Goal: Task Accomplishment & Management: Use online tool/utility

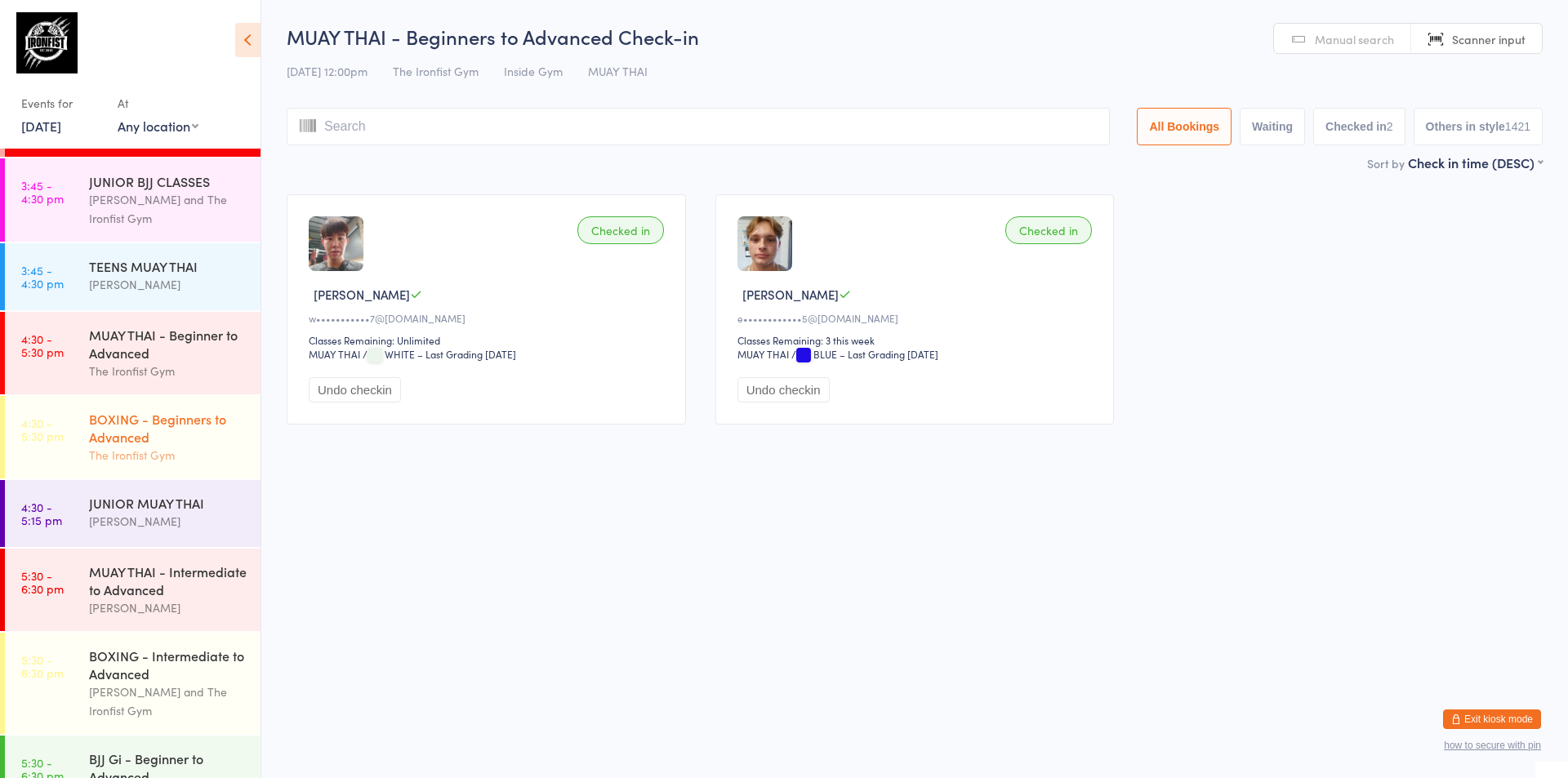
scroll to position [408, 0]
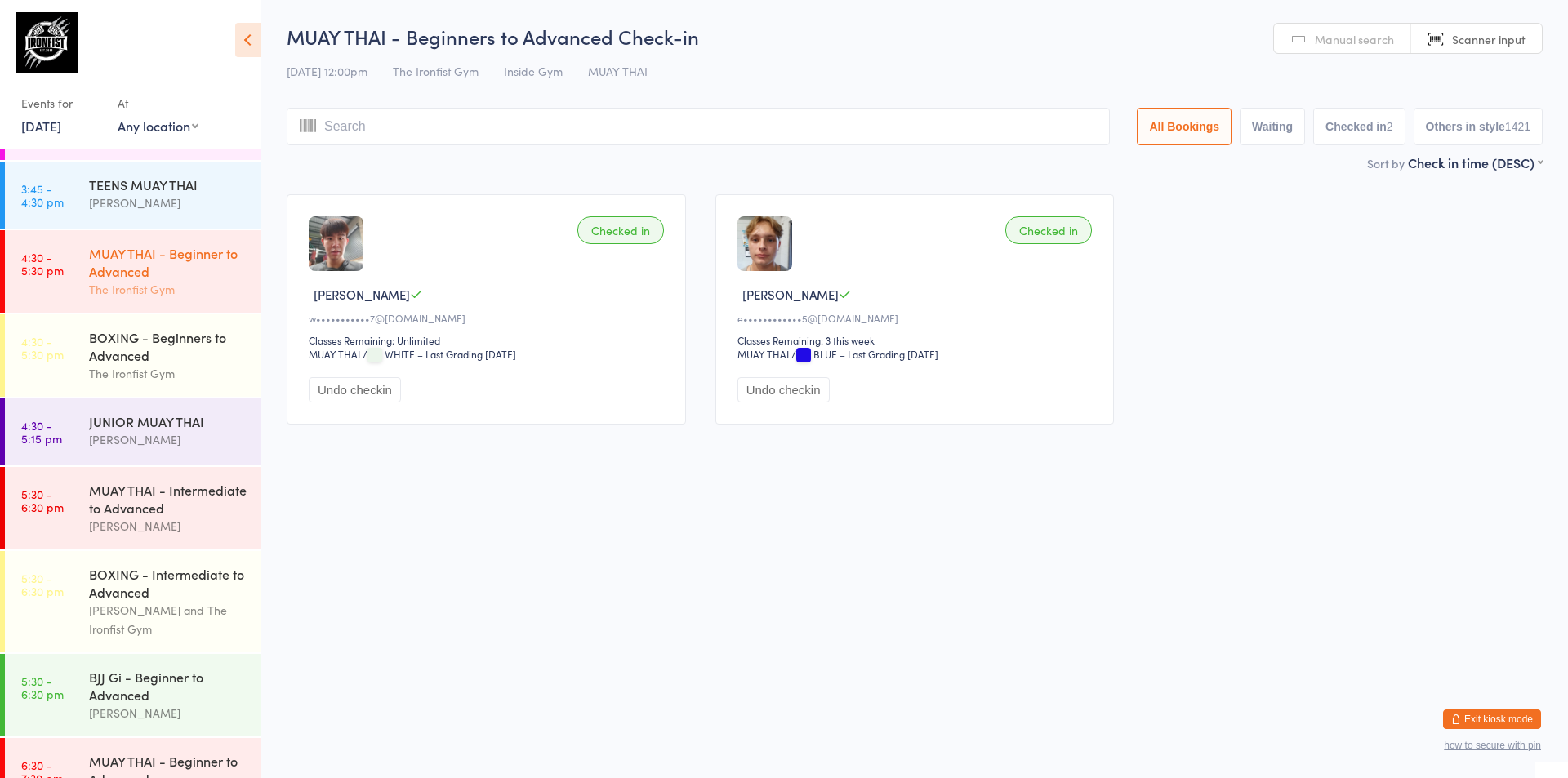
click at [131, 266] on div "MUAY THAI - Beginner to Advanced" at bounding box center [168, 262] width 158 height 36
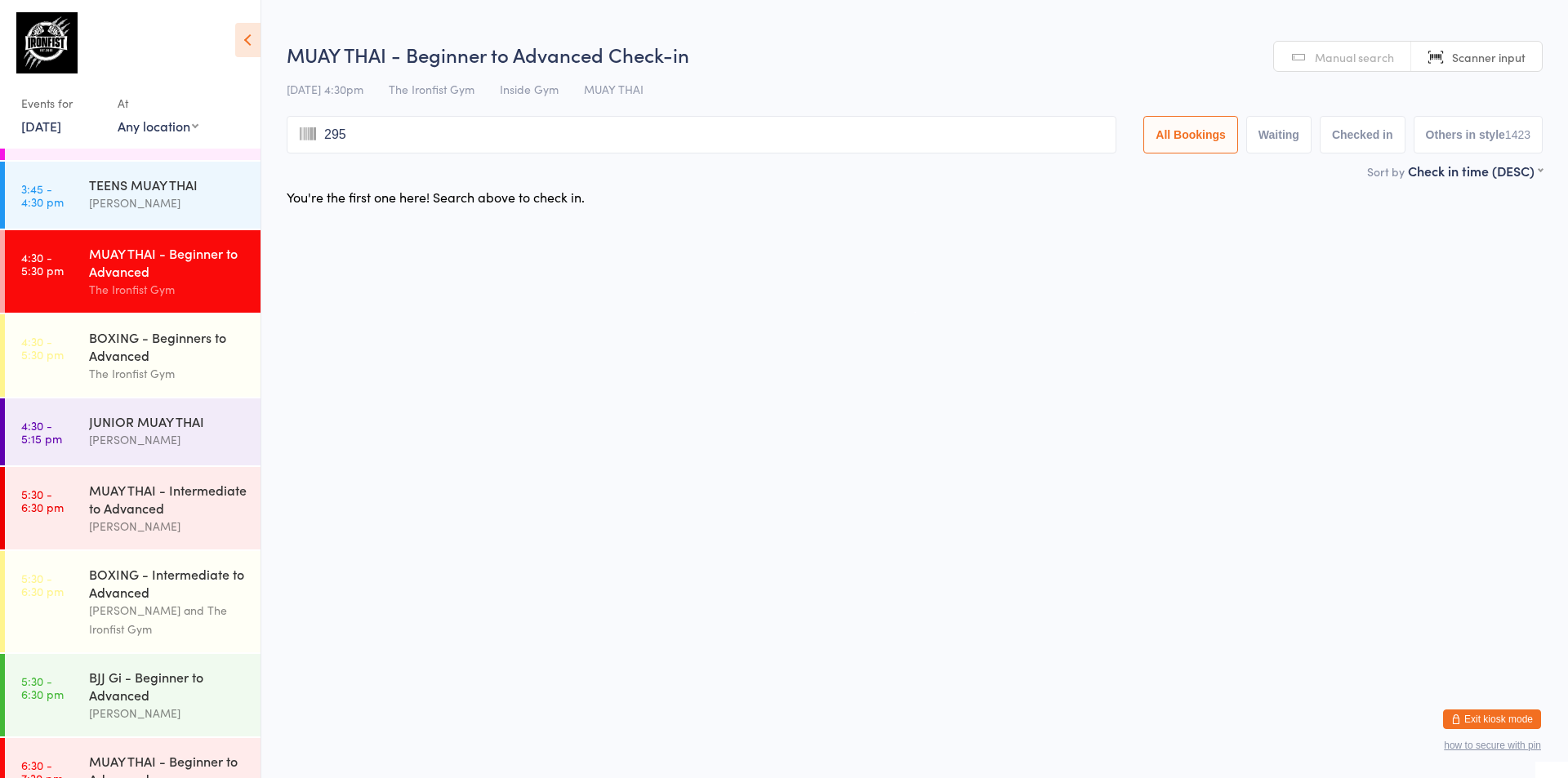
type input "2956"
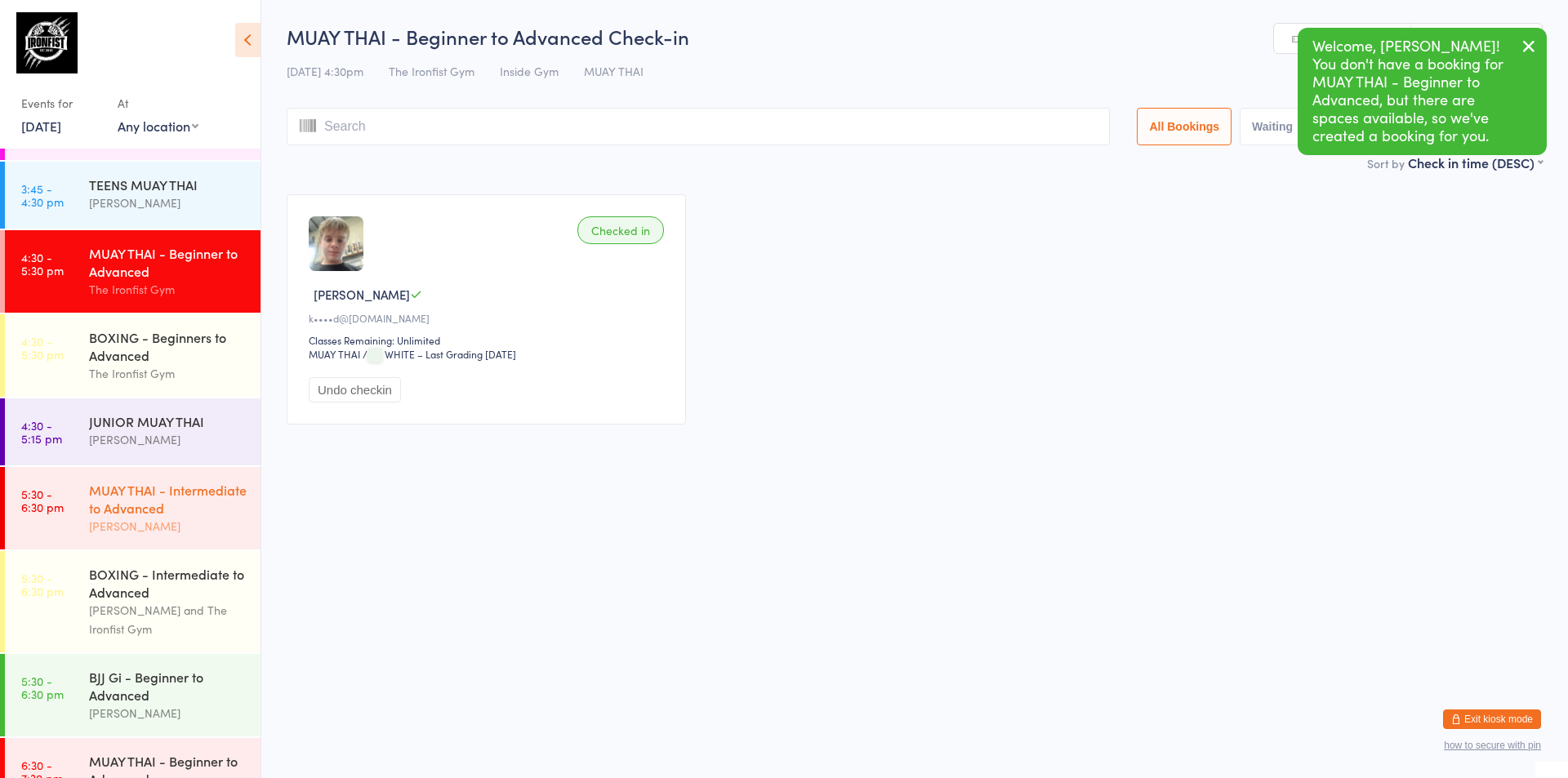
click at [153, 512] on div "MUAY THAI - Intermediate to Advanced" at bounding box center [168, 499] width 158 height 36
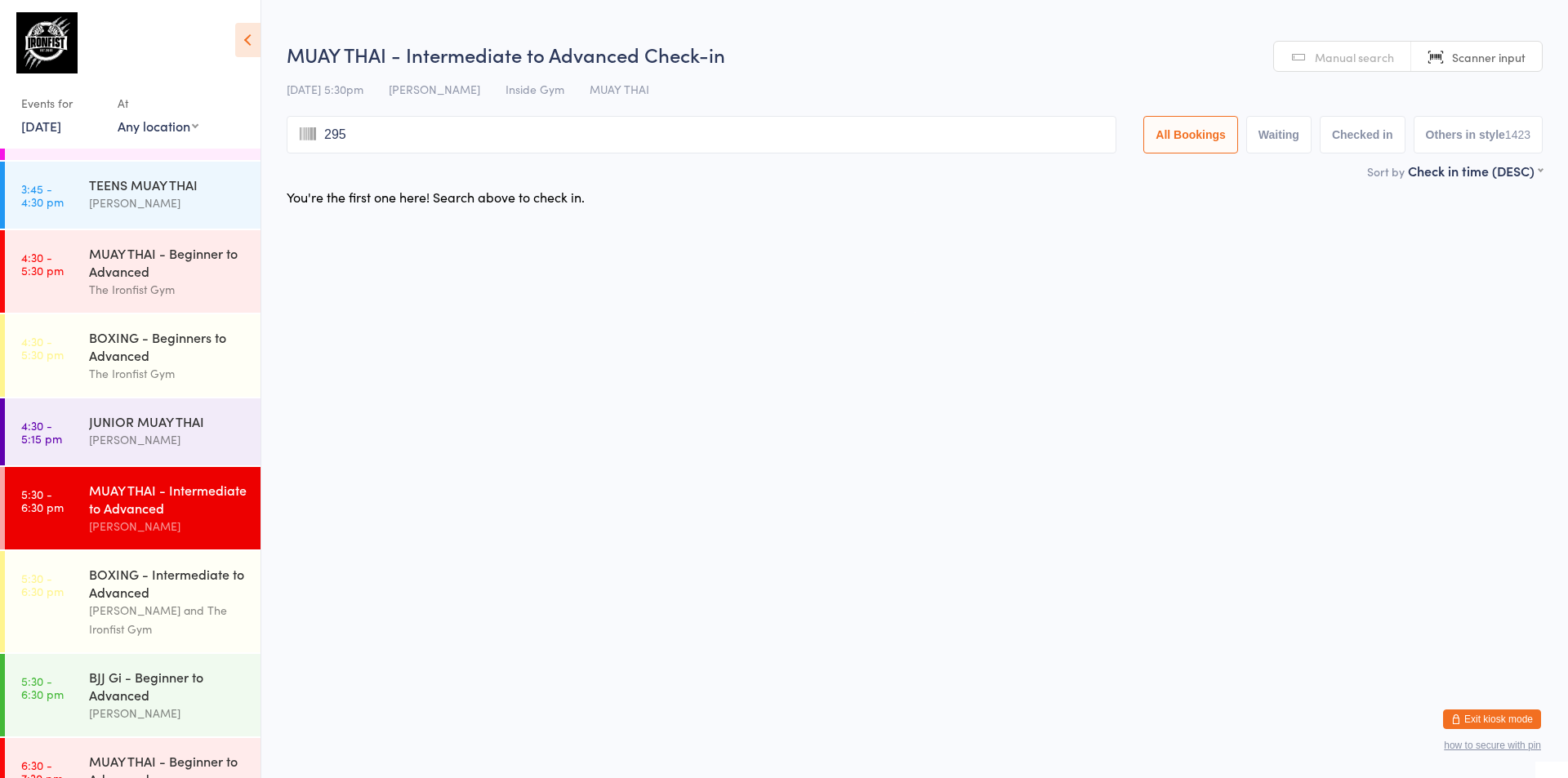
type input "2956"
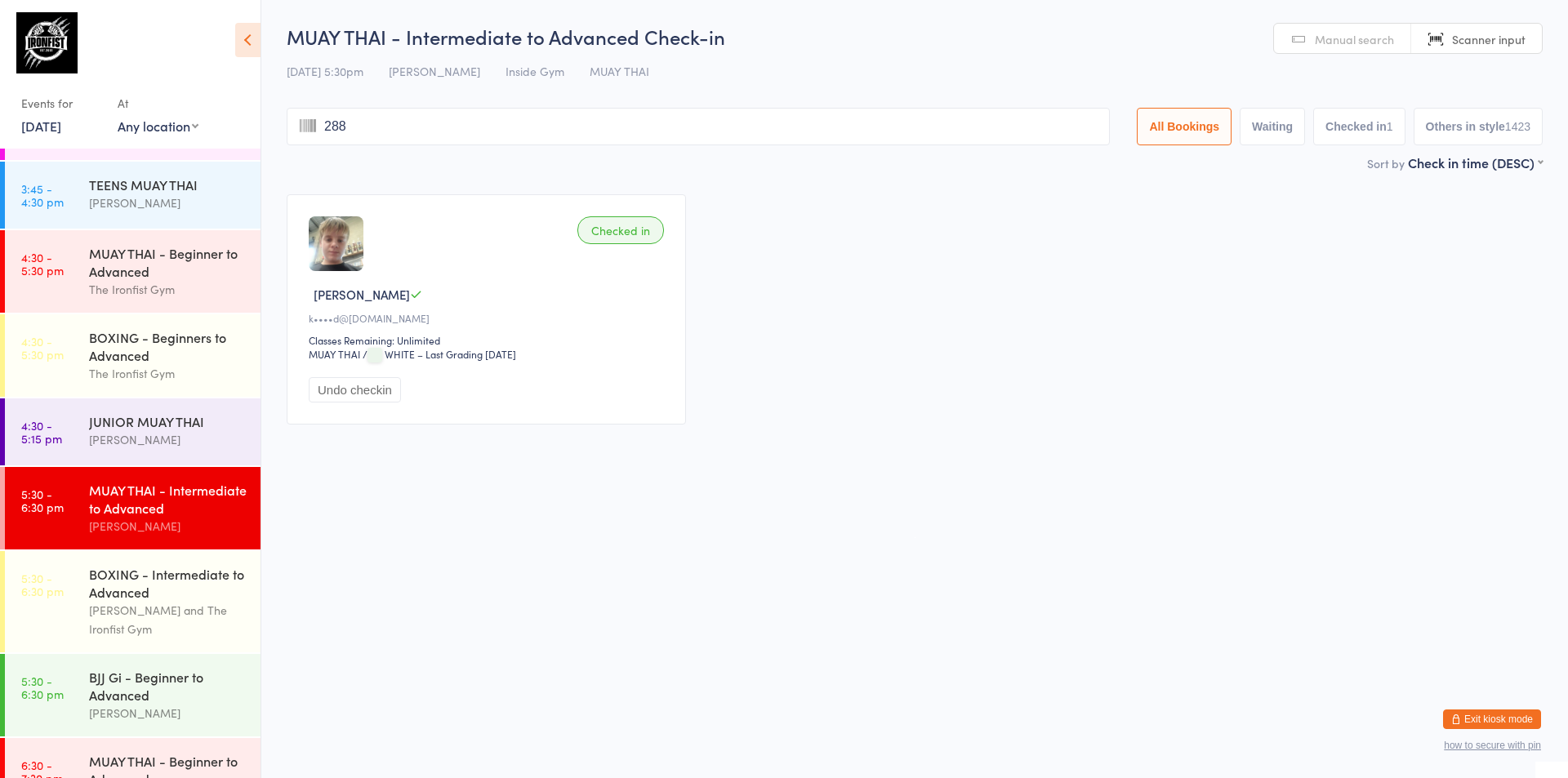
type input "2889"
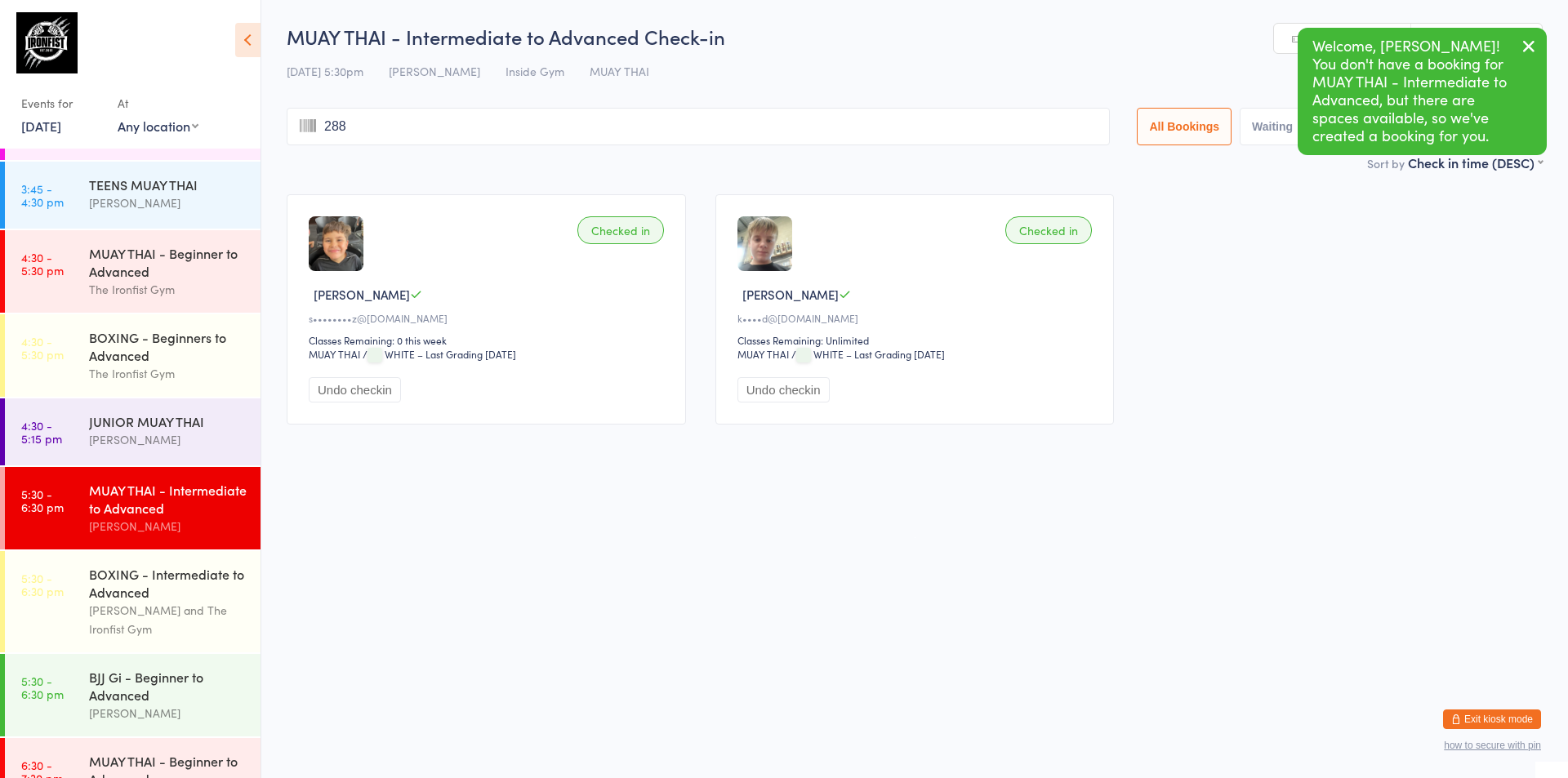
type input "2889"
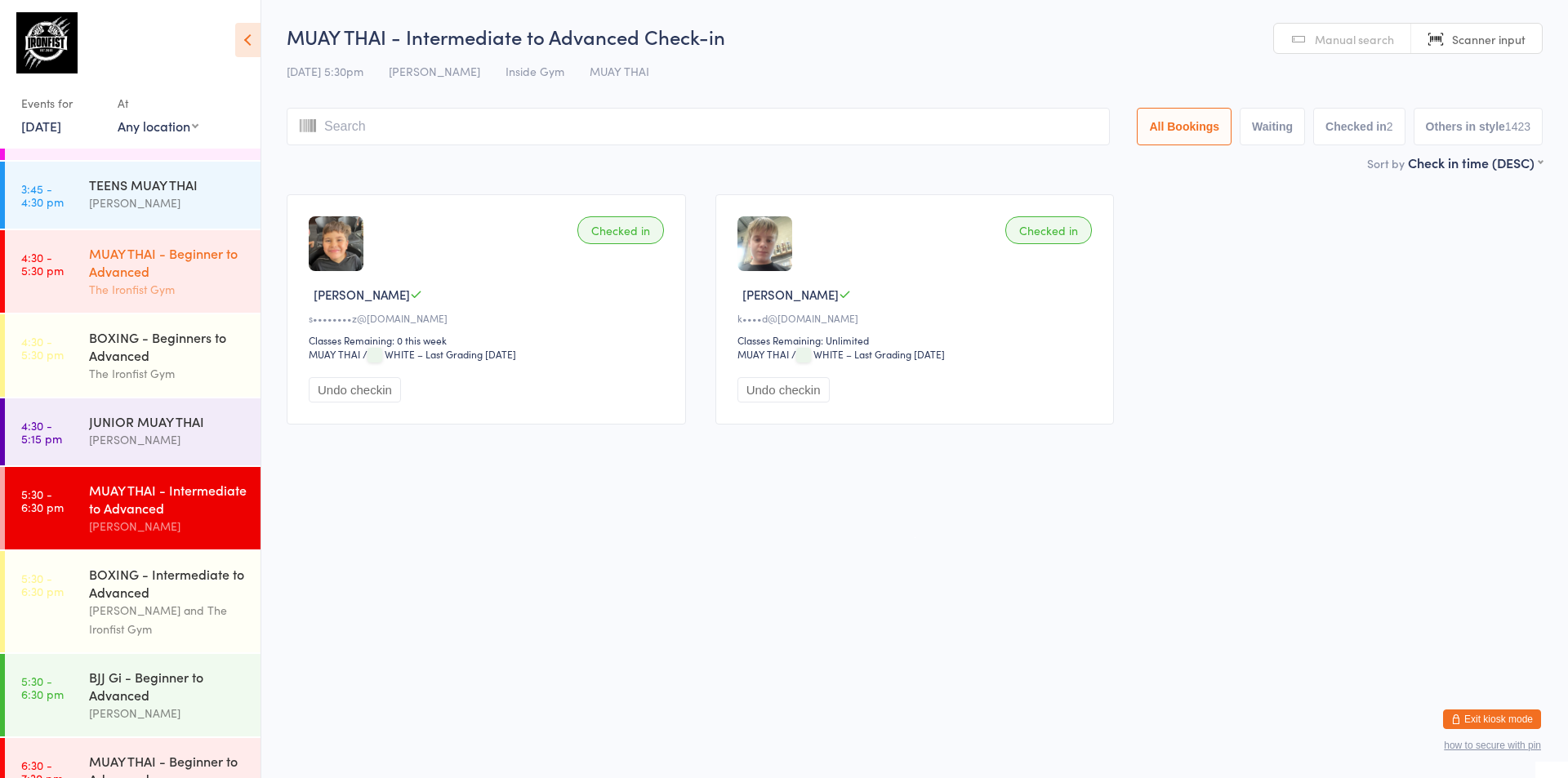
click at [163, 256] on div "MUAY THAI - Beginner to Advanced" at bounding box center [168, 262] width 158 height 36
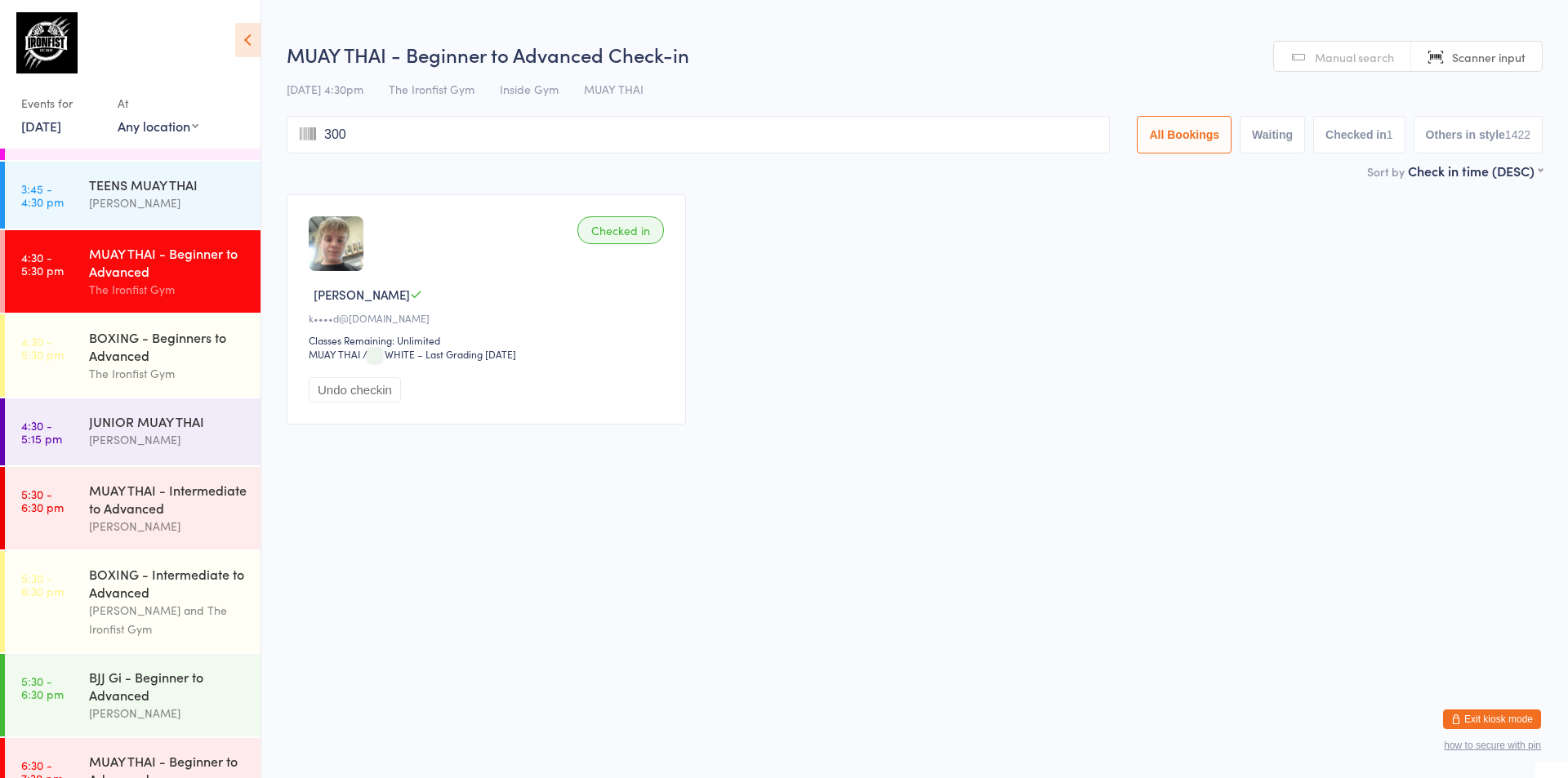
type input "3003"
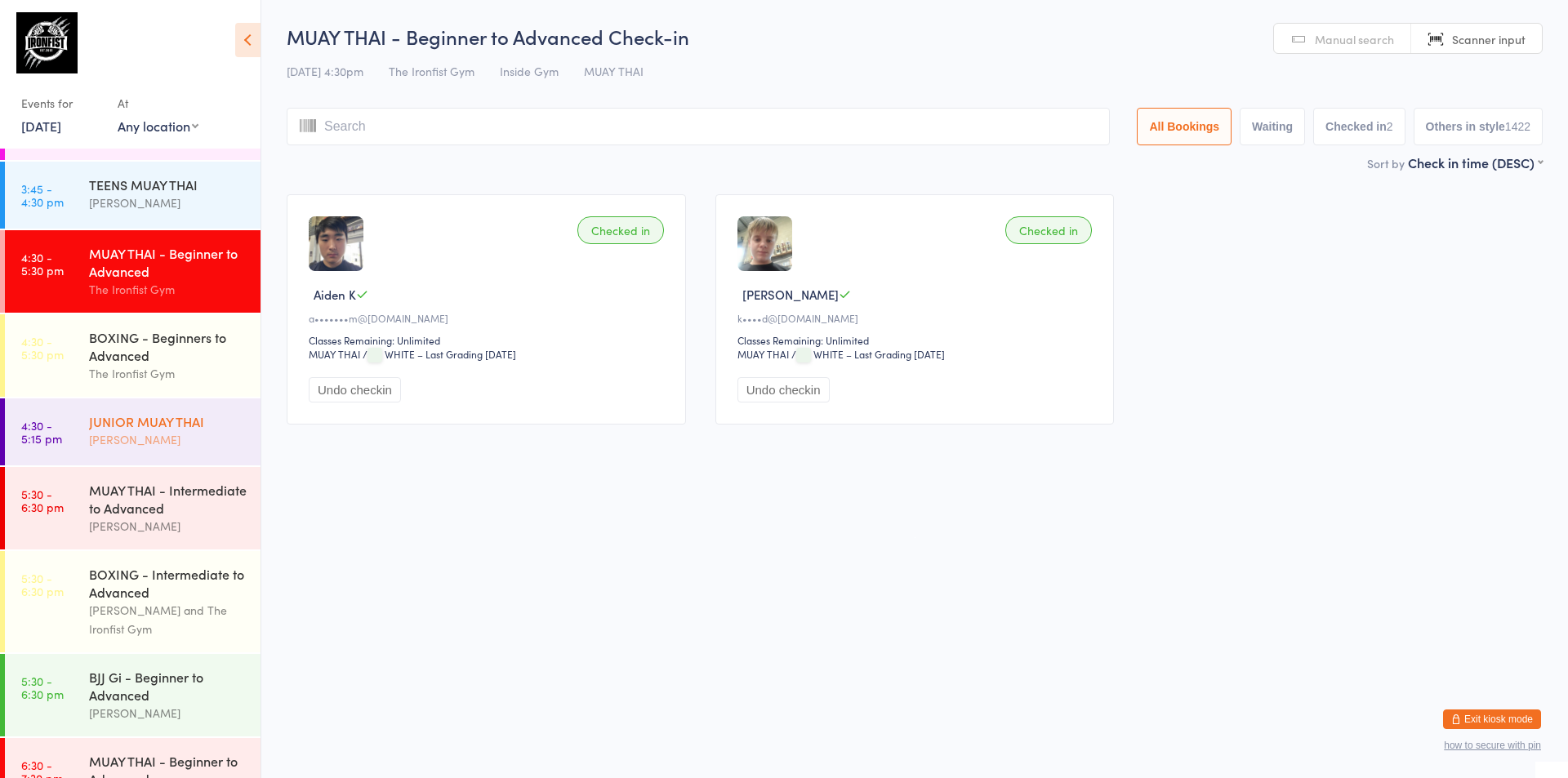
click at [120, 431] on div "[PERSON_NAME]" at bounding box center [168, 440] width 158 height 19
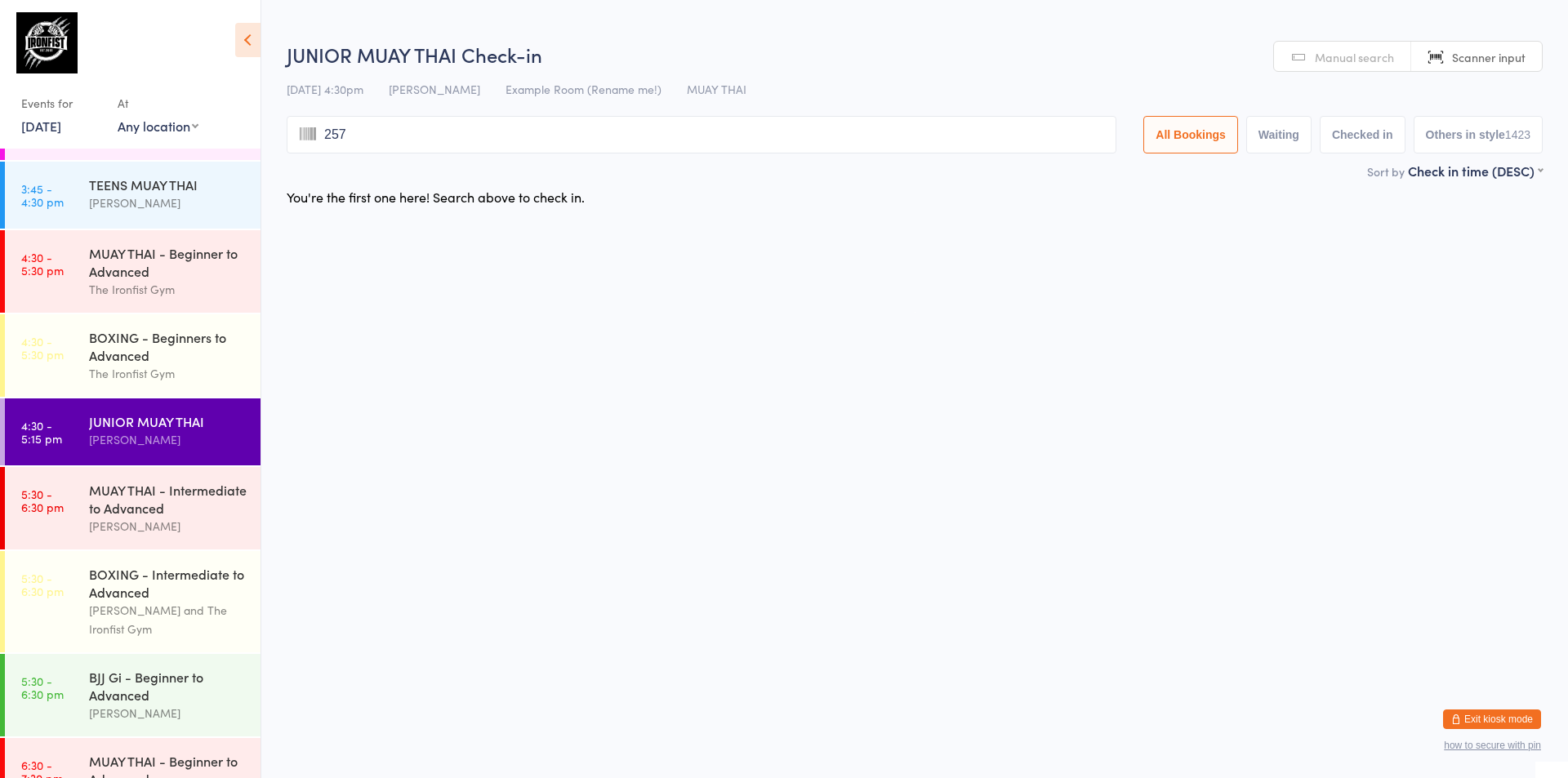
type input "2572"
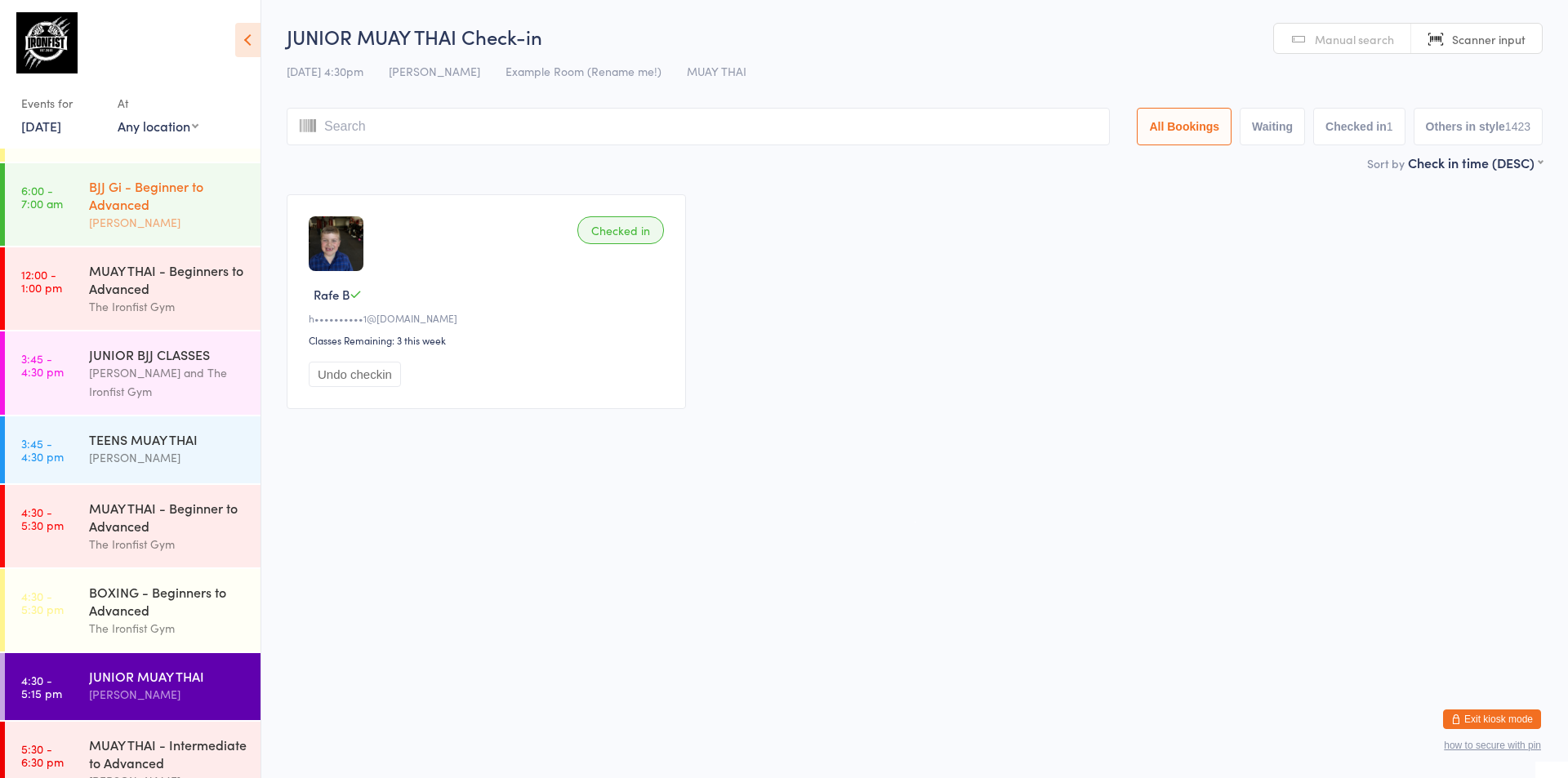
scroll to position [163, 0]
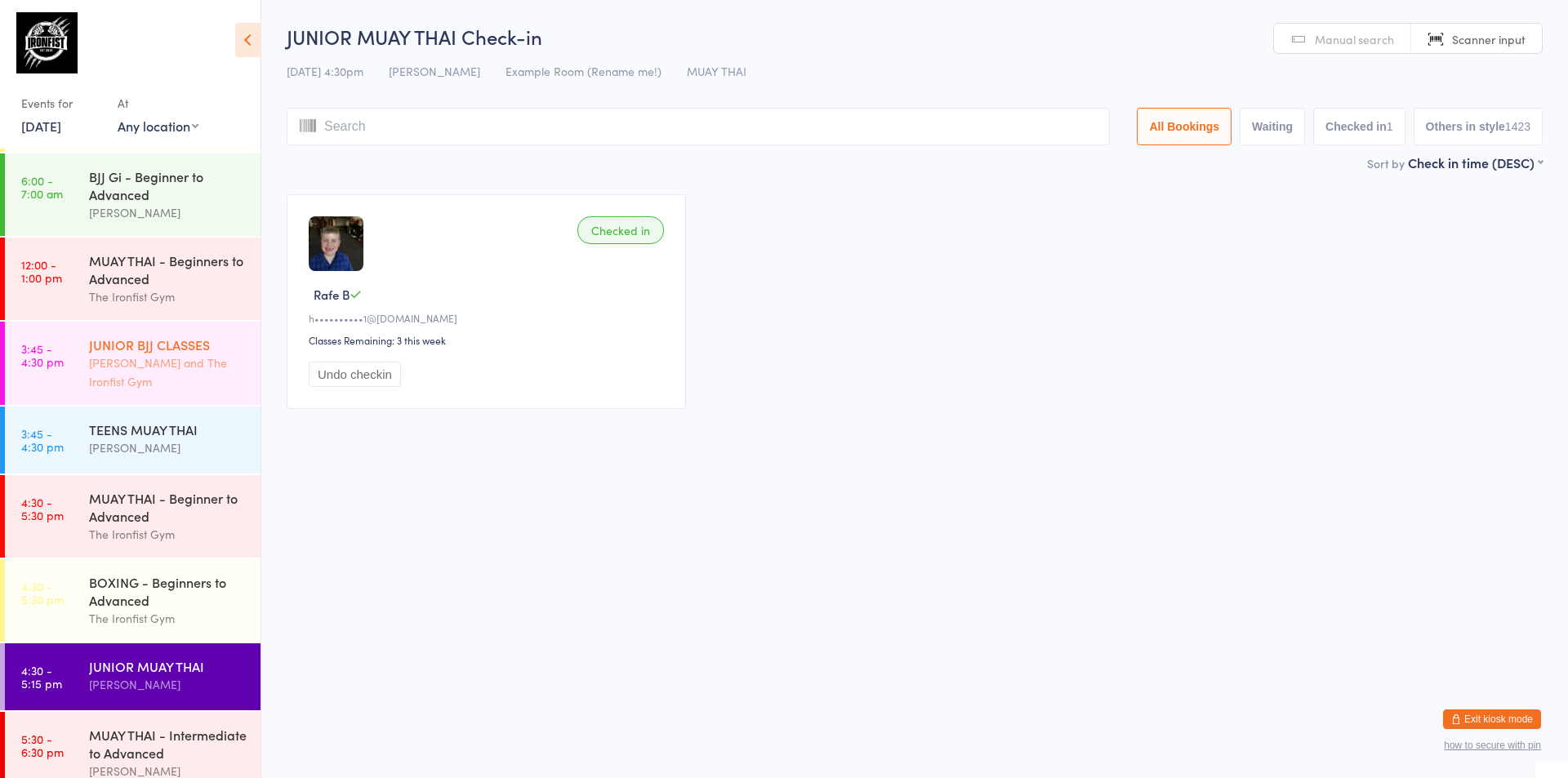
click at [166, 363] on div "[PERSON_NAME] and The Ironfist Gym" at bounding box center [168, 372] width 158 height 37
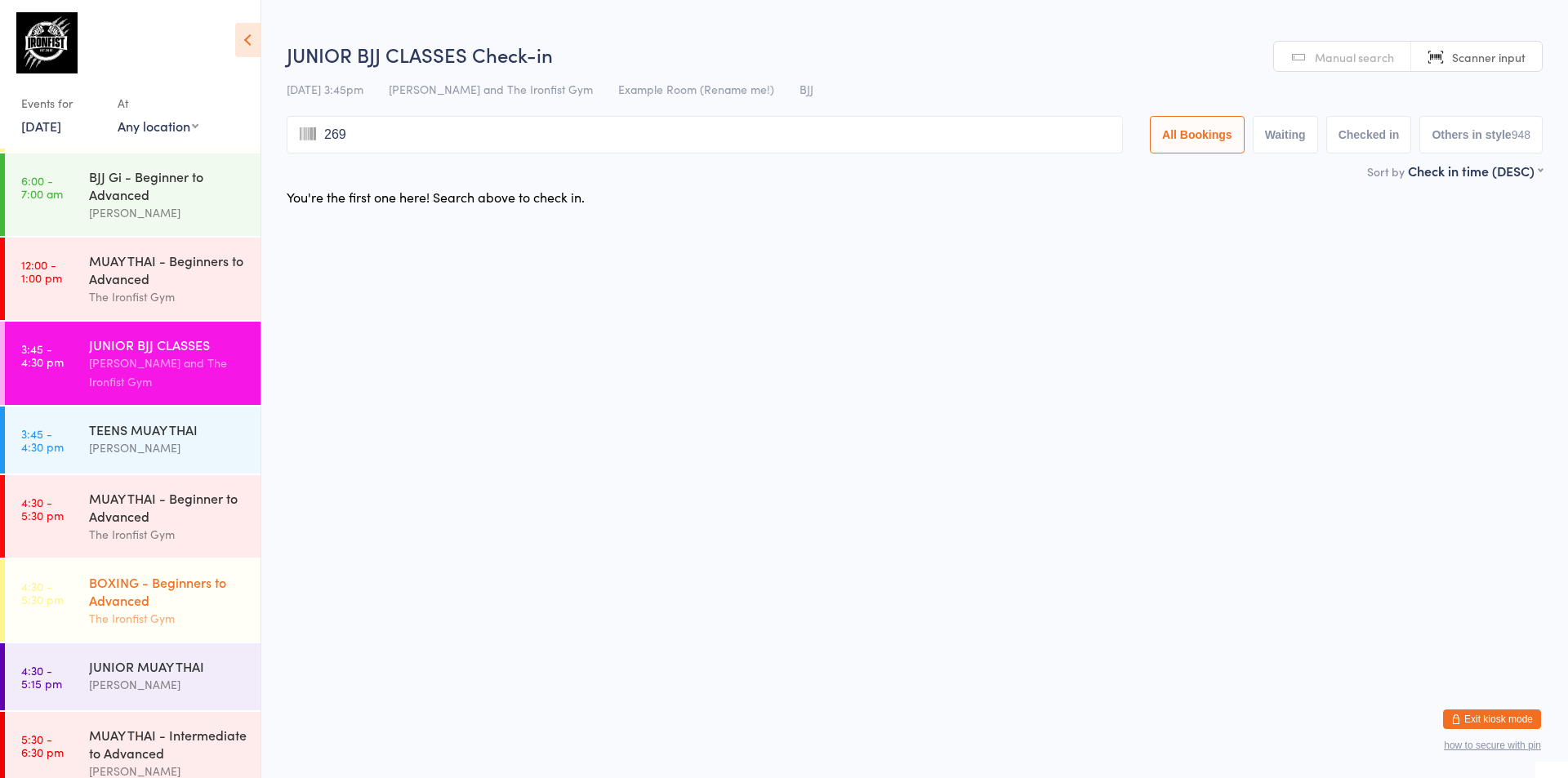
type input "2695"
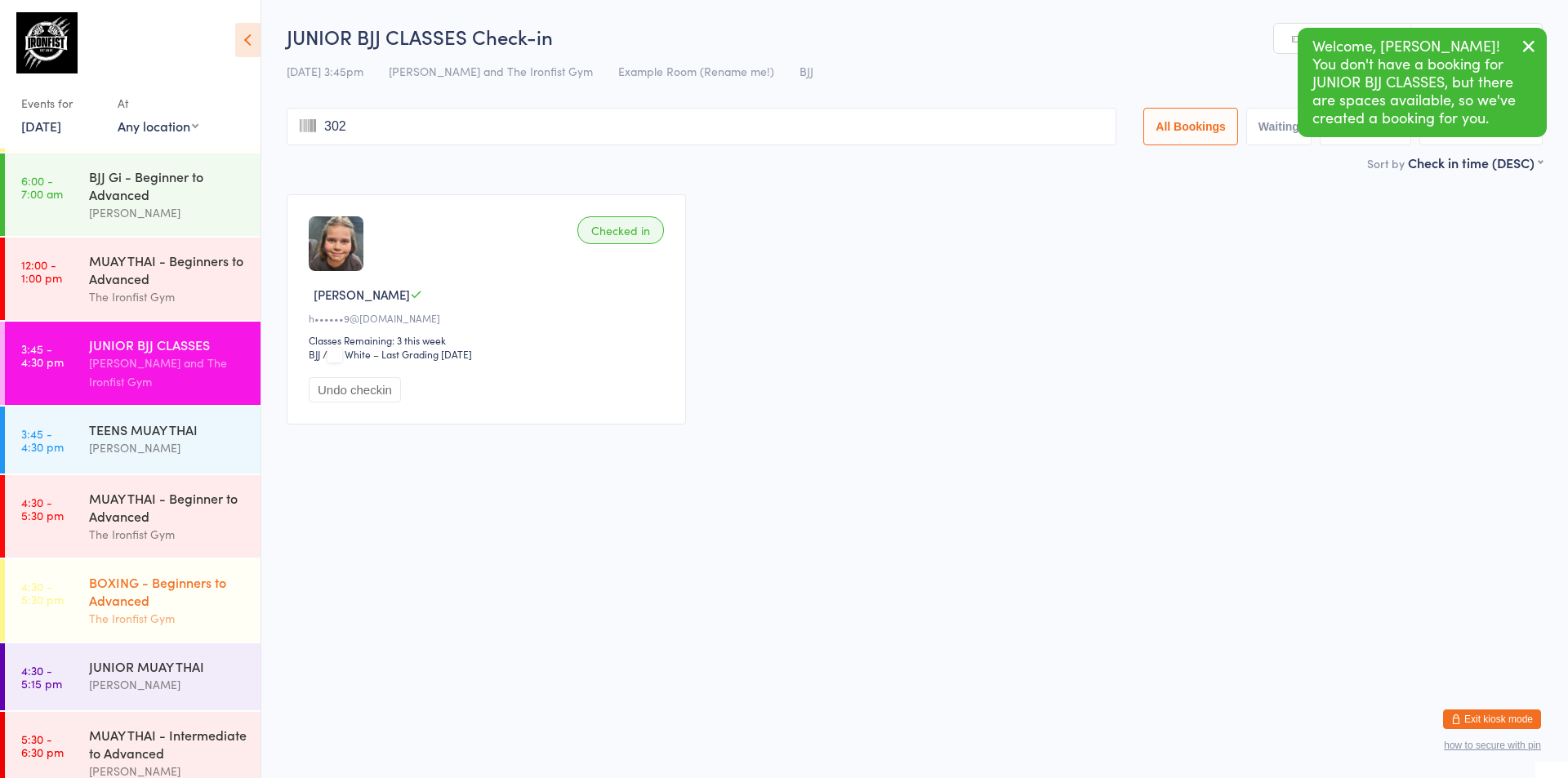
type input "3026"
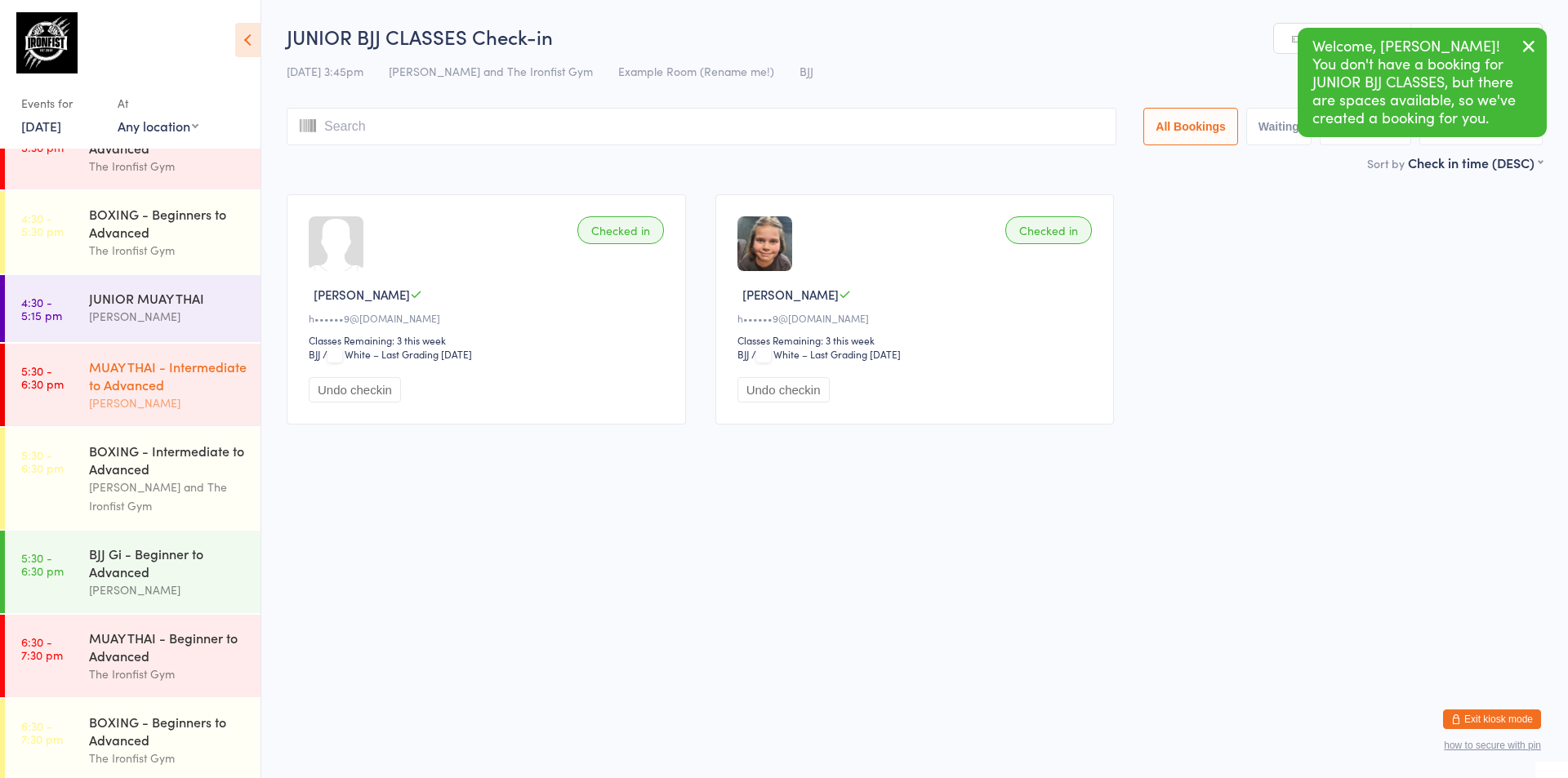
scroll to position [572, 0]
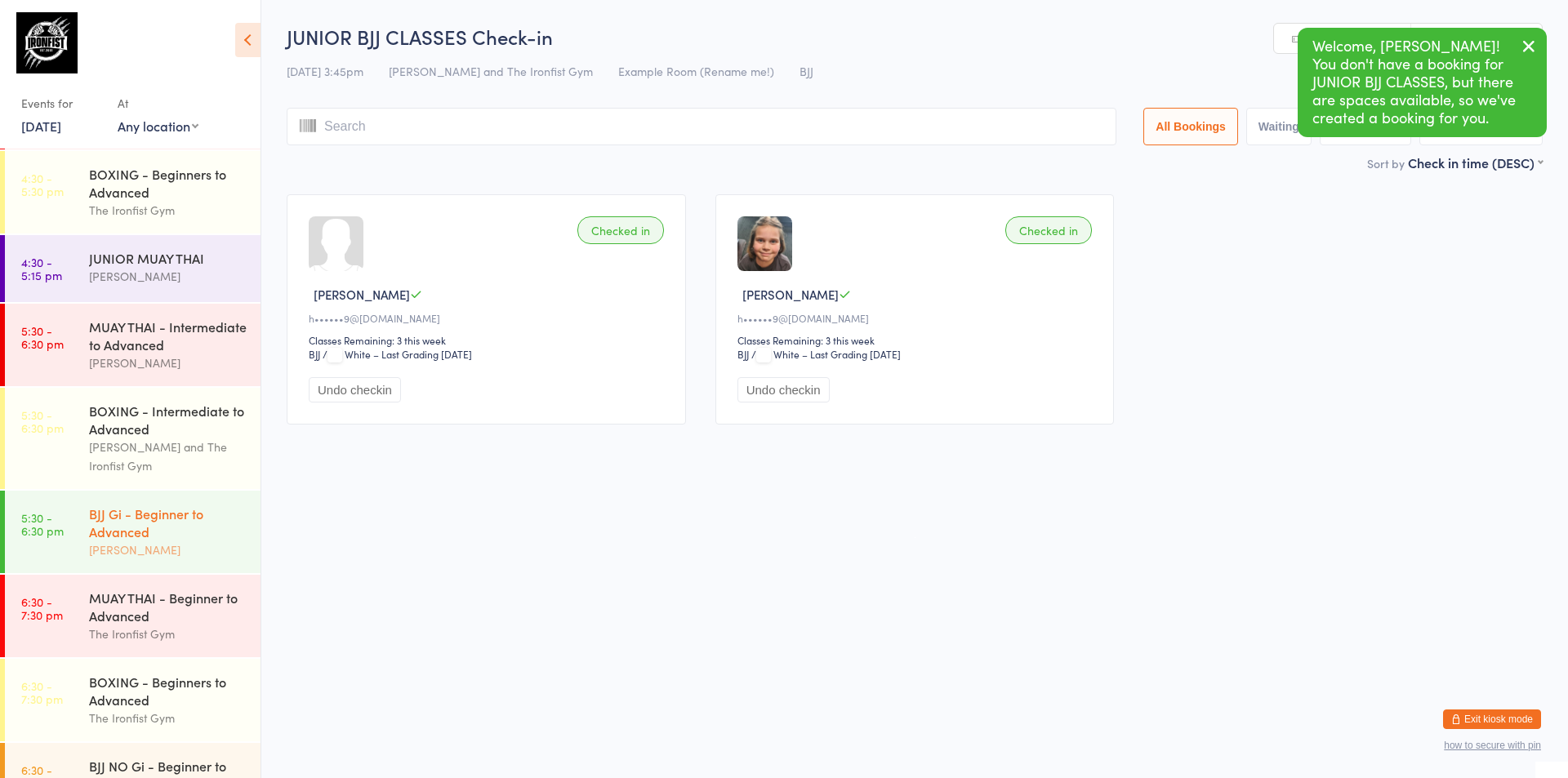
click at [173, 519] on div "BJJ Gi - Beginner to Advanced" at bounding box center [168, 523] width 158 height 36
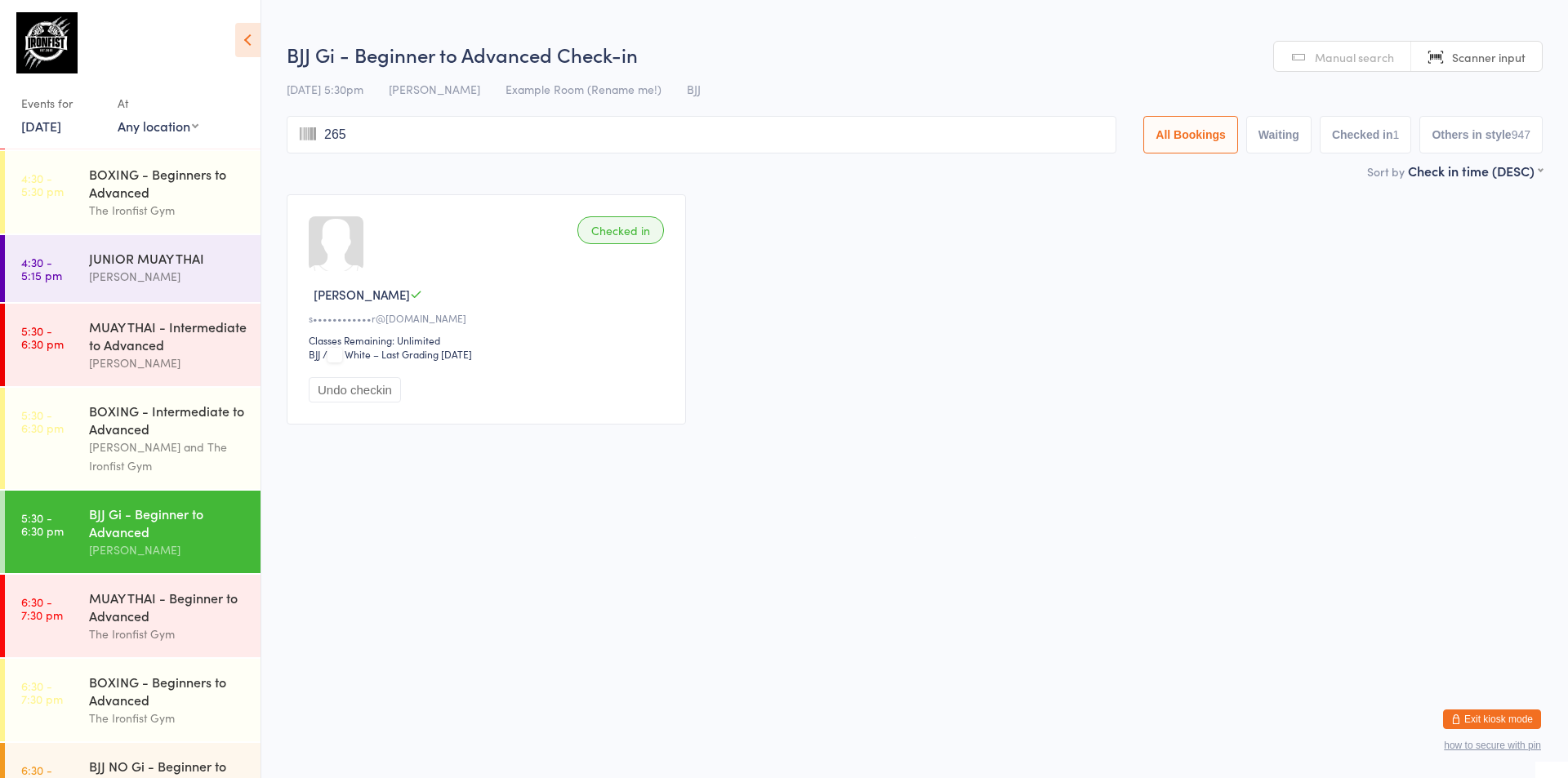
type input "2657"
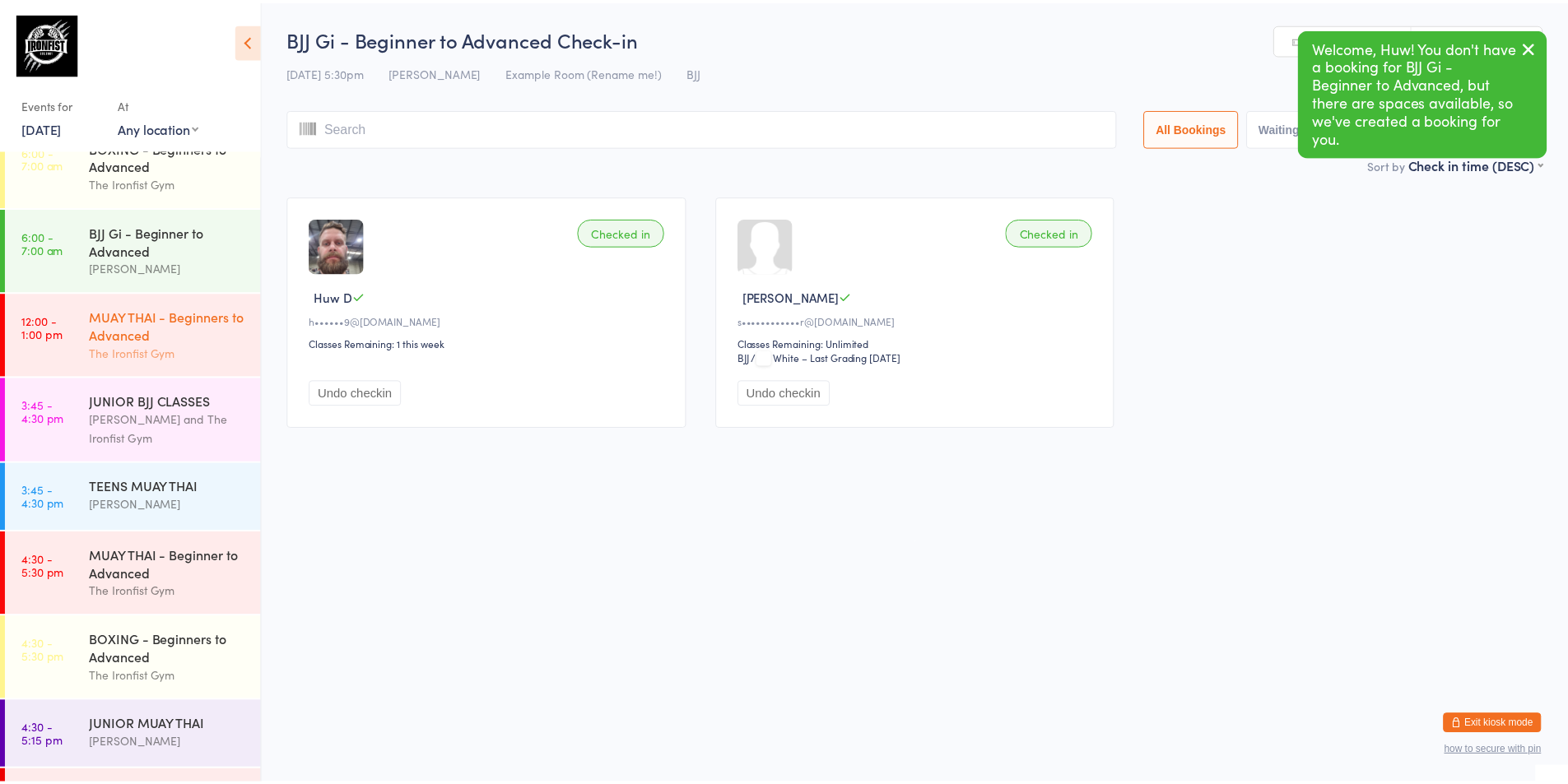
scroll to position [82, 0]
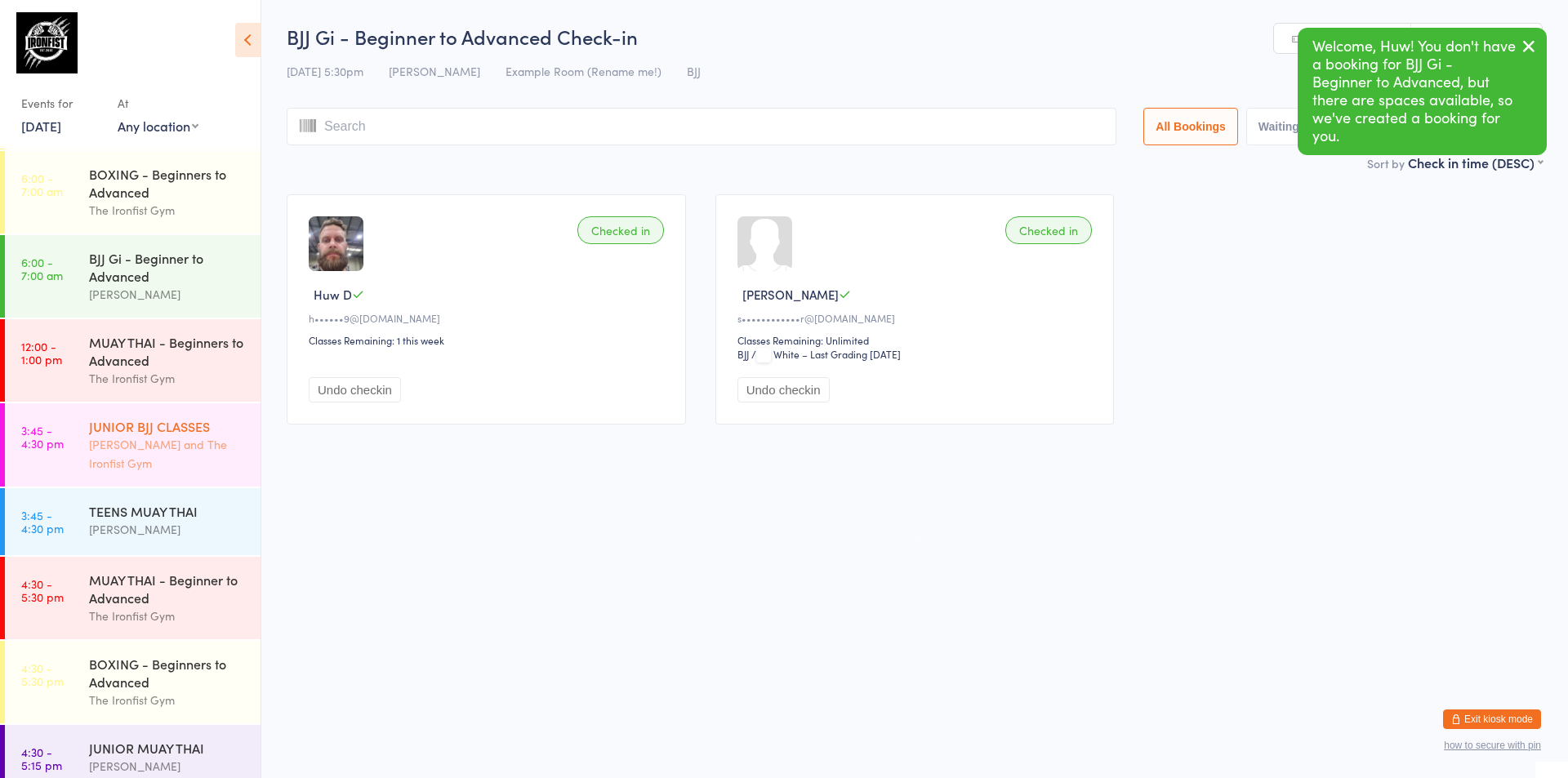
click at [120, 460] on div "[PERSON_NAME] and The Ironfist Gym" at bounding box center [168, 454] width 158 height 37
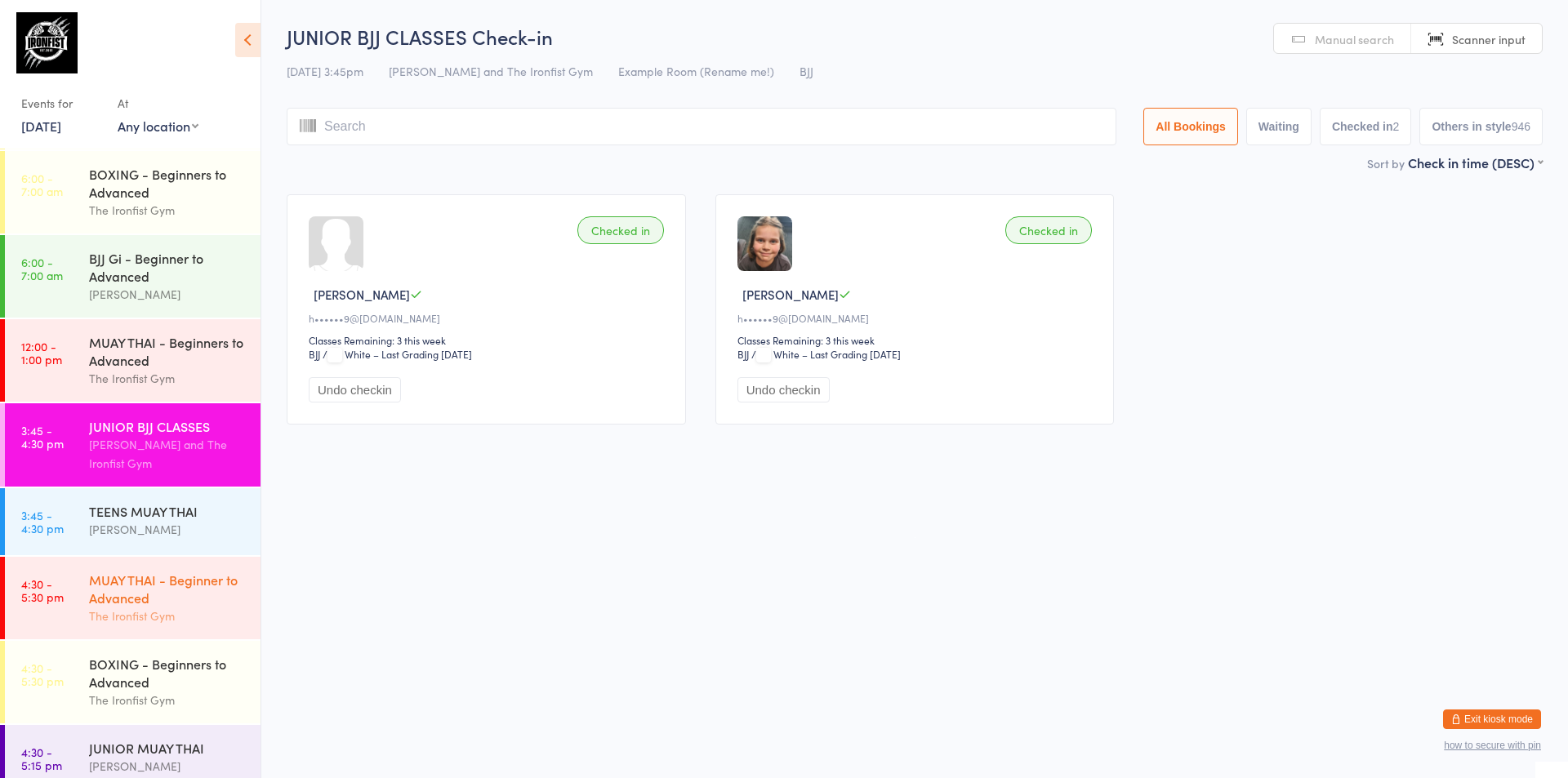
click at [154, 579] on div "MUAY THAI - Beginner to Advanced" at bounding box center [168, 589] width 158 height 36
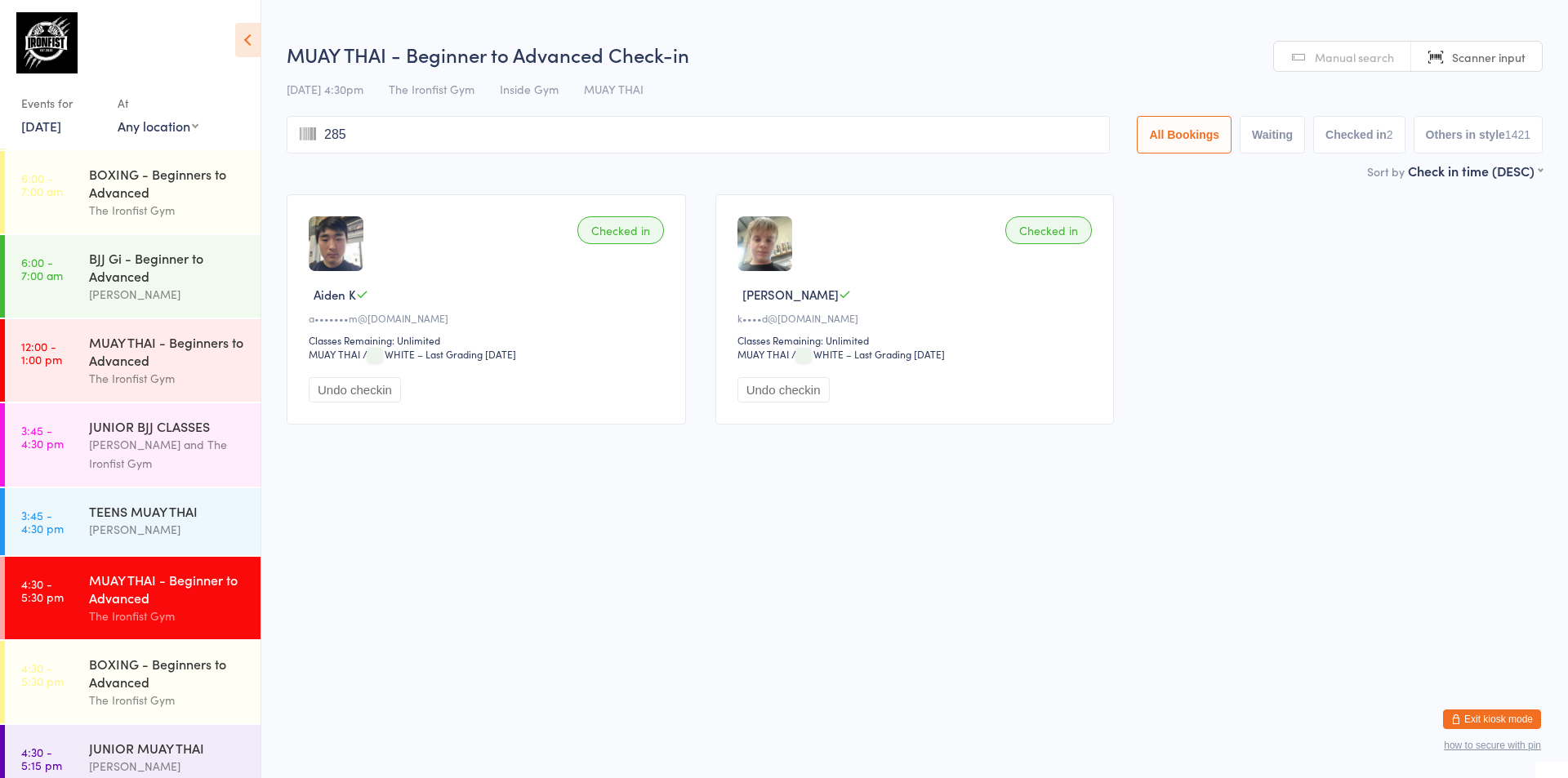
type input "2859"
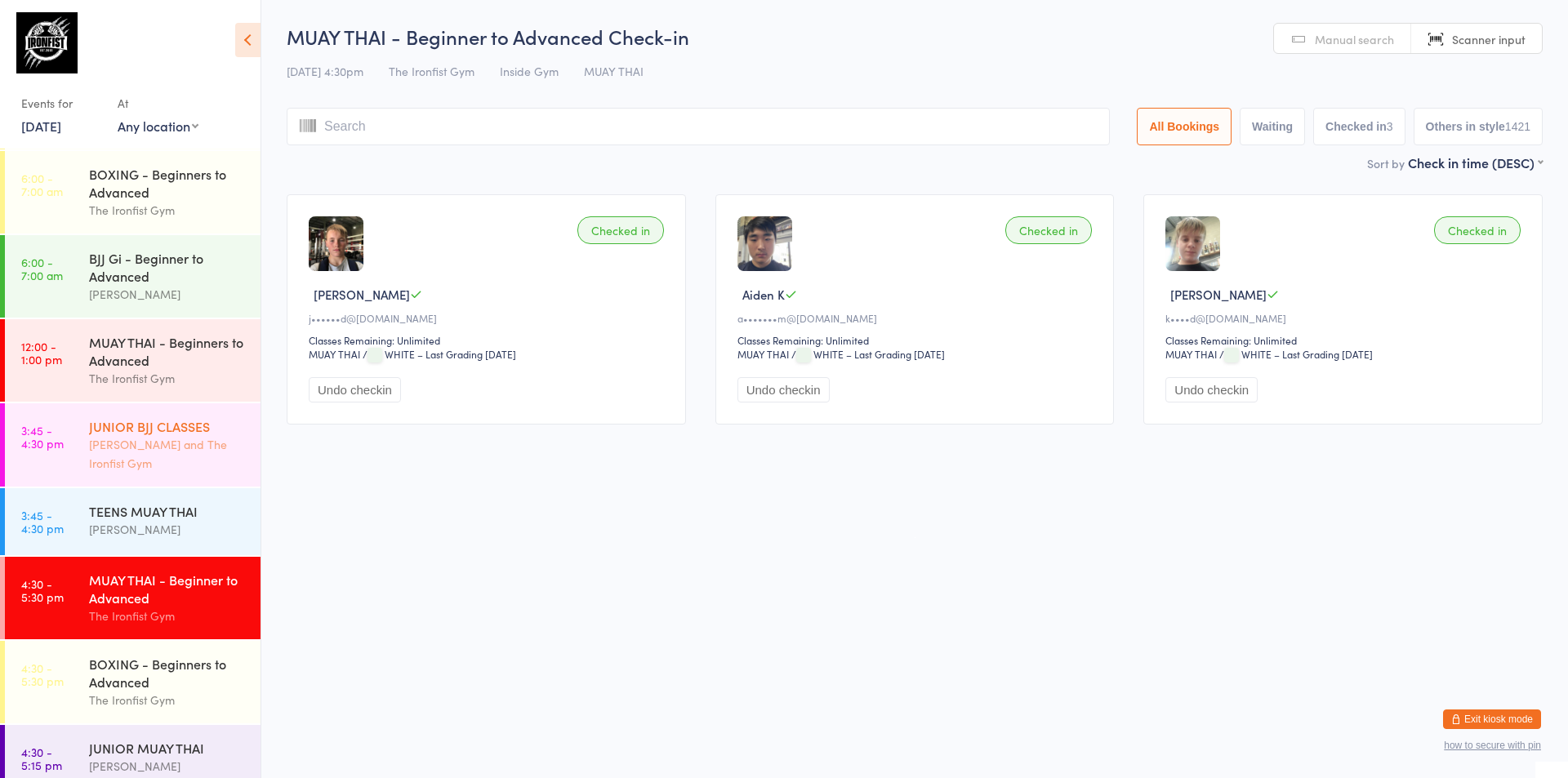
click at [180, 471] on div "[PERSON_NAME] and The Ironfist Gym" at bounding box center [168, 454] width 158 height 37
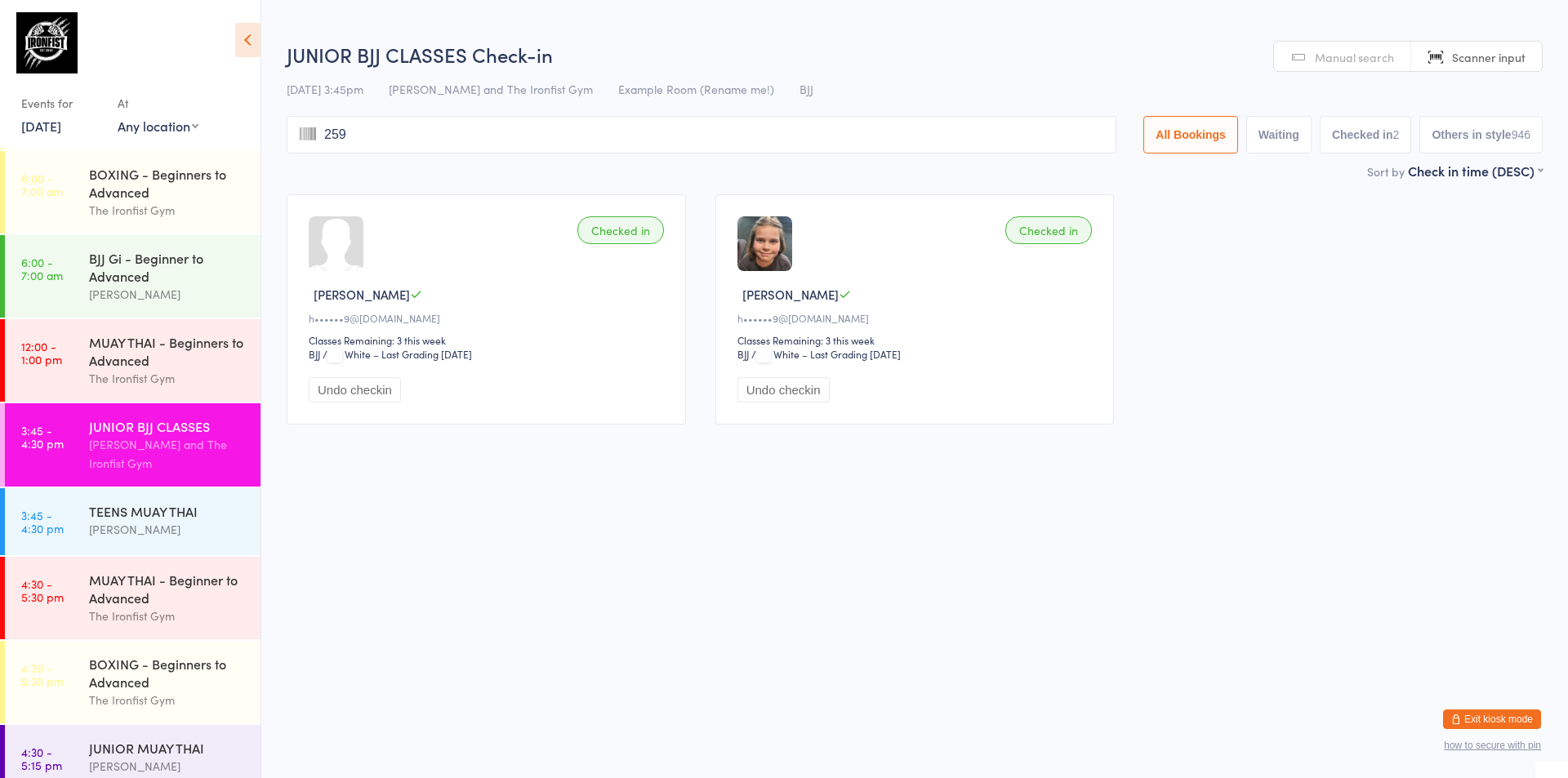
type input "2592"
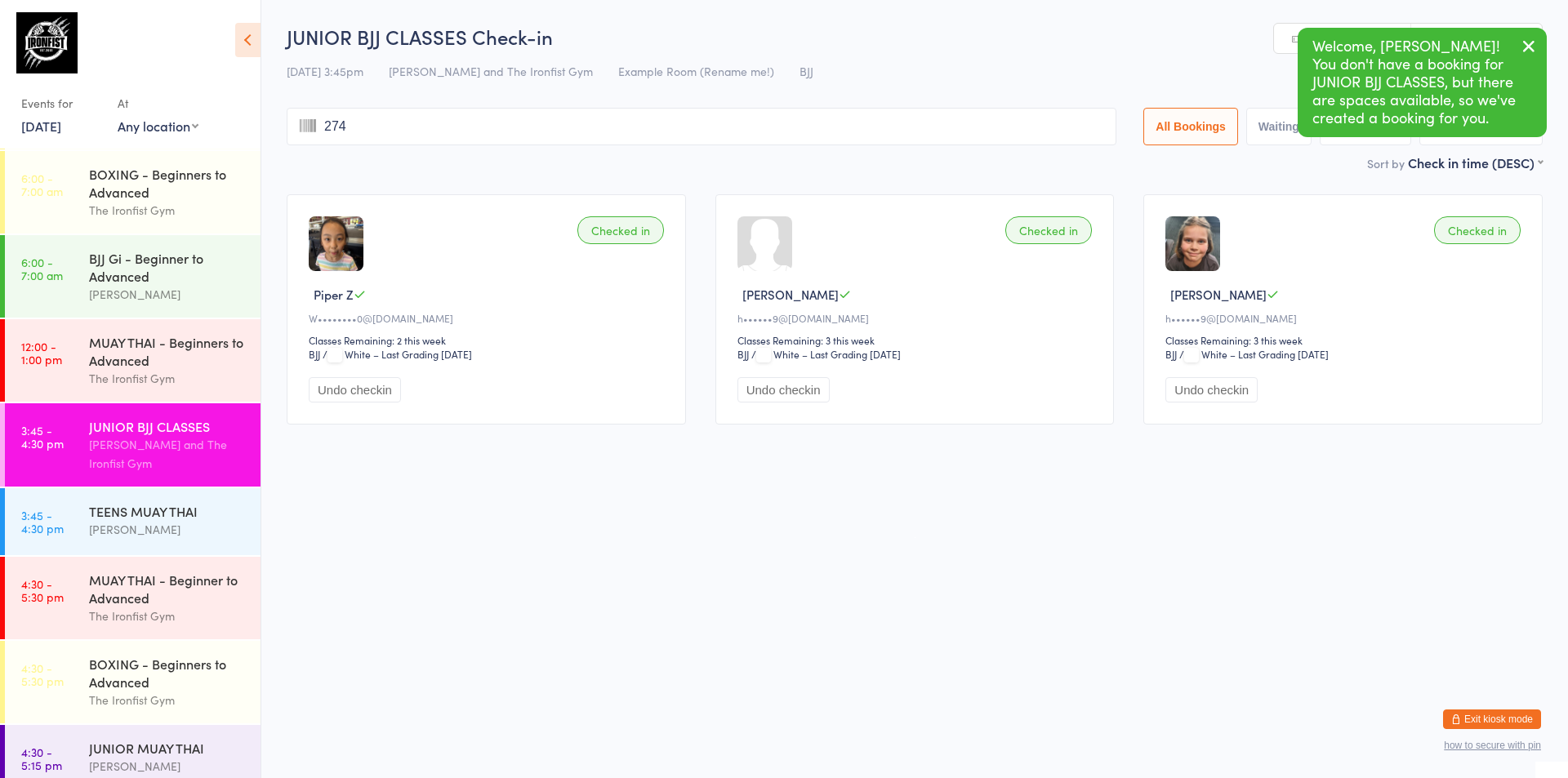
type input "2740"
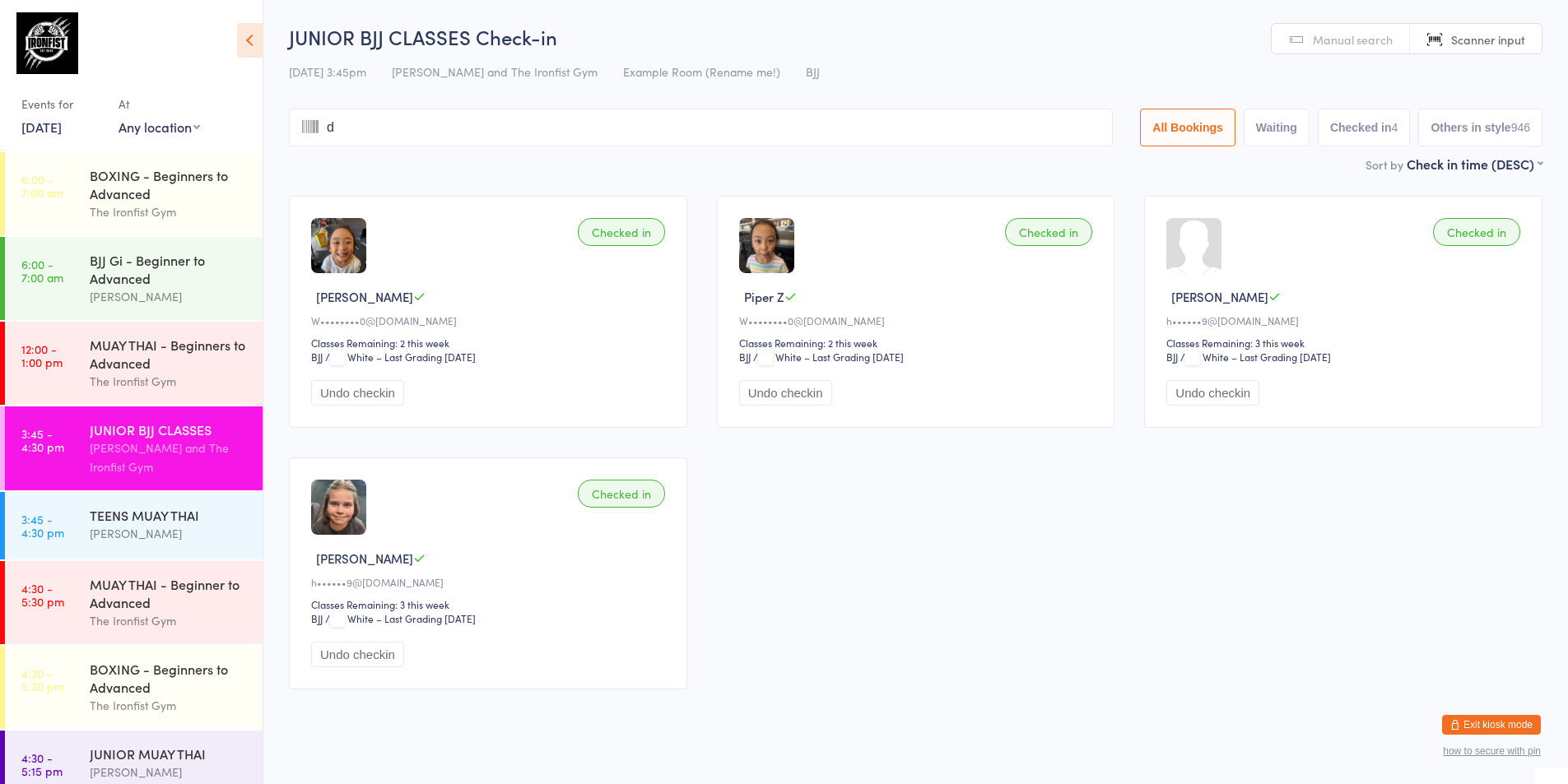
type input "da"
type input "r"
type input "d"
type input "a"
type input "rc"
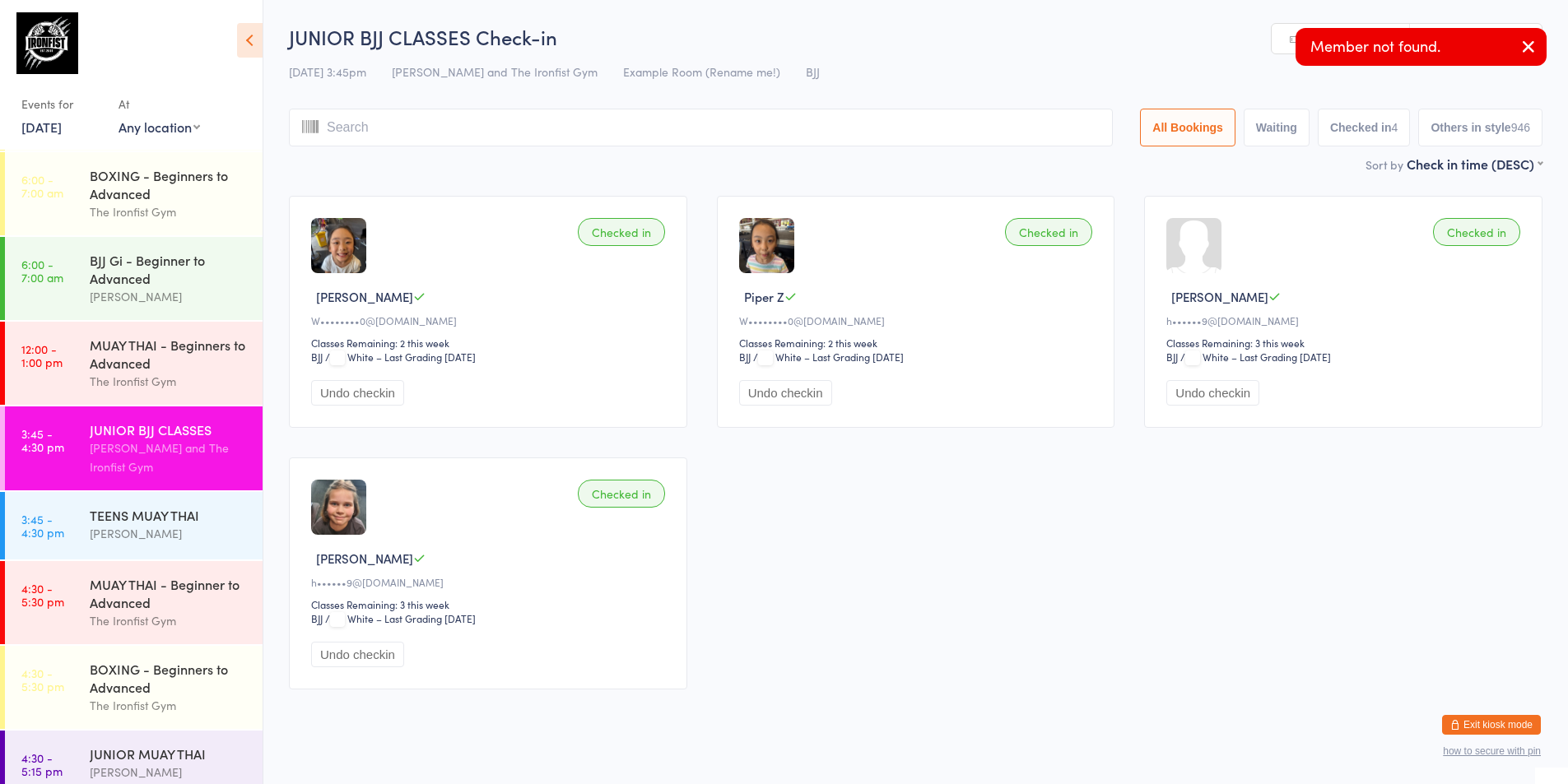
type input "y"
click at [439, 138] on input "search" at bounding box center [701, 127] width 823 height 37
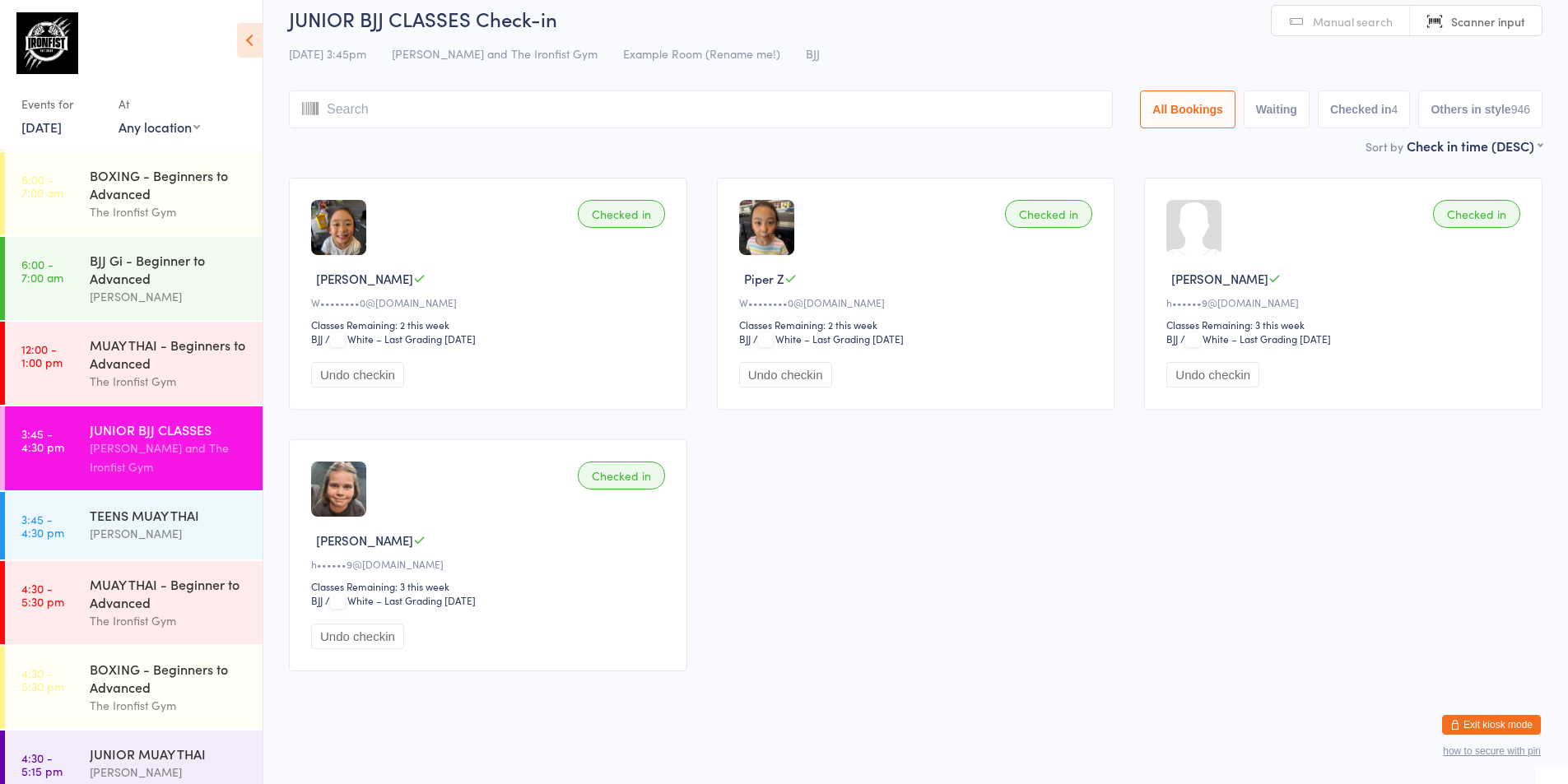
scroll to position [20, 0]
click at [1363, 13] on span "Manual search" at bounding box center [1352, 20] width 80 height 17
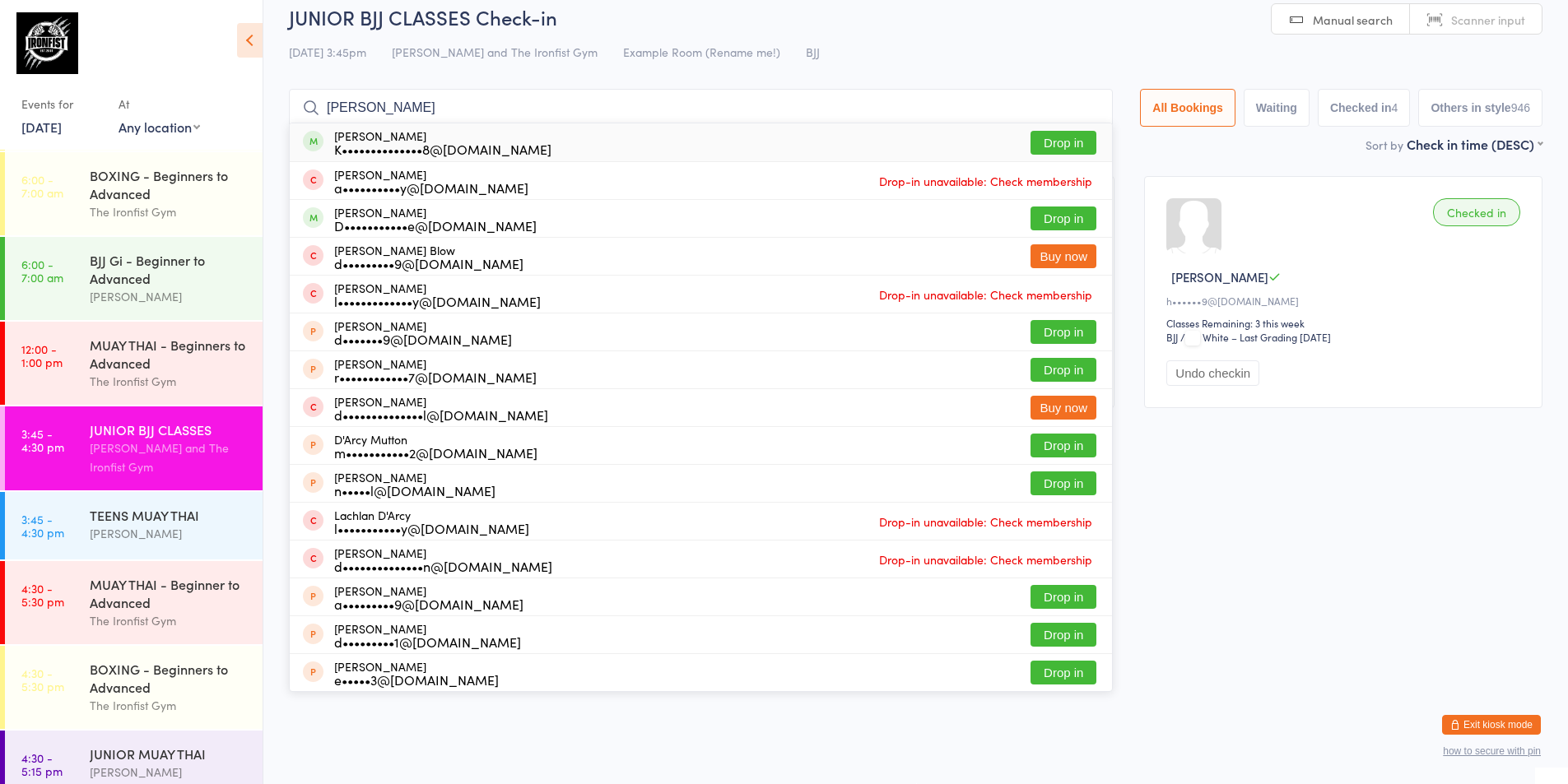
type input "[PERSON_NAME]"
click at [1062, 147] on button "Drop in" at bounding box center [1063, 143] width 65 height 24
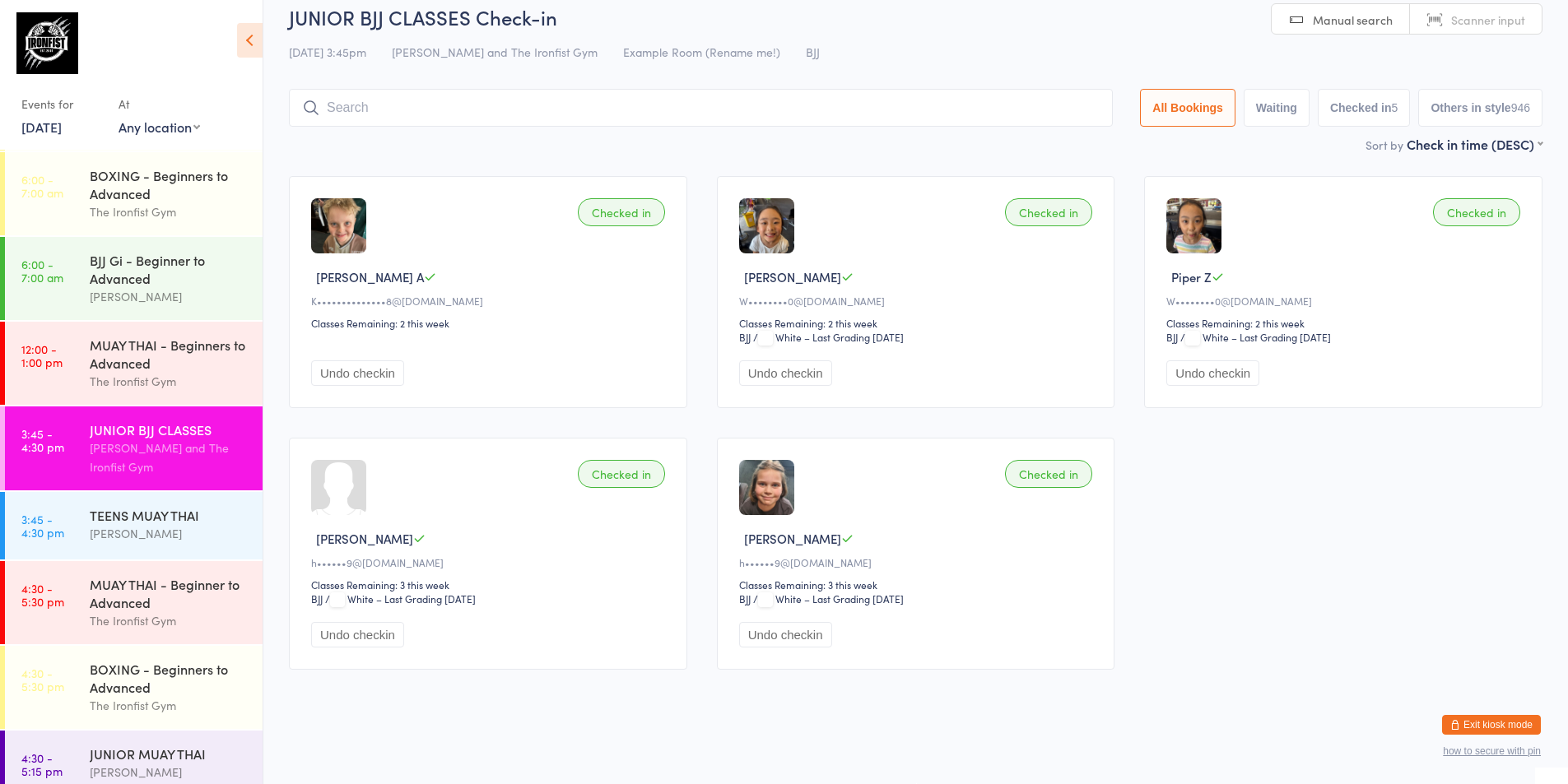
click at [115, 444] on div "[PERSON_NAME] and The Ironfist Gym" at bounding box center [169, 457] width 159 height 37
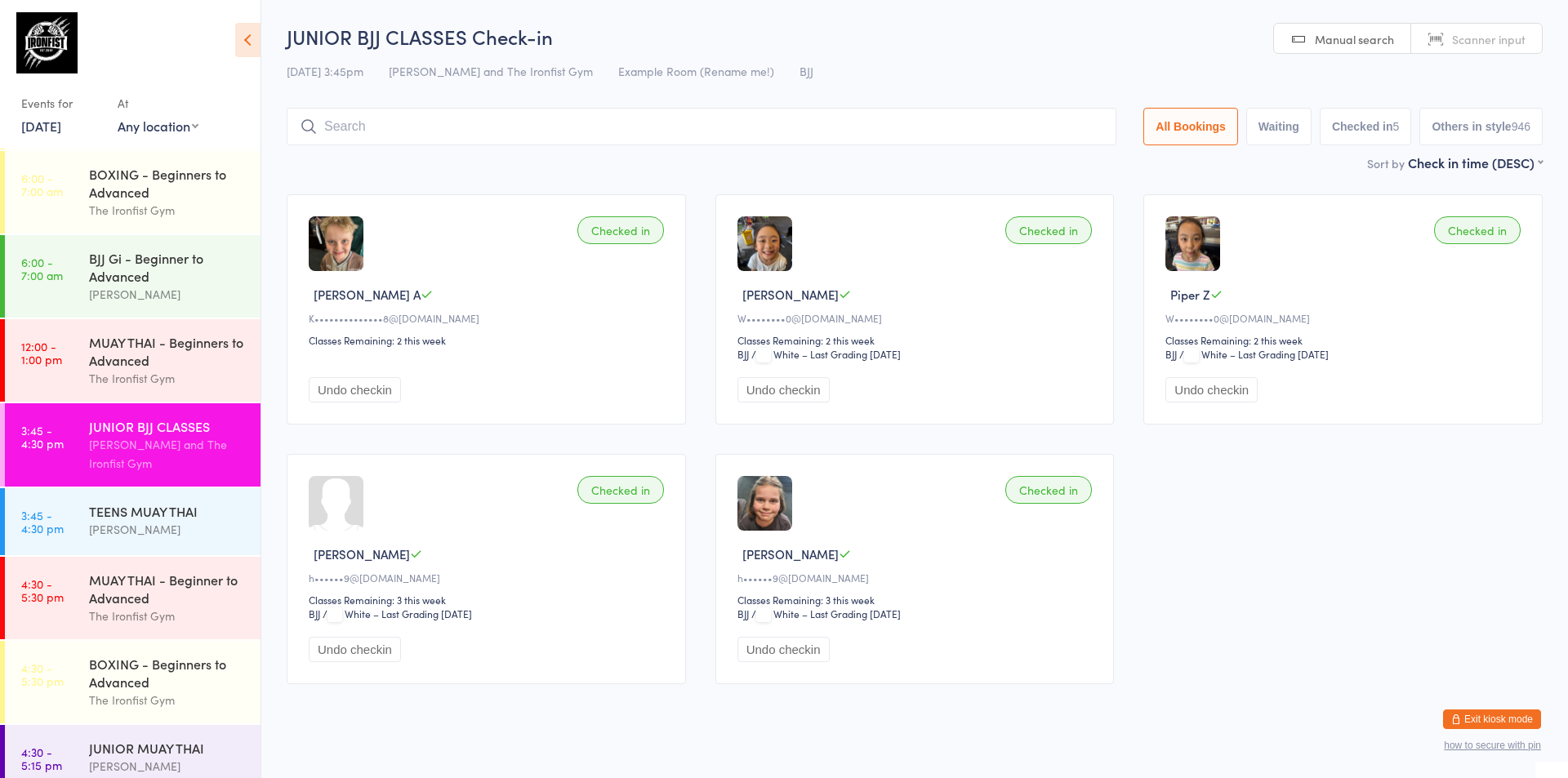
click at [114, 441] on div "[PERSON_NAME] and The Ironfist Gym" at bounding box center [168, 454] width 158 height 37
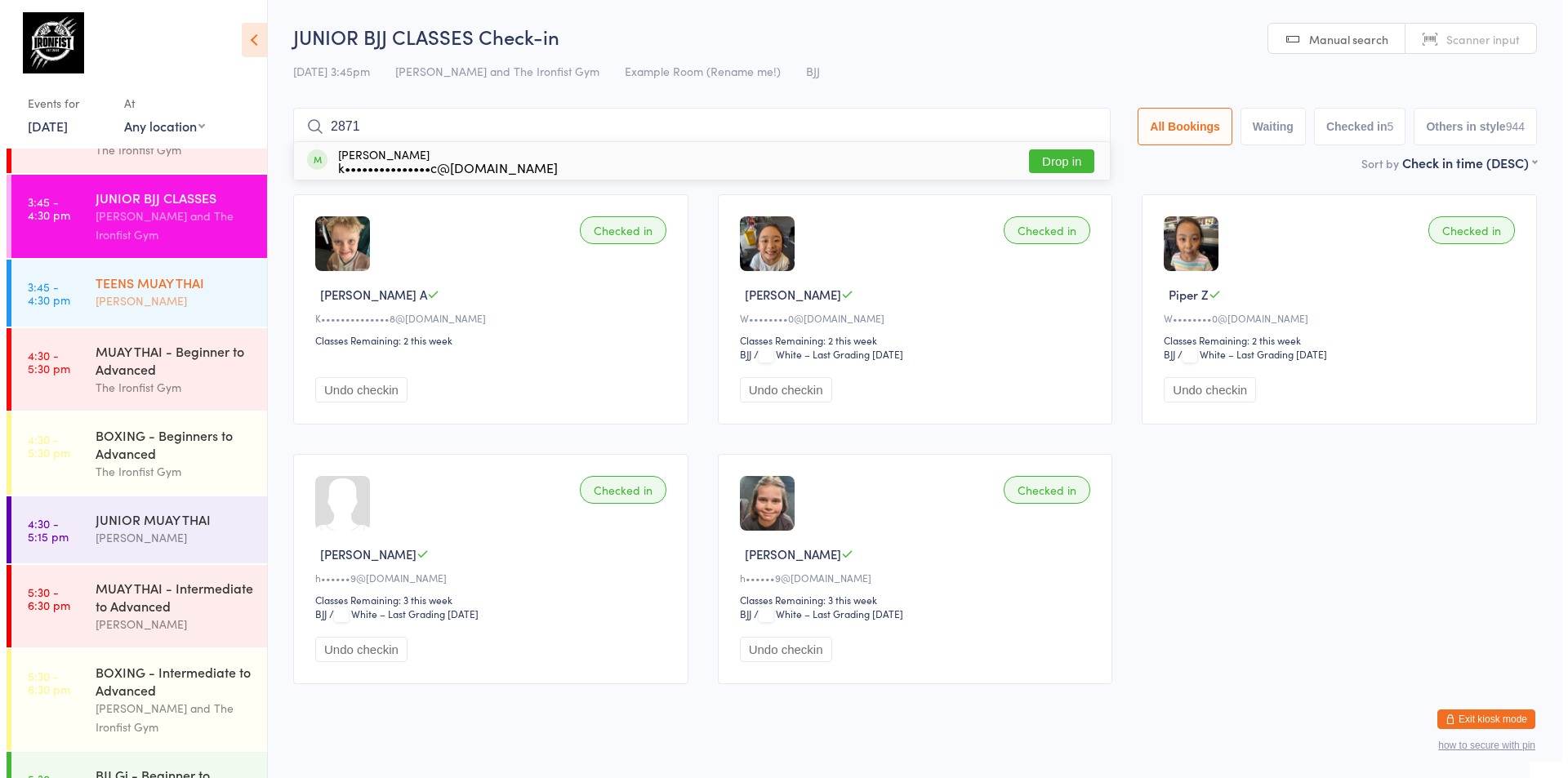
scroll to position [327, 0]
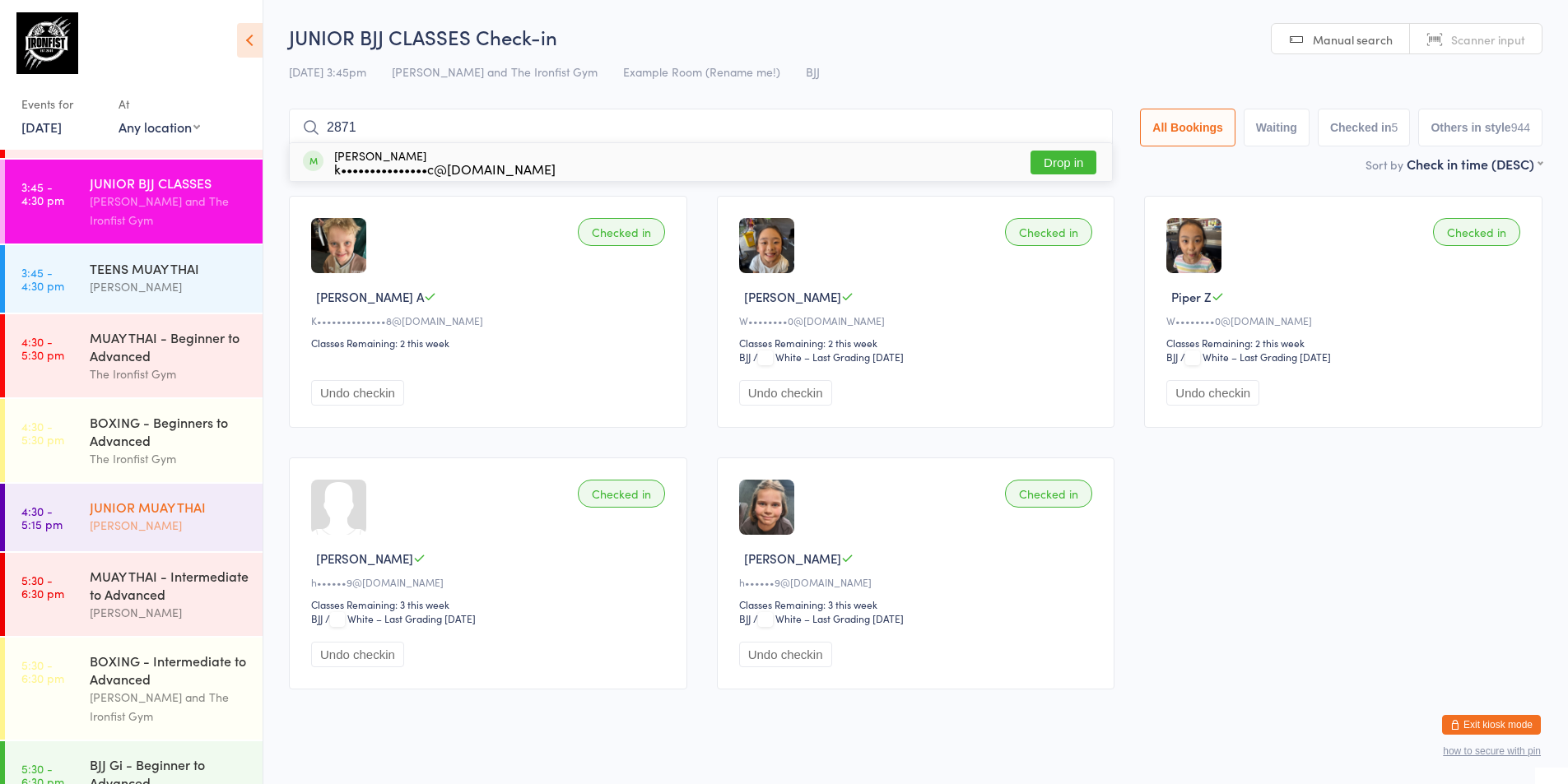
type input "2871"
click at [145, 500] on div "JUNIOR MUAY THAI" at bounding box center [169, 506] width 159 height 18
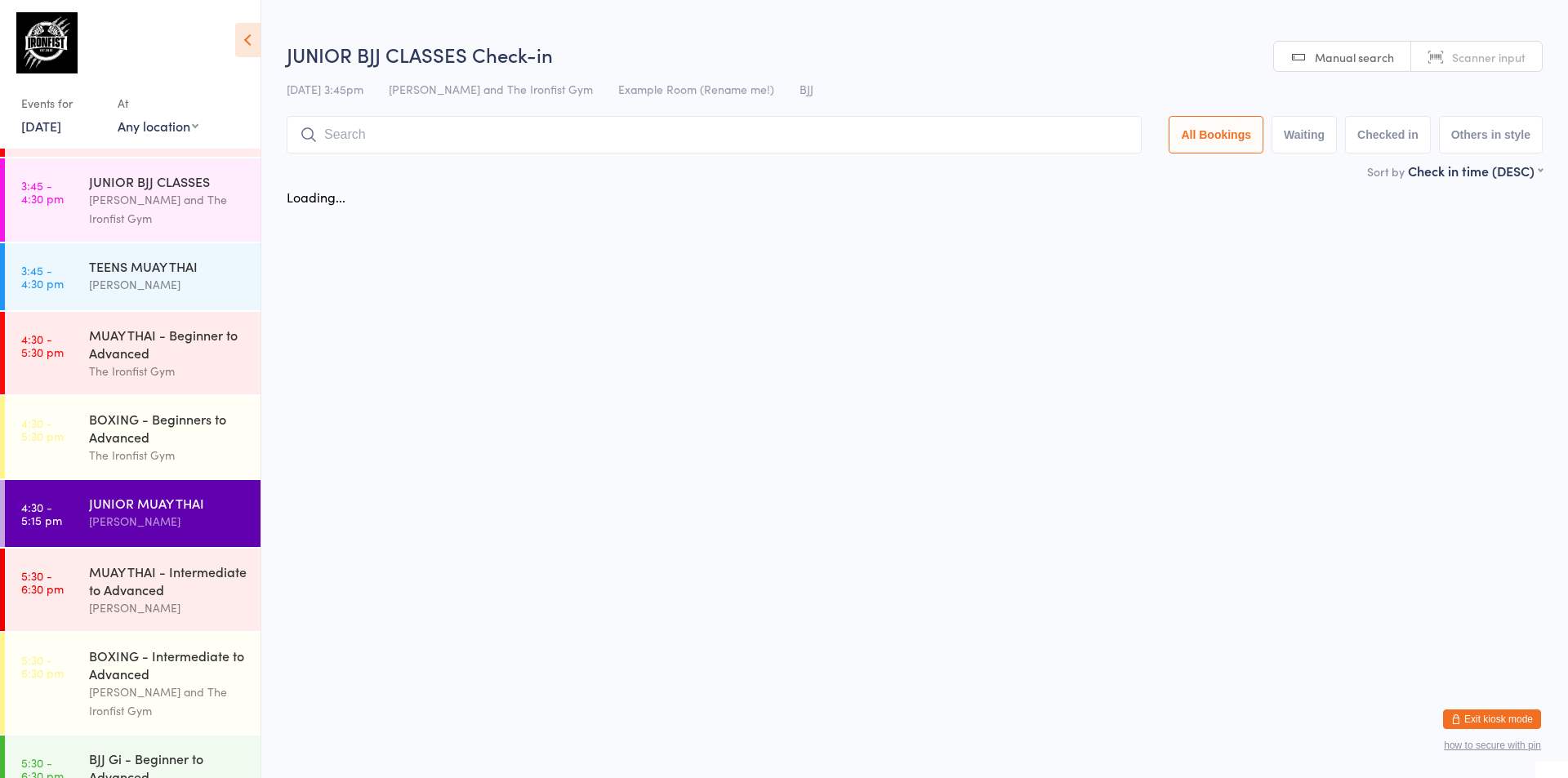
click at [144, 495] on div "JUNIOR MUAY THAI" at bounding box center [168, 502] width 158 height 18
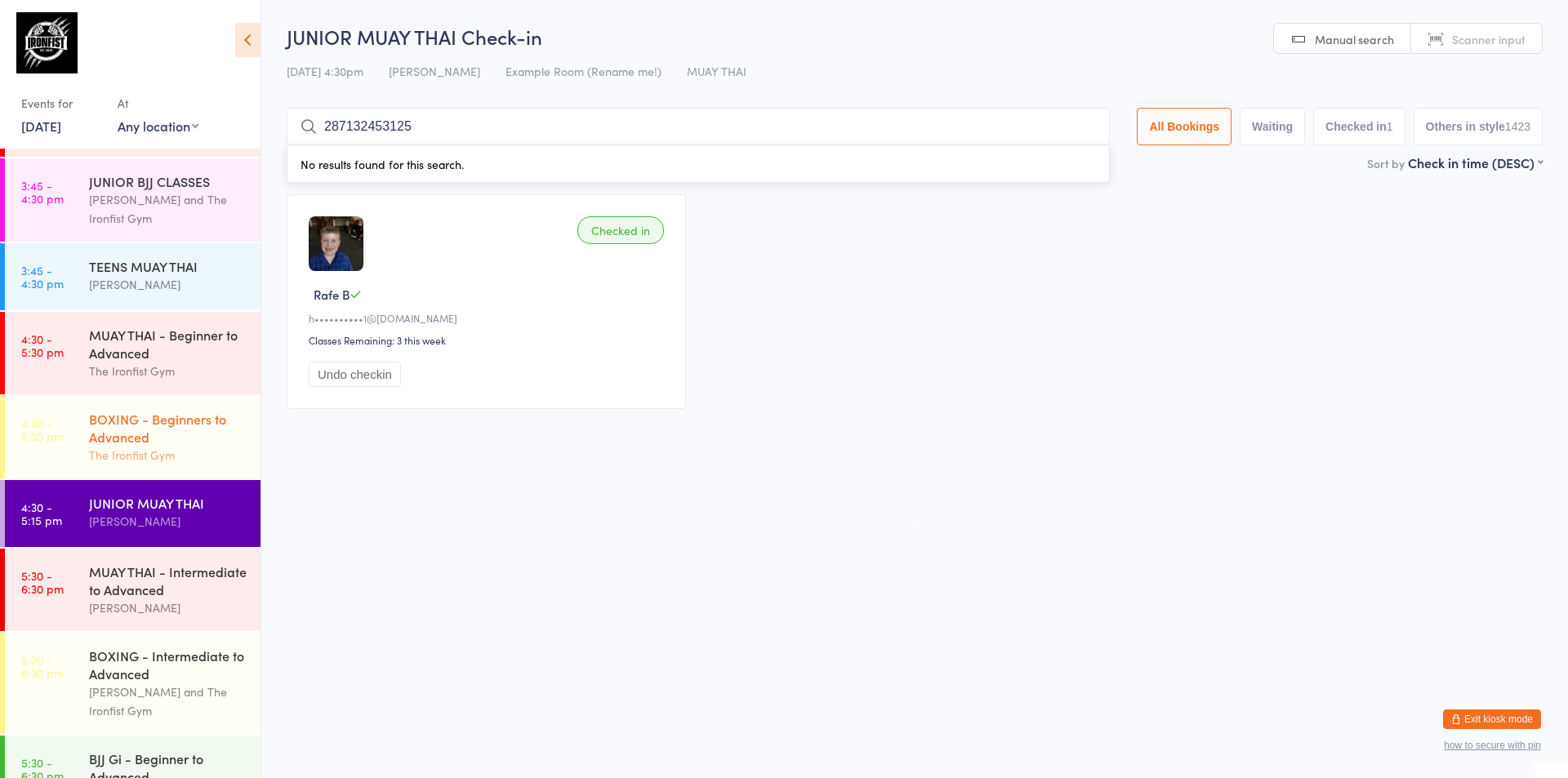
type input "287132453125"
click at [83, 437] on link "4:30 - 5:30 pm BOXING - Beginners to Advanced The Ironfist Gym" at bounding box center [132, 437] width 255 height 83
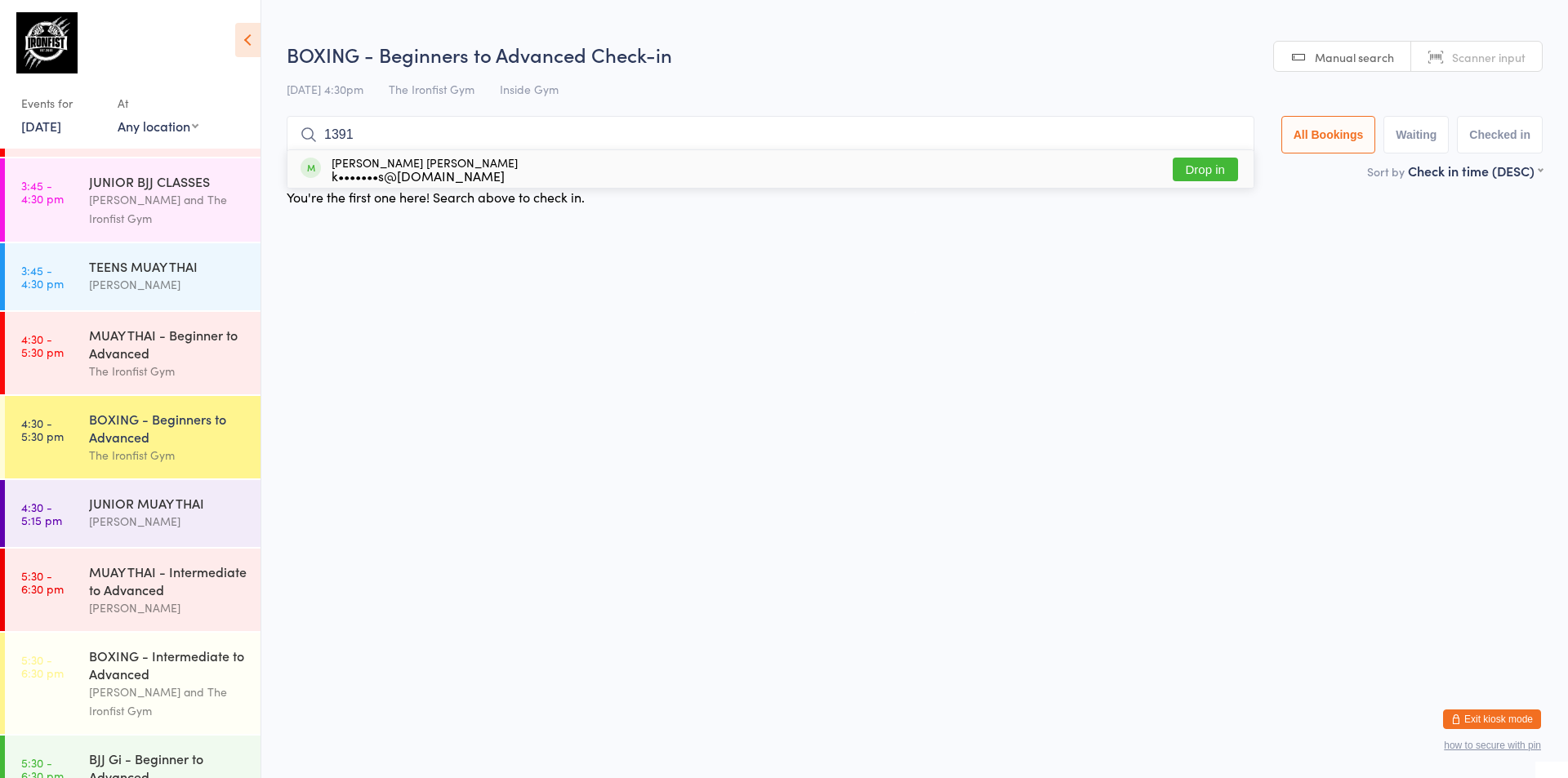
type input "1391"
click at [1190, 173] on button "Drop in" at bounding box center [1205, 170] width 65 height 24
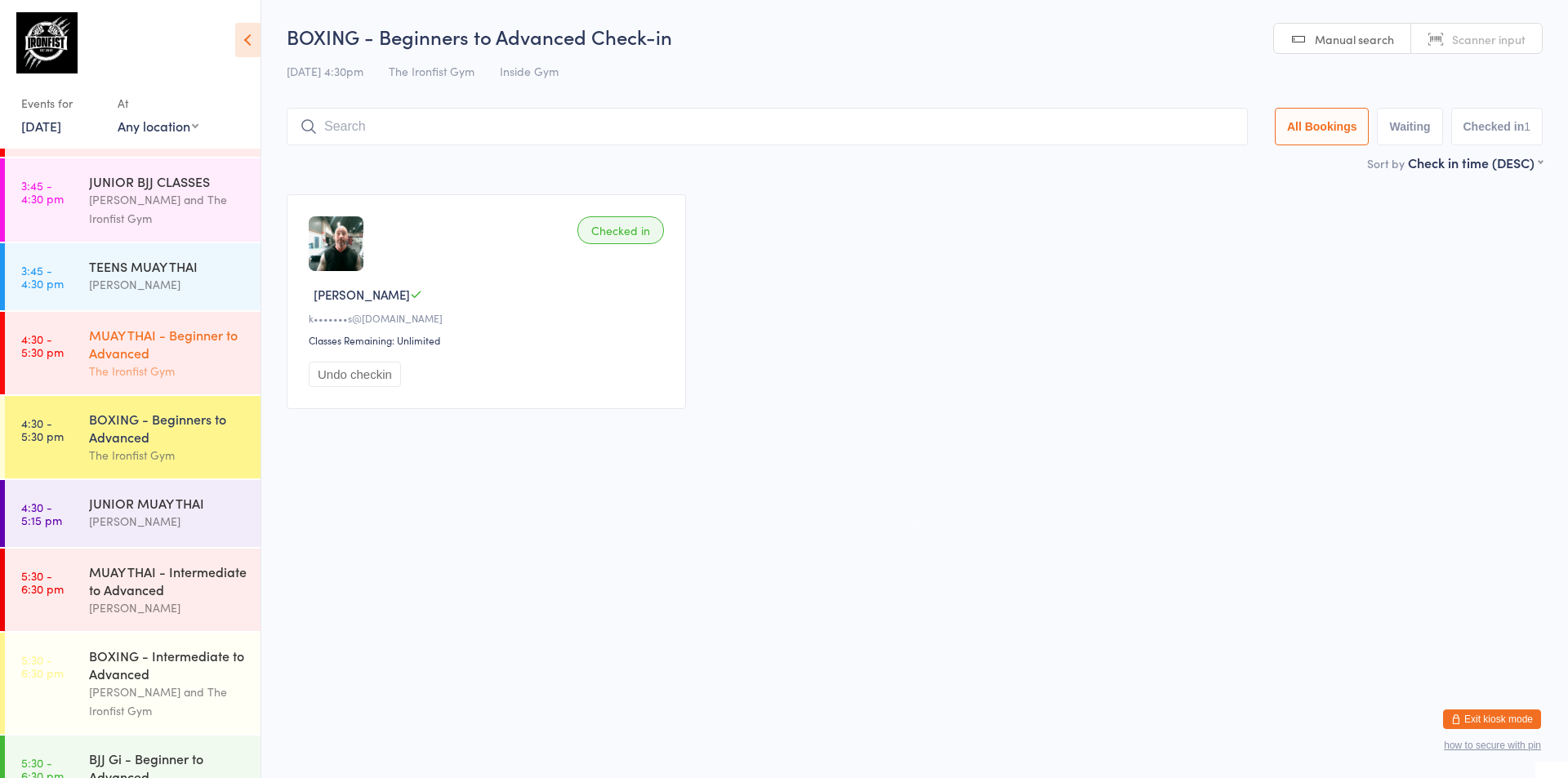
click at [148, 363] on div "The Ironfist Gym" at bounding box center [168, 371] width 158 height 19
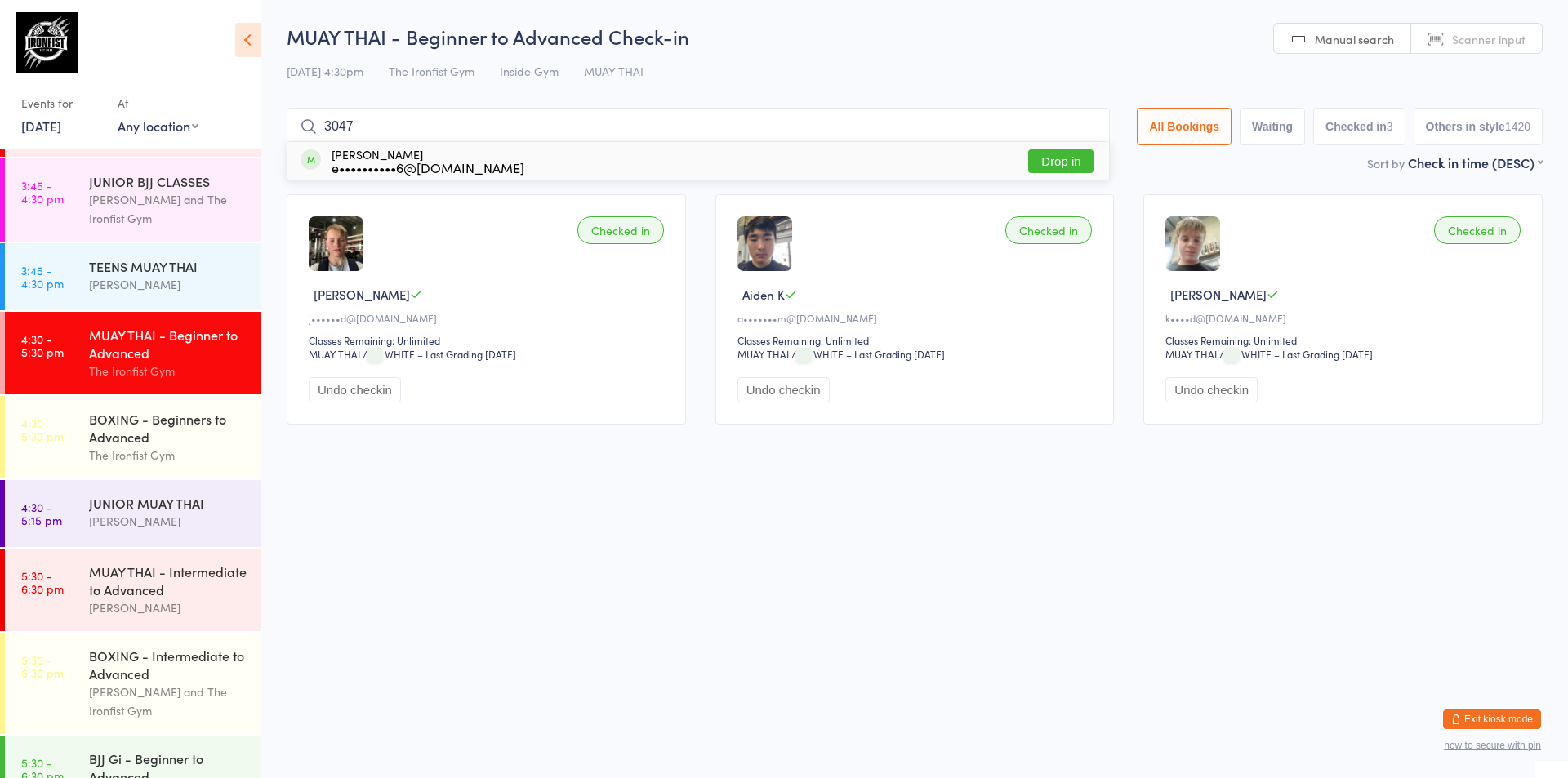
type input "3047"
click at [848, 668] on html "You have now entered Kiosk Mode. Members will be able to check themselves in us…" at bounding box center [784, 389] width 1568 height 778
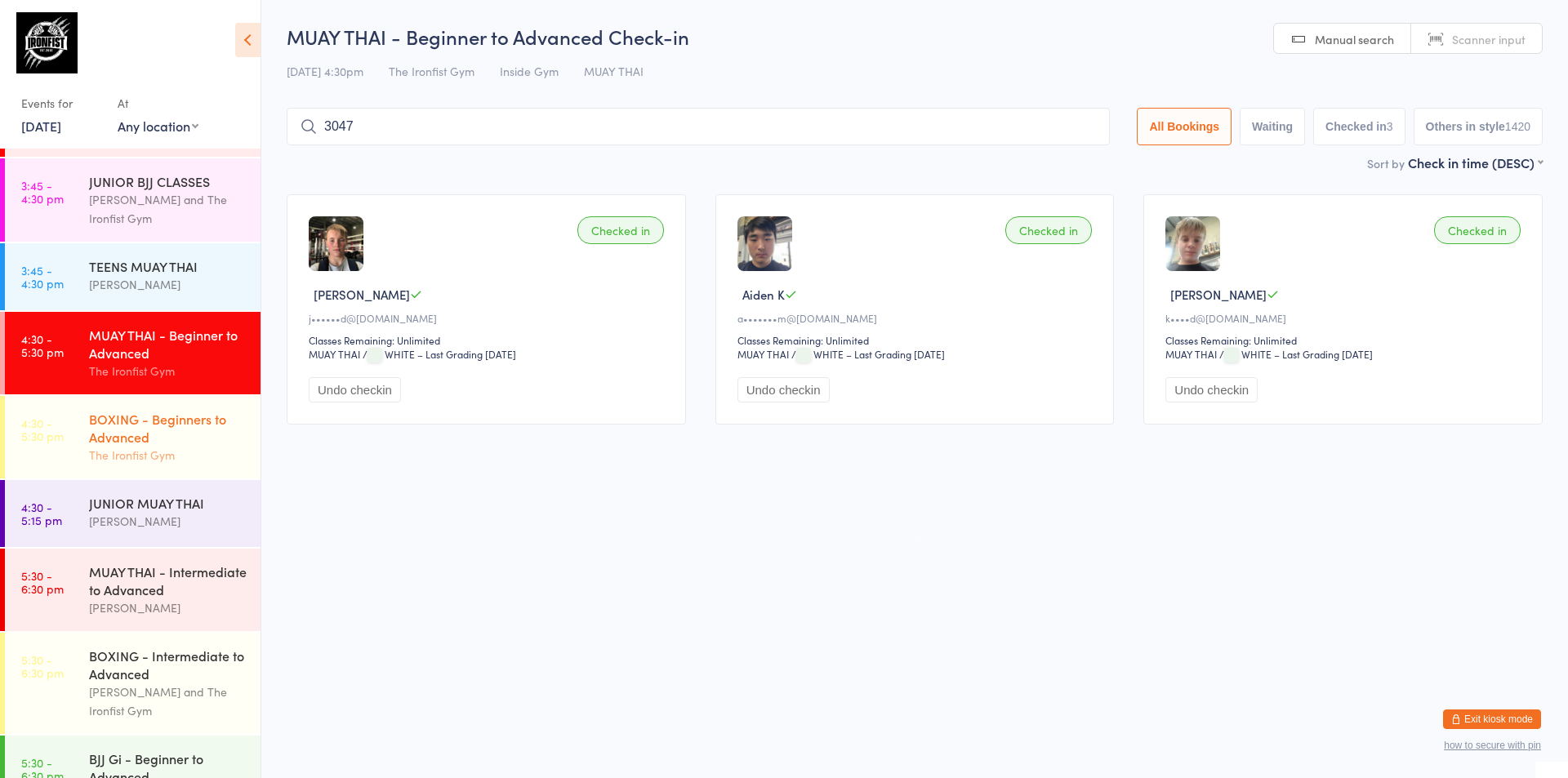
click at [152, 411] on div "BOXING - Beginners to Advanced" at bounding box center [168, 428] width 158 height 36
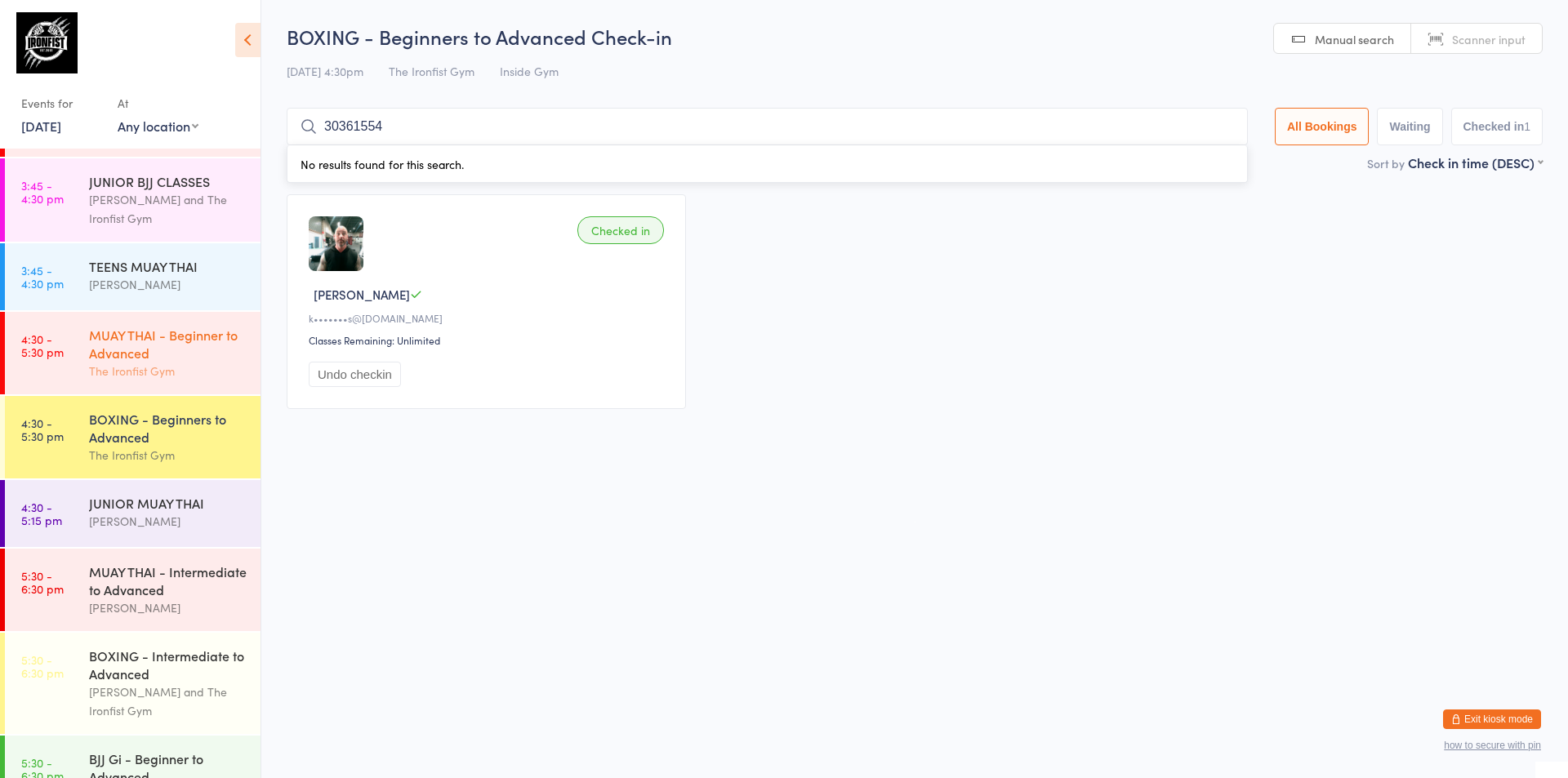
type input "30361554"
click at [162, 333] on div "MUAY THAI - Beginner to Advanced" at bounding box center [168, 344] width 158 height 36
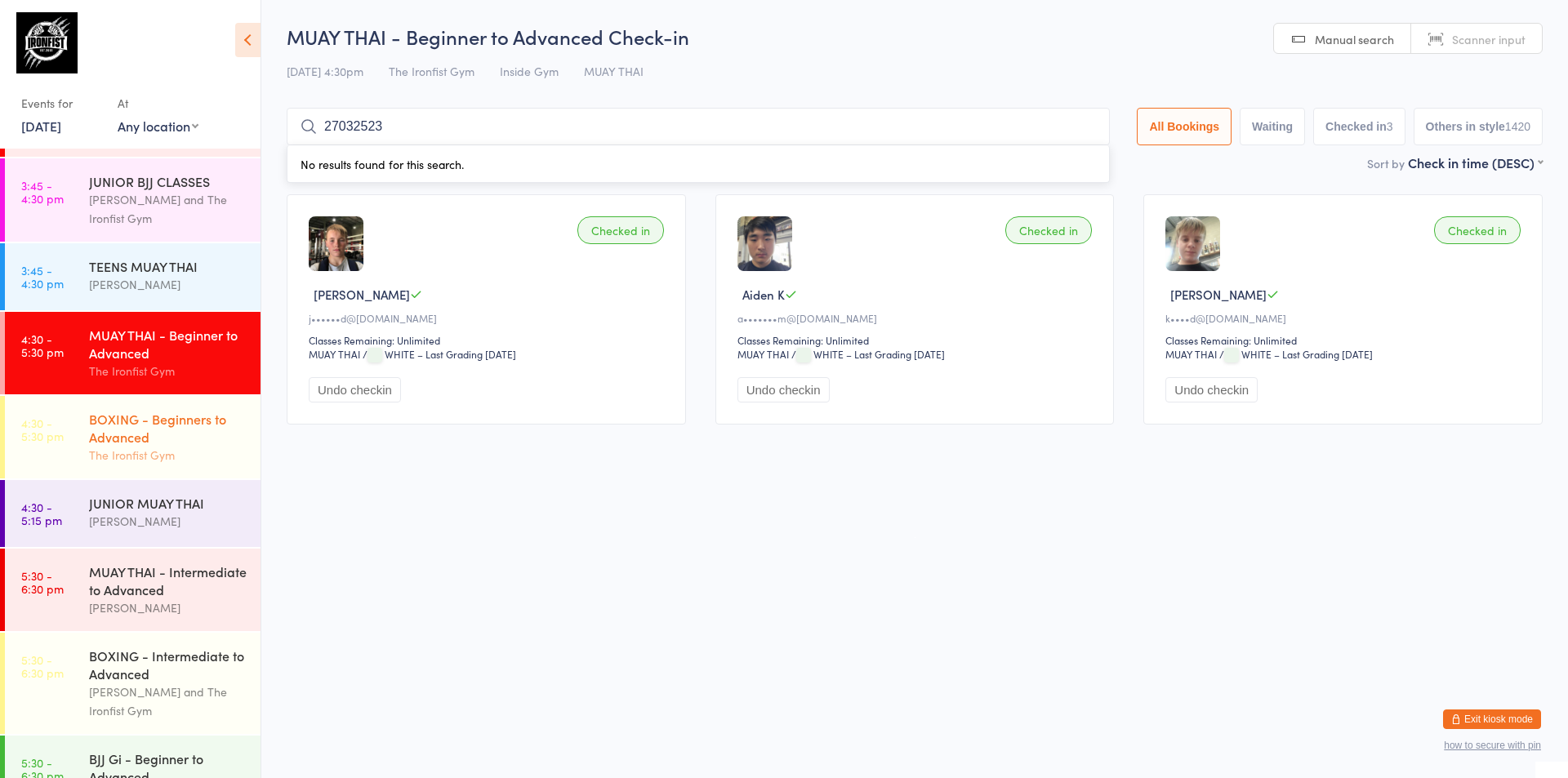
type input "27032523"
click at [21, 422] on time "4:30 - 5:30 pm" at bounding box center [43, 430] width 43 height 26
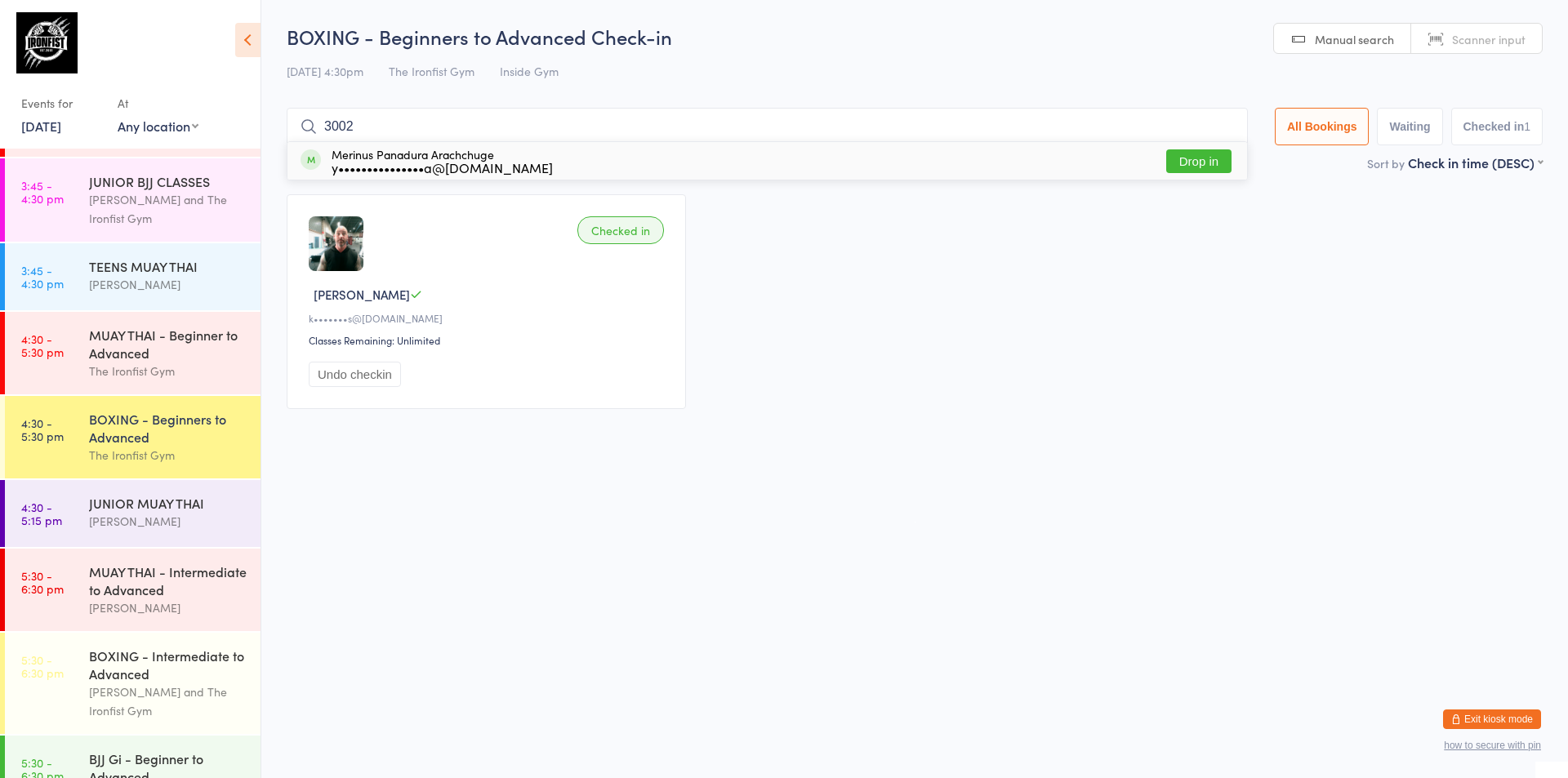
type input "3002"
click at [21, 422] on time "4:30 - 5:30 pm" at bounding box center [43, 430] width 43 height 26
type input "3000"
click at [102, 382] on div "MUAY THAI - Beginner to Advanced The Ironfist Gym" at bounding box center [175, 353] width 172 height 83
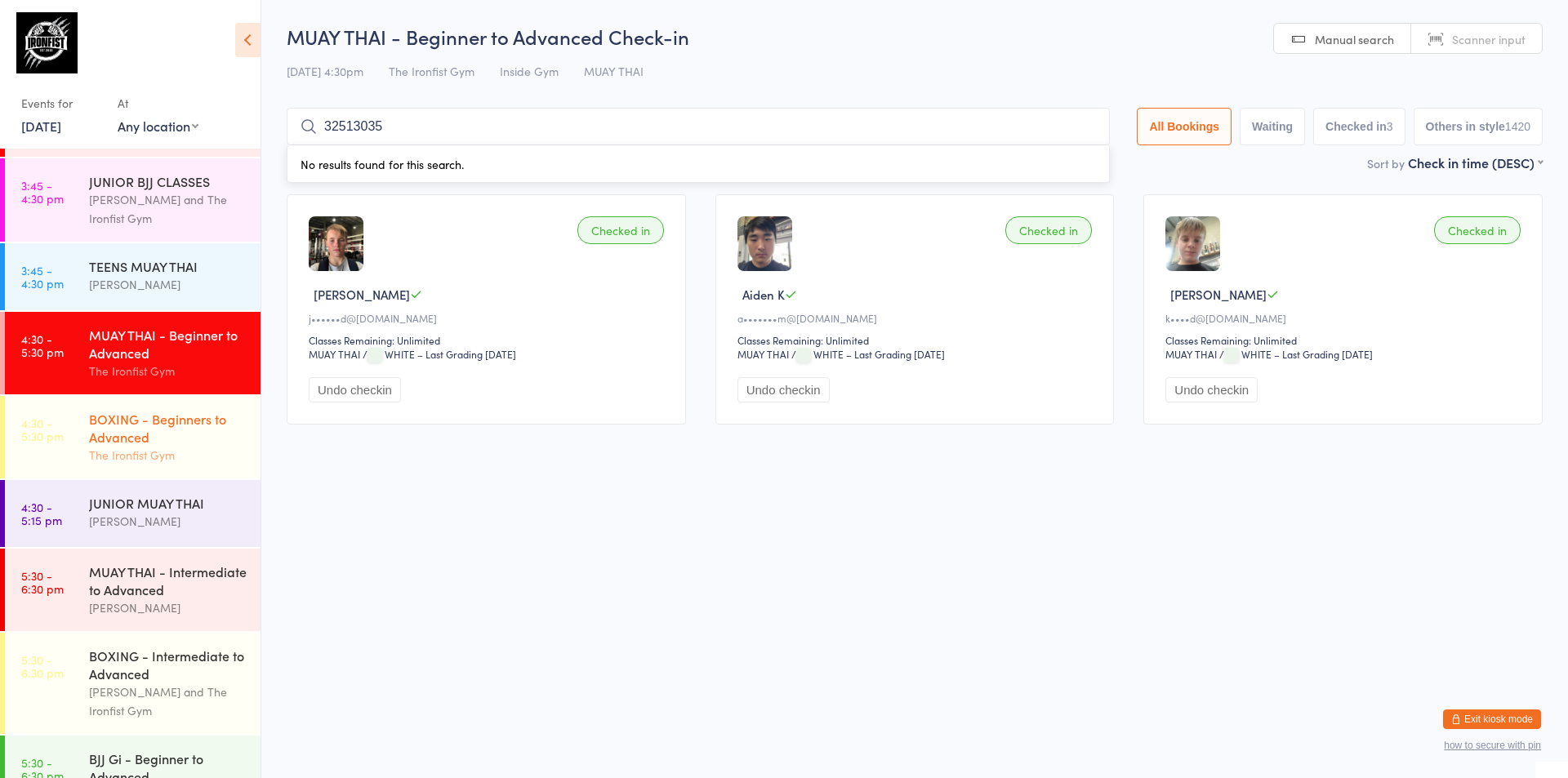
type input "32513035"
drag, startPoint x: 147, startPoint y: 434, endPoint x: 130, endPoint y: 443, distance: 19.2
click at [130, 443] on div "BOXING - Beginners to Advanced" at bounding box center [168, 428] width 158 height 36
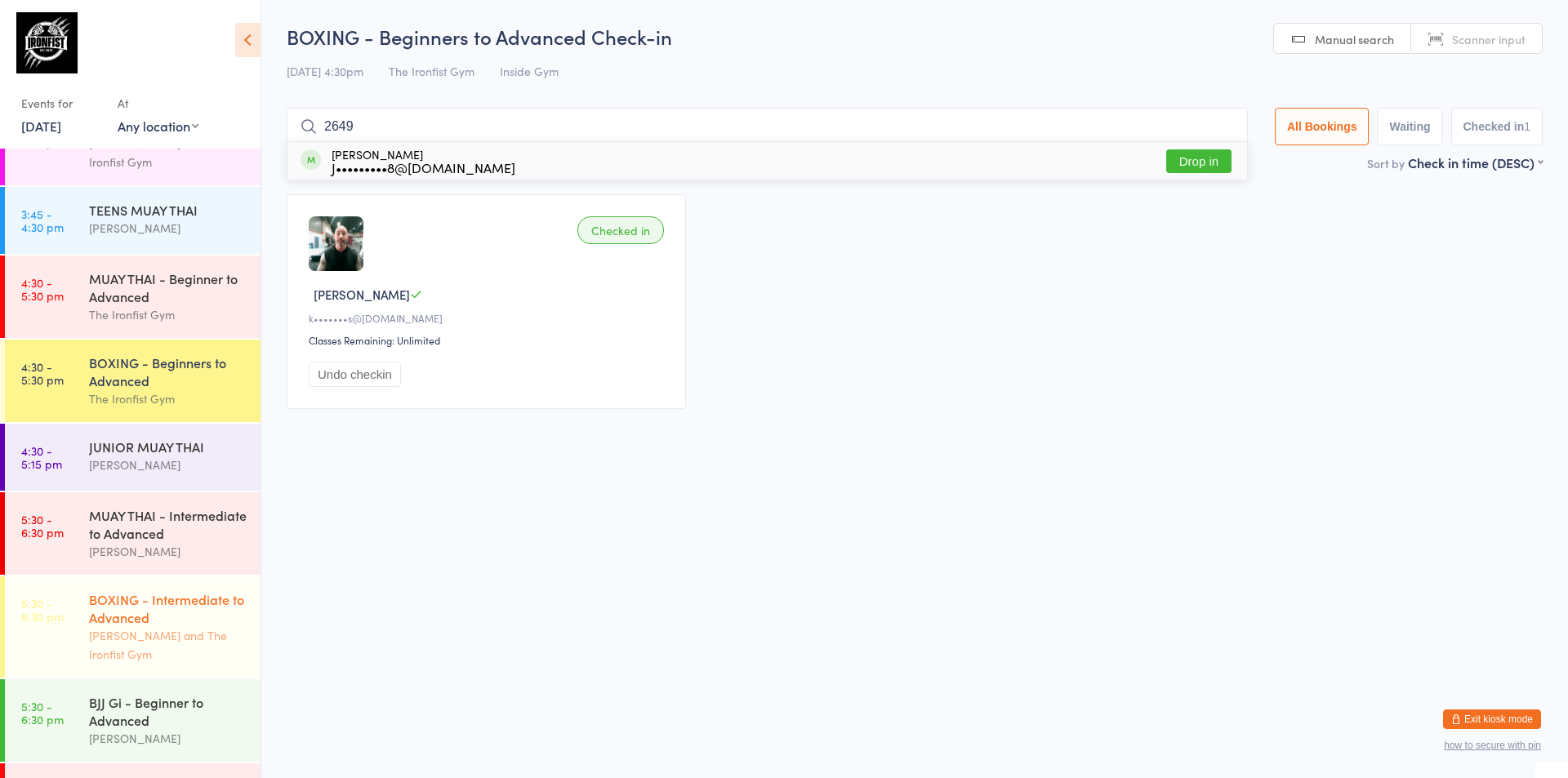
scroll to position [408, 0]
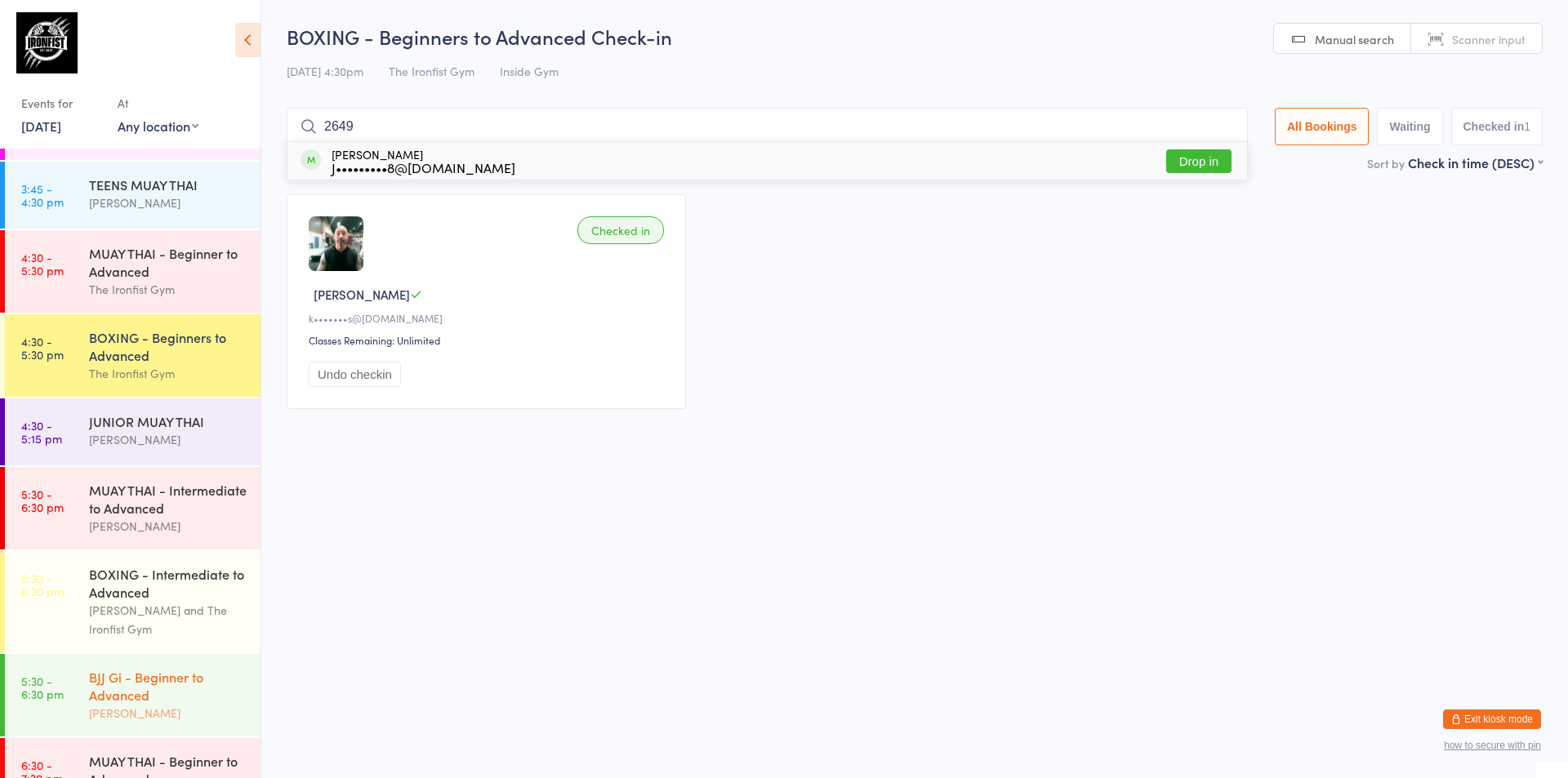
type input "2649"
click at [138, 704] on div "BJJ Gi - Beginner to Advanced" at bounding box center [168, 685] width 158 height 36
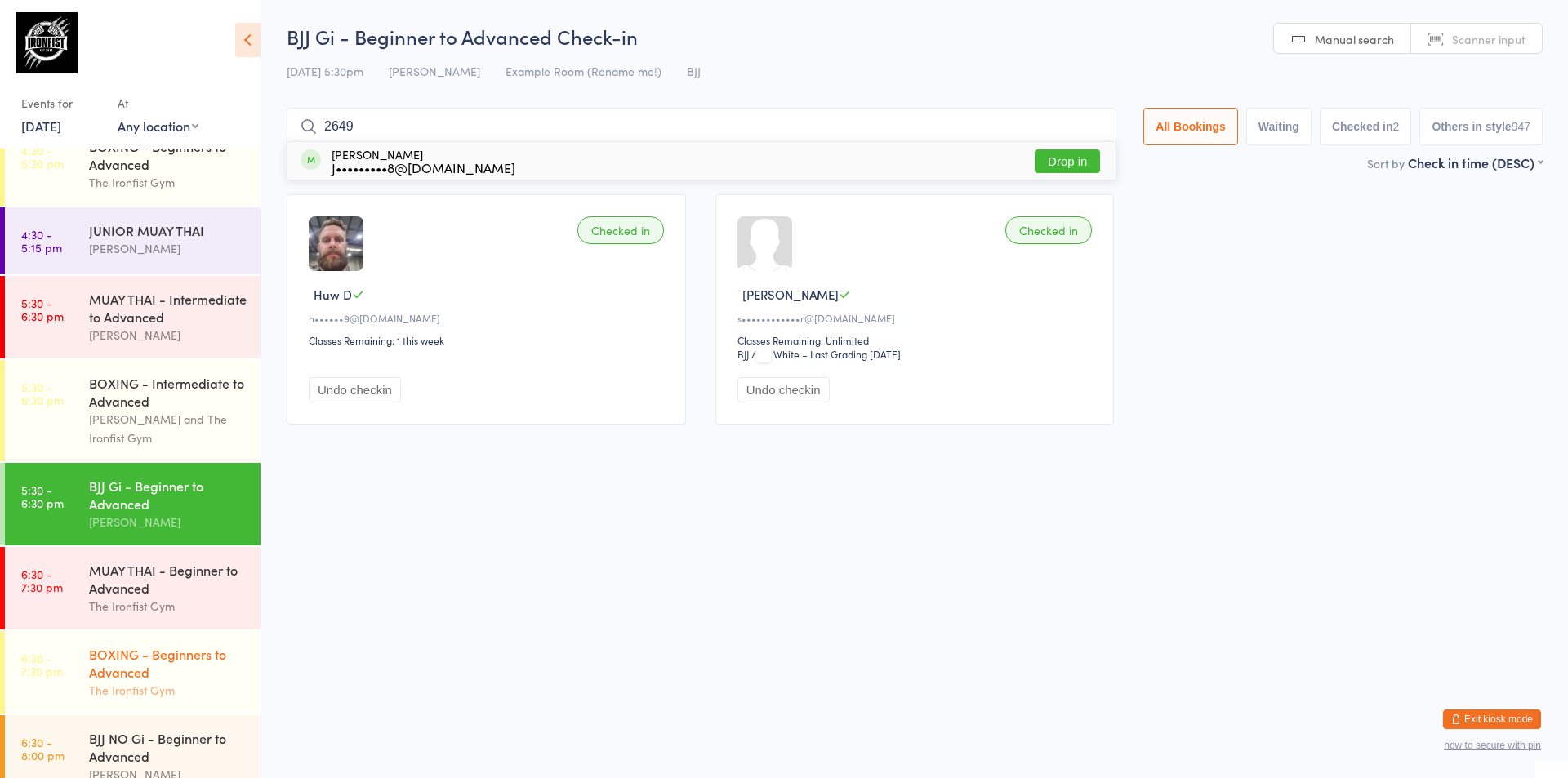
scroll to position [625, 0]
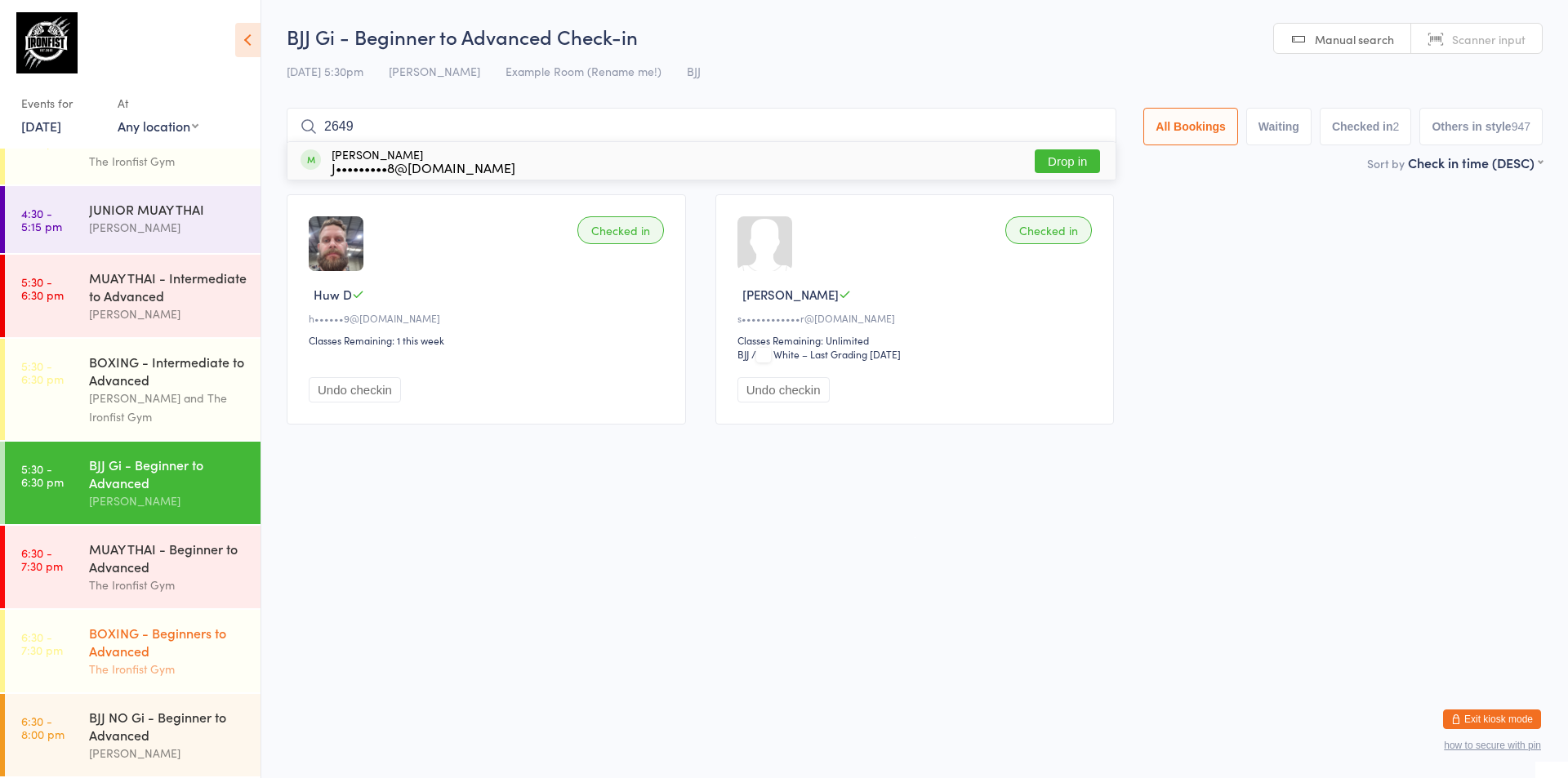
type input "2649"
click at [124, 669] on div "The Ironfist Gym" at bounding box center [168, 669] width 158 height 19
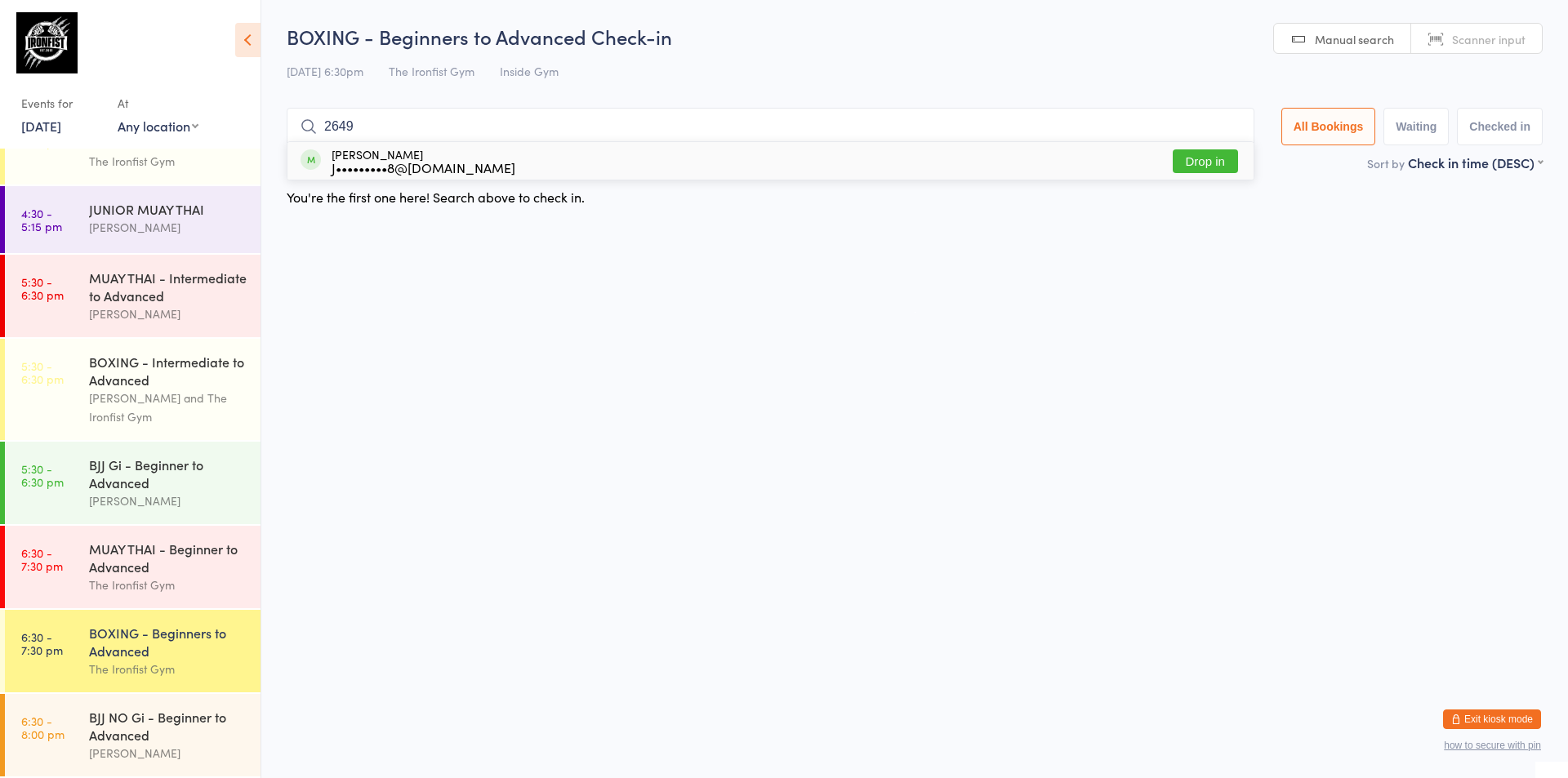
type input "2649"
click at [628, 163] on div "[PERSON_NAME] J•••••••••8@[DOMAIN_NAME] Drop in" at bounding box center [771, 161] width 966 height 37
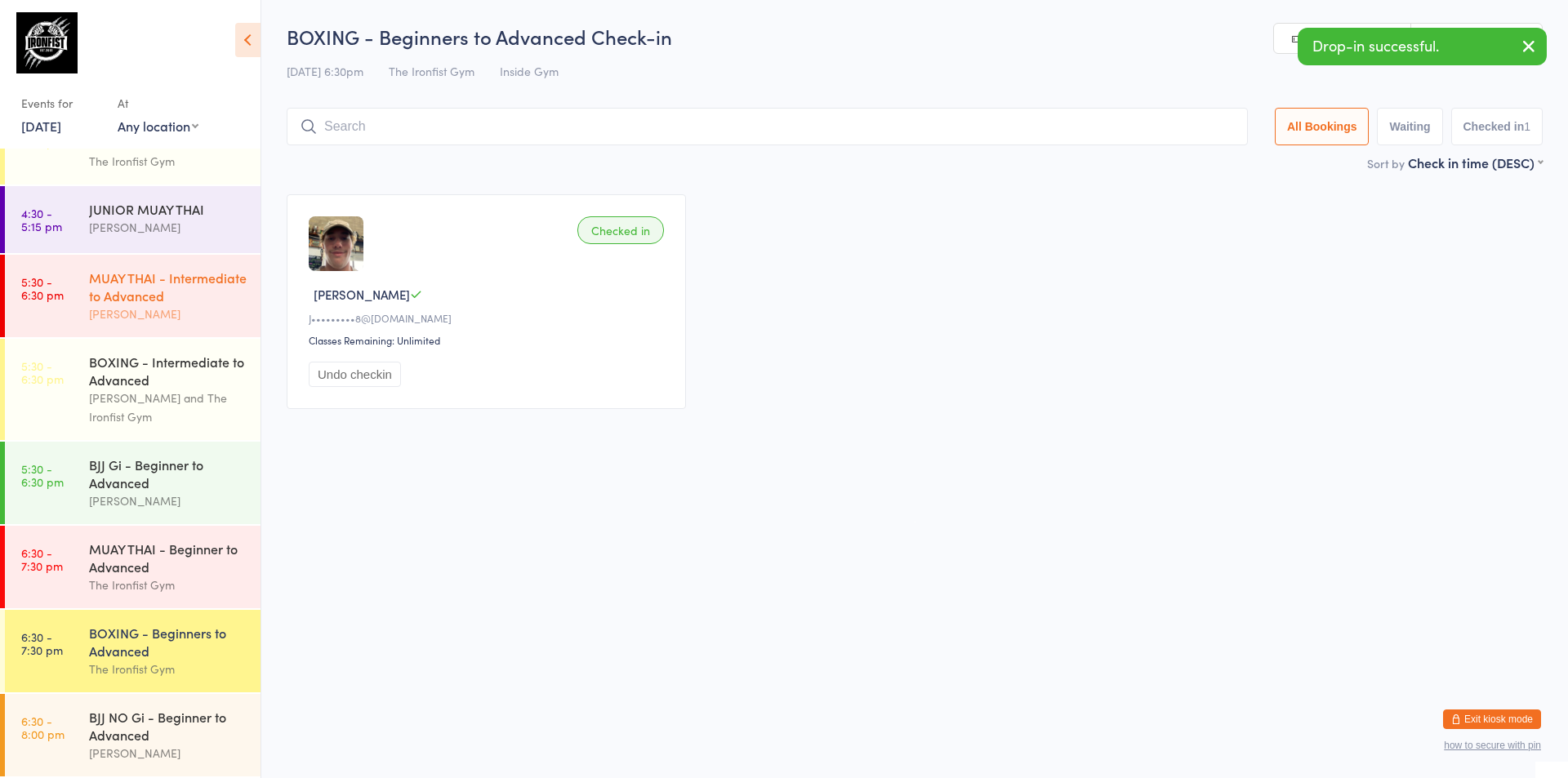
click at [162, 285] on div "MUAY THAI - Intermediate to Advanced" at bounding box center [168, 286] width 158 height 36
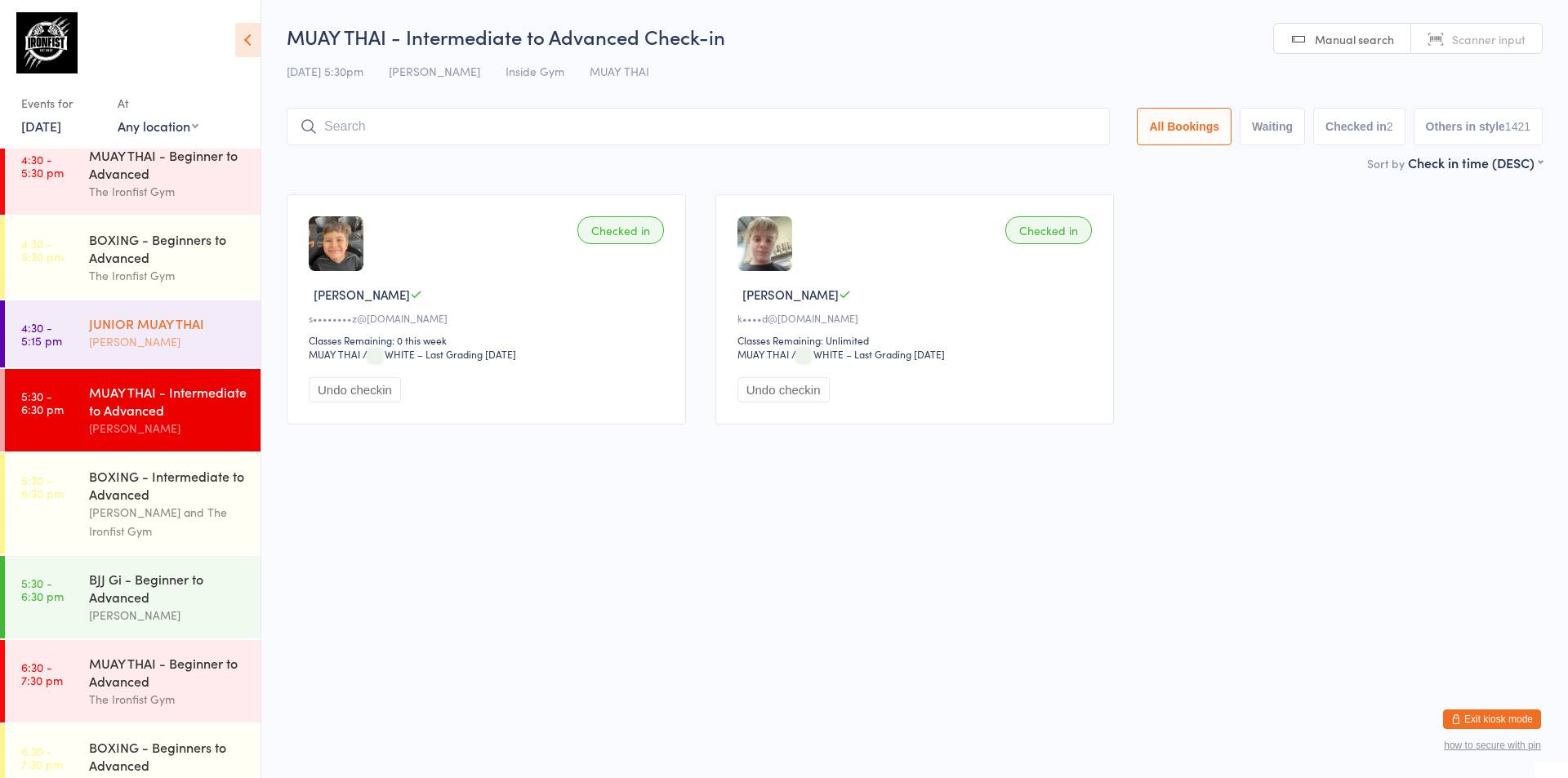
scroll to position [461, 0]
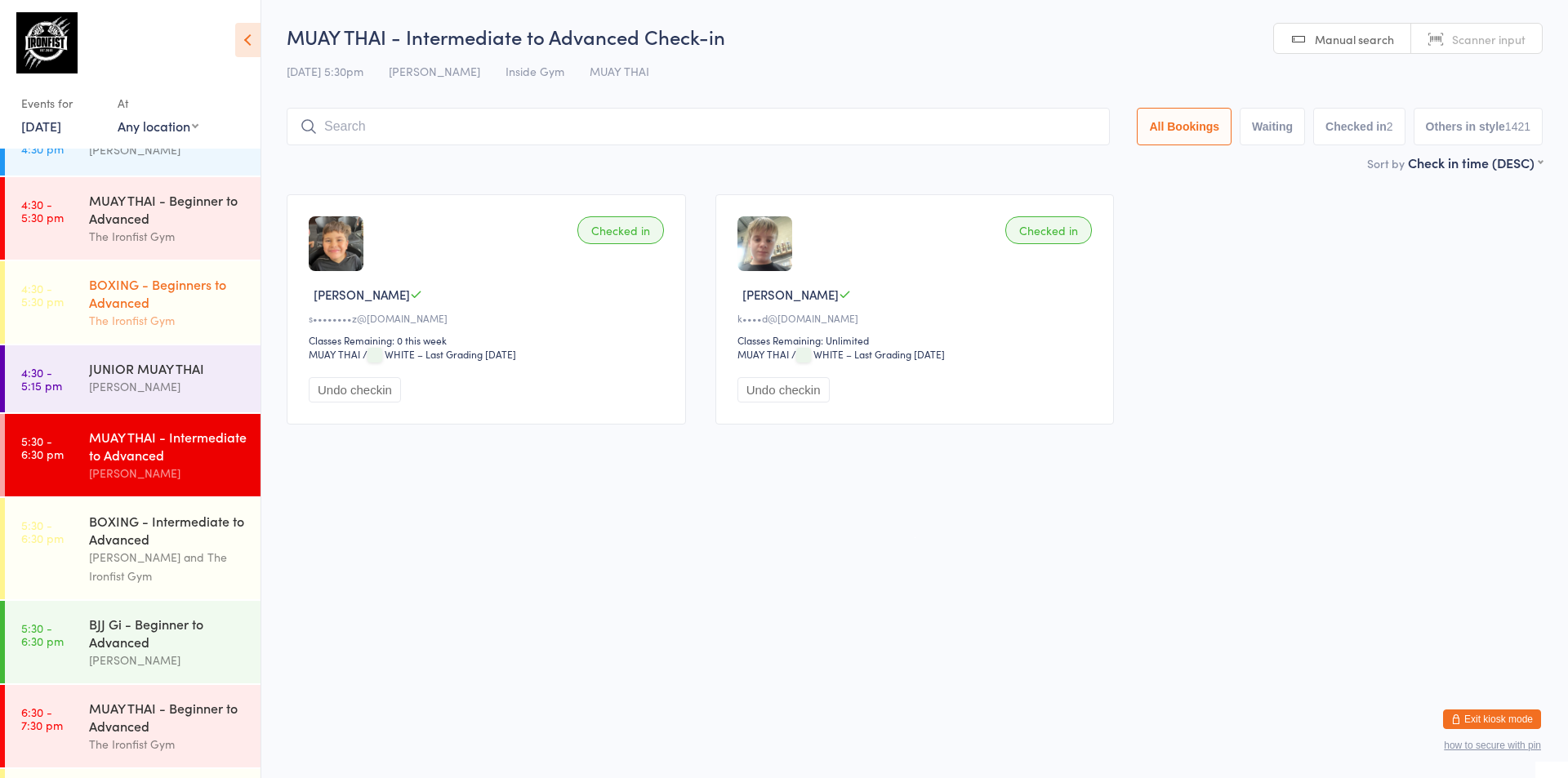
click at [139, 311] on div "The Ironfist Gym" at bounding box center [168, 320] width 158 height 19
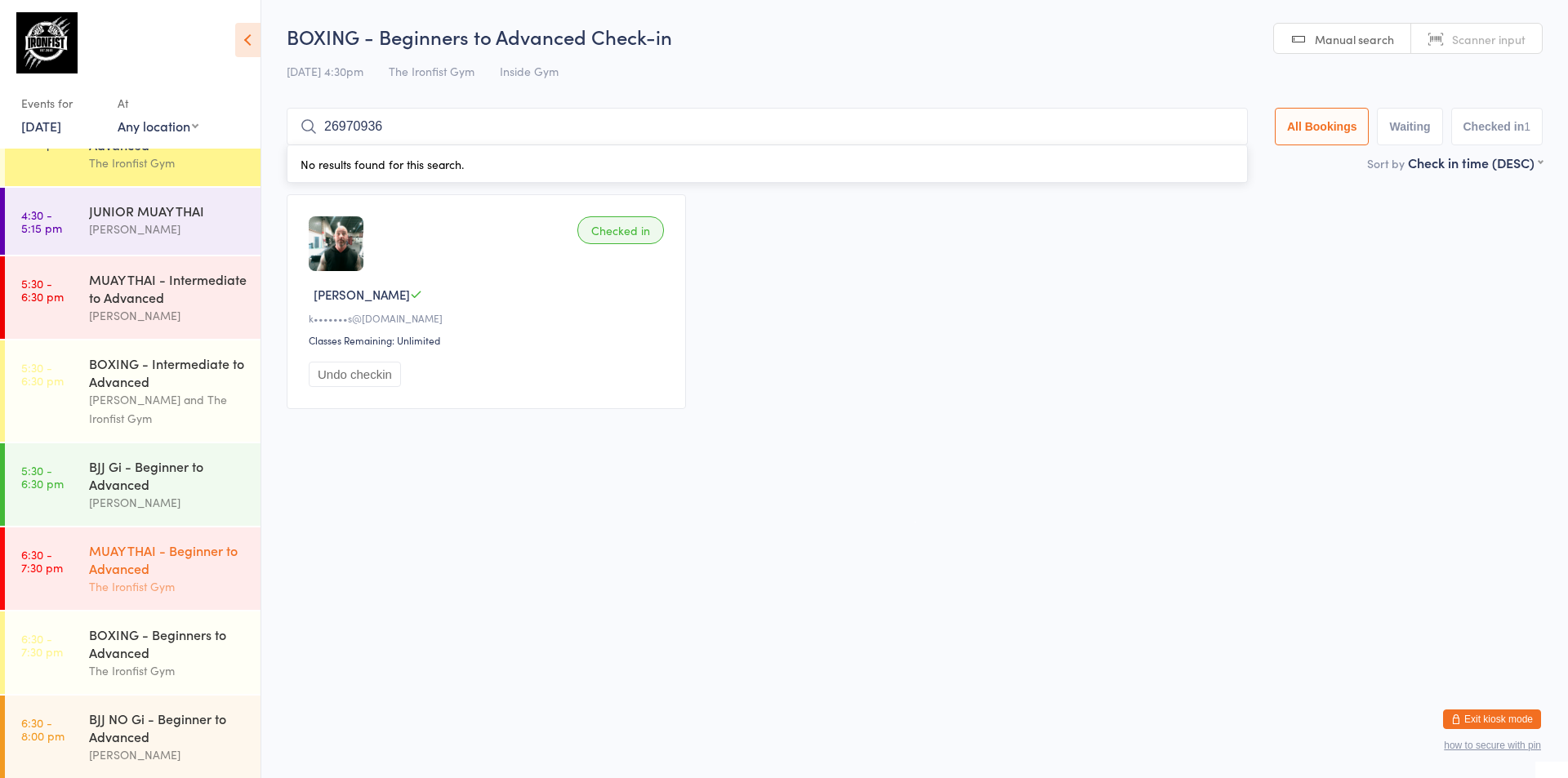
scroll to position [625, 0]
type input "26970936"
click at [126, 393] on div "[PERSON_NAME] and The Ironfist Gym" at bounding box center [168, 408] width 158 height 37
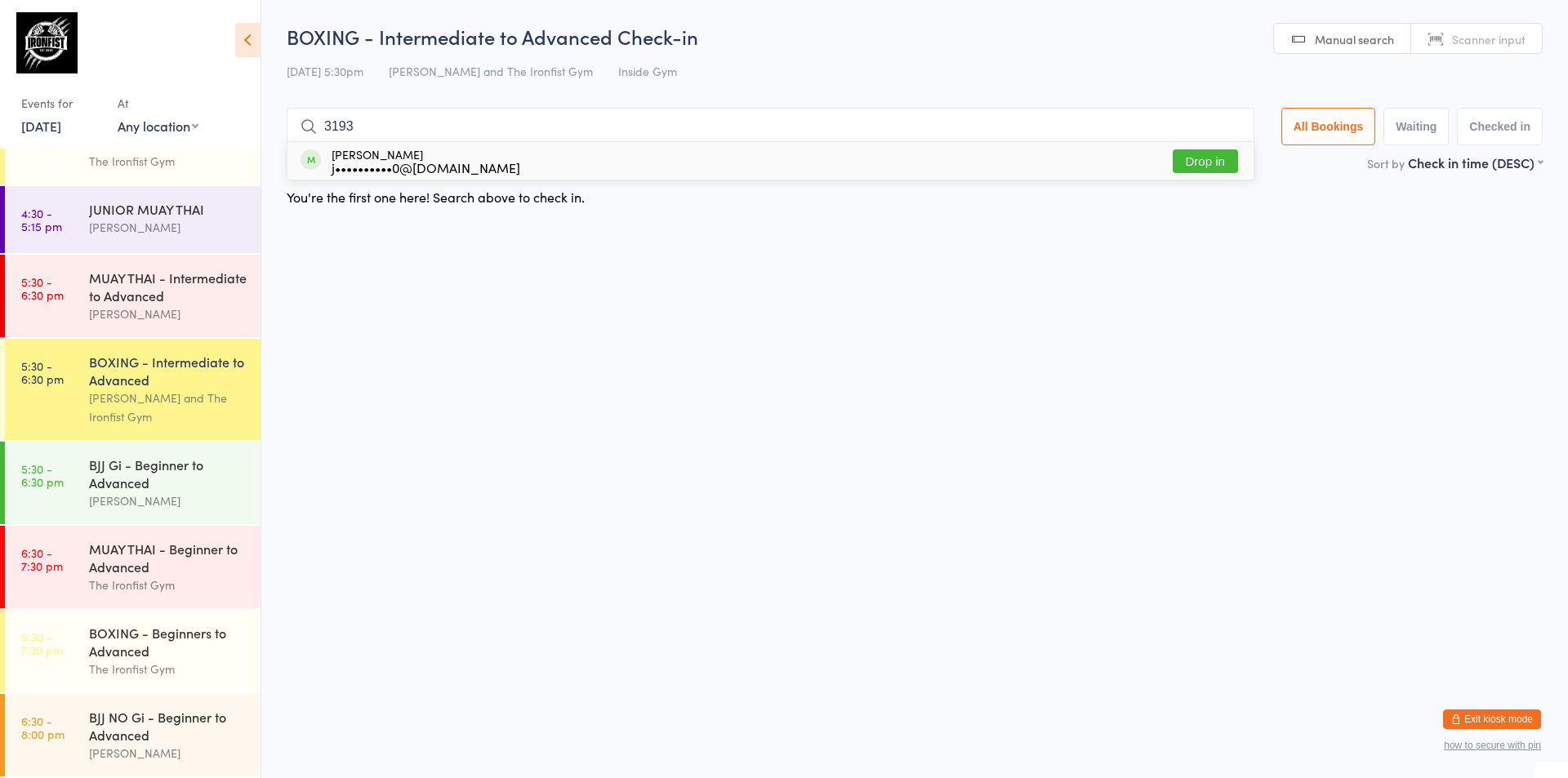
type input "3193"
click at [612, 359] on html "You have now entered Kiosk Mode. Members will be able to check themselves in us…" at bounding box center [784, 389] width 1568 height 778
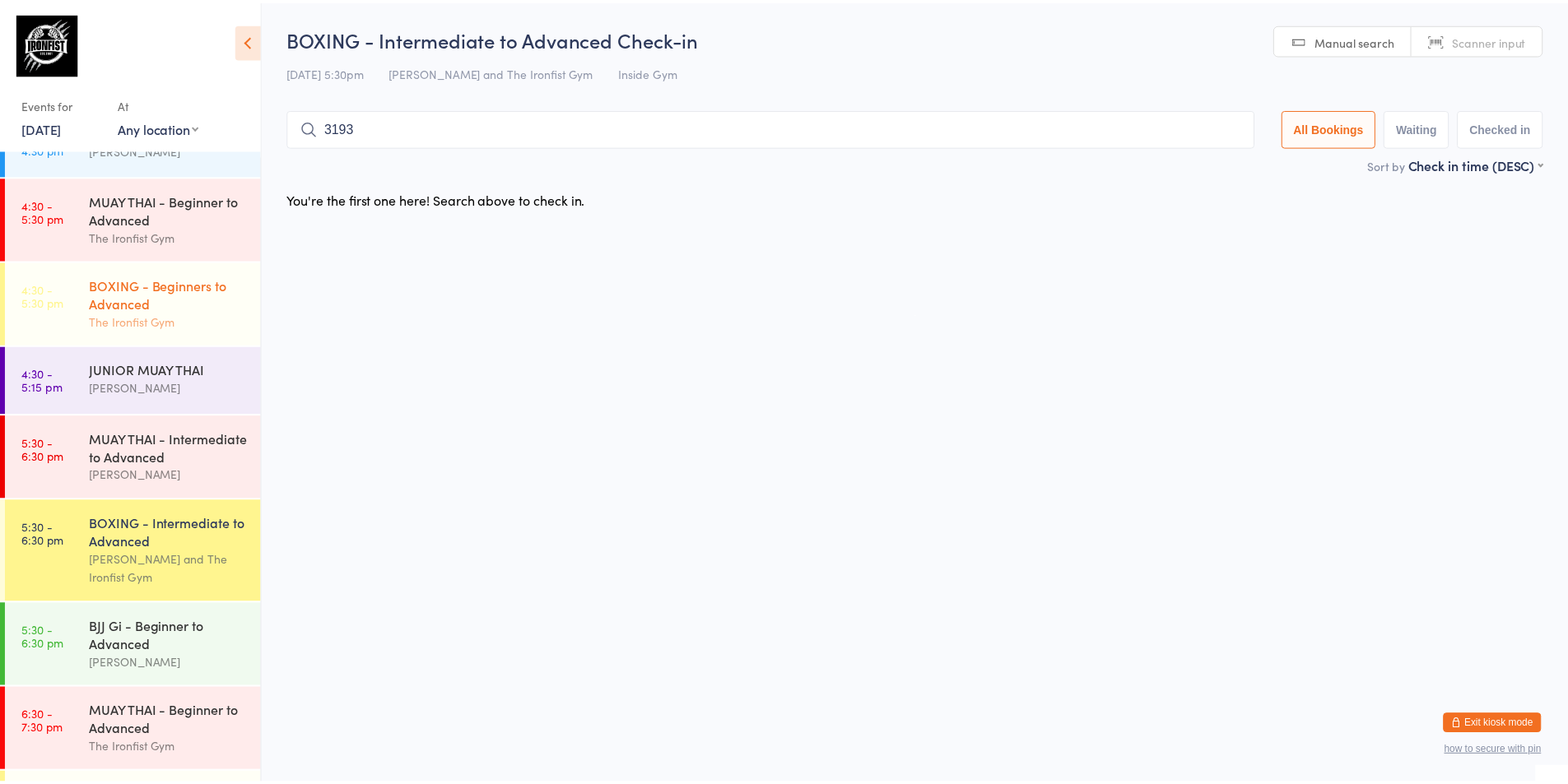
scroll to position [465, 0]
click at [156, 293] on div "BOXING - Beginners to Advanced" at bounding box center [169, 295] width 159 height 36
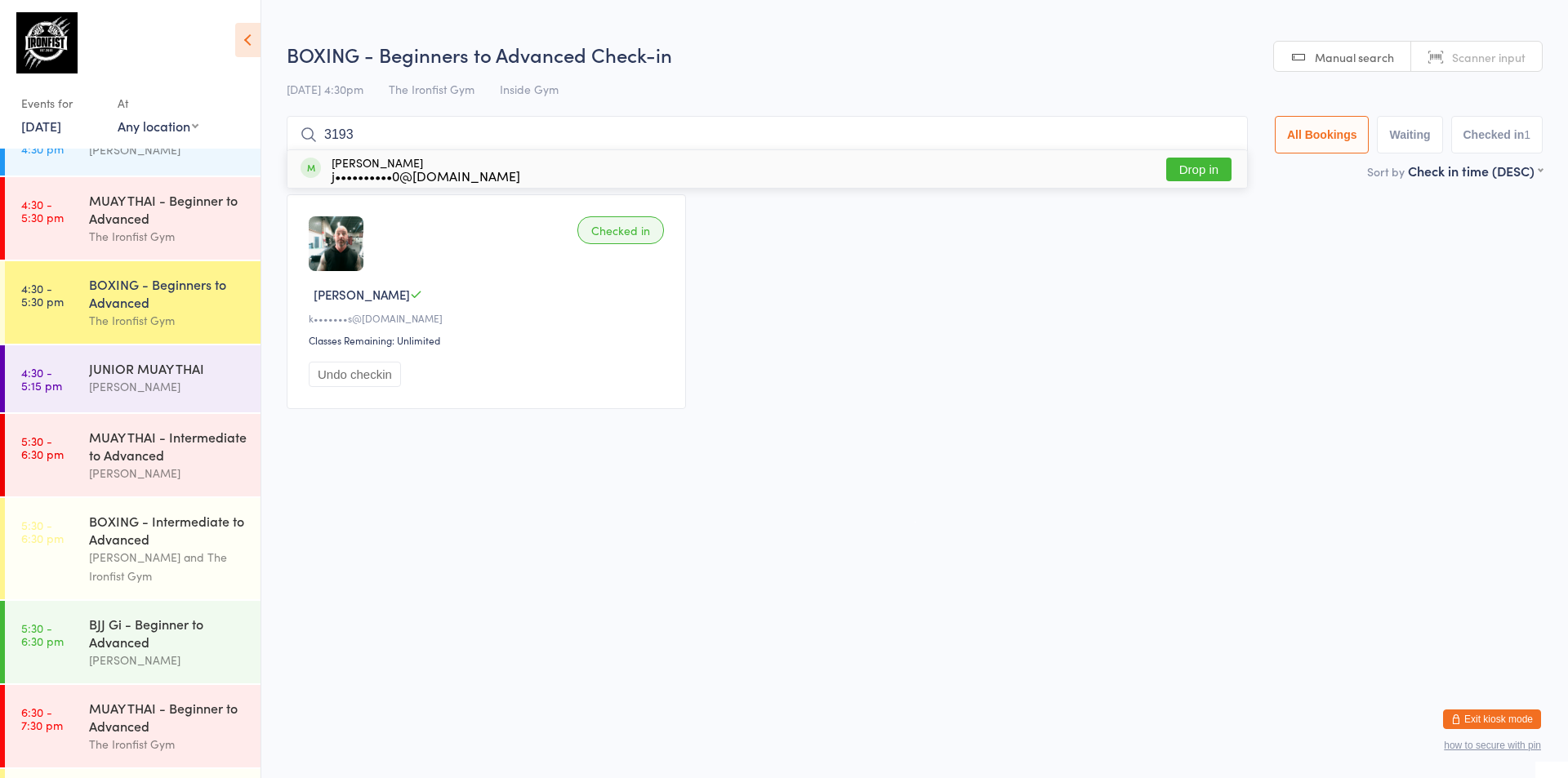
type input "3193"
click at [1217, 175] on button "Drop in" at bounding box center [1199, 170] width 65 height 24
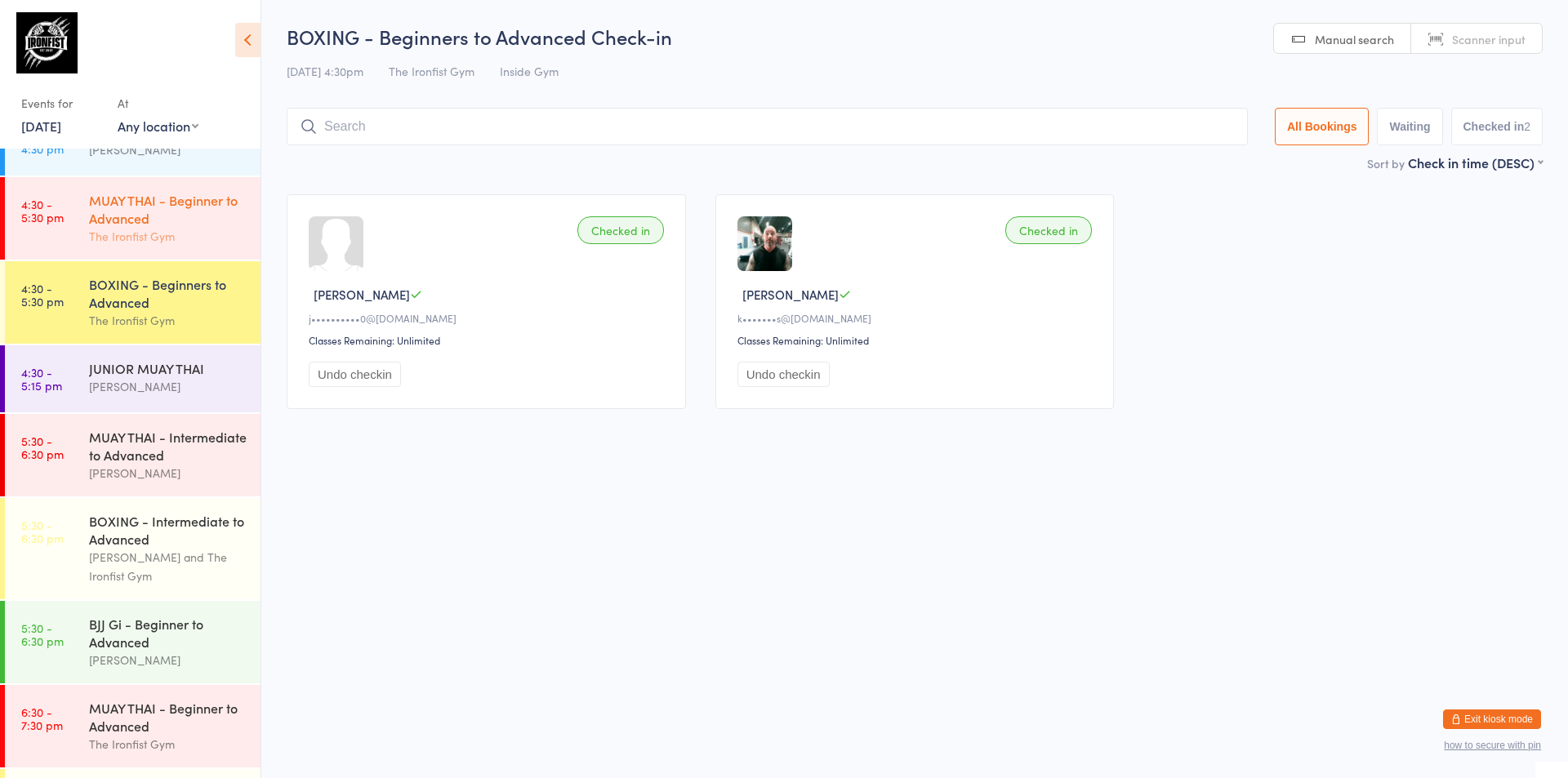
click at [139, 227] on div "The Ironfist Gym" at bounding box center [168, 237] width 158 height 19
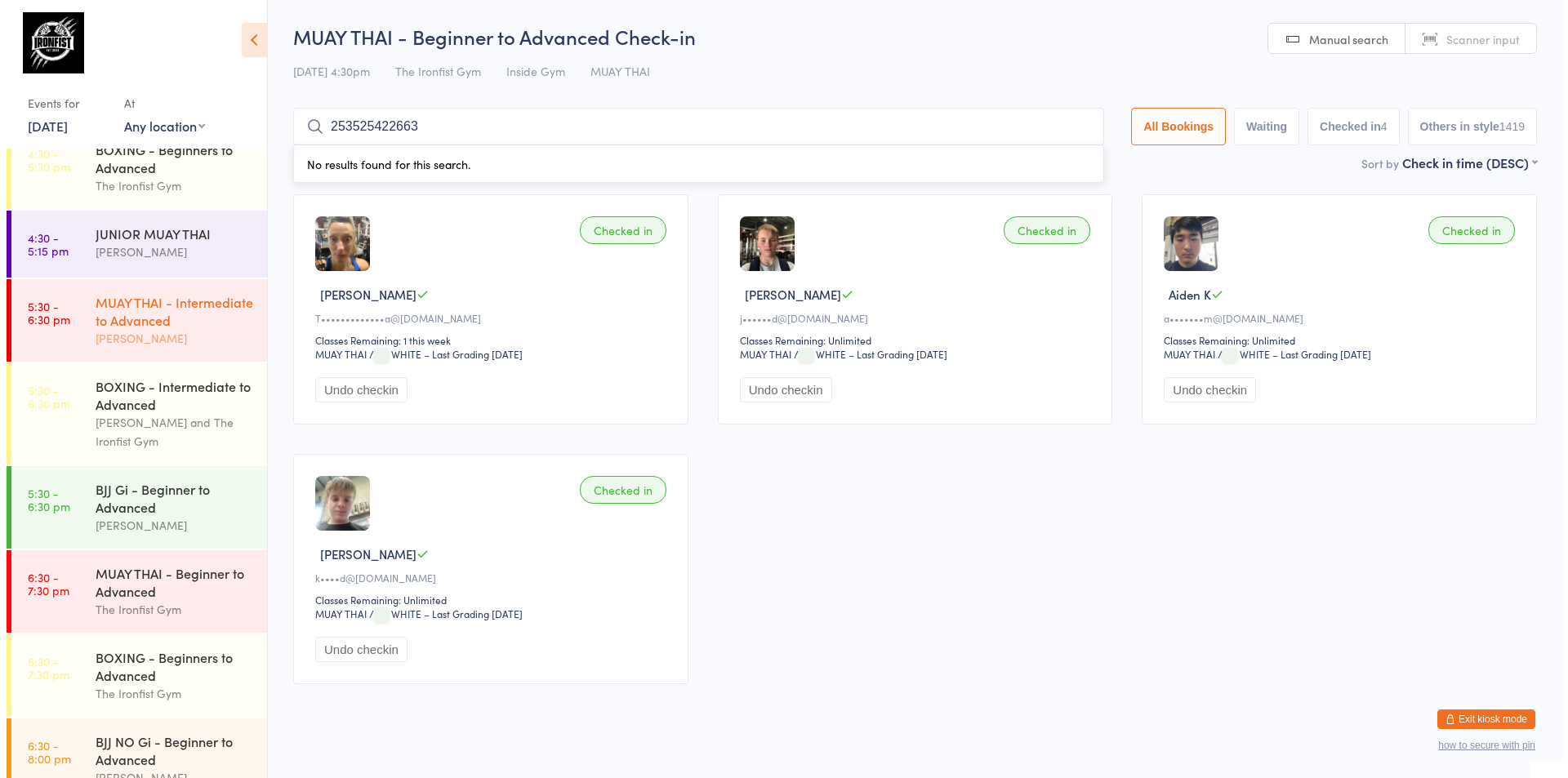
scroll to position [625, 0]
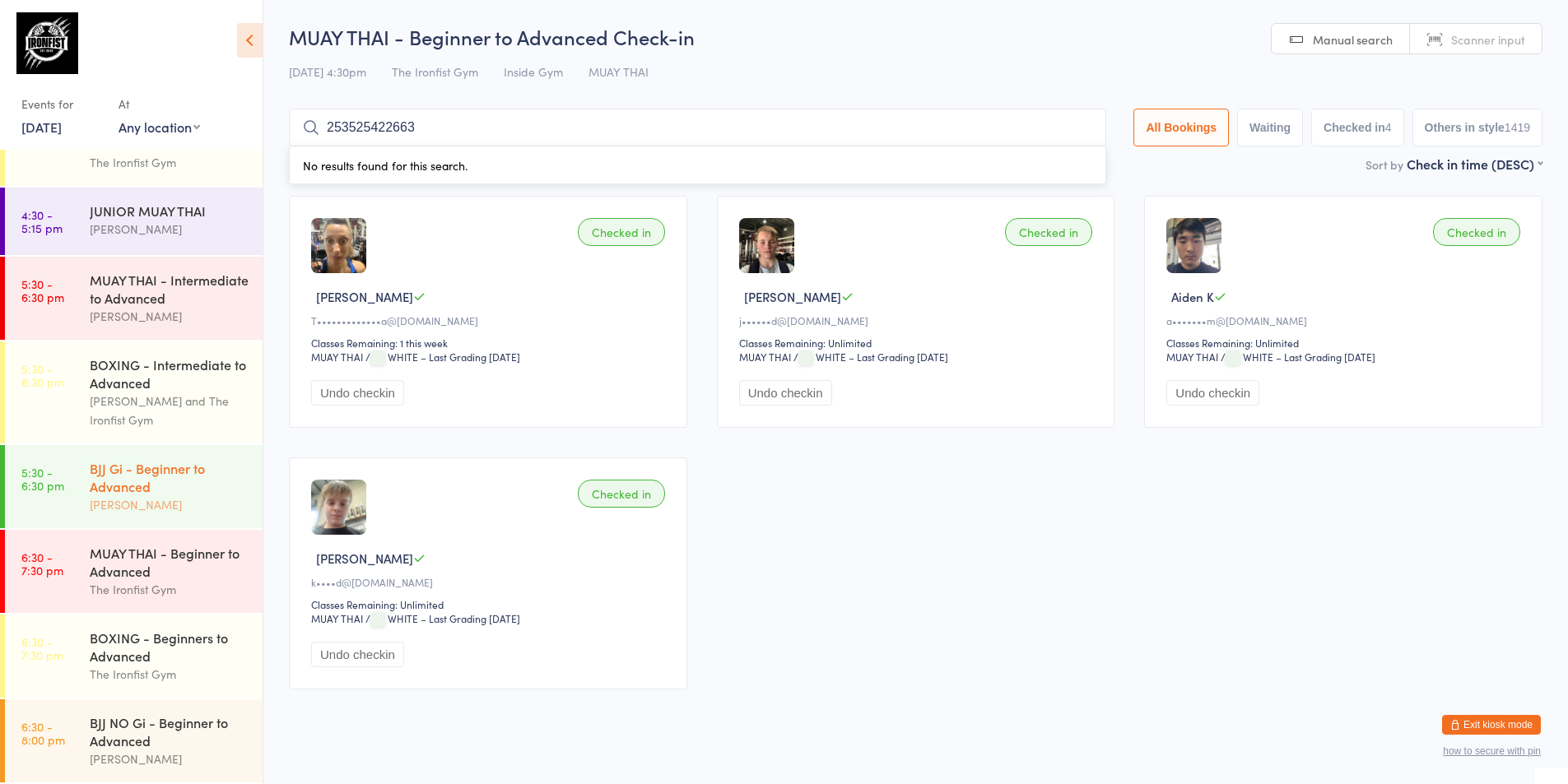
type input "253525422663"
click at [106, 487] on div "BJJ Gi - Beginner to Advanced" at bounding box center [169, 477] width 159 height 36
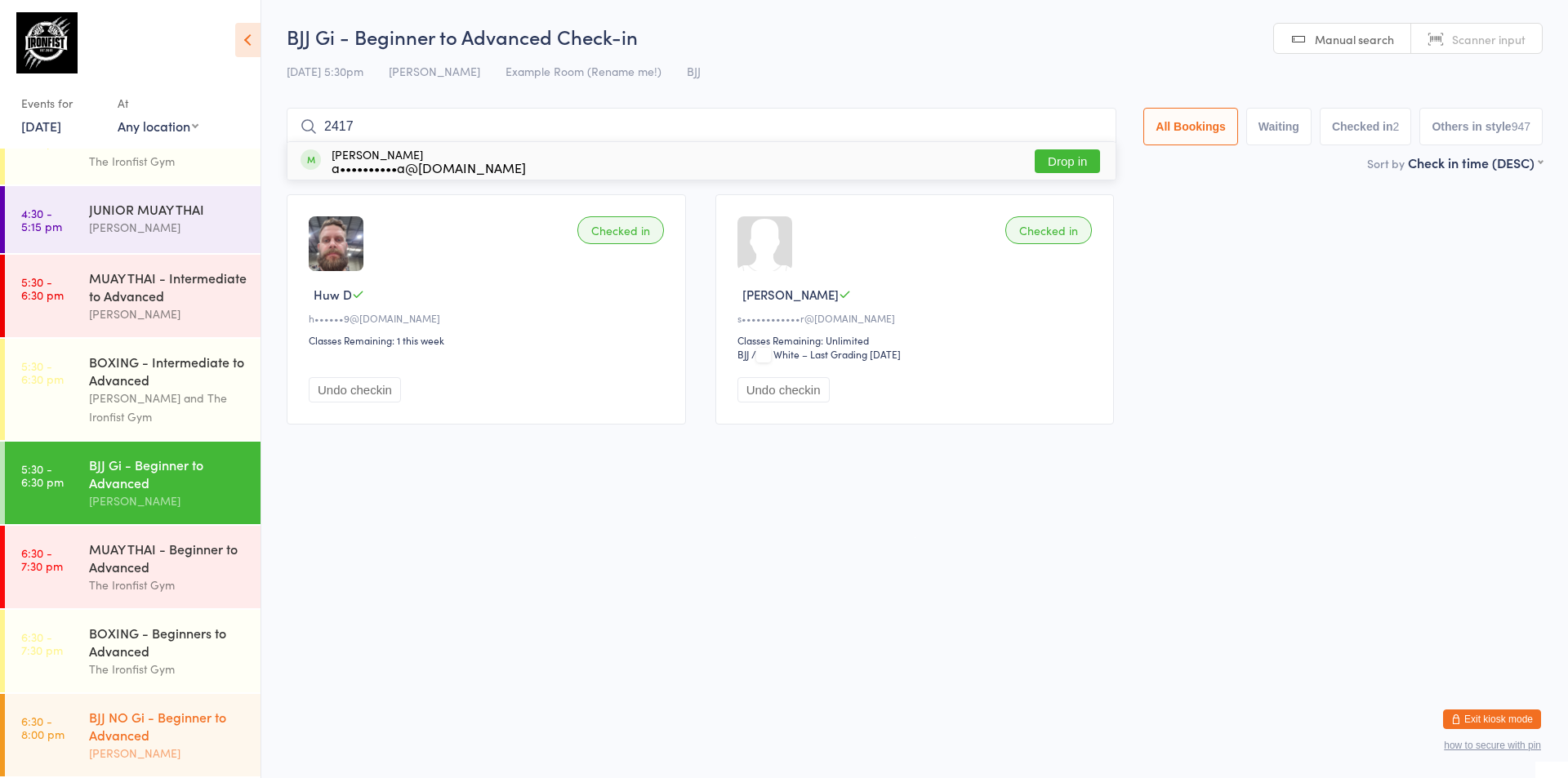
type input "2417"
click at [190, 728] on div "BJJ NO Gi - Beginner to Advanced" at bounding box center [168, 726] width 158 height 36
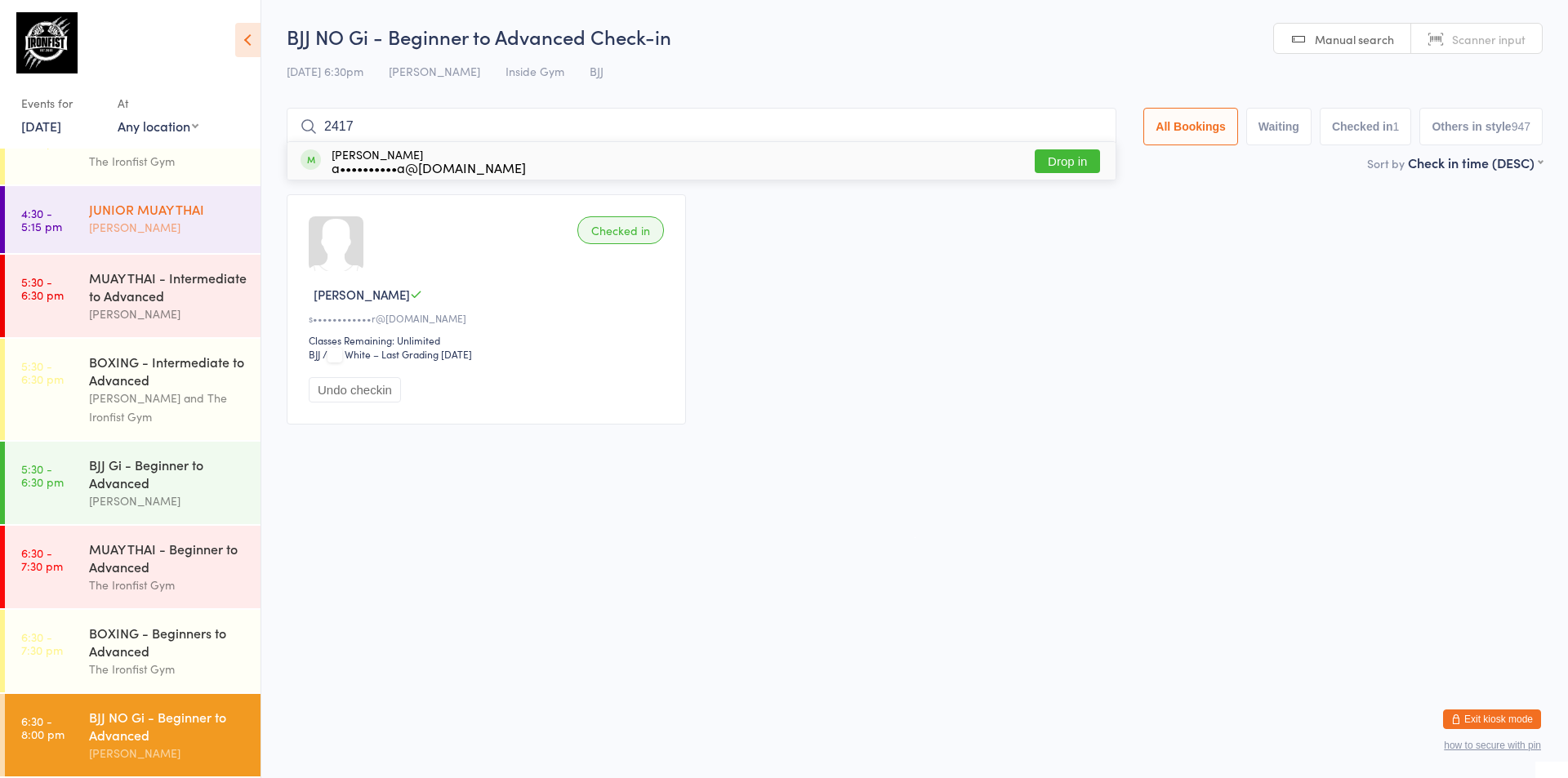
type input "2417"
click at [71, 225] on link "4:30 - 5:15 pm JUNIOR MUAY THAI [PERSON_NAME]" at bounding box center [132, 220] width 255 height 67
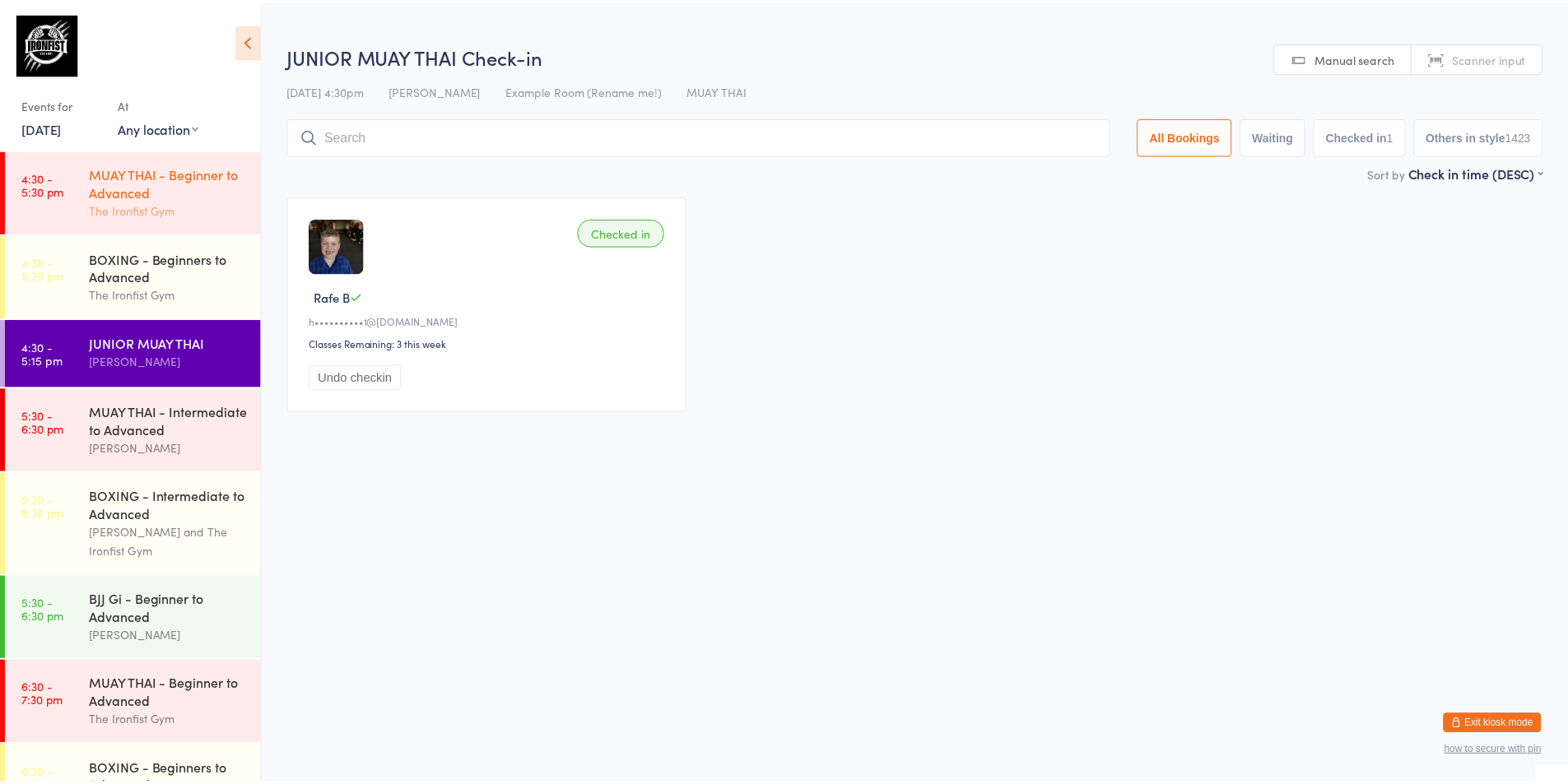
scroll to position [465, 0]
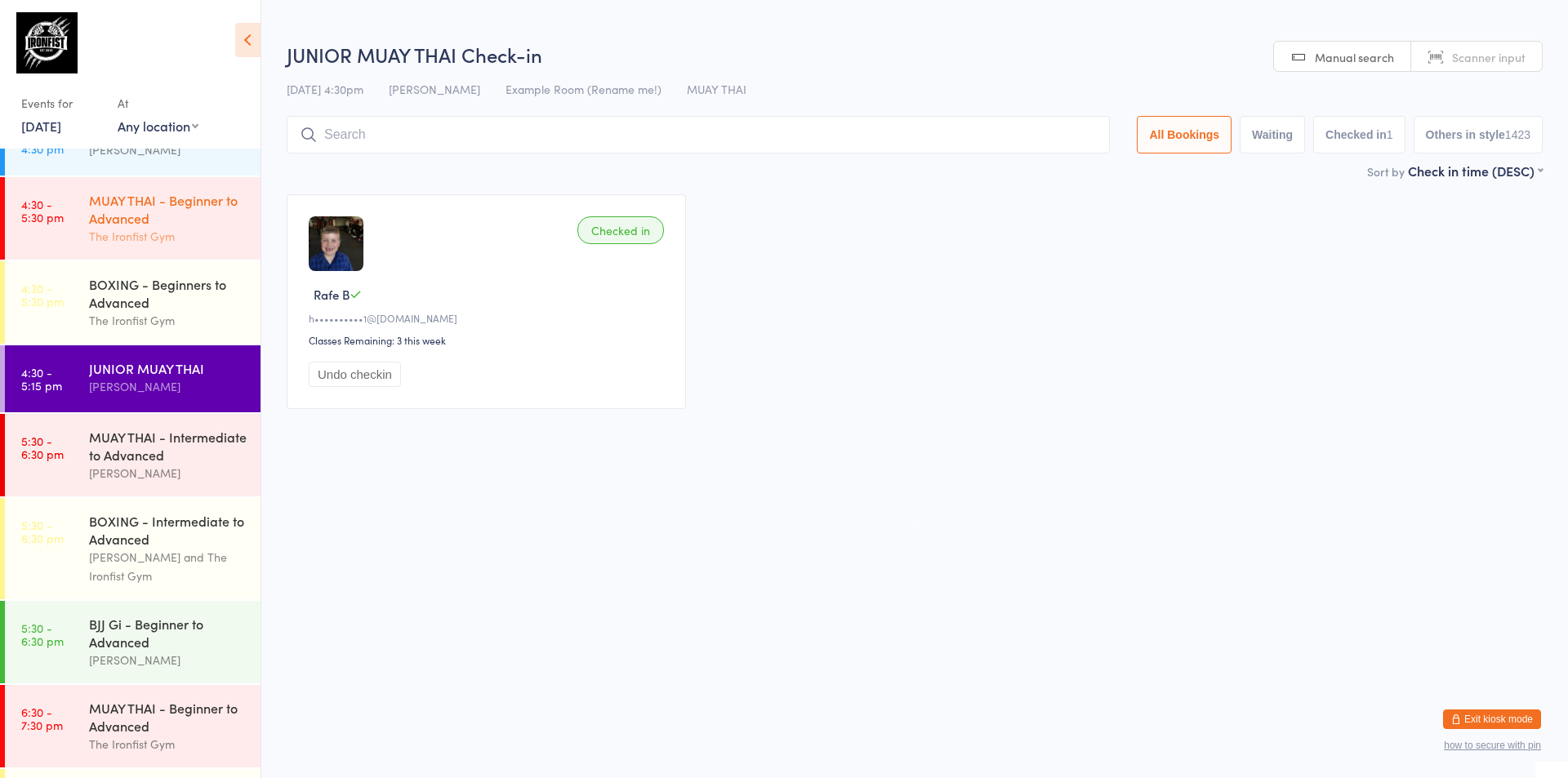
drag, startPoint x: 129, startPoint y: 240, endPoint x: 144, endPoint y: 247, distance: 16.6
click at [129, 240] on div "The Ironfist Gym" at bounding box center [168, 237] width 158 height 19
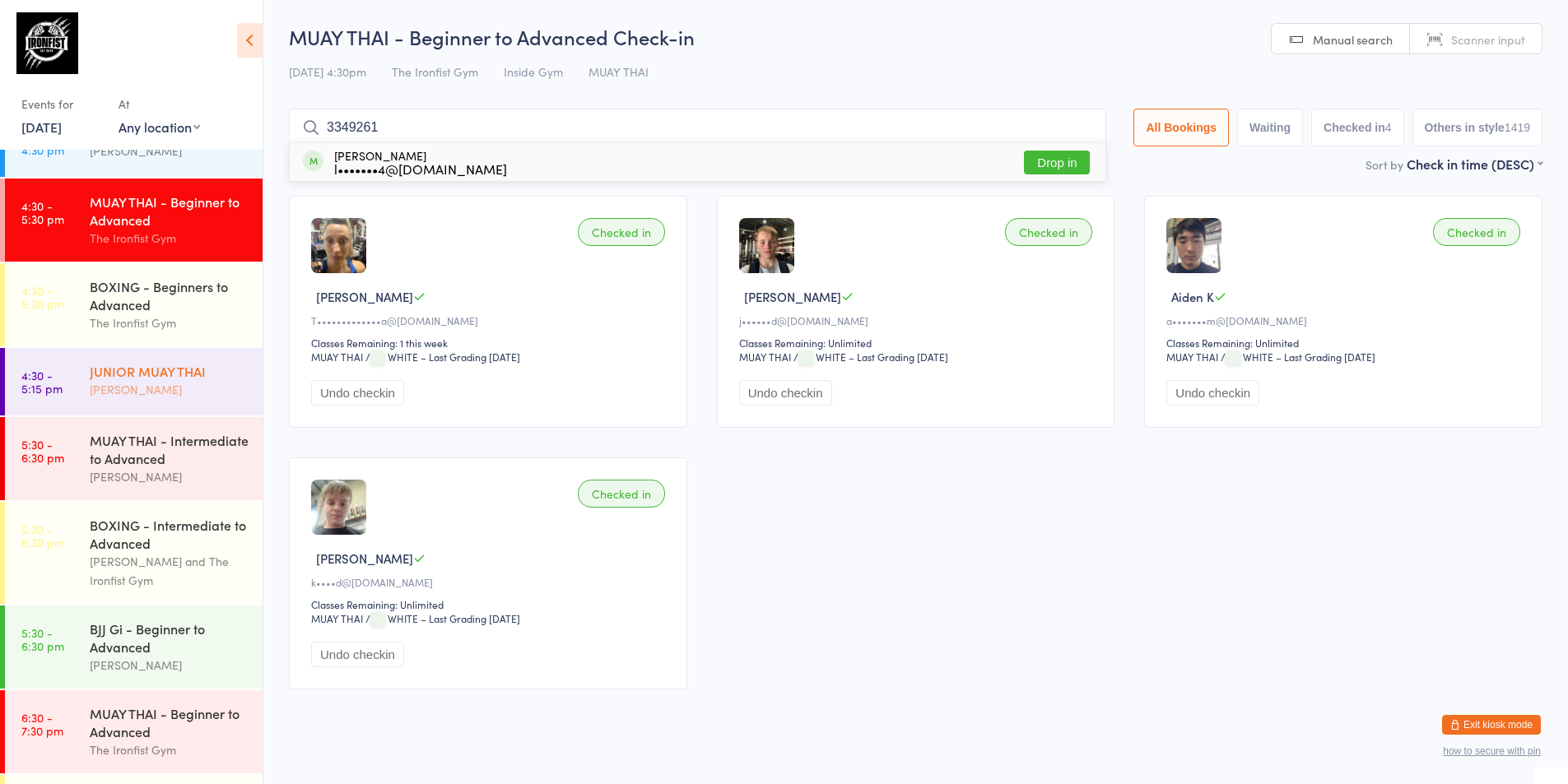
type input "33492618"
click at [851, 120] on input "33492618" at bounding box center [697, 127] width 817 height 37
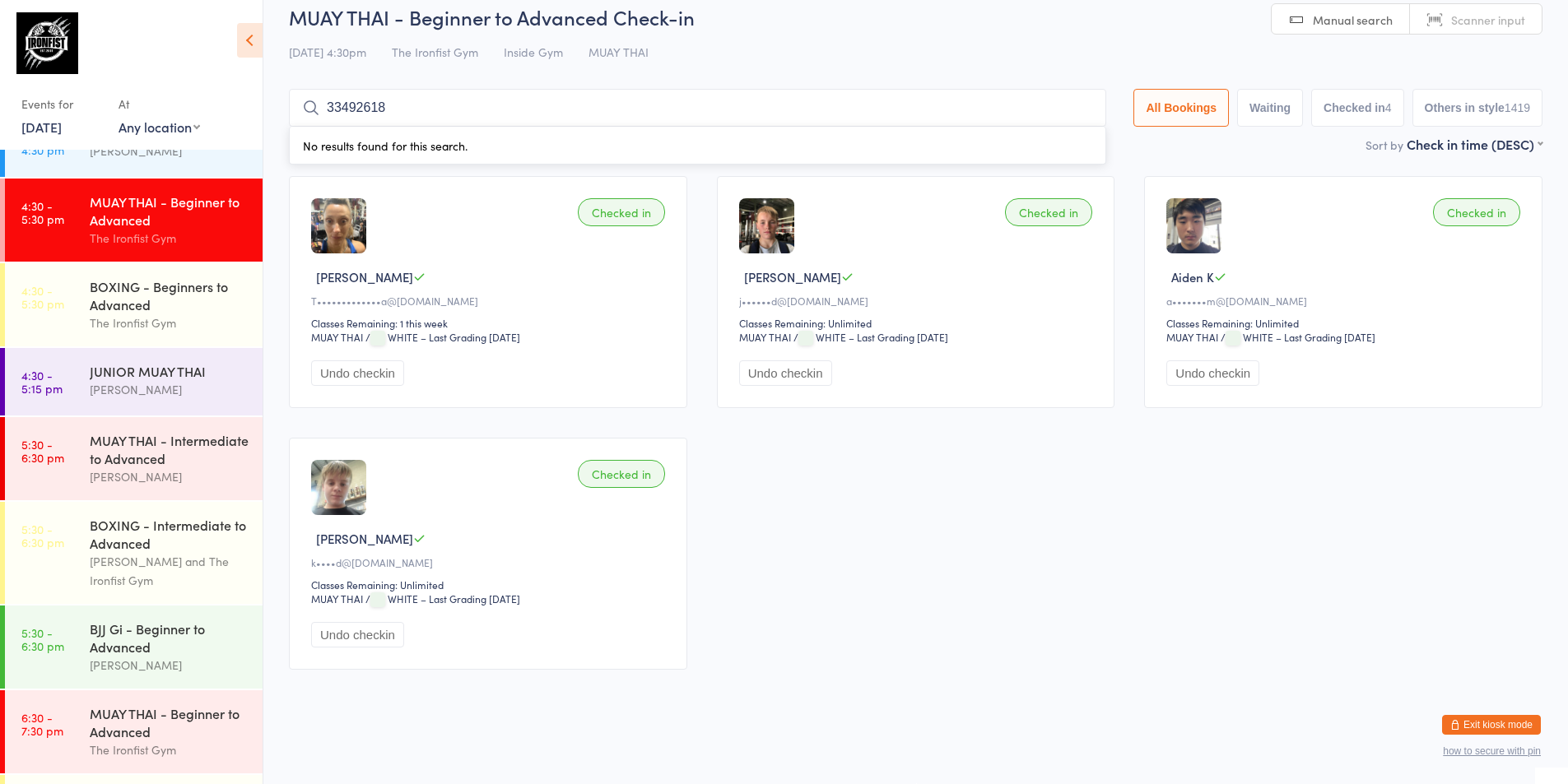
drag, startPoint x: 490, startPoint y: 111, endPoint x: 263, endPoint y: 111, distance: 227.0
click at [263, 111] on ui-view "MUAY THAI - Beginner to Advanced Check-in [DATE] 4:30pm The Ironfist Gym Inside…" at bounding box center [915, 344] width 1304 height 681
click at [1464, 22] on span "Scanner input" at bounding box center [1488, 20] width 74 height 17
type input "2618"
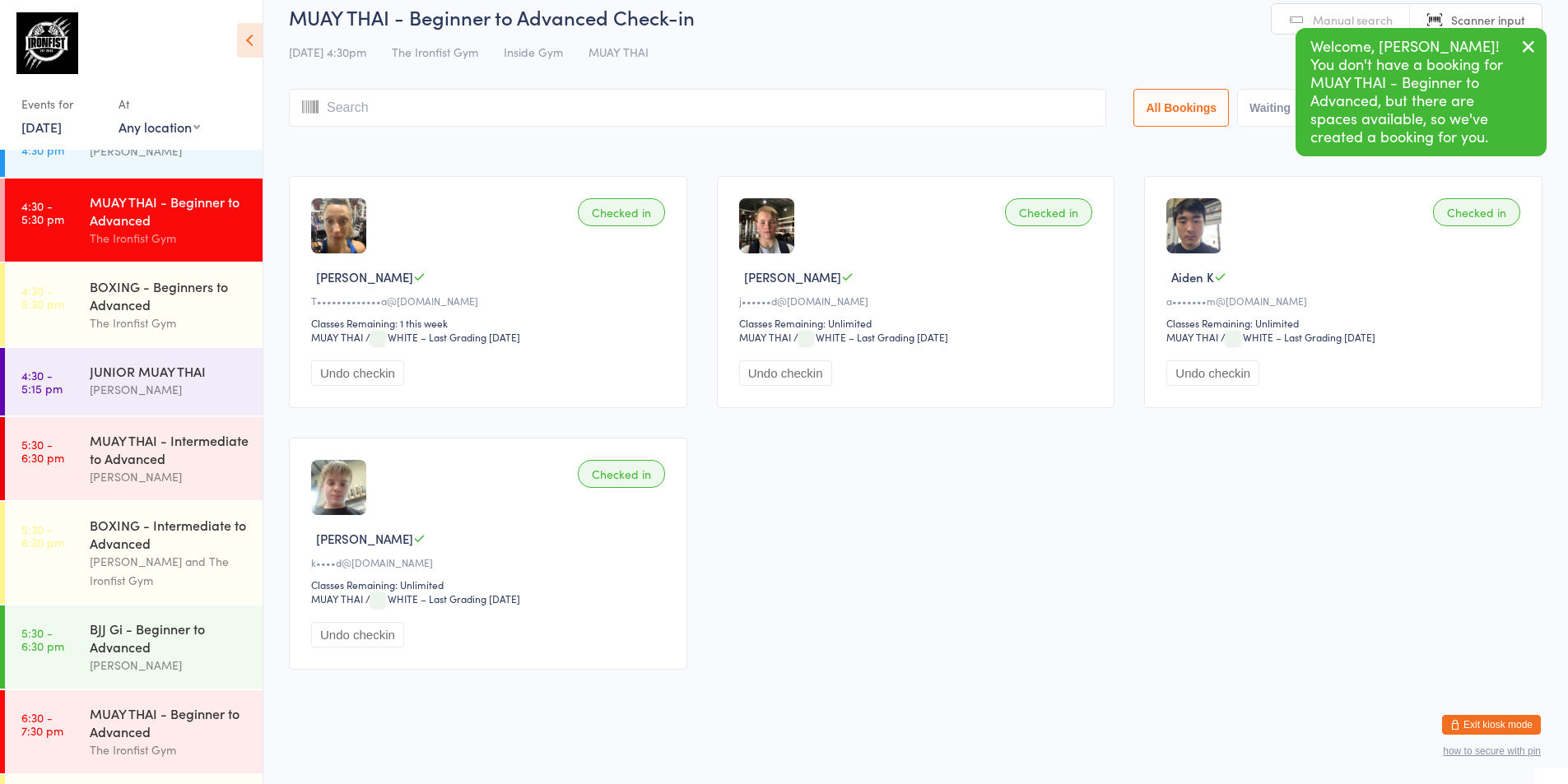
scroll to position [0, 0]
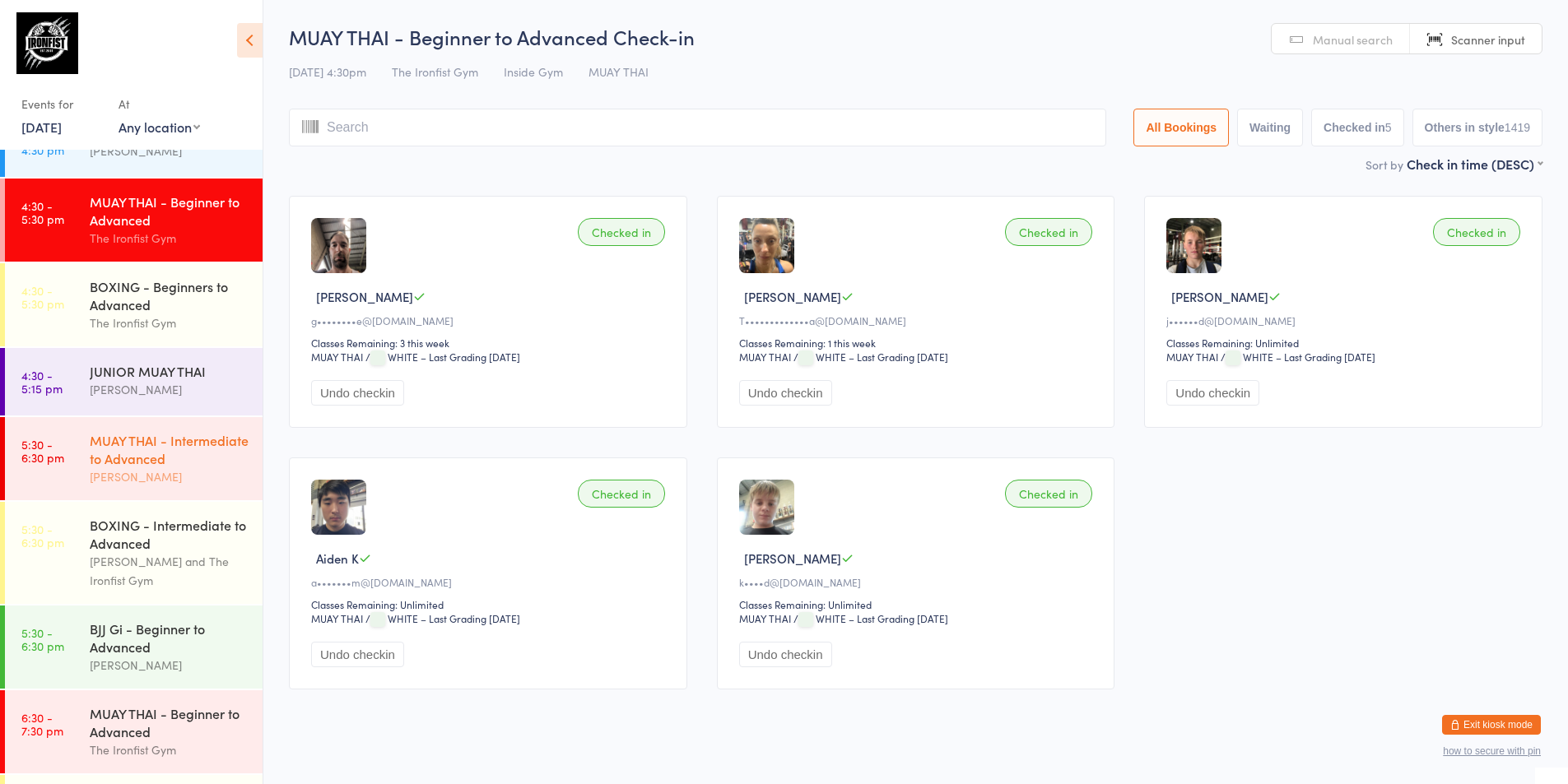
click at [45, 468] on link "5:30 - 6:30 pm MUAY THAI - Intermediate to Advanced [PERSON_NAME]" at bounding box center [133, 458] width 257 height 83
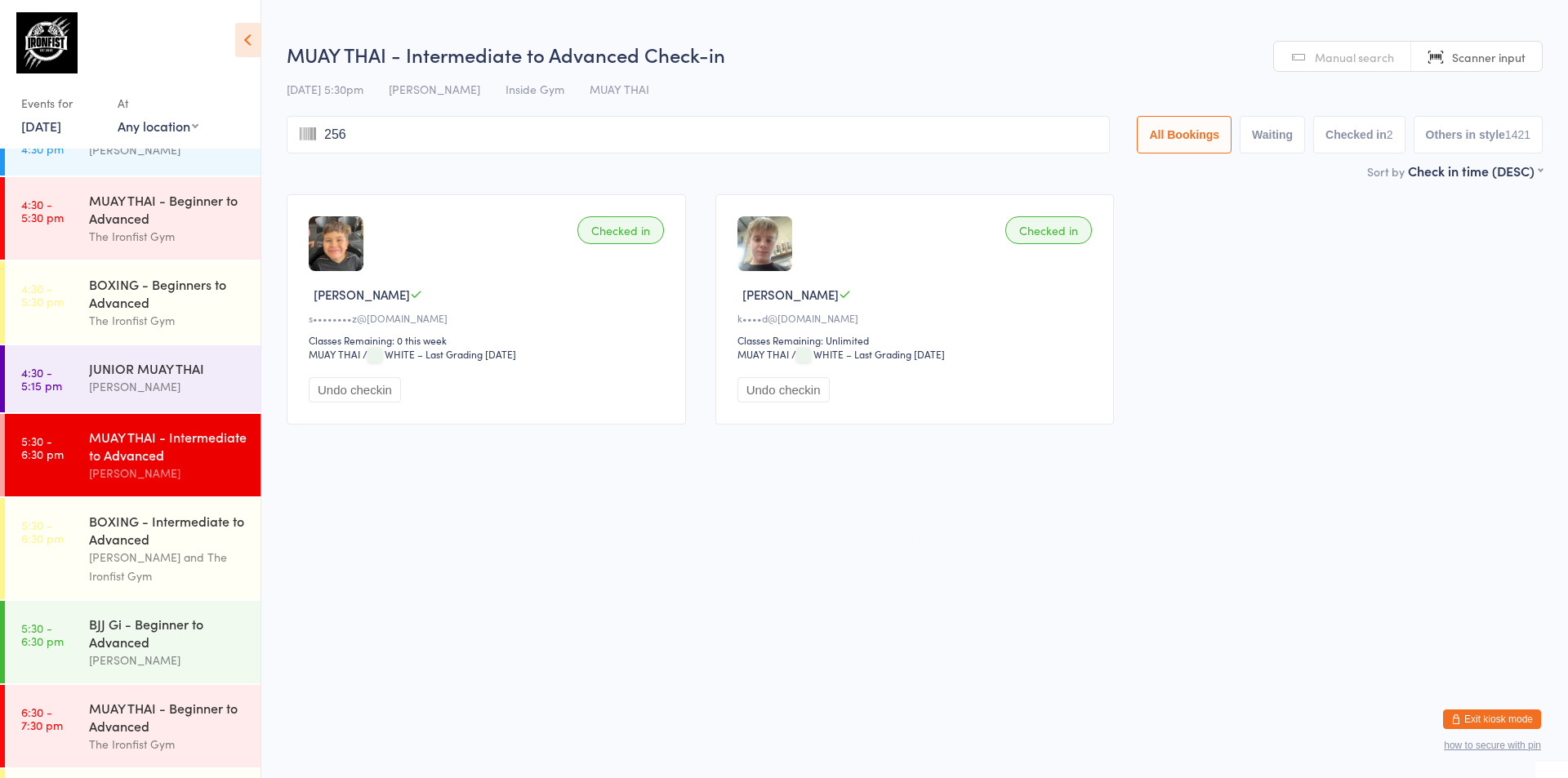
type input "2565"
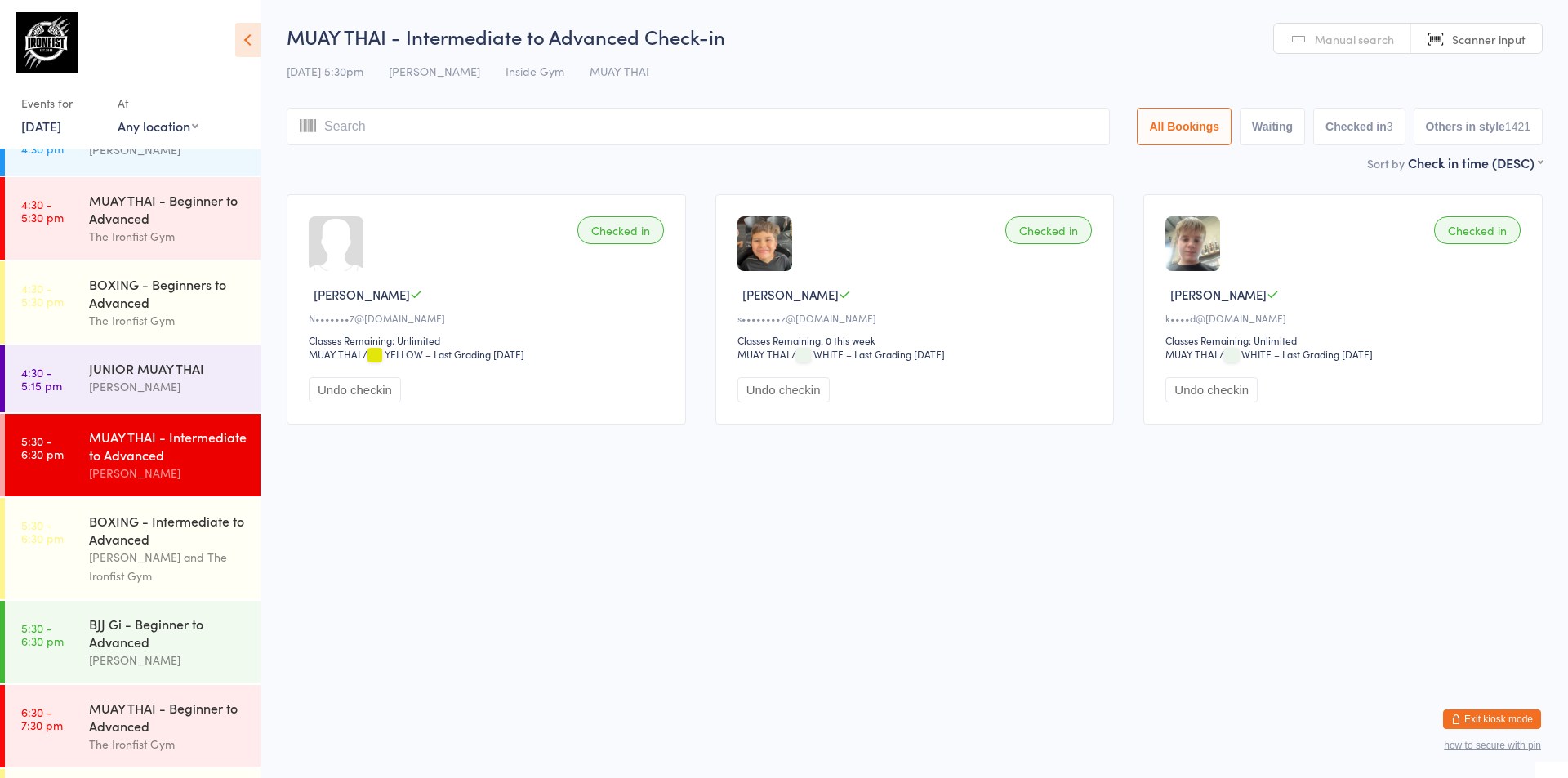
click at [130, 459] on div "MUAY THAI - Intermediate to Advanced" at bounding box center [168, 446] width 158 height 36
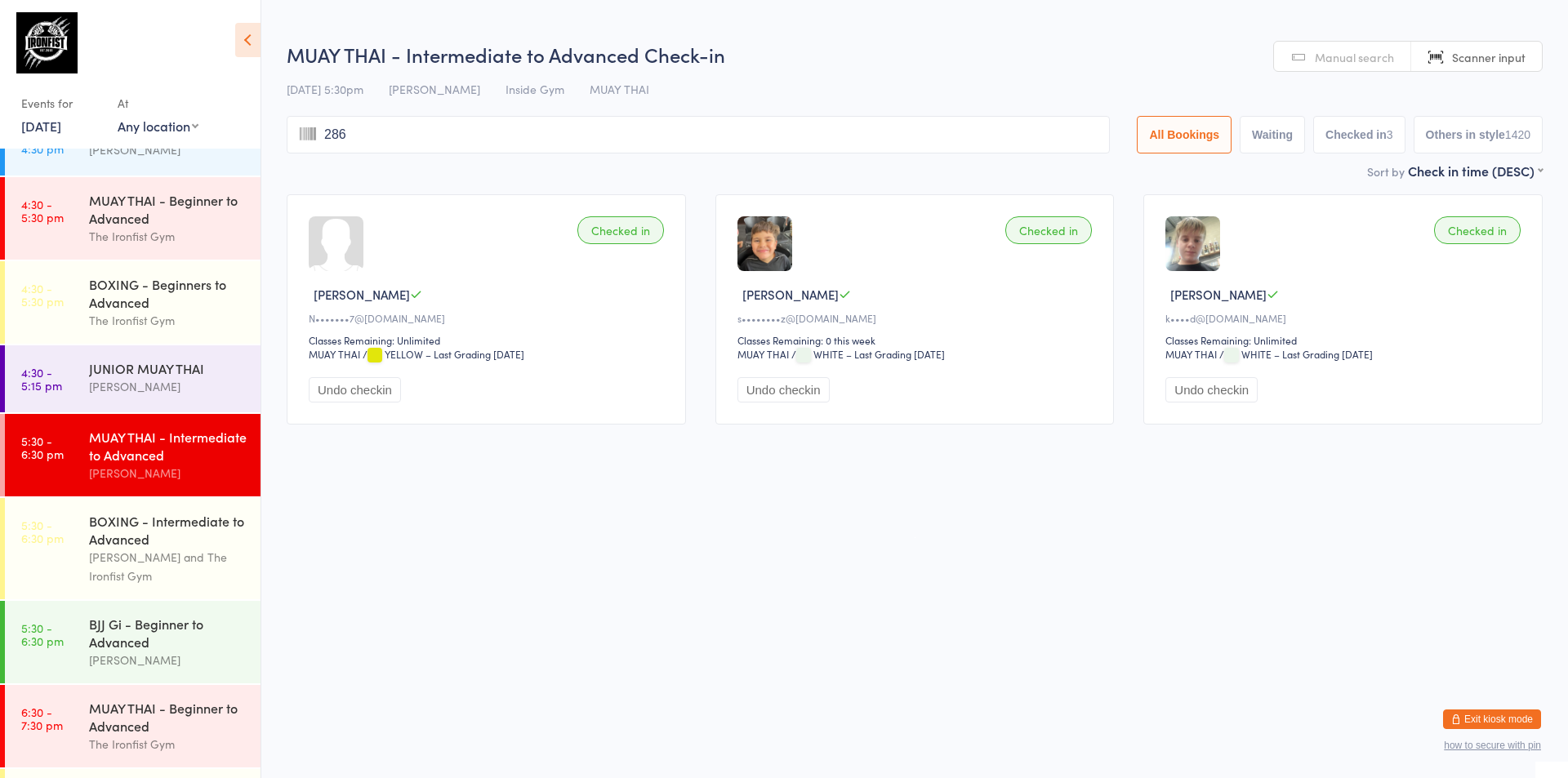
type input "2865"
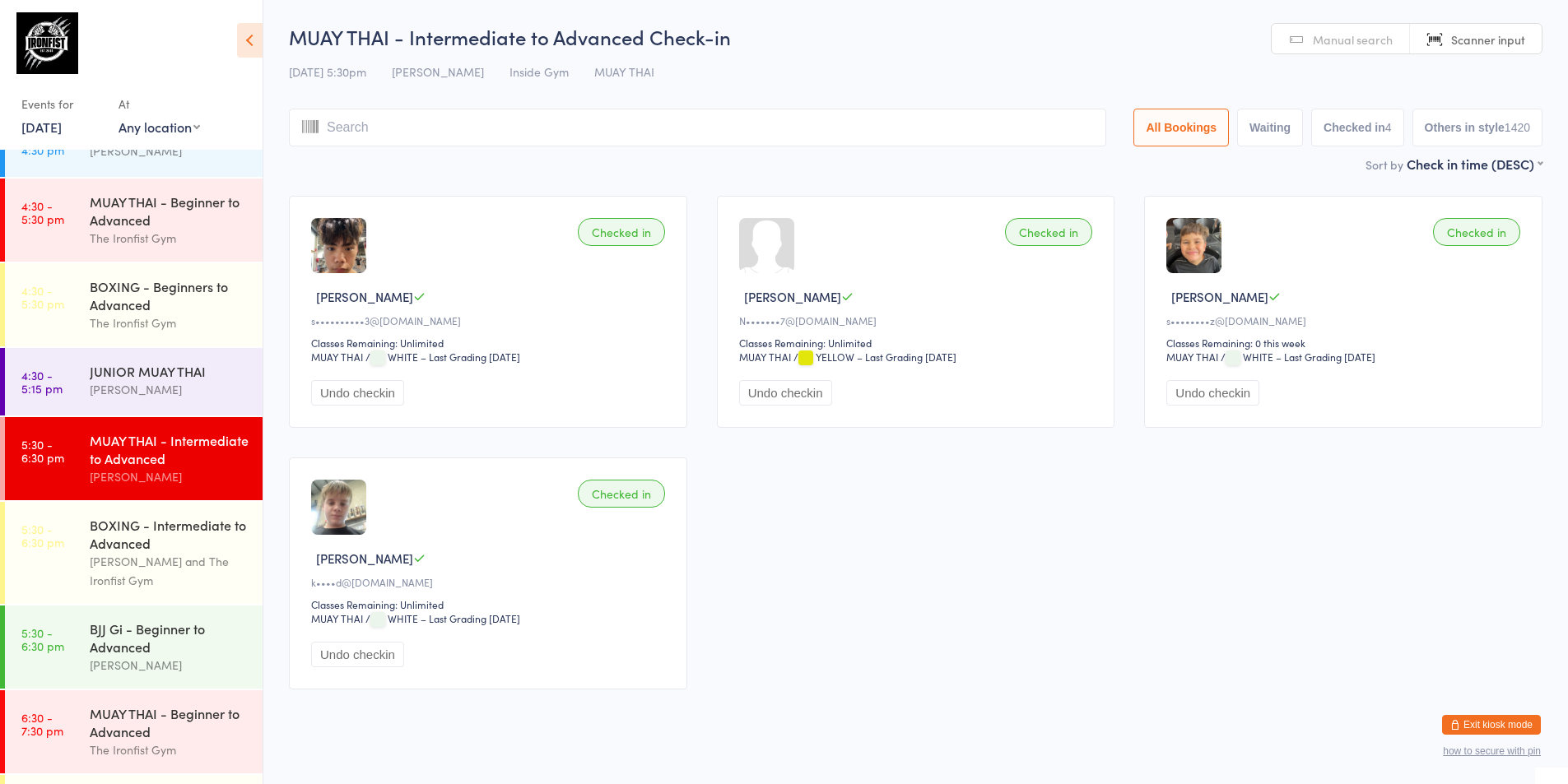
click at [154, 483] on div "[PERSON_NAME]" at bounding box center [169, 477] width 159 height 19
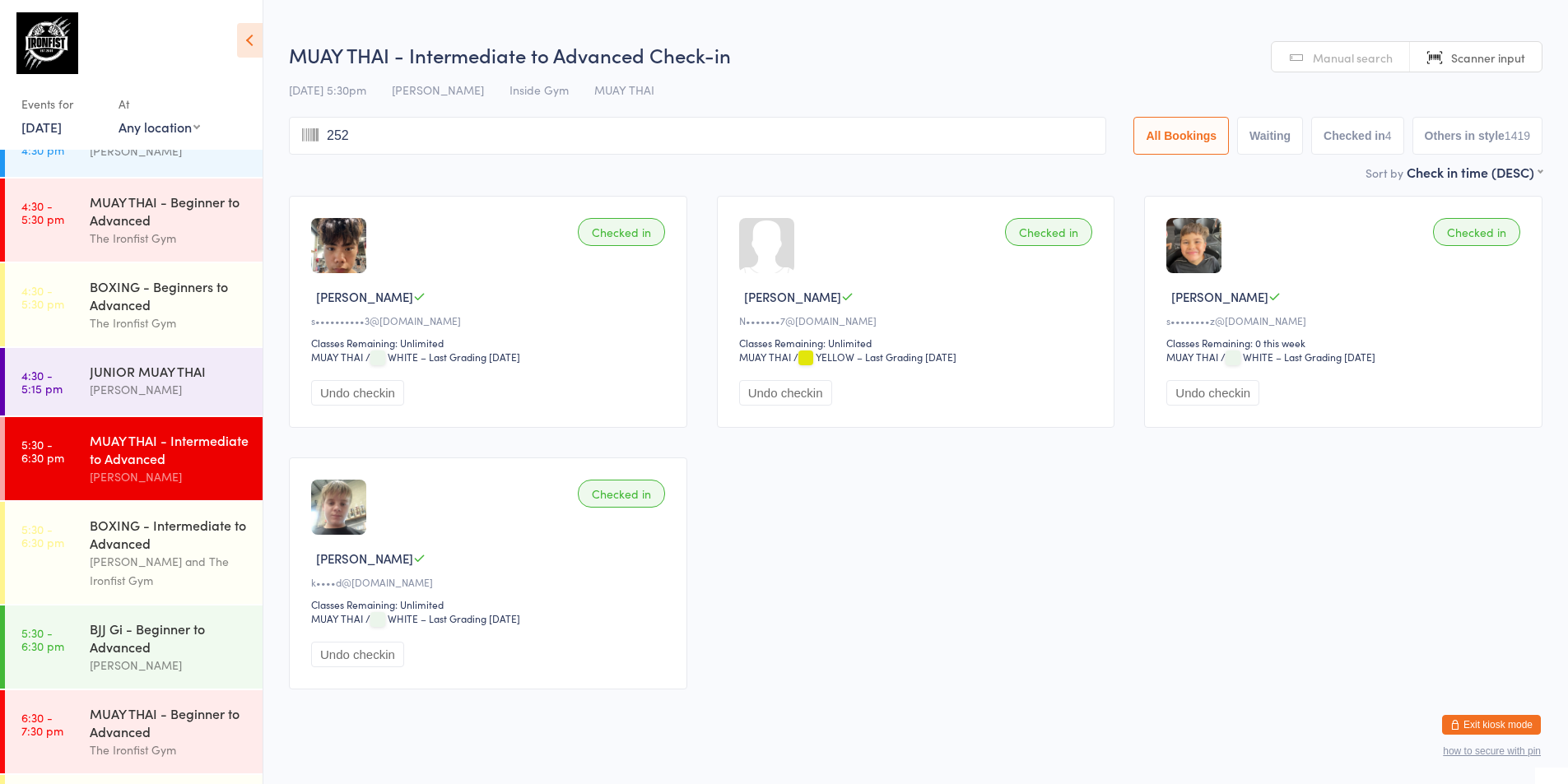
type input "2521"
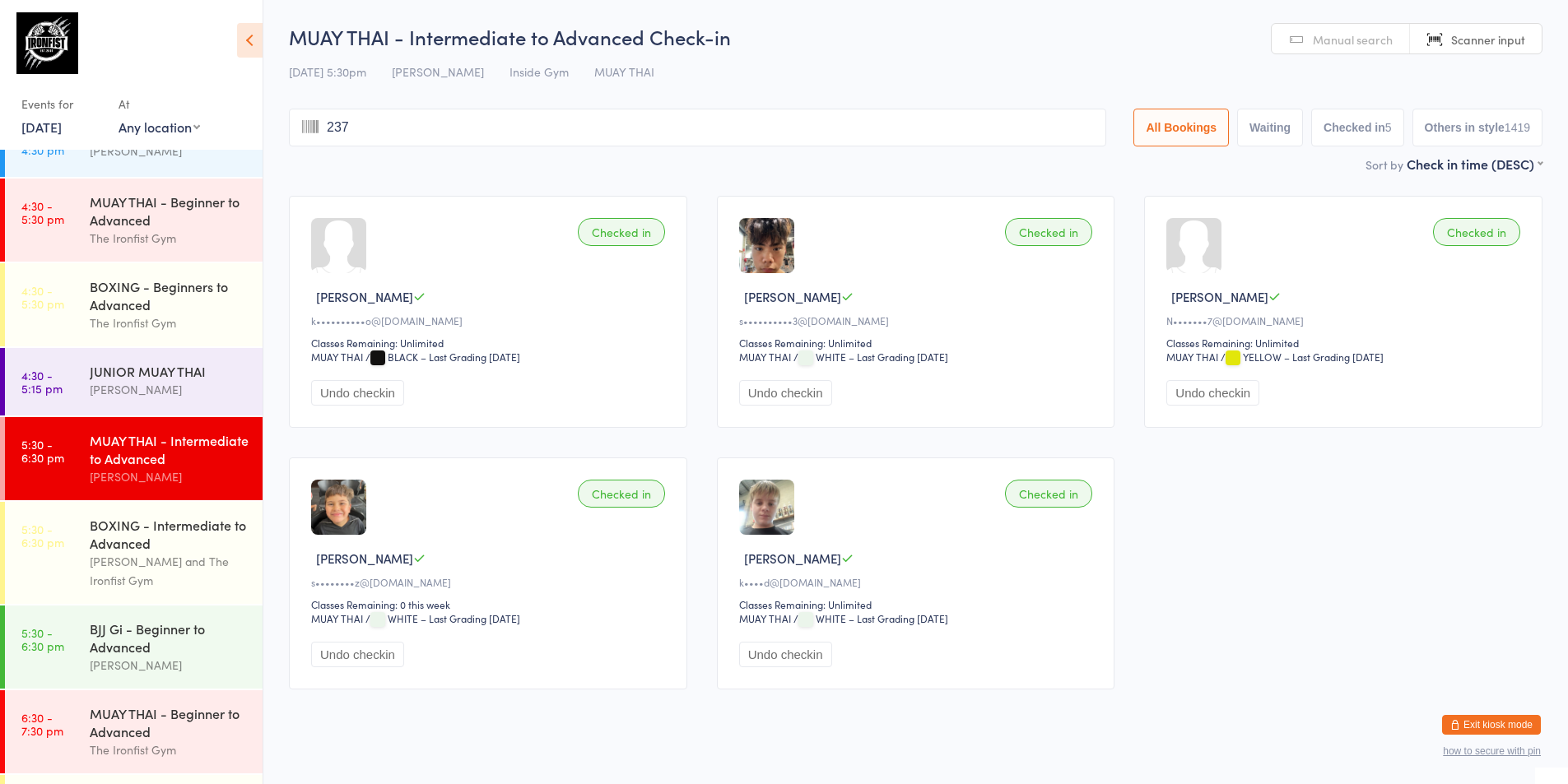
type input "2374"
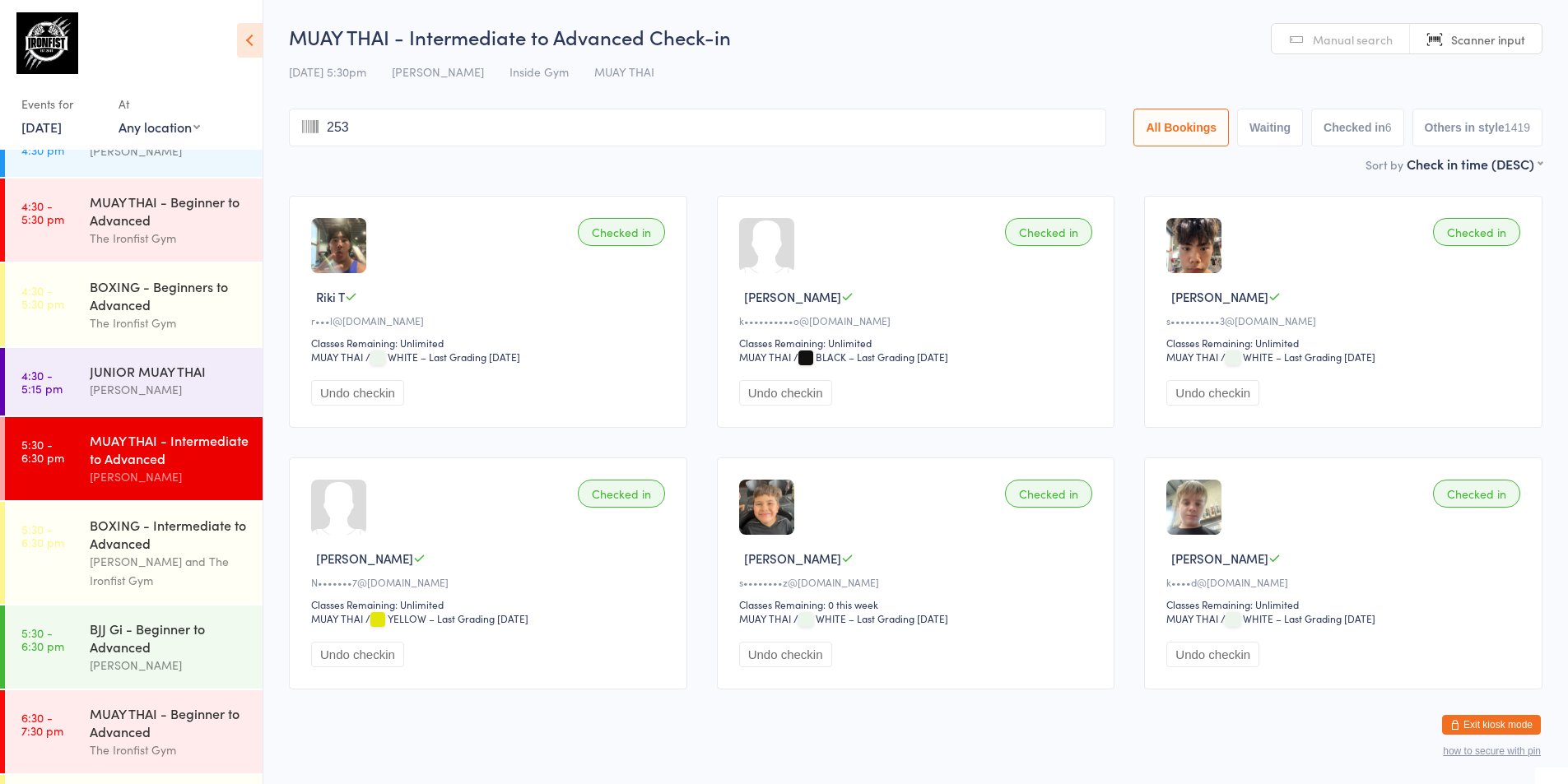
type input "2539"
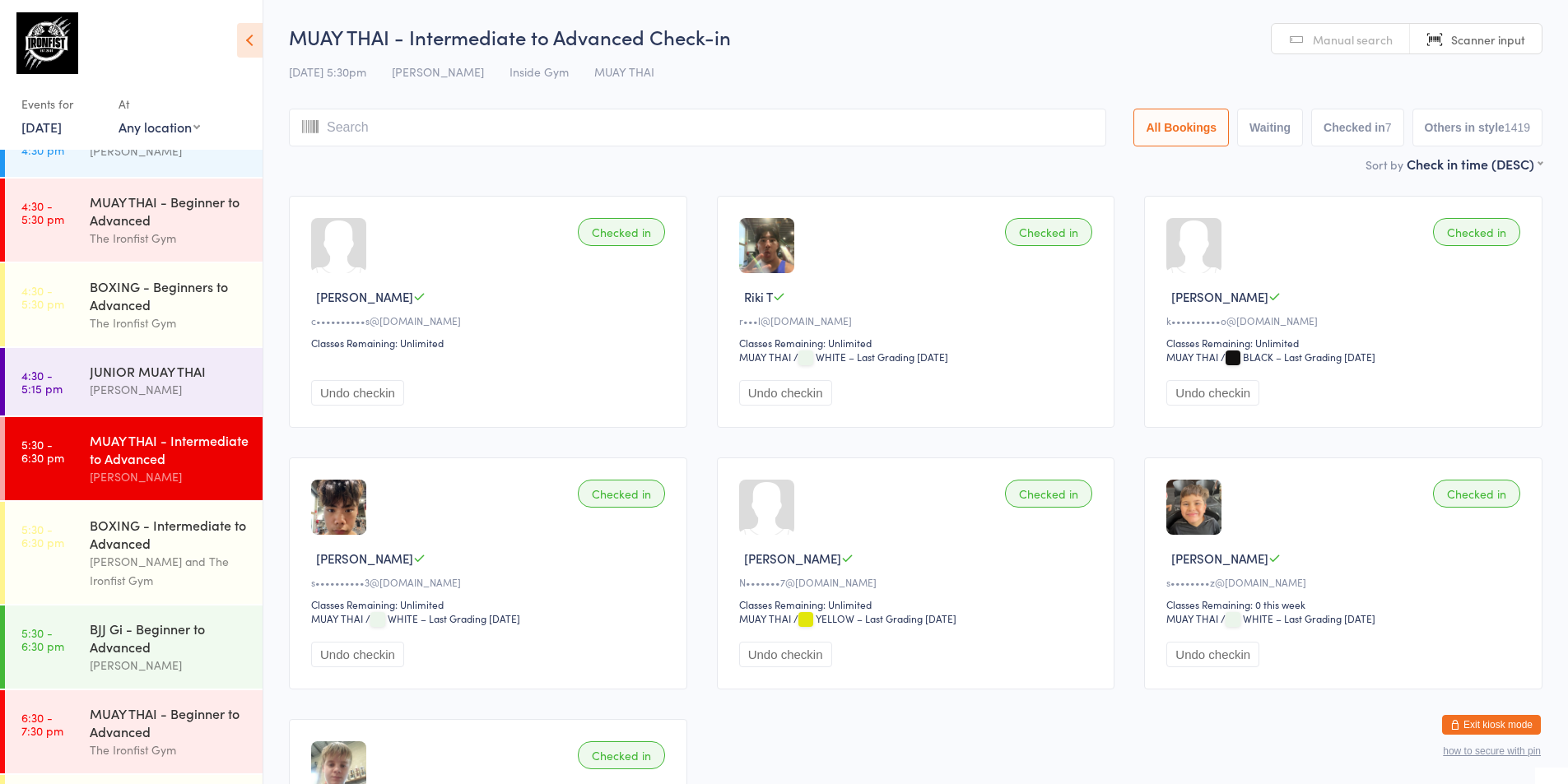
click at [384, 399] on button "Undo checkin" at bounding box center [356, 392] width 93 height 25
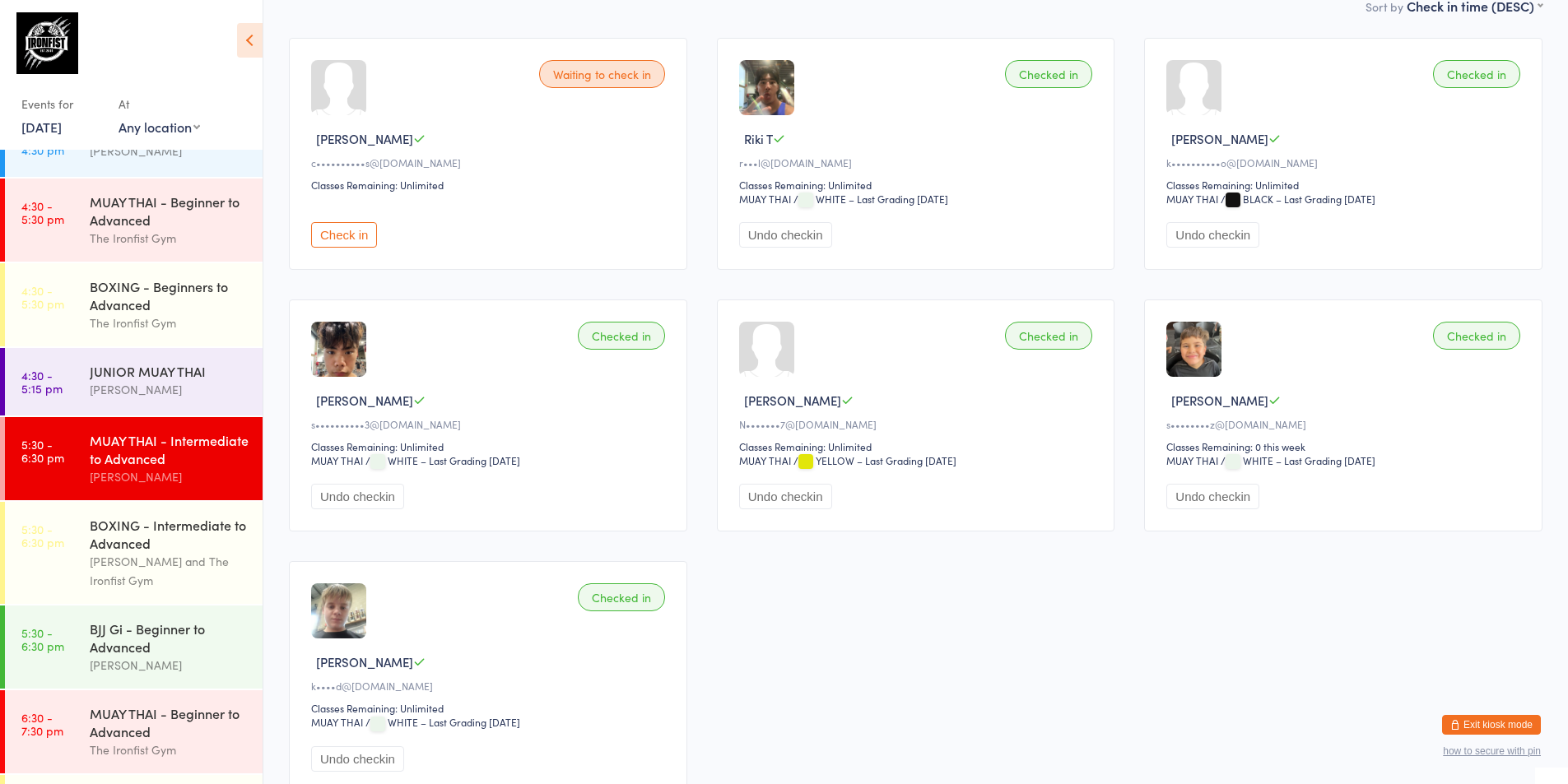
scroll to position [165, 0]
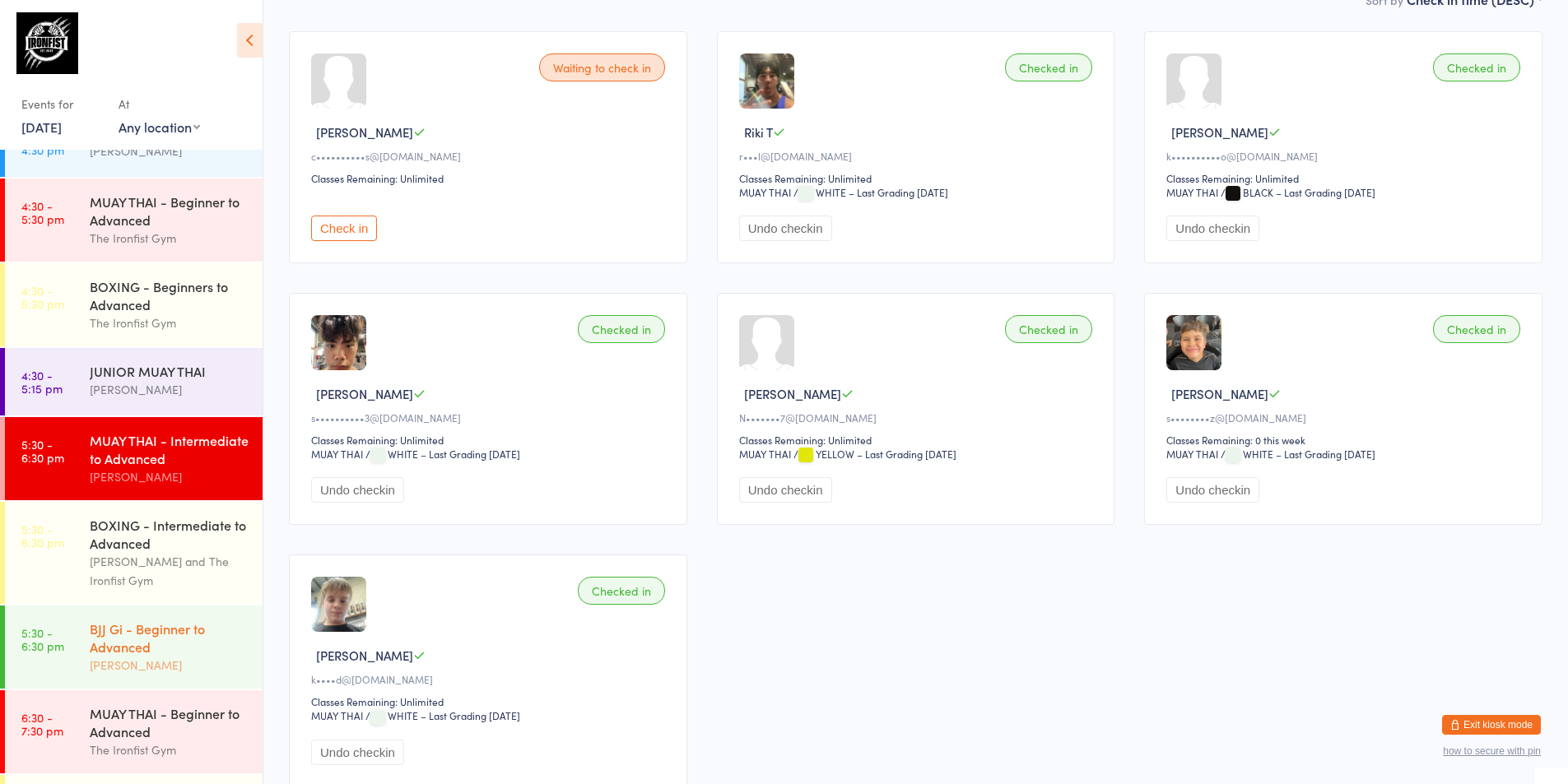
click at [125, 637] on div "BJJ Gi - Beginner to Advanced" at bounding box center [169, 637] width 159 height 36
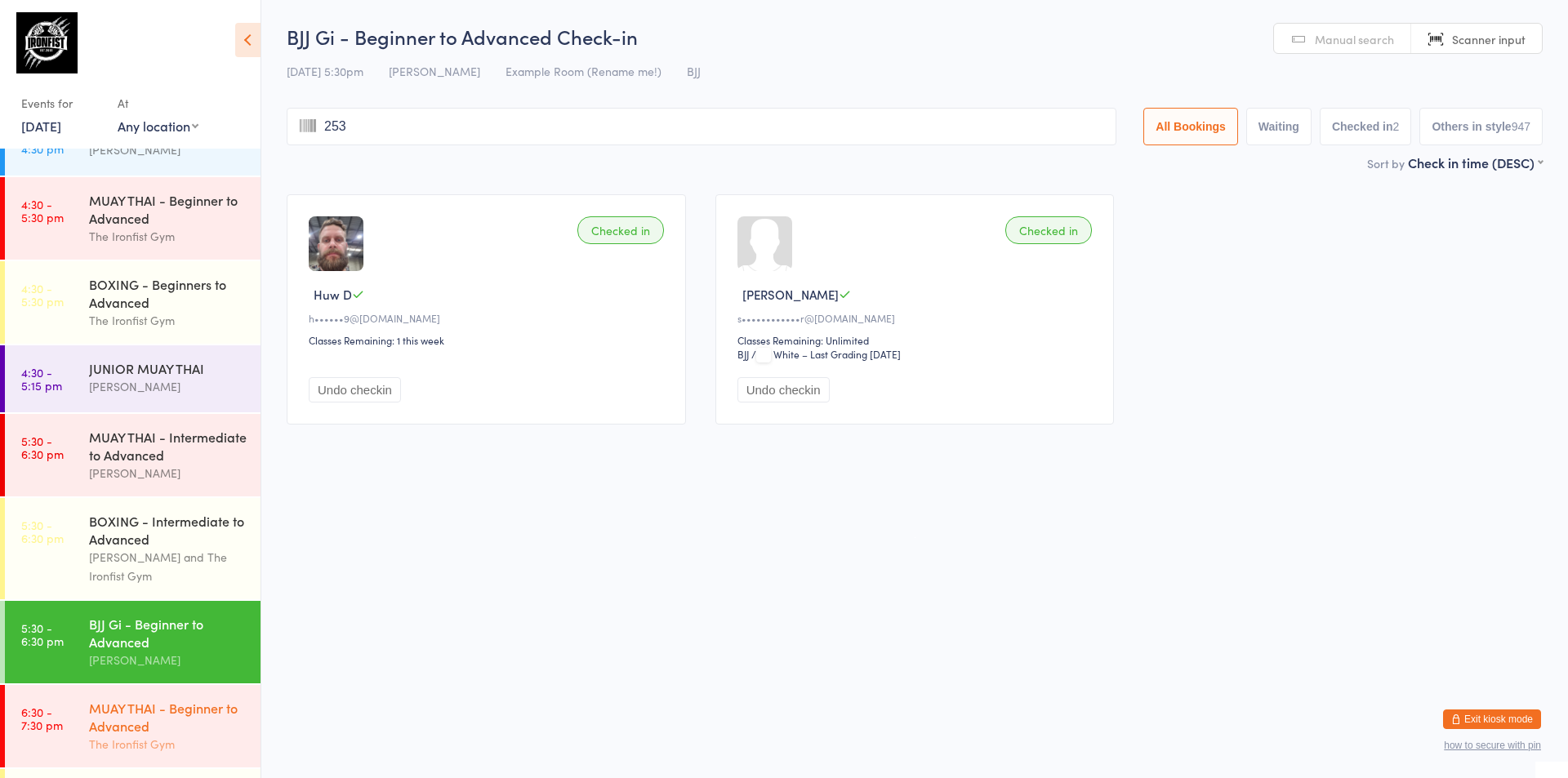
type input "2539"
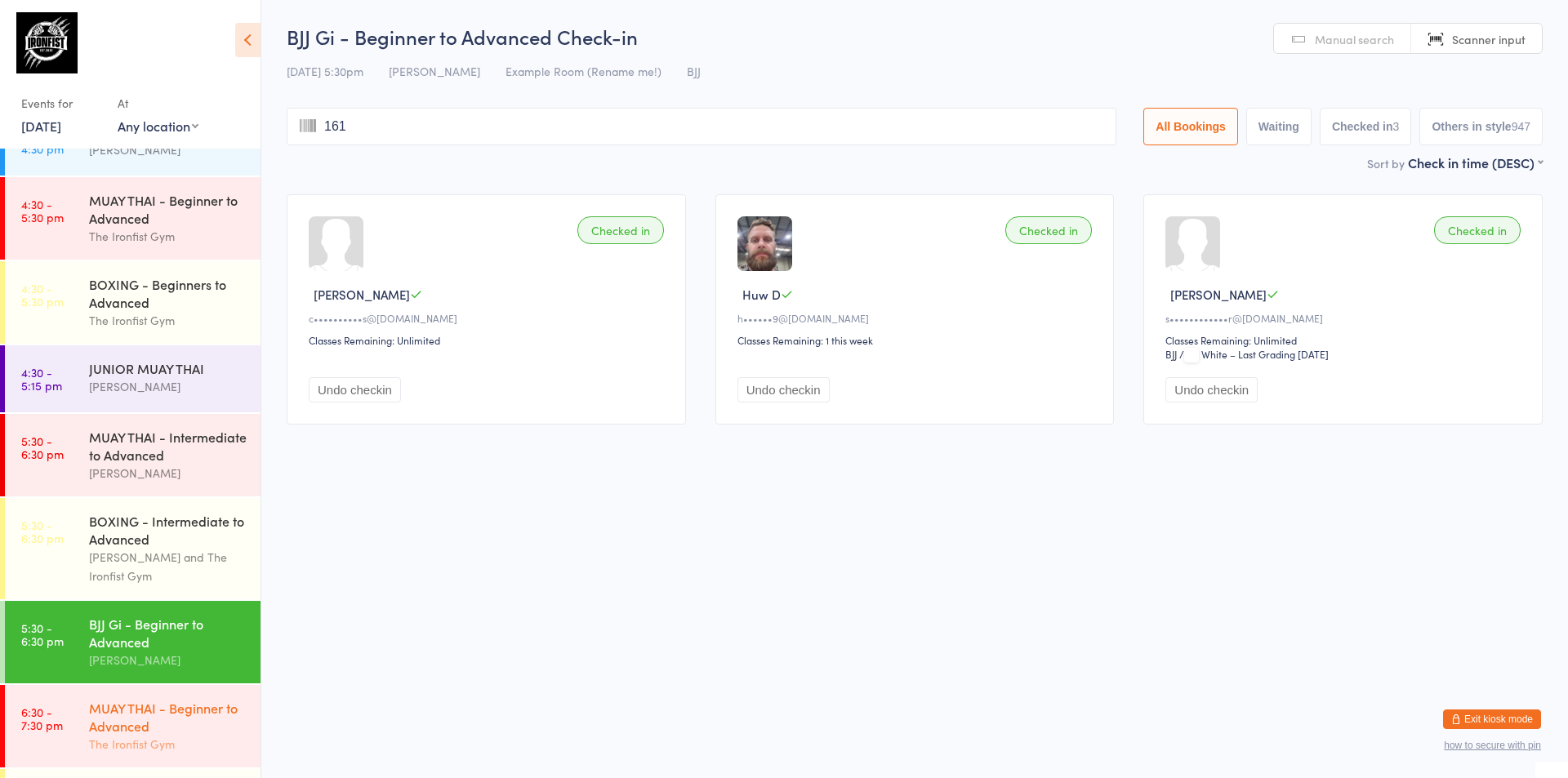
type input "1614"
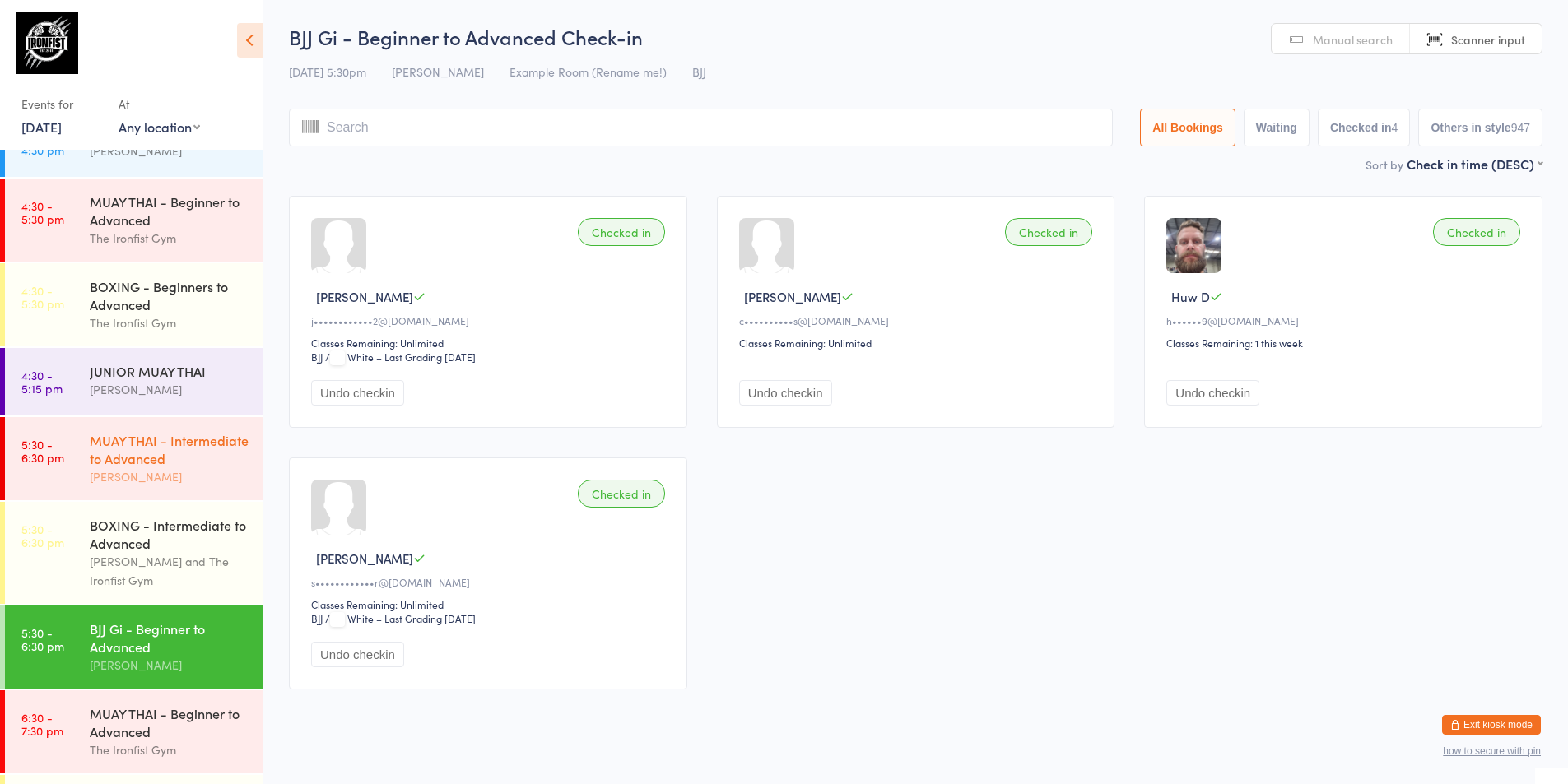
click at [0, 478] on div at bounding box center [2, 458] width 5 height 83
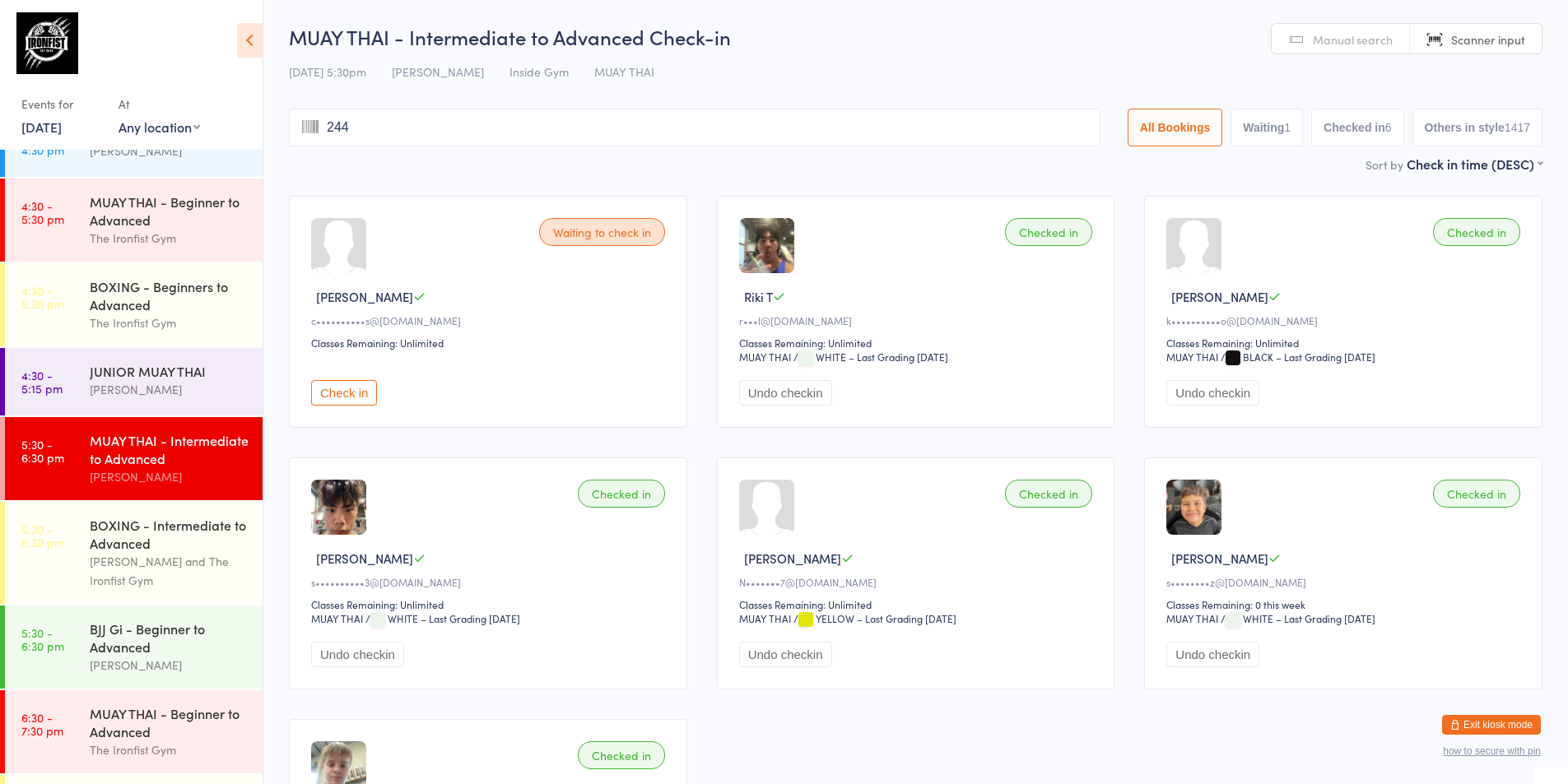
type input "2449"
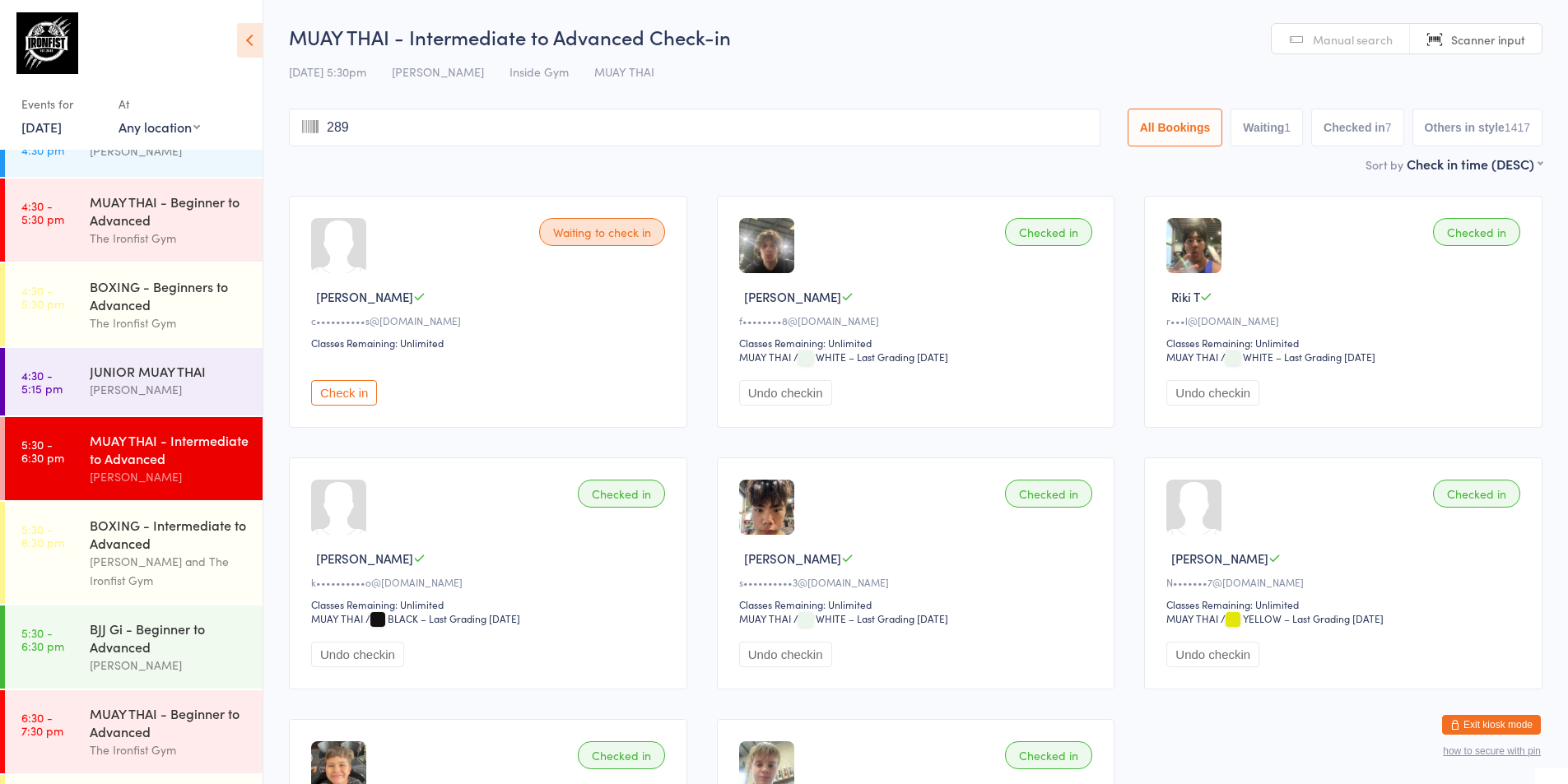
type input "2895"
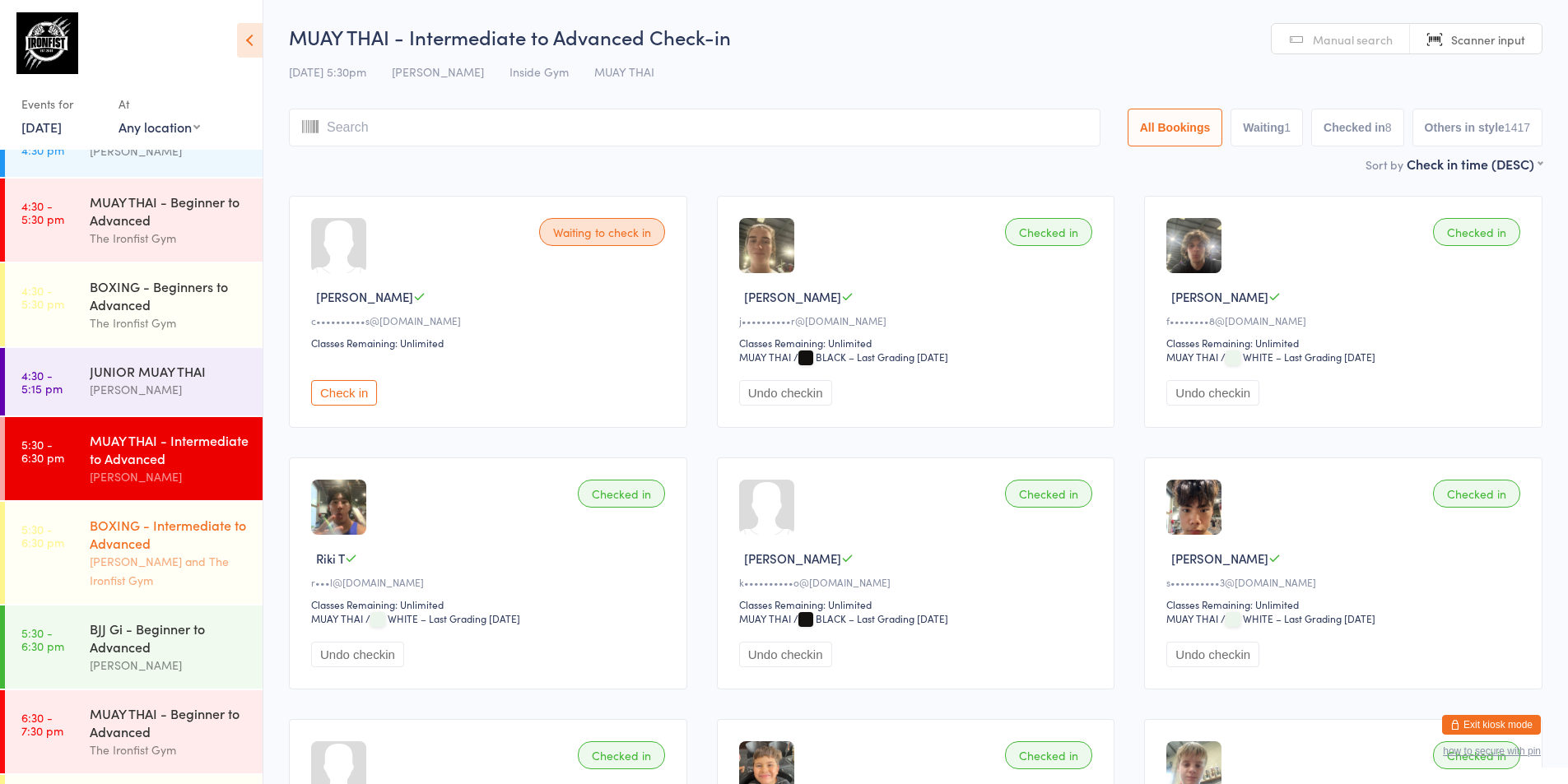
click at [142, 557] on div "[PERSON_NAME] and The Ironfist Gym" at bounding box center [169, 571] width 159 height 37
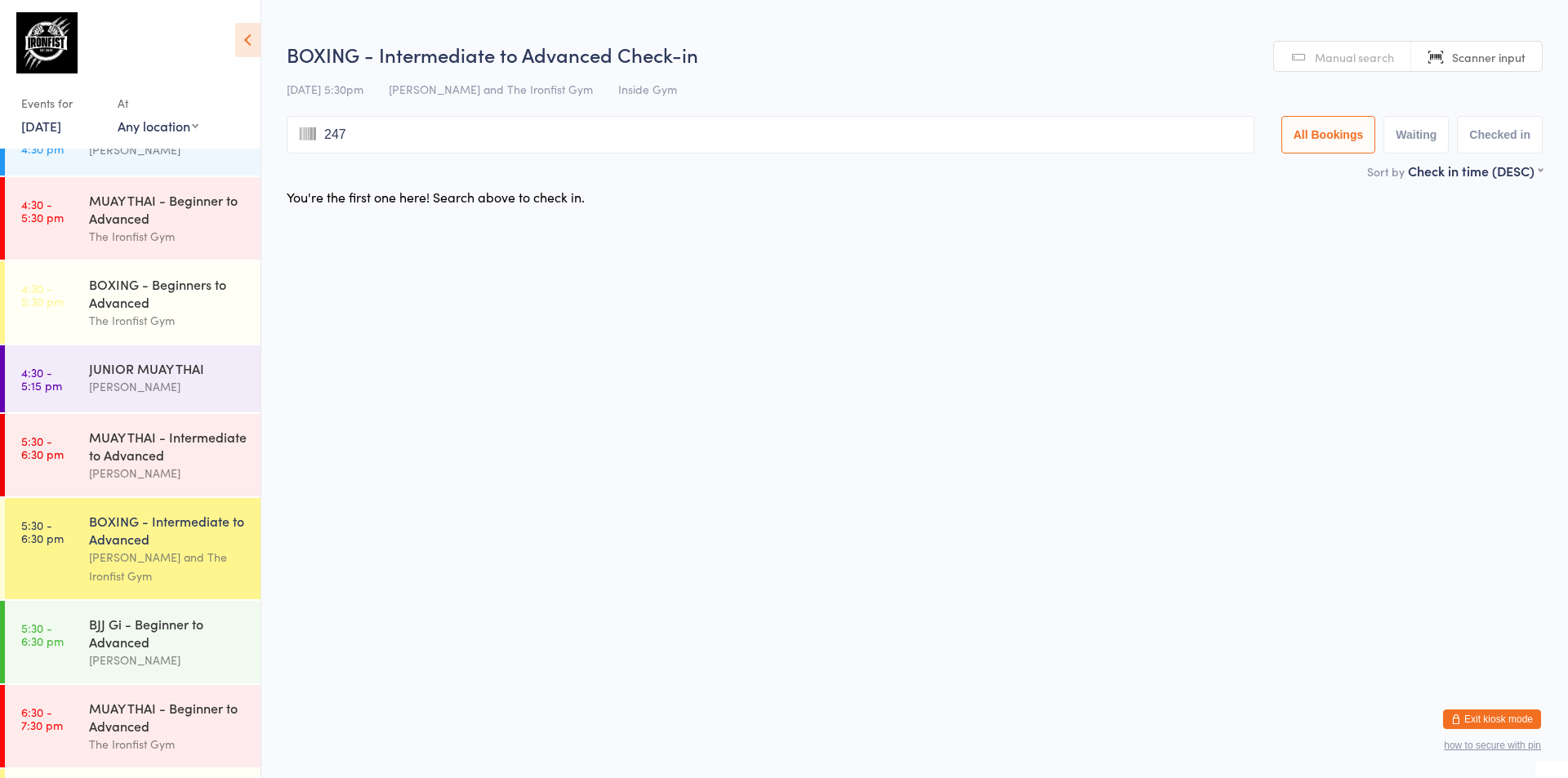
type input "2470"
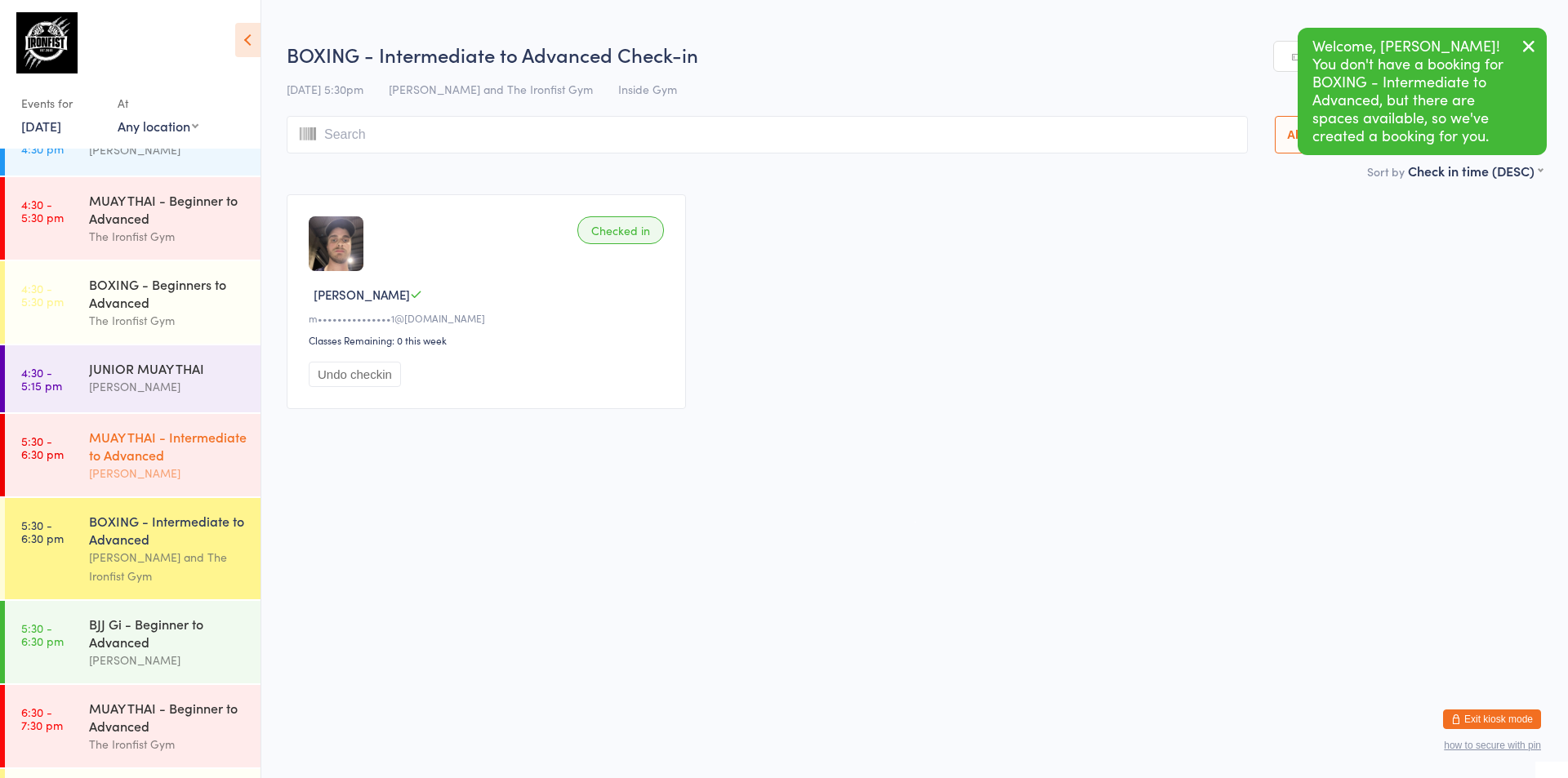
click at [146, 452] on div "MUAY THAI - Intermediate to Advanced" at bounding box center [168, 446] width 158 height 36
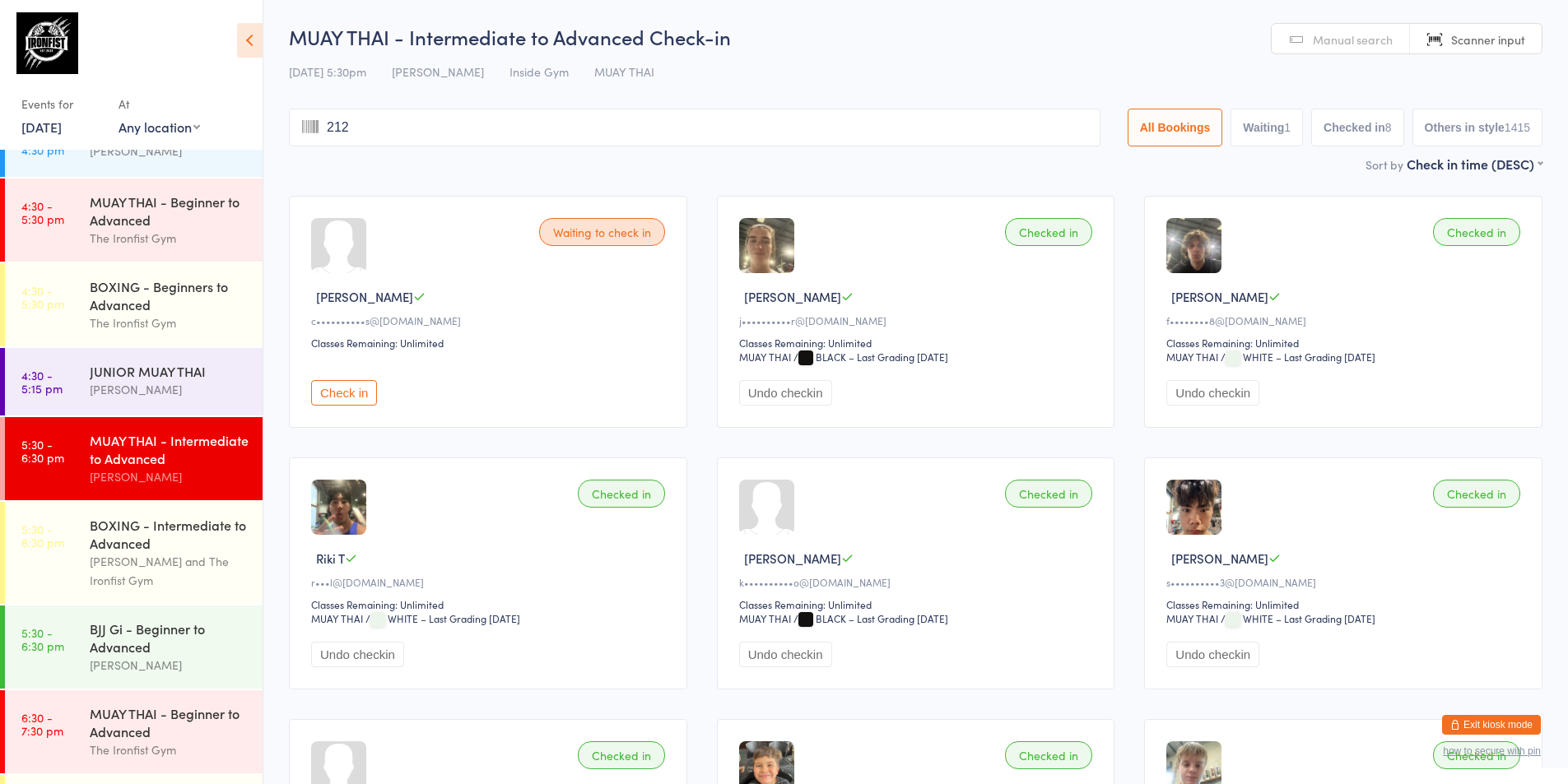
type input "2128"
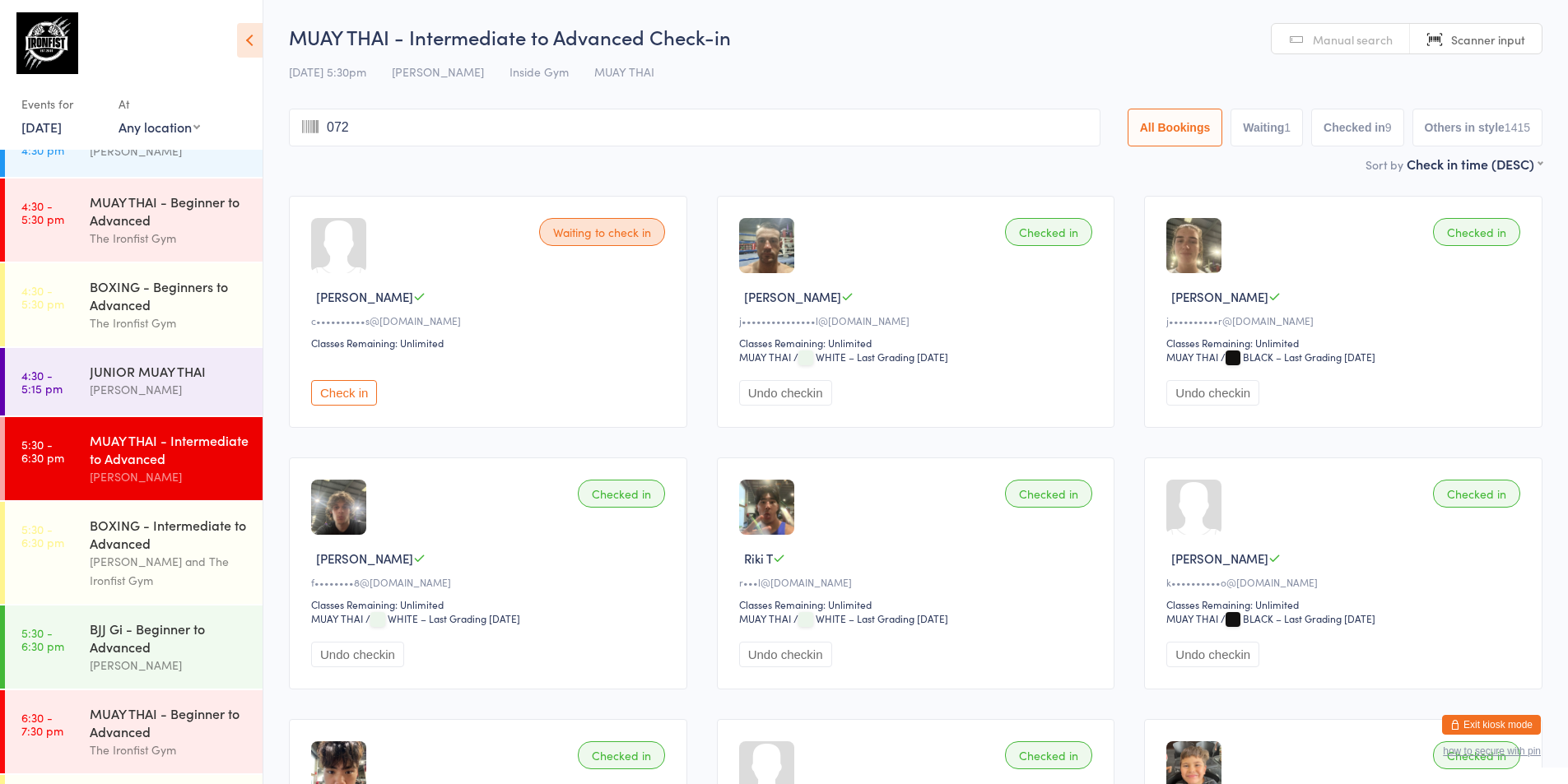
type input "0728"
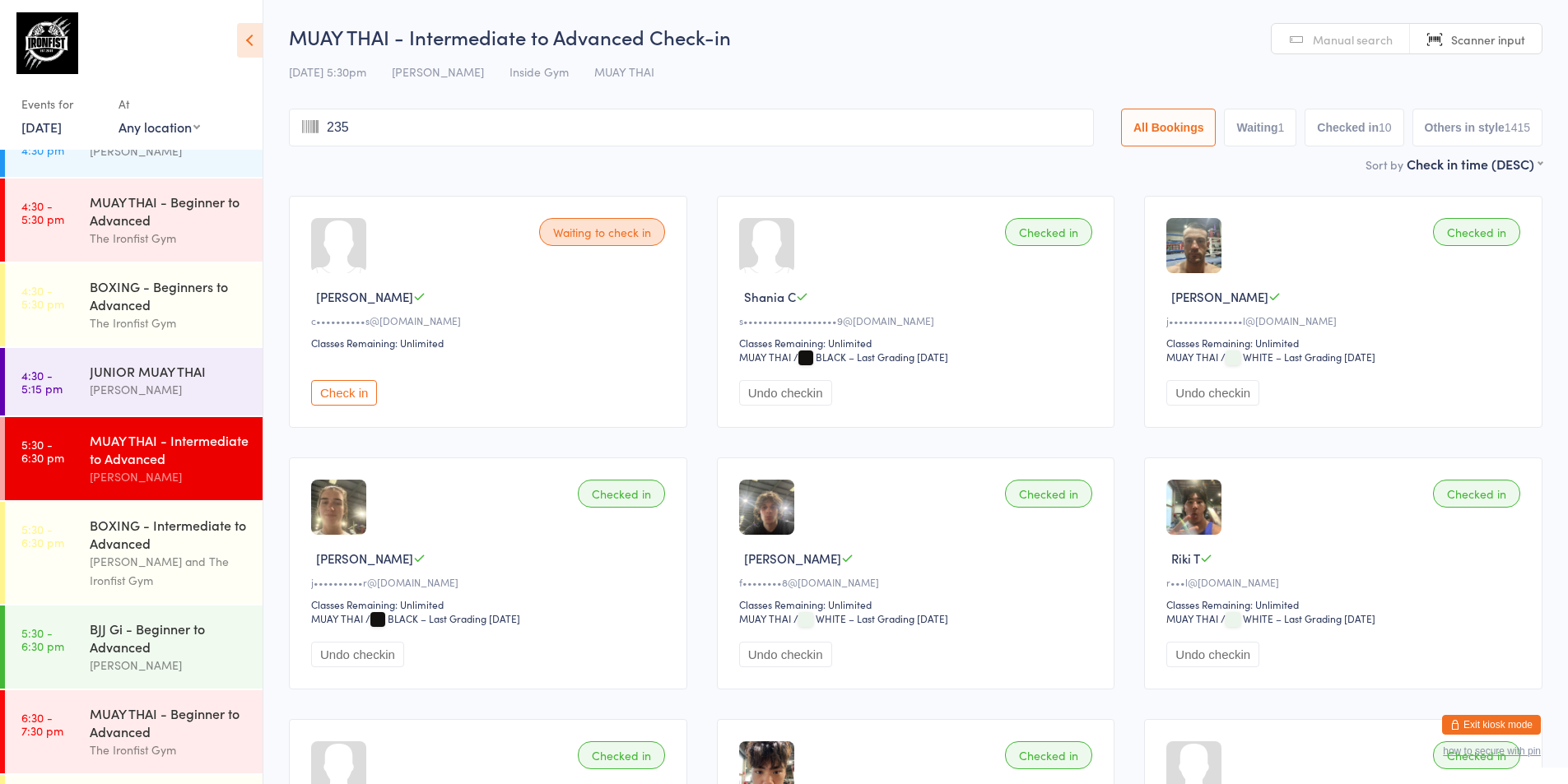
type input "2353"
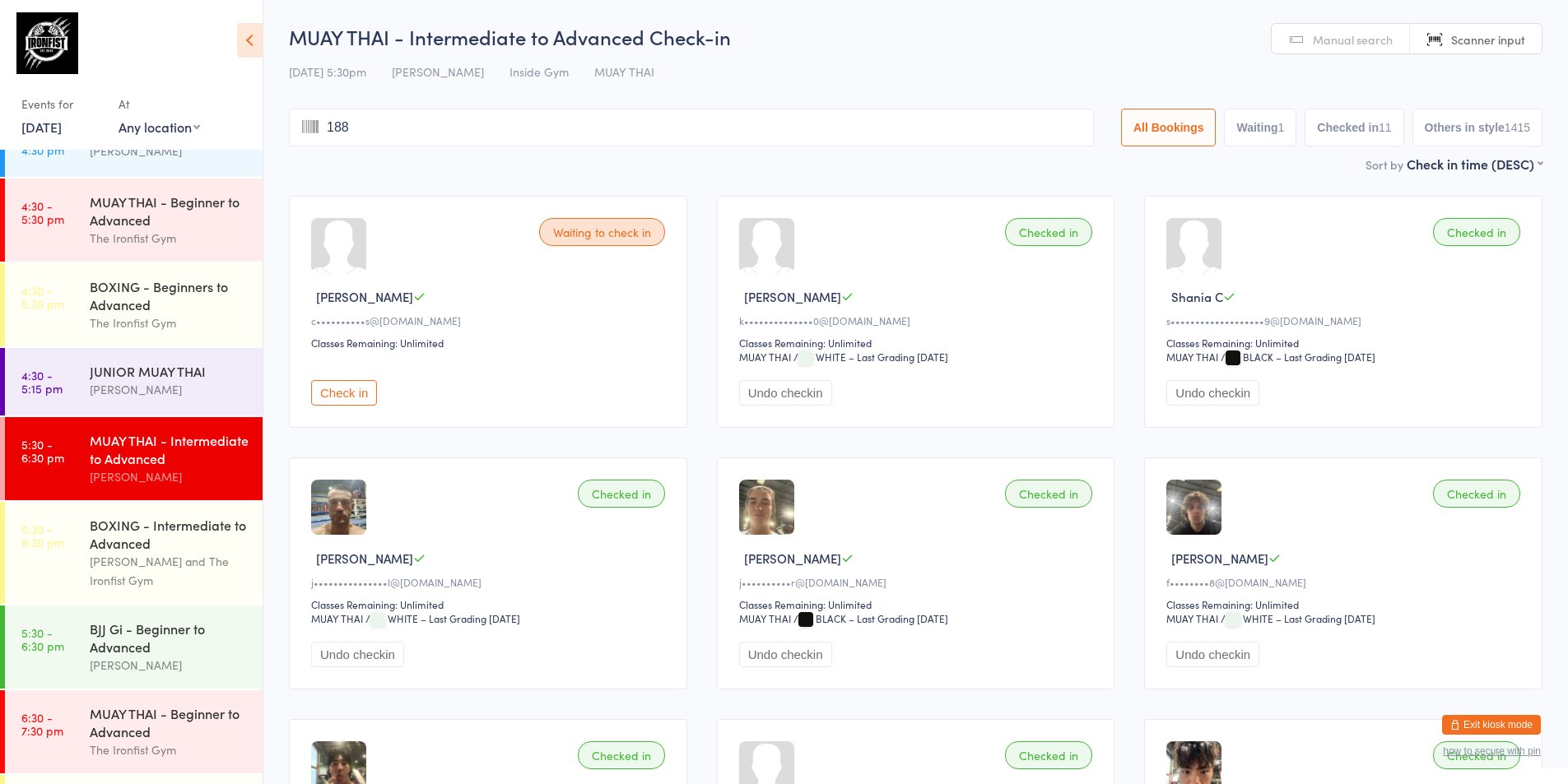
type input "1886"
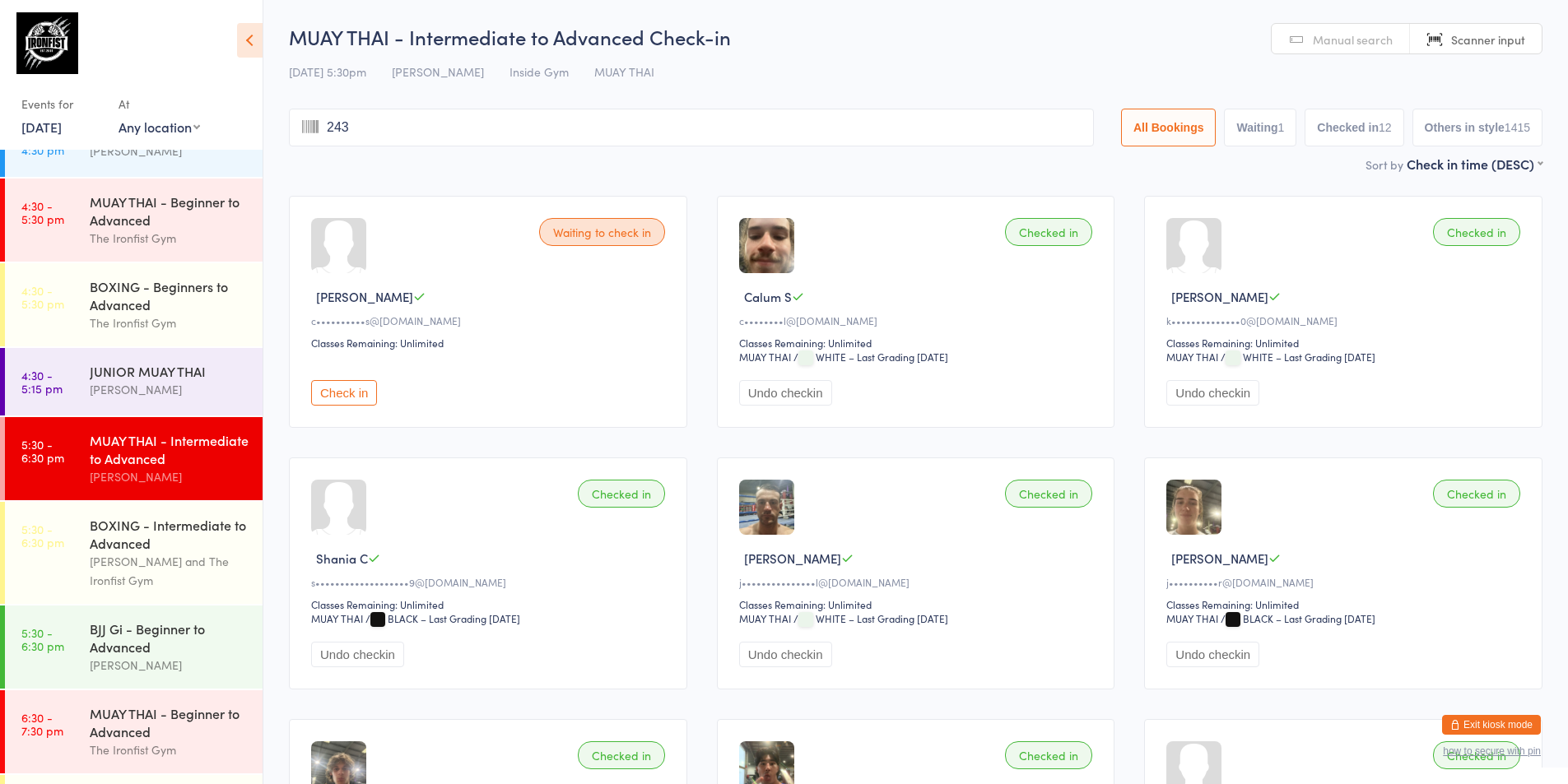
type input "2430"
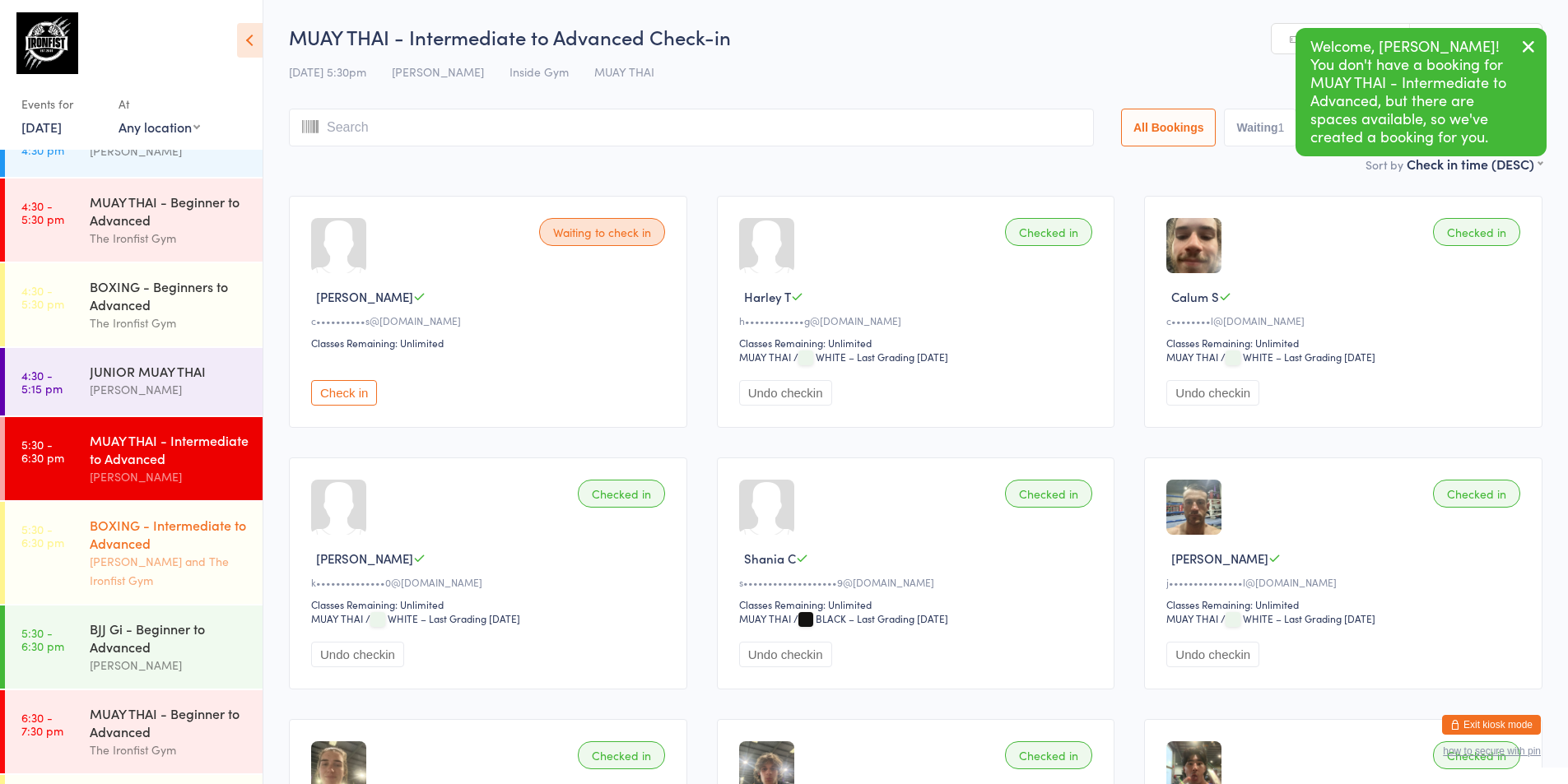
click at [149, 573] on div "[PERSON_NAME] and The Ironfist Gym" at bounding box center [169, 571] width 159 height 37
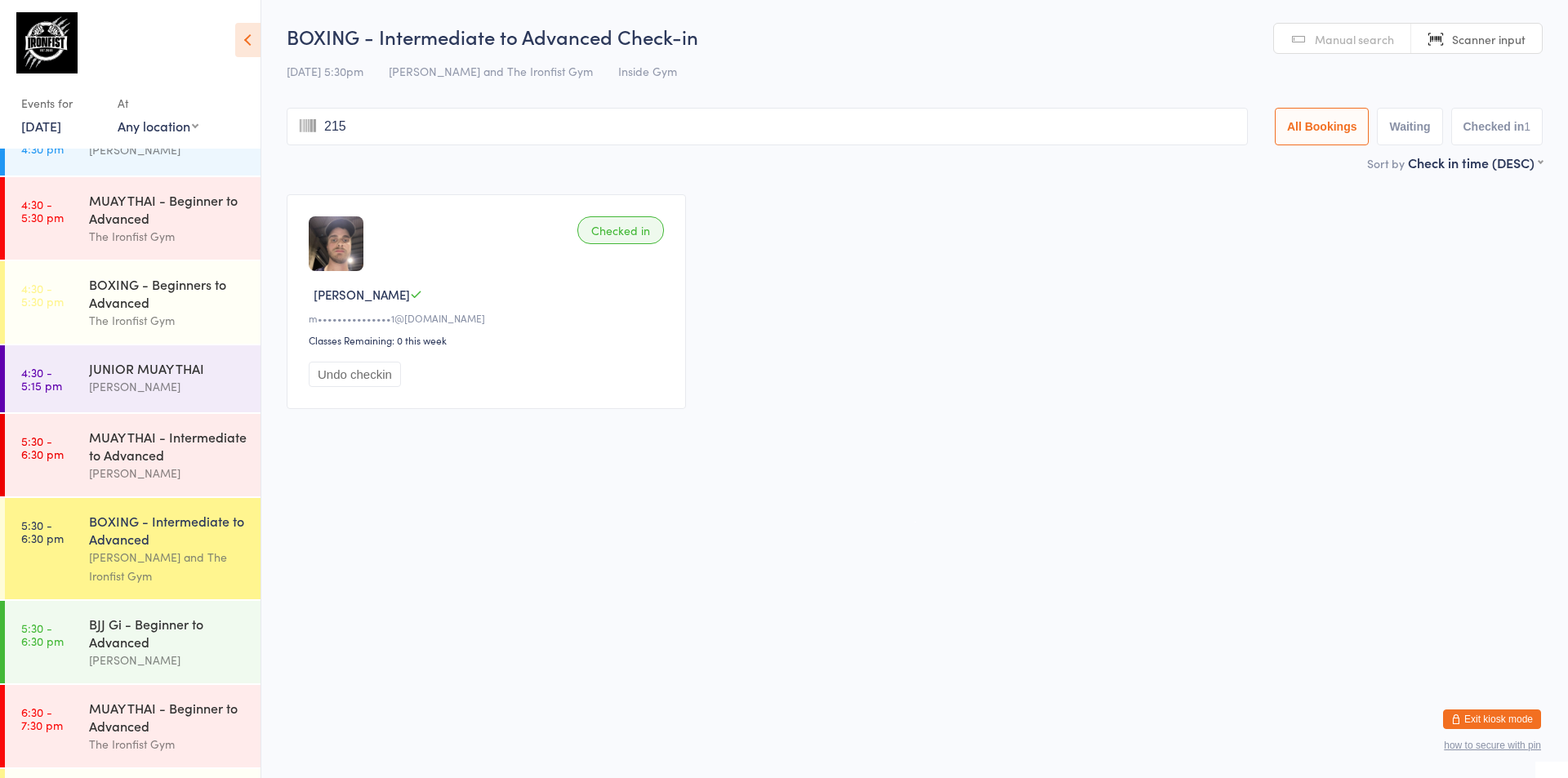
type input "2156"
type input "3197"
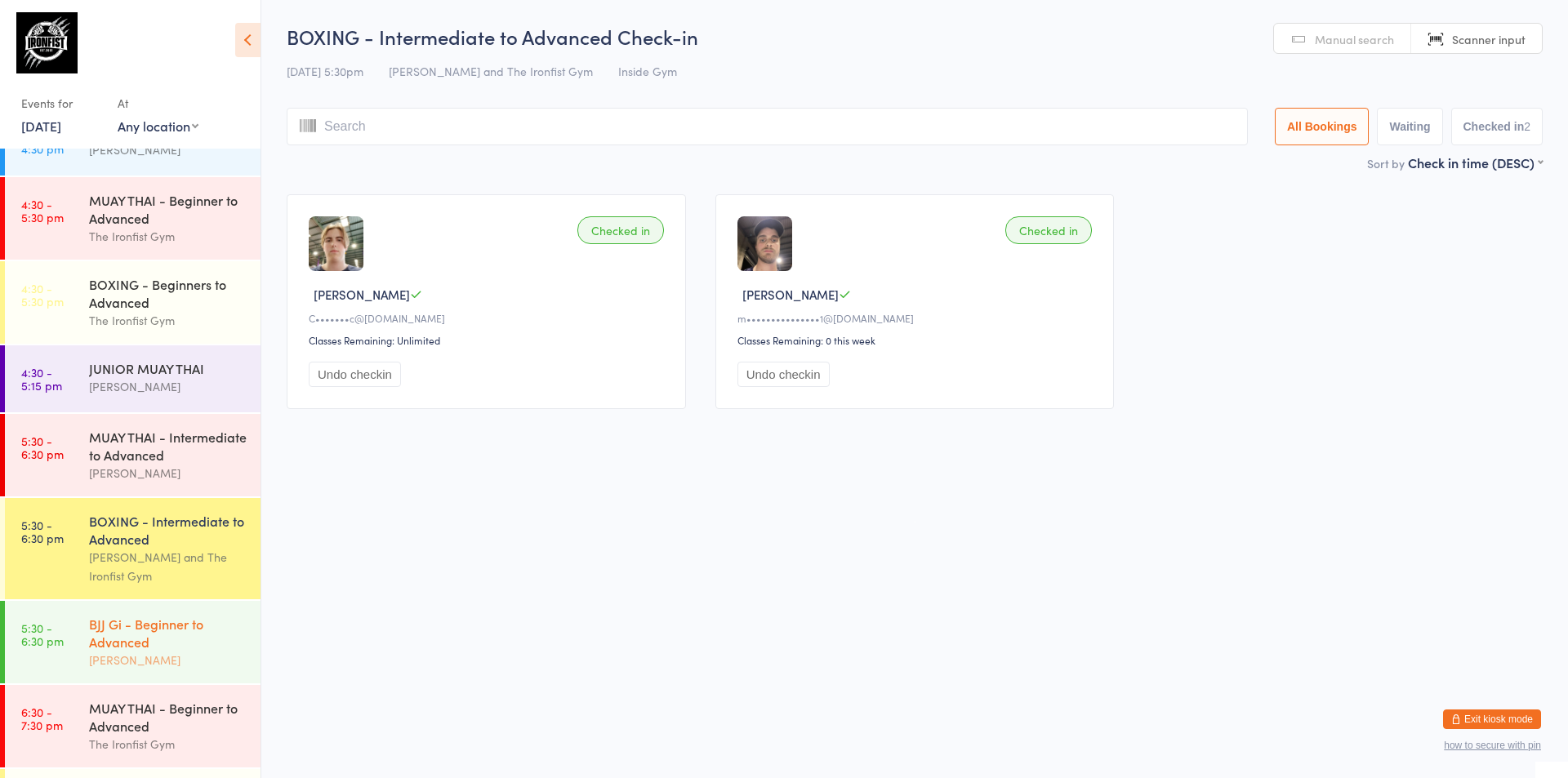
click at [137, 629] on div "BJJ Gi - Beginner to Advanced" at bounding box center [168, 632] width 158 height 36
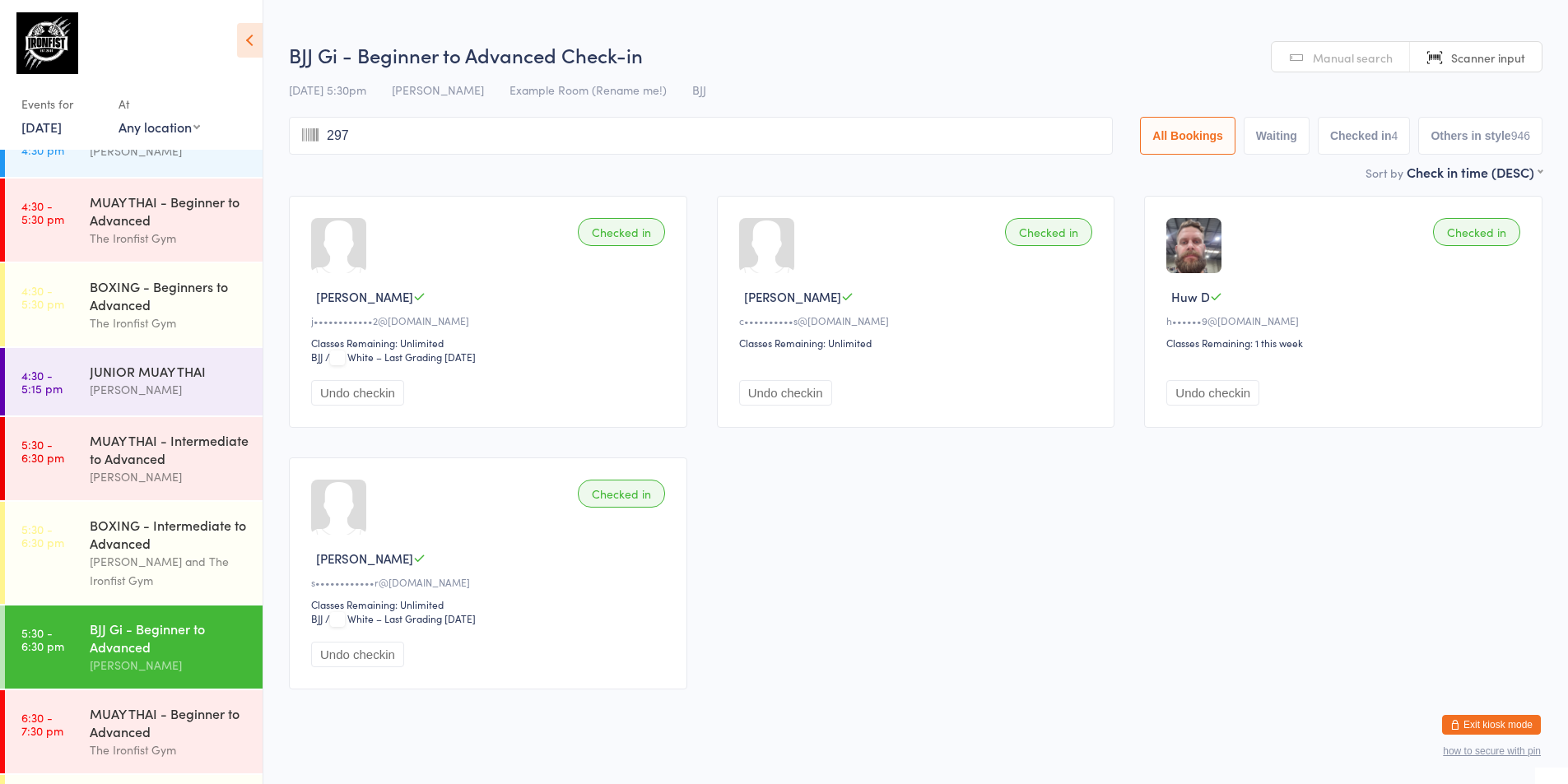
type input "2970"
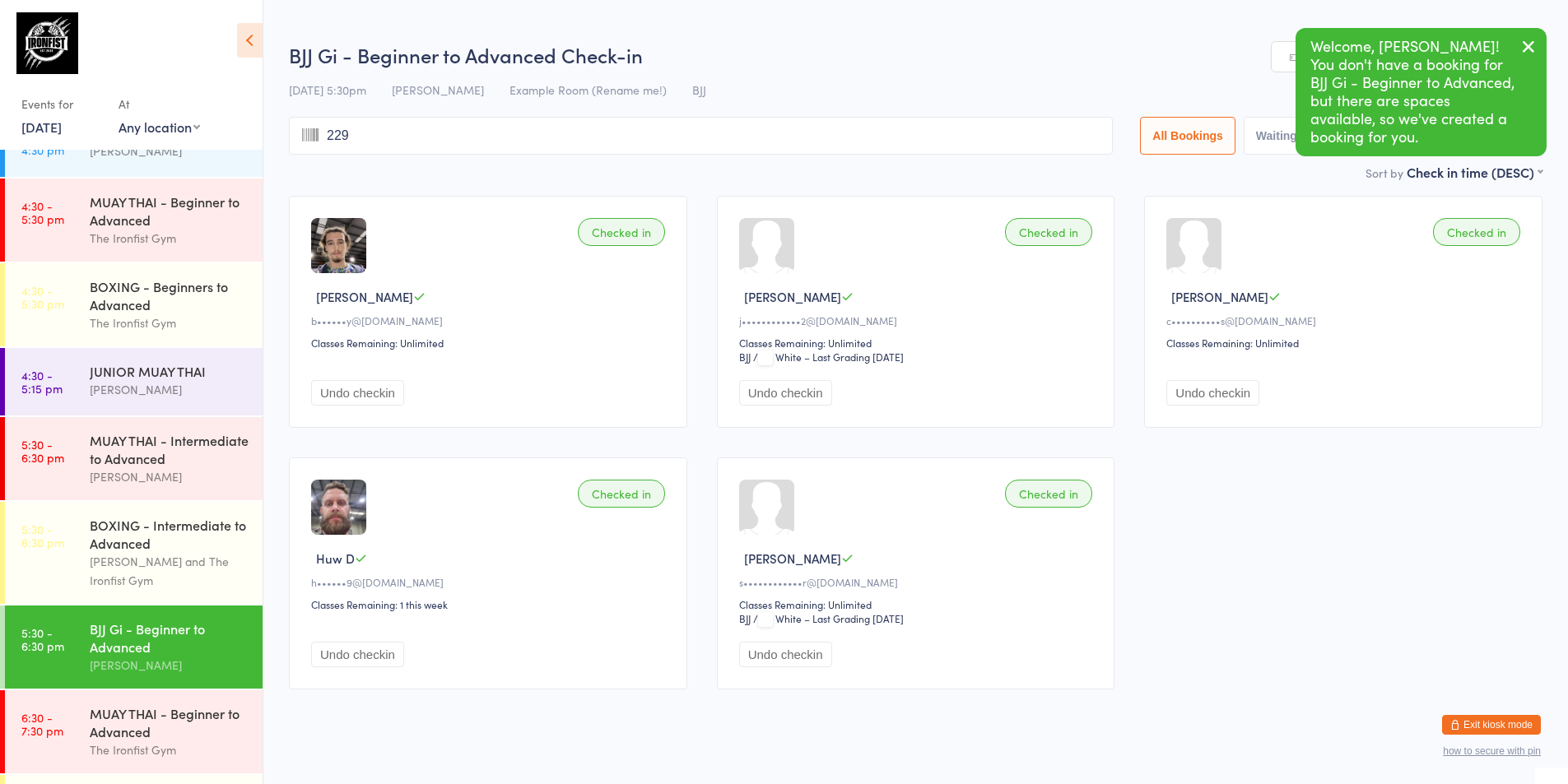
type input "2298"
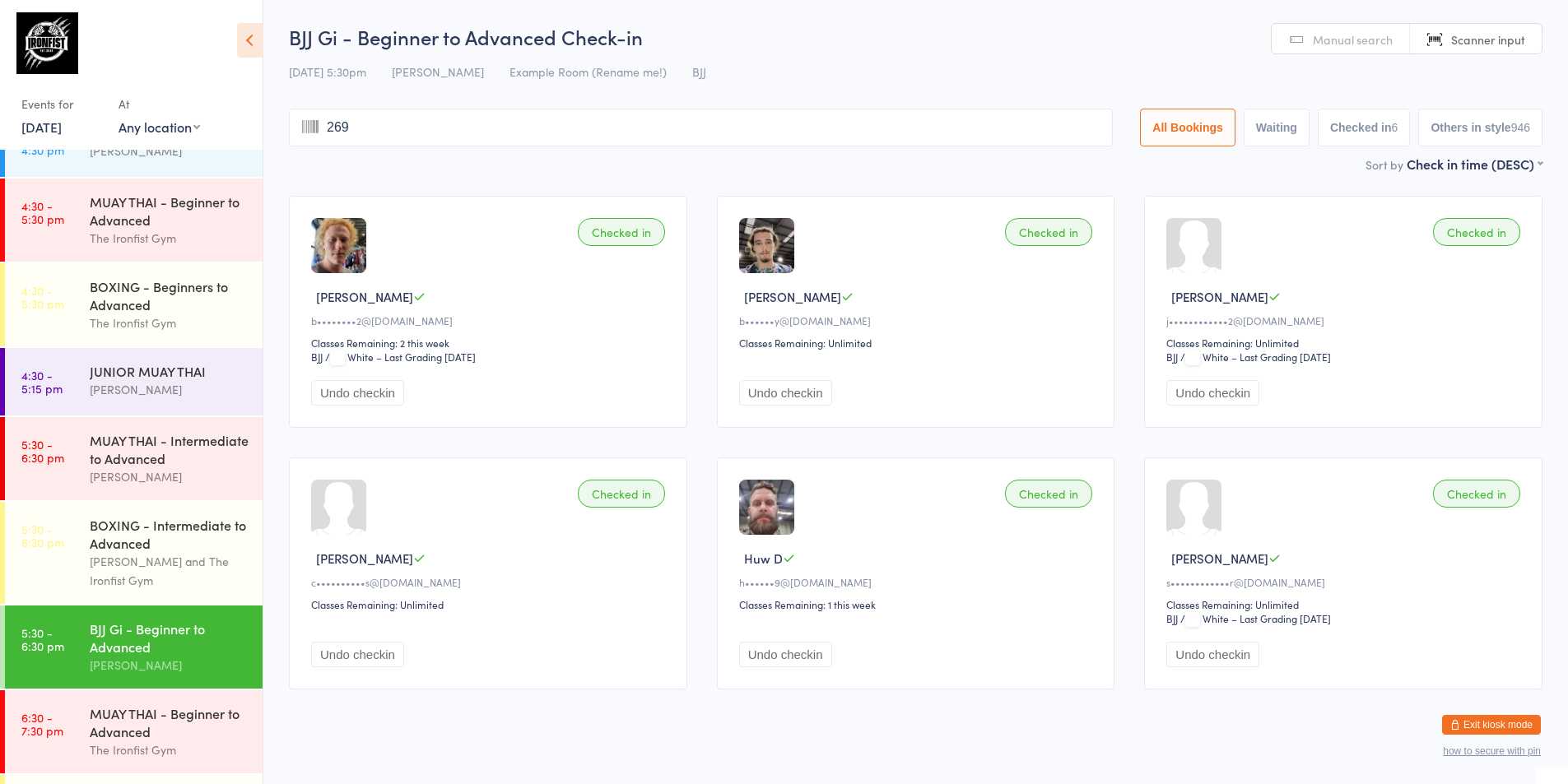
type input "2690"
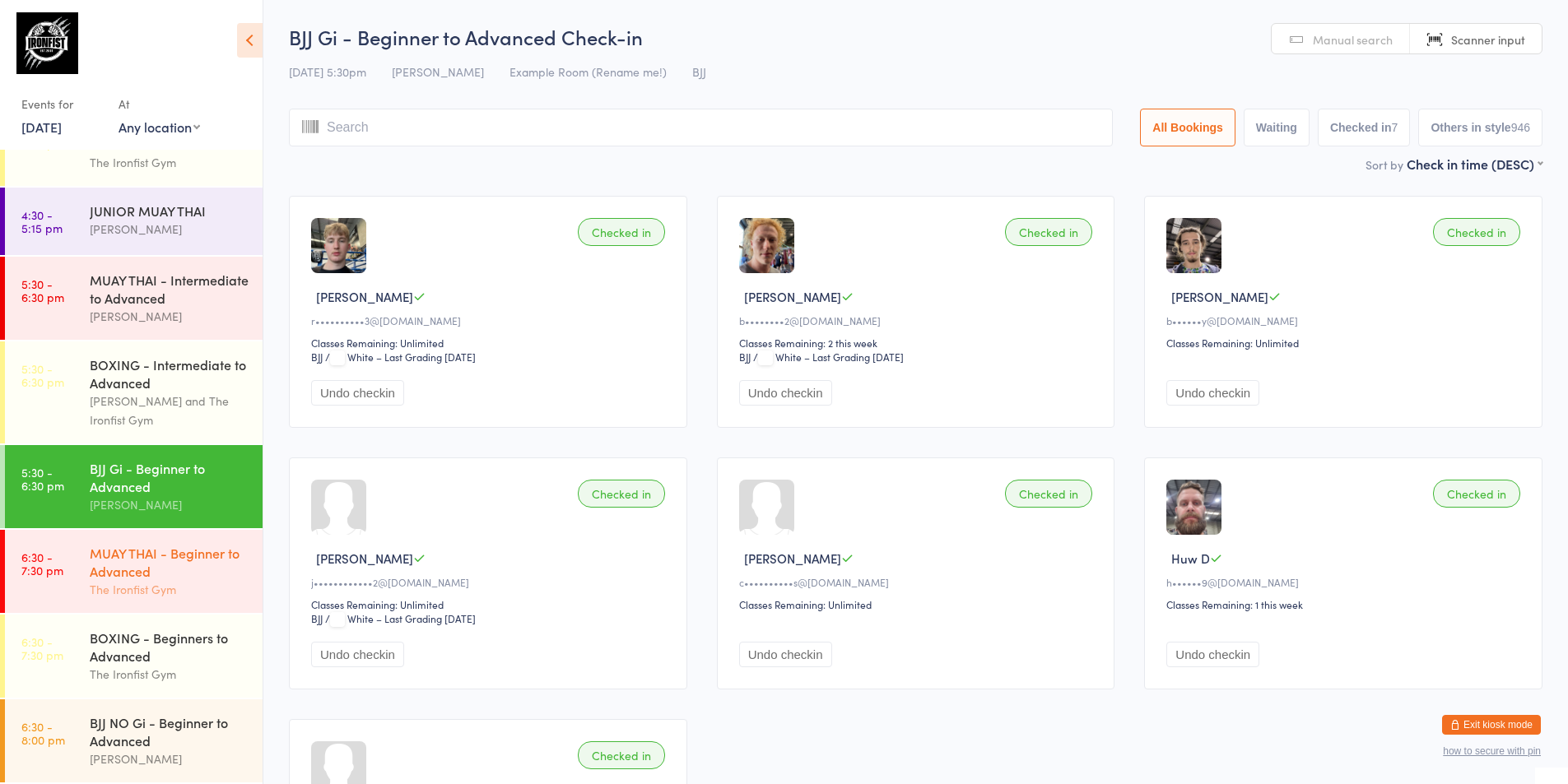
scroll to position [630, 0]
click at [154, 577] on div "MUAY THAI - Beginner to Advanced" at bounding box center [169, 561] width 159 height 36
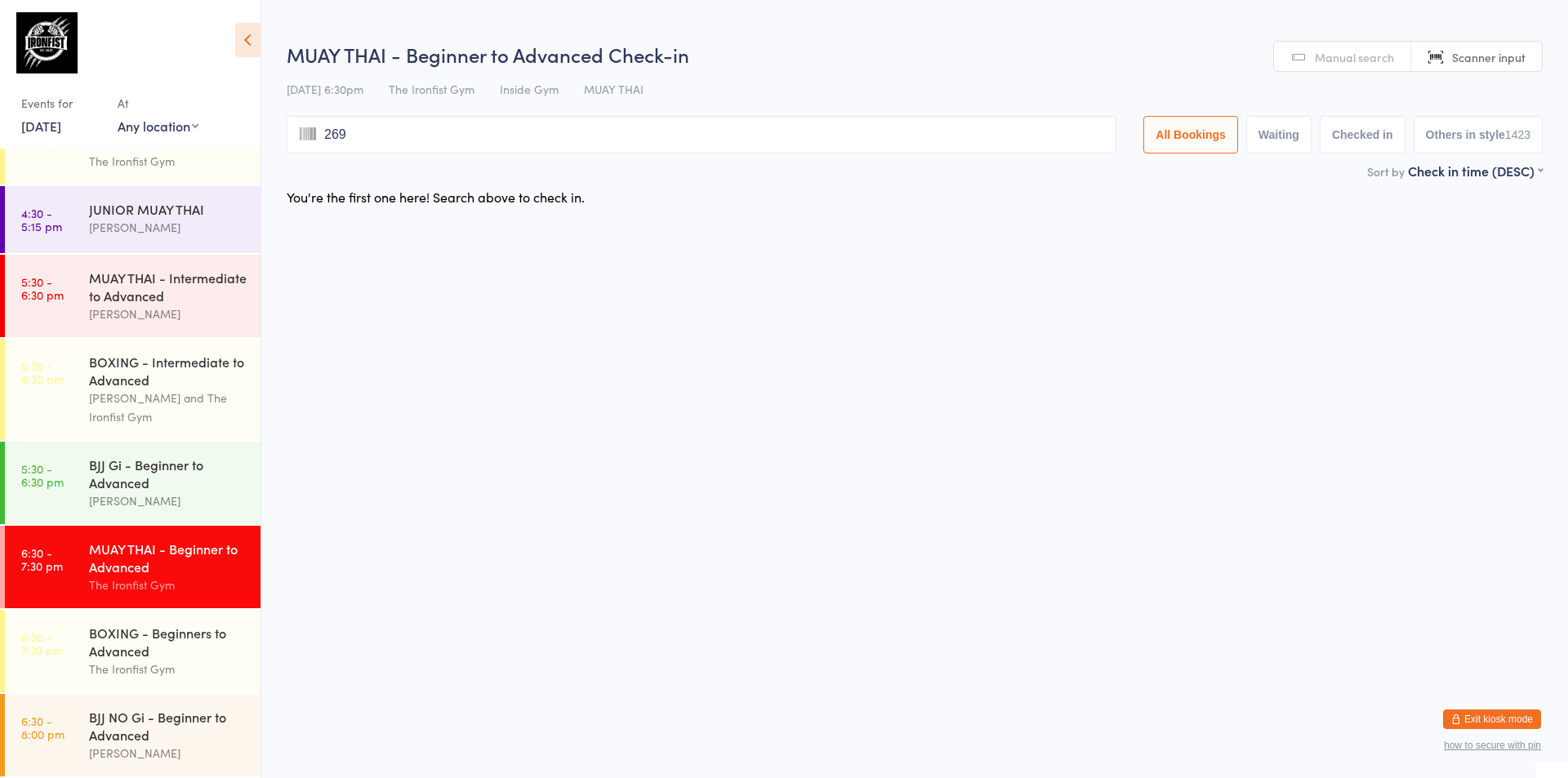
type input "2690"
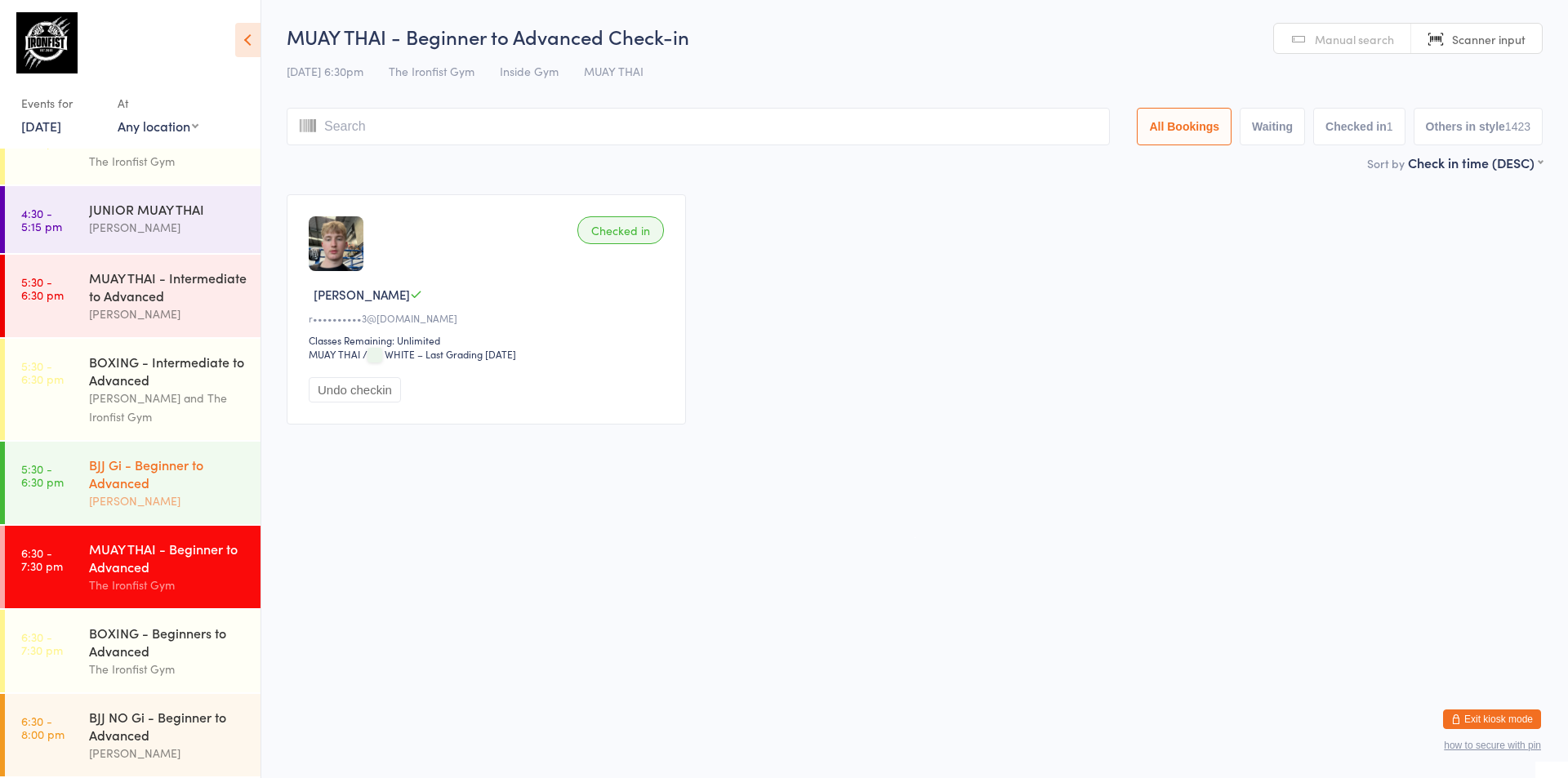
click at [204, 452] on div "BJJ Gi - Beginner to Advanced [PERSON_NAME]" at bounding box center [175, 483] width 172 height 83
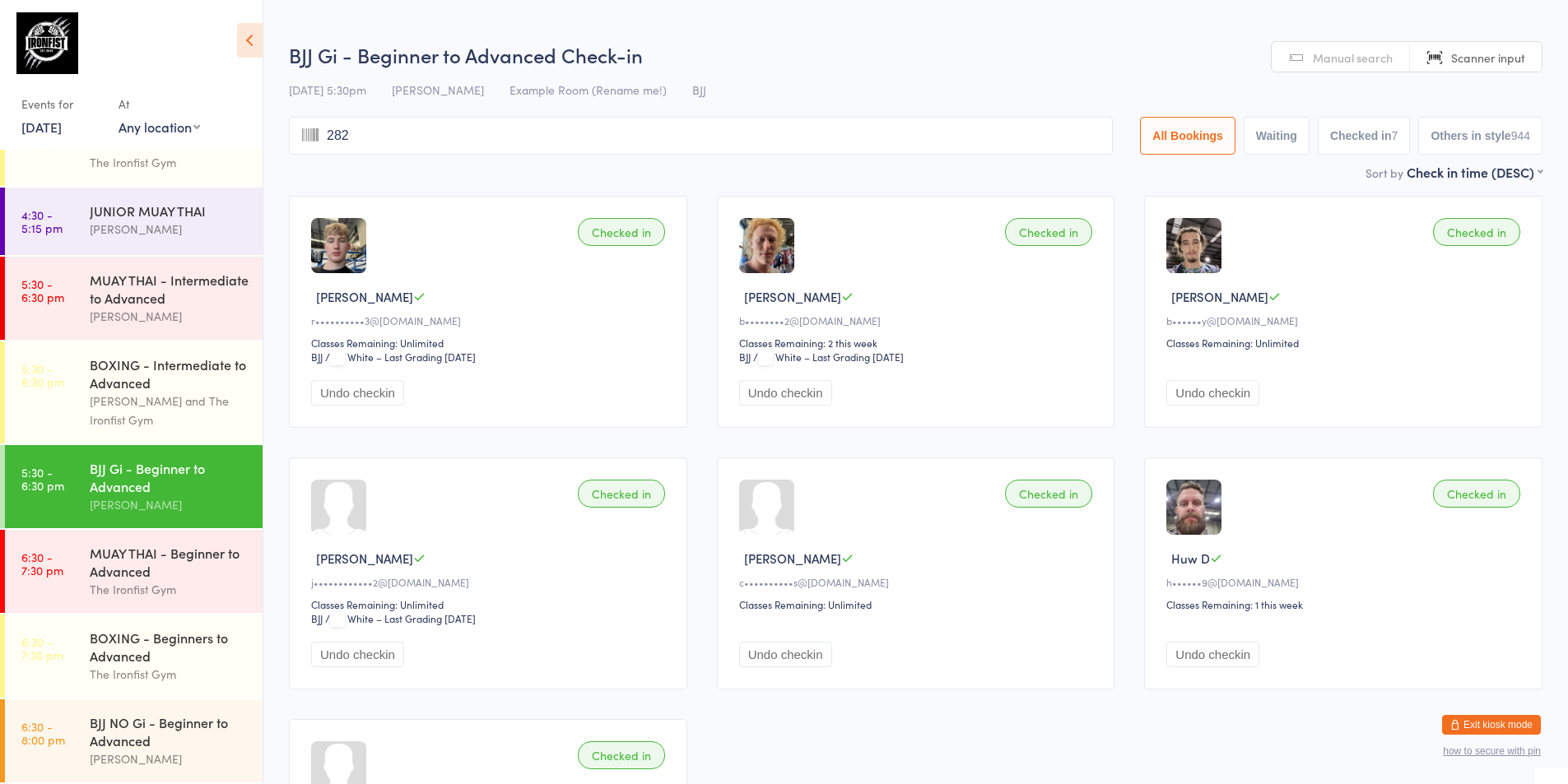
type input "2828"
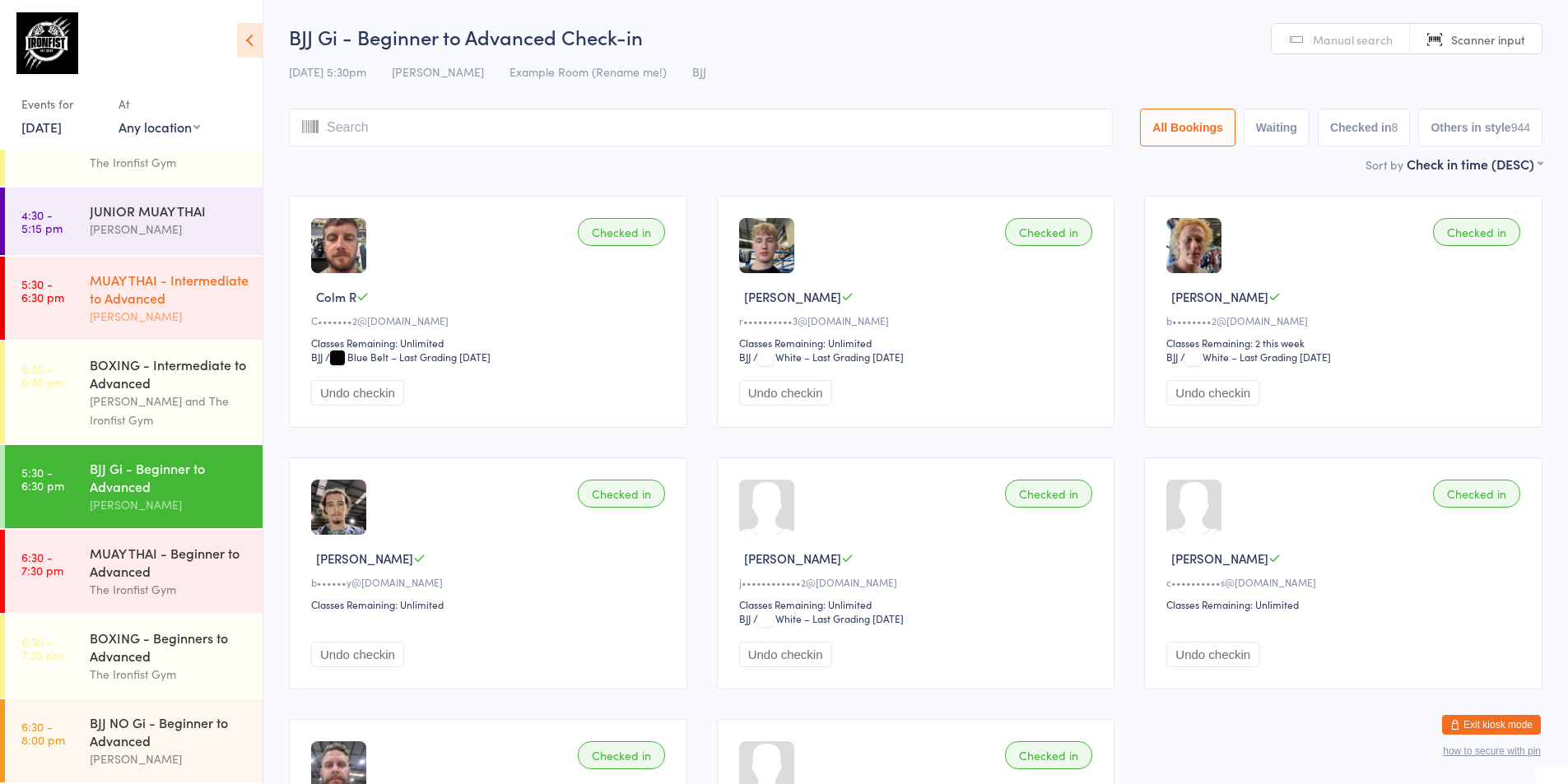
click at [7, 328] on link "5:30 - 6:30 pm MUAY THAI - Intermediate to Advanced [PERSON_NAME]" at bounding box center [133, 298] width 257 height 83
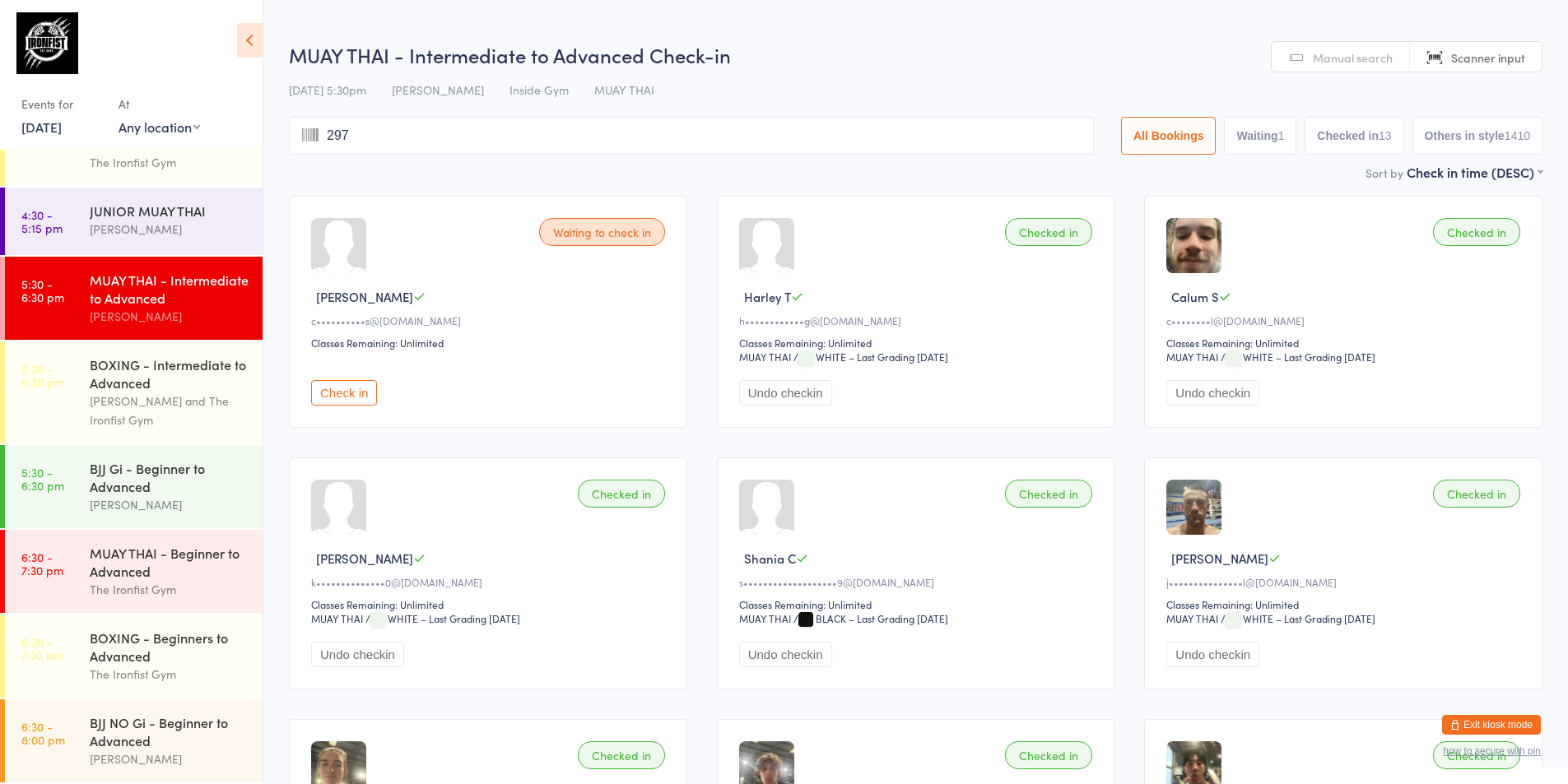
type input "2971"
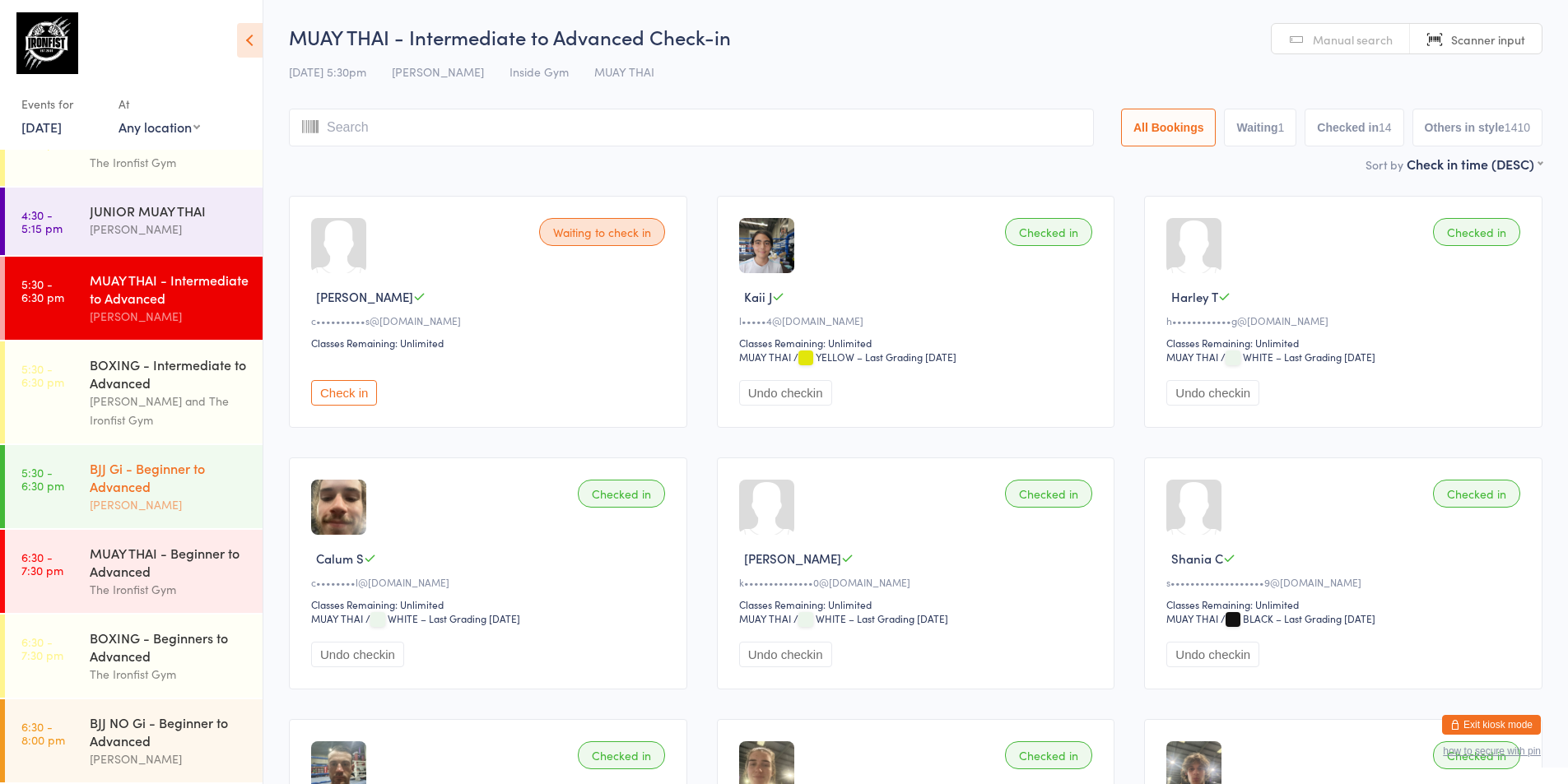
click at [90, 473] on div "BJJ Gi - Beginner to Advanced" at bounding box center [169, 477] width 159 height 36
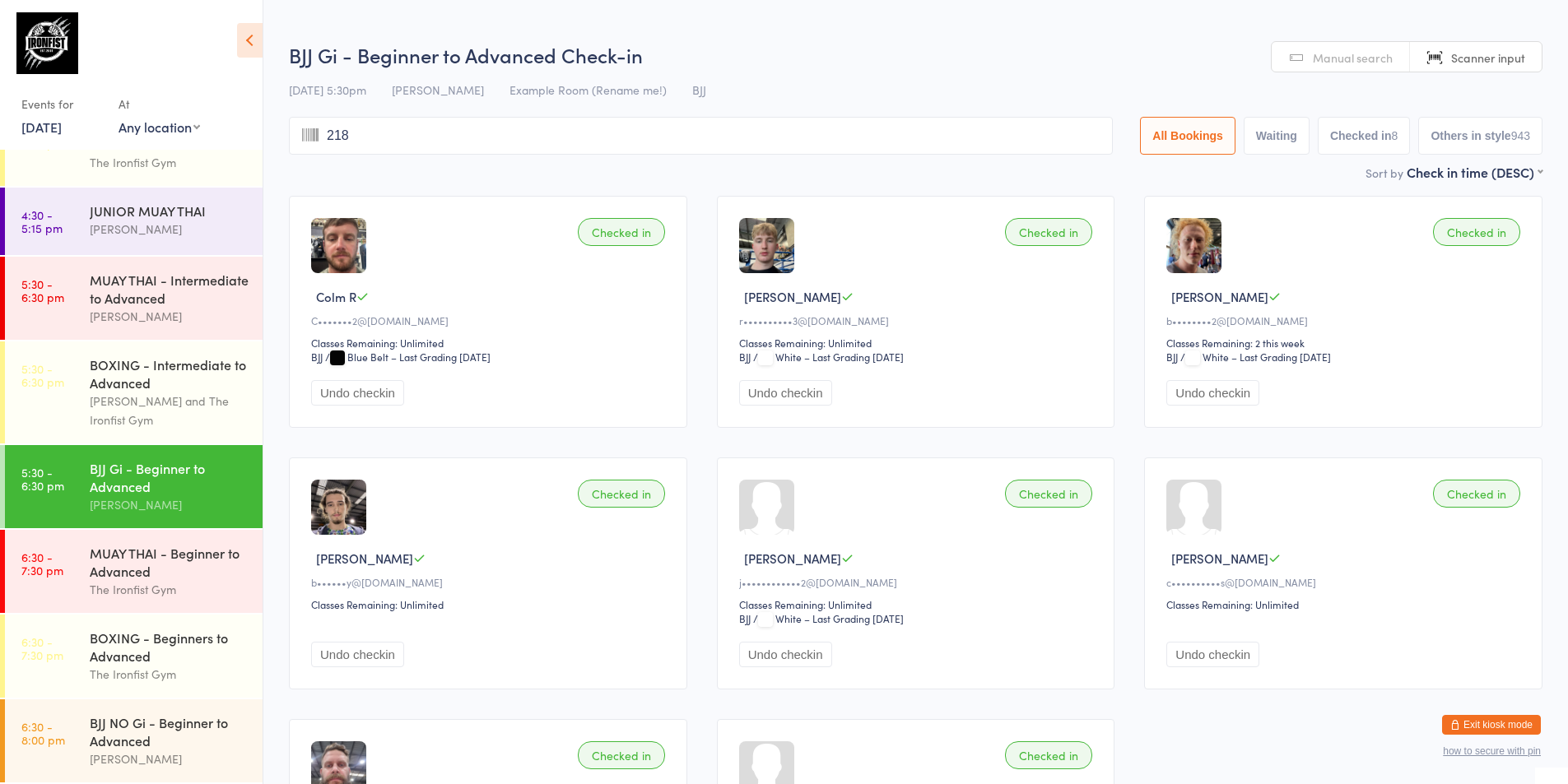
type input "2181"
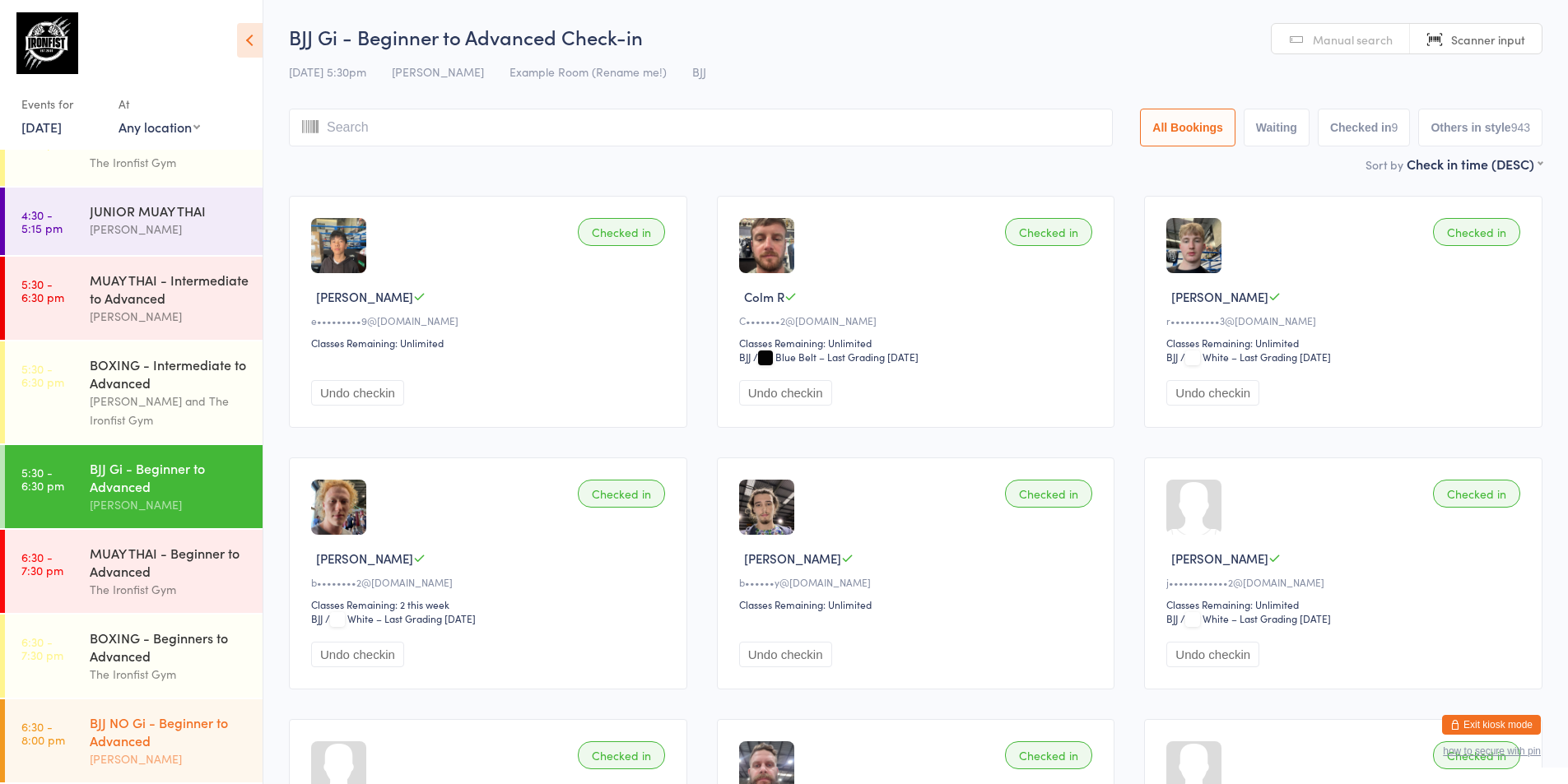
click at [152, 744] on div "BJJ NO Gi - Beginner to Advanced" at bounding box center [169, 732] width 159 height 36
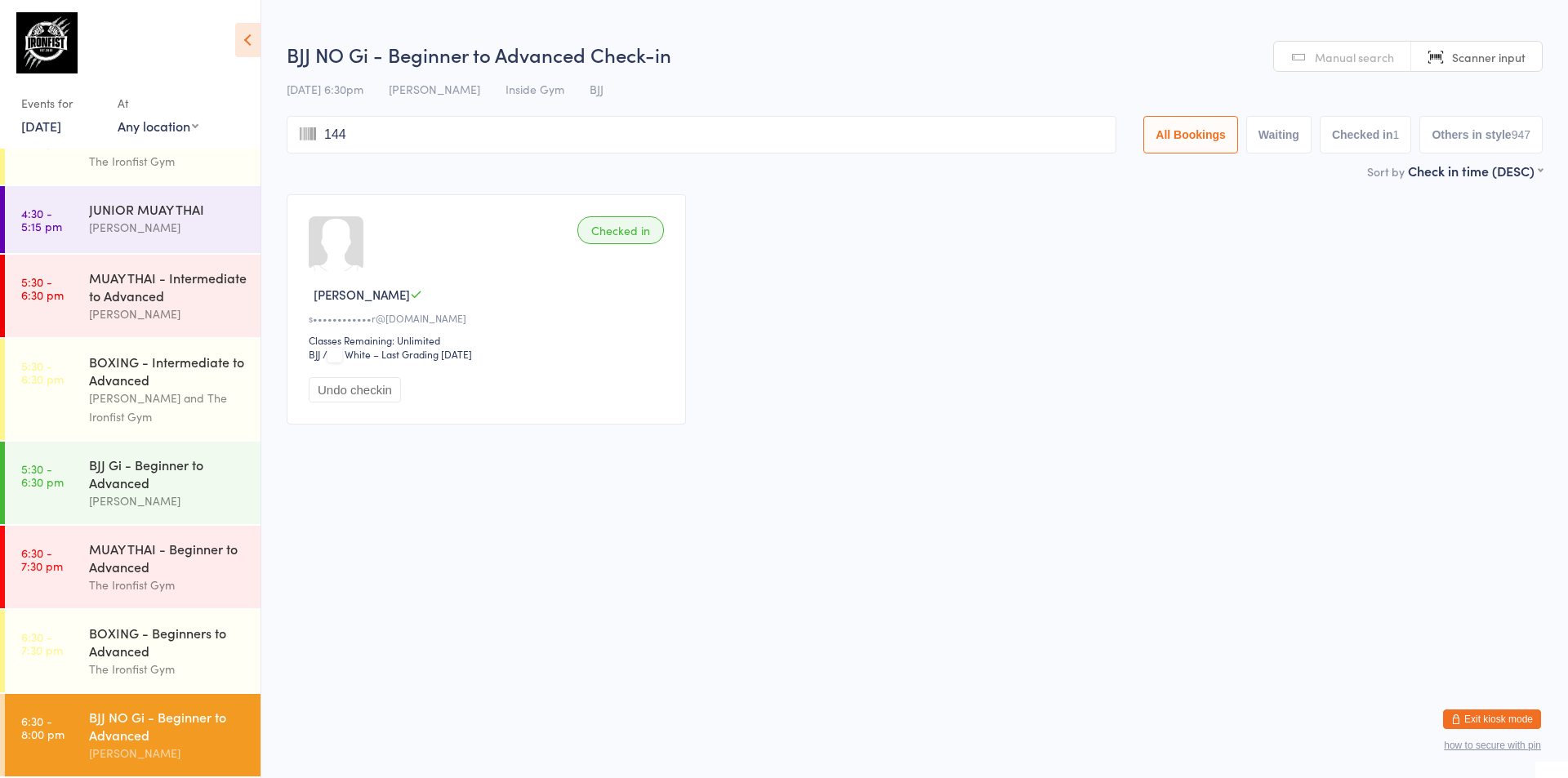
type input "1441"
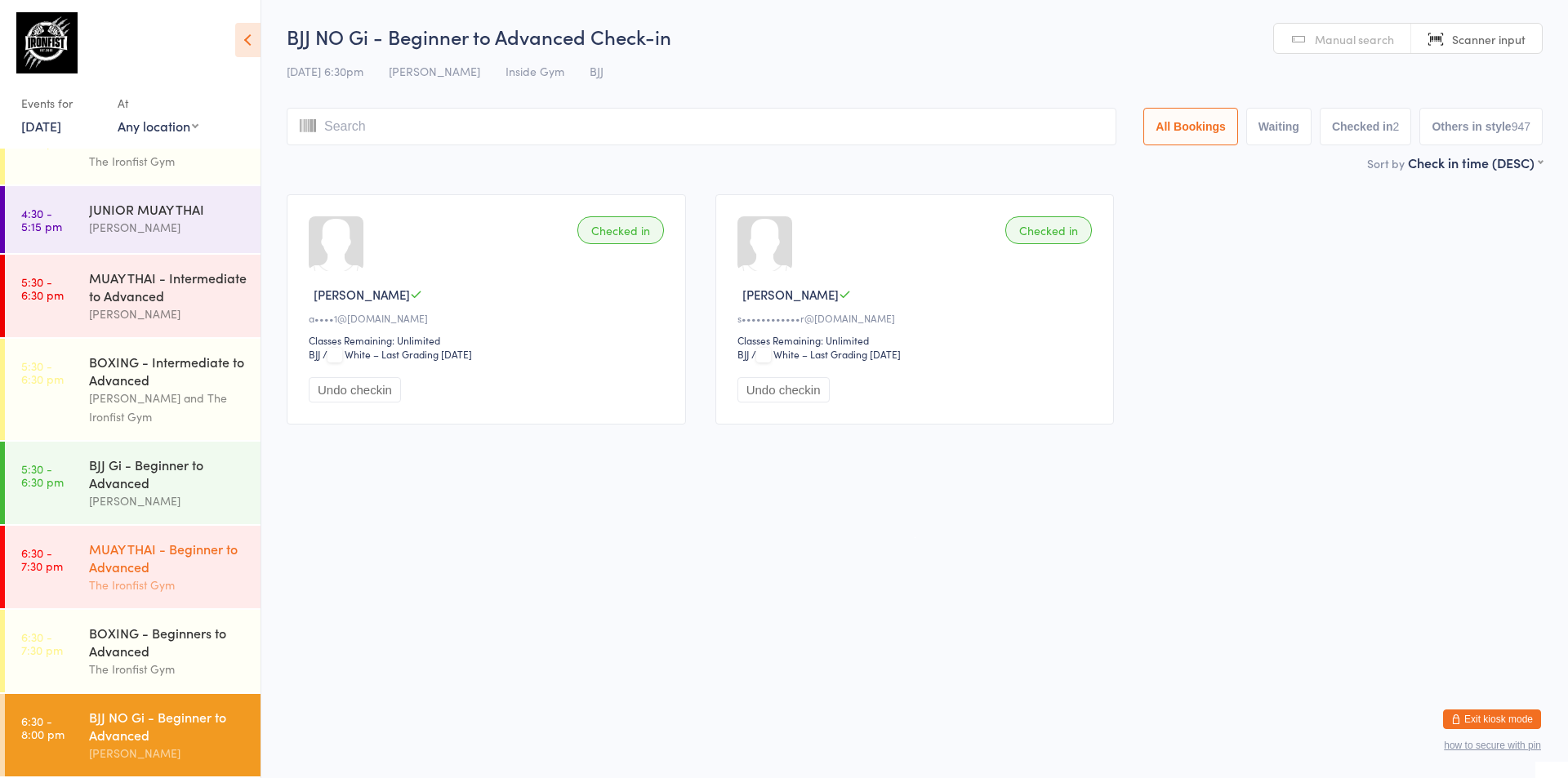
click at [209, 575] on div "MUAY THAI - Beginner to Advanced The Ironfist Gym" at bounding box center [175, 566] width 172 height 83
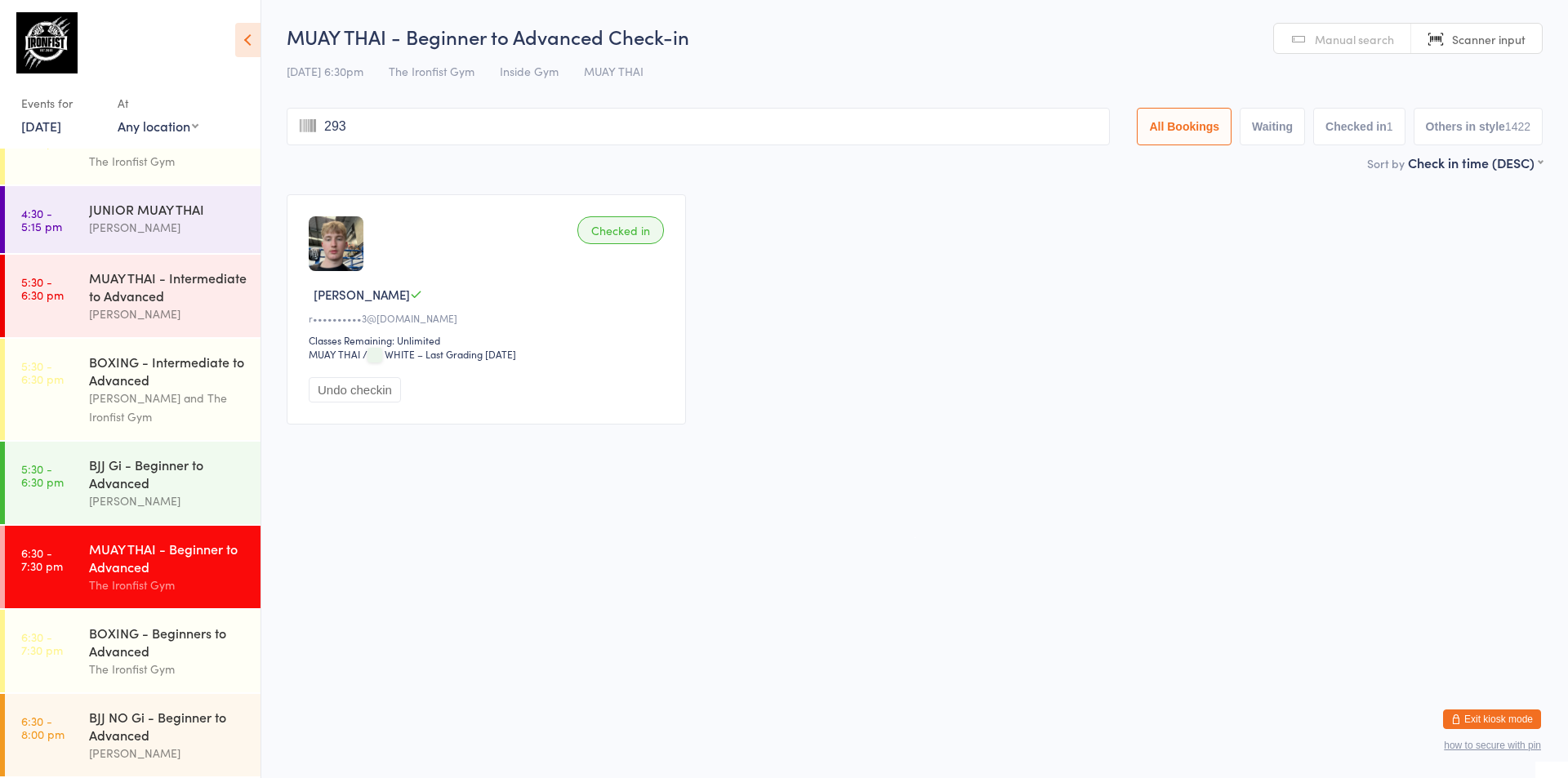
type input "2936"
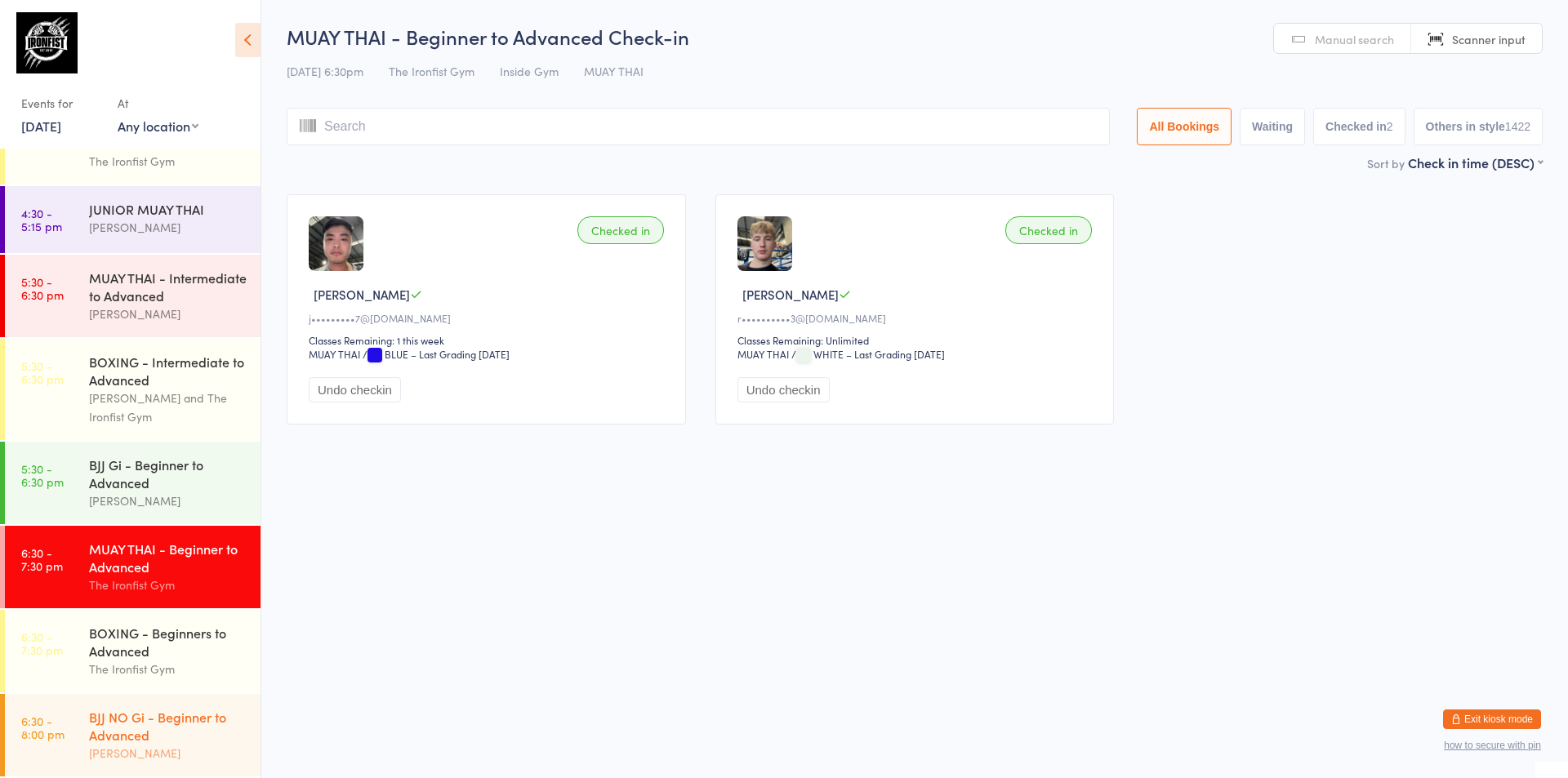
click at [167, 722] on div "BJJ NO Gi - Beginner to Advanced" at bounding box center [168, 726] width 158 height 36
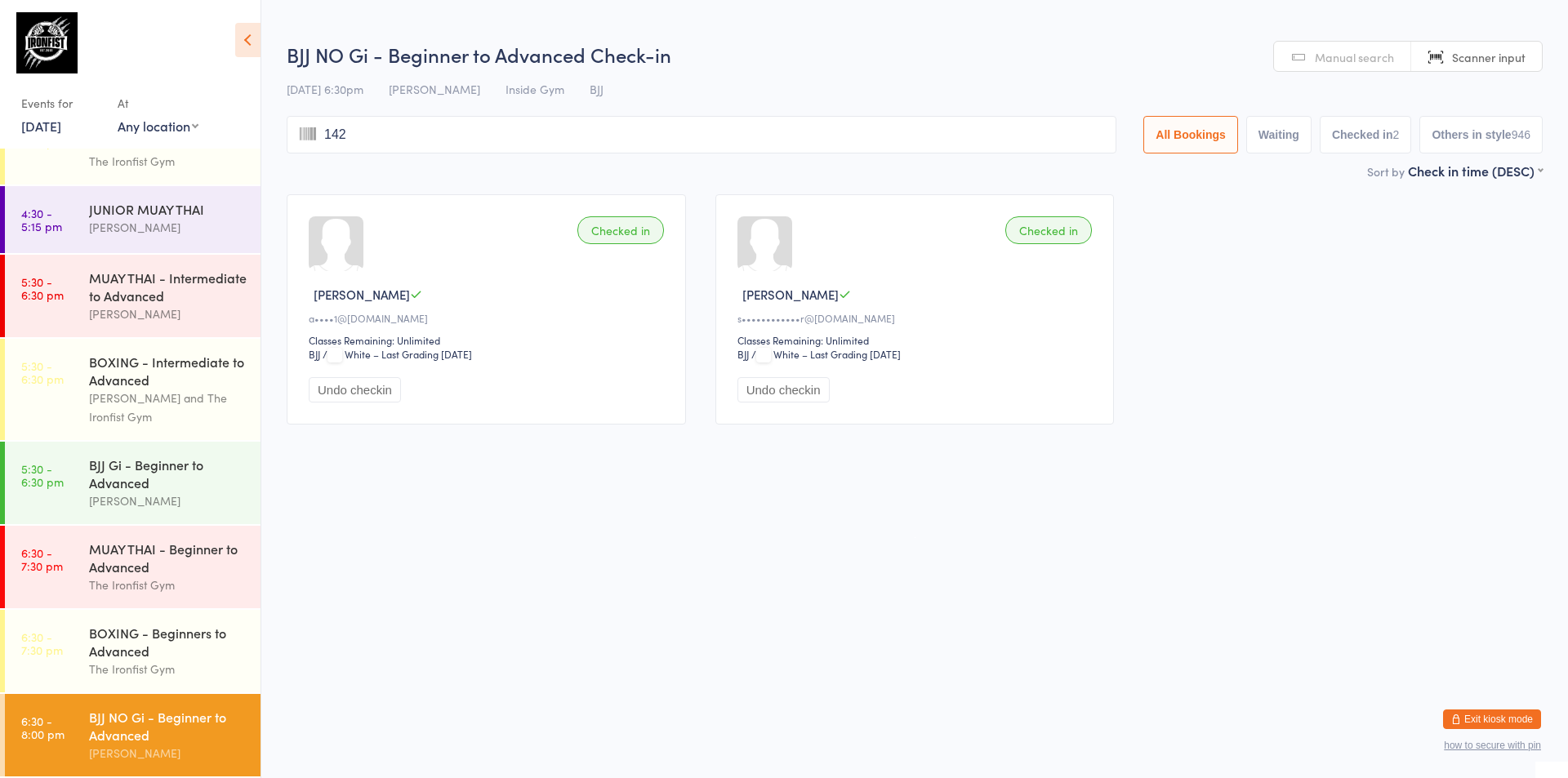
type input "1428"
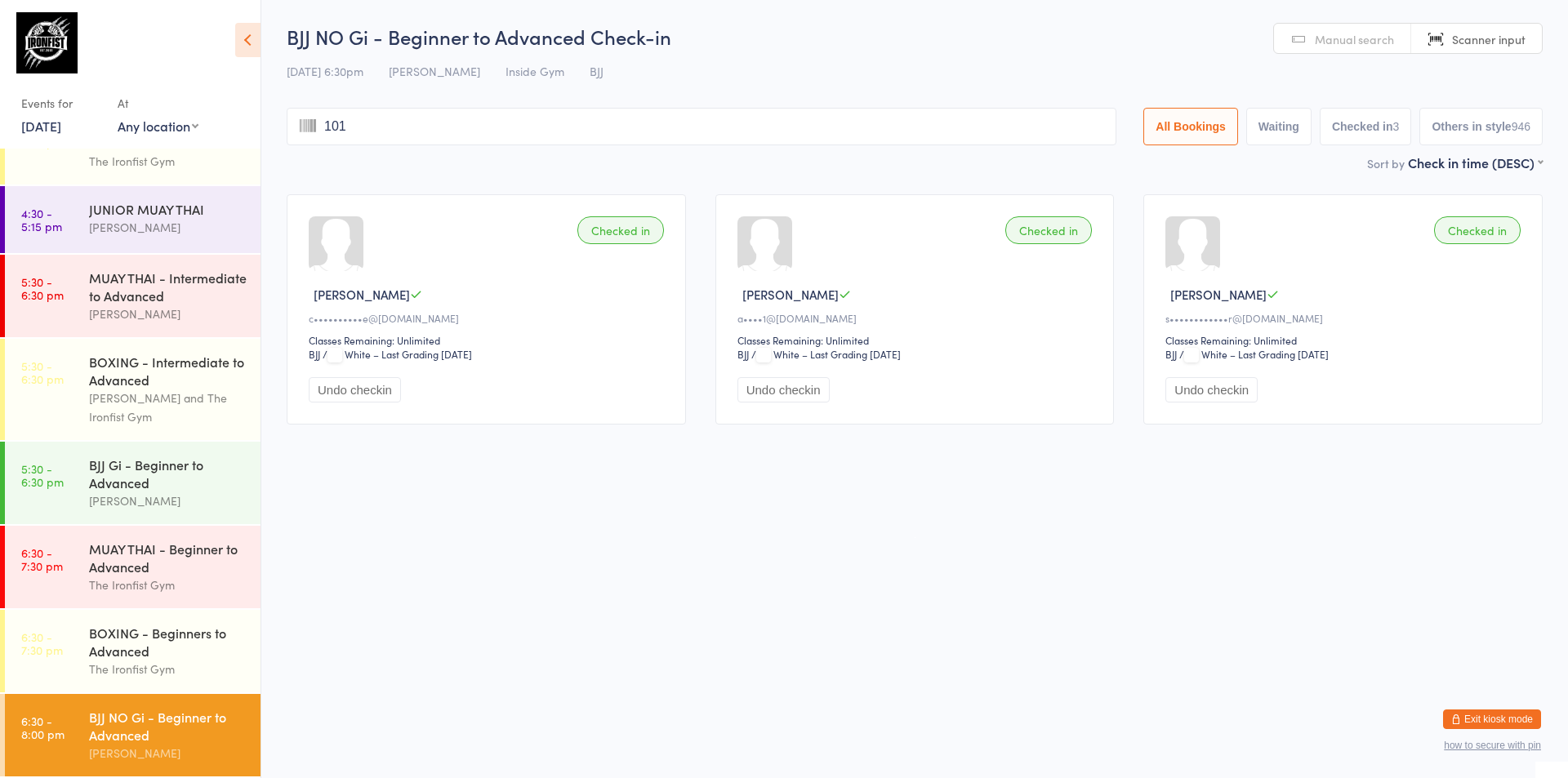
type input "1010"
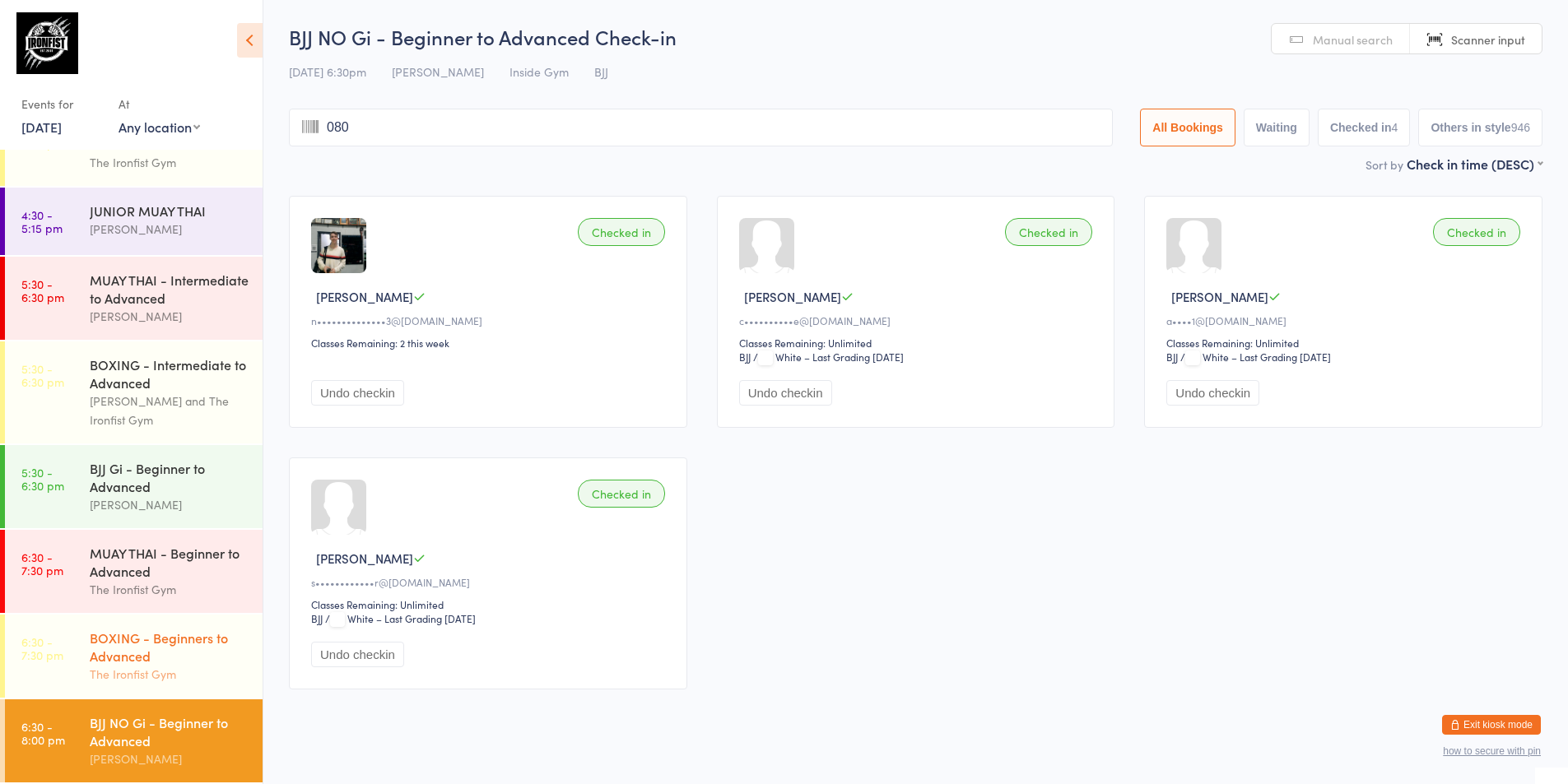
type input "0808"
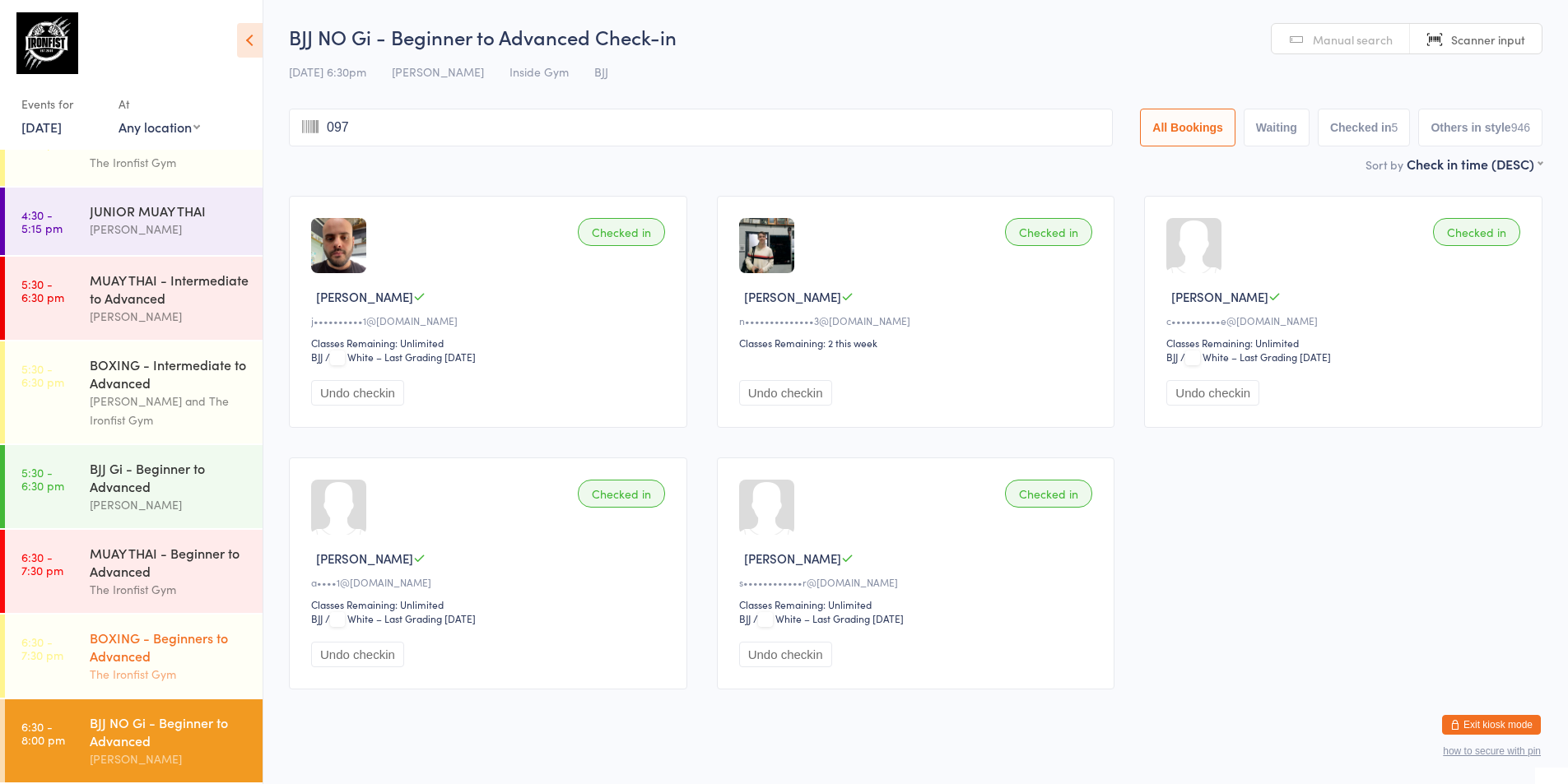
type input "0973"
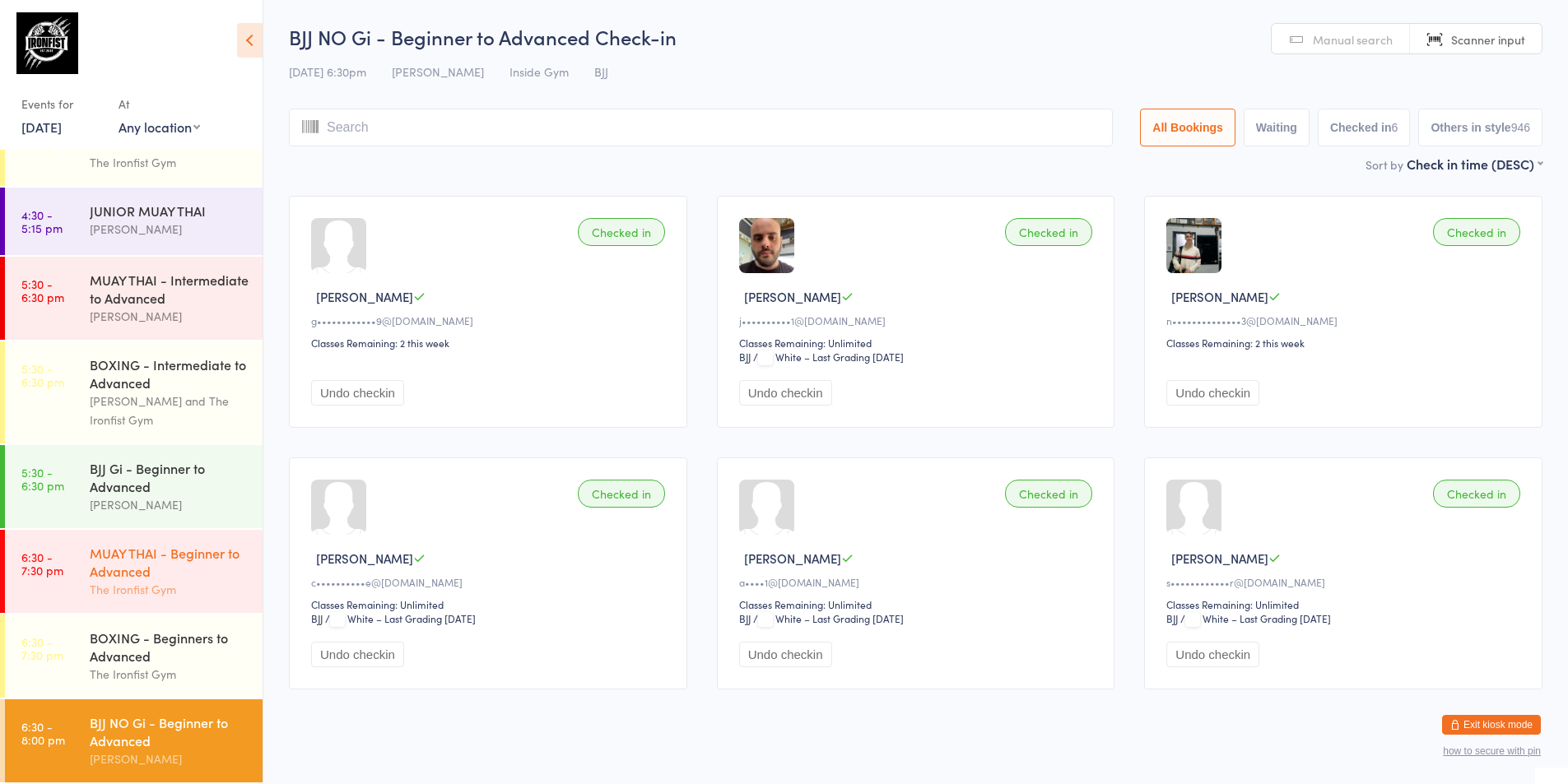
click at [178, 583] on div "The Ironfist Gym" at bounding box center [169, 589] width 159 height 19
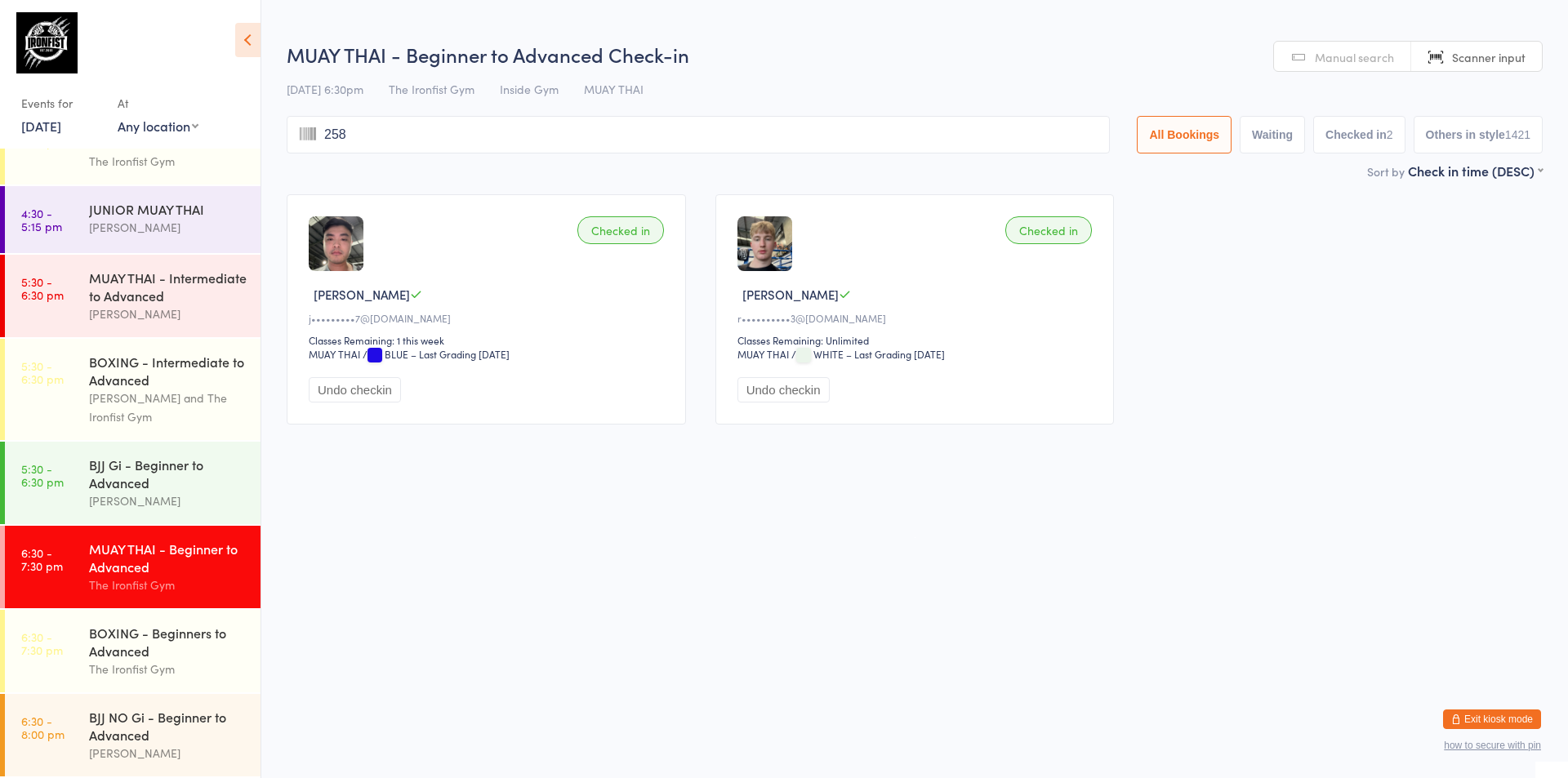
type input "2585"
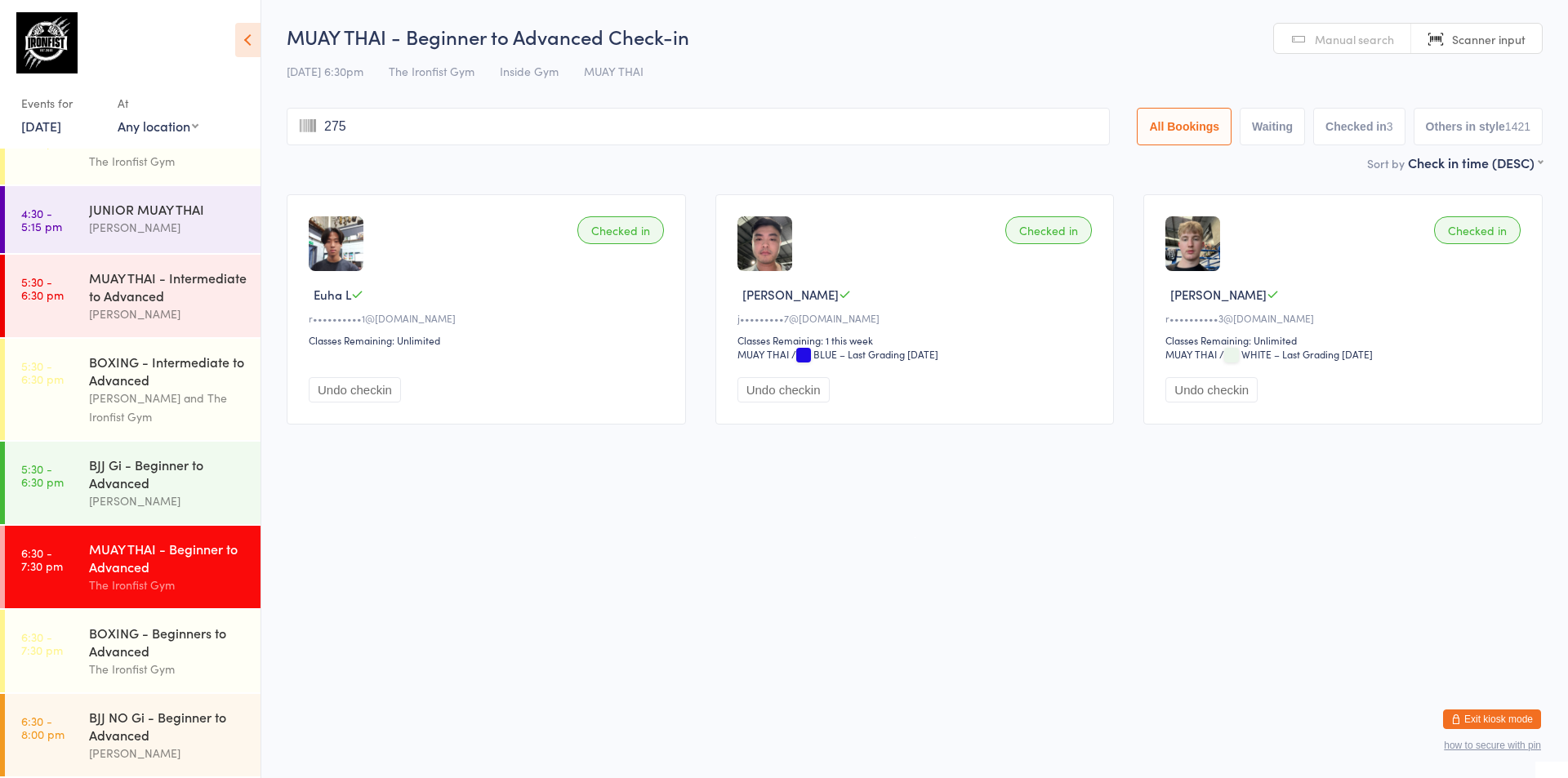
type input "2751"
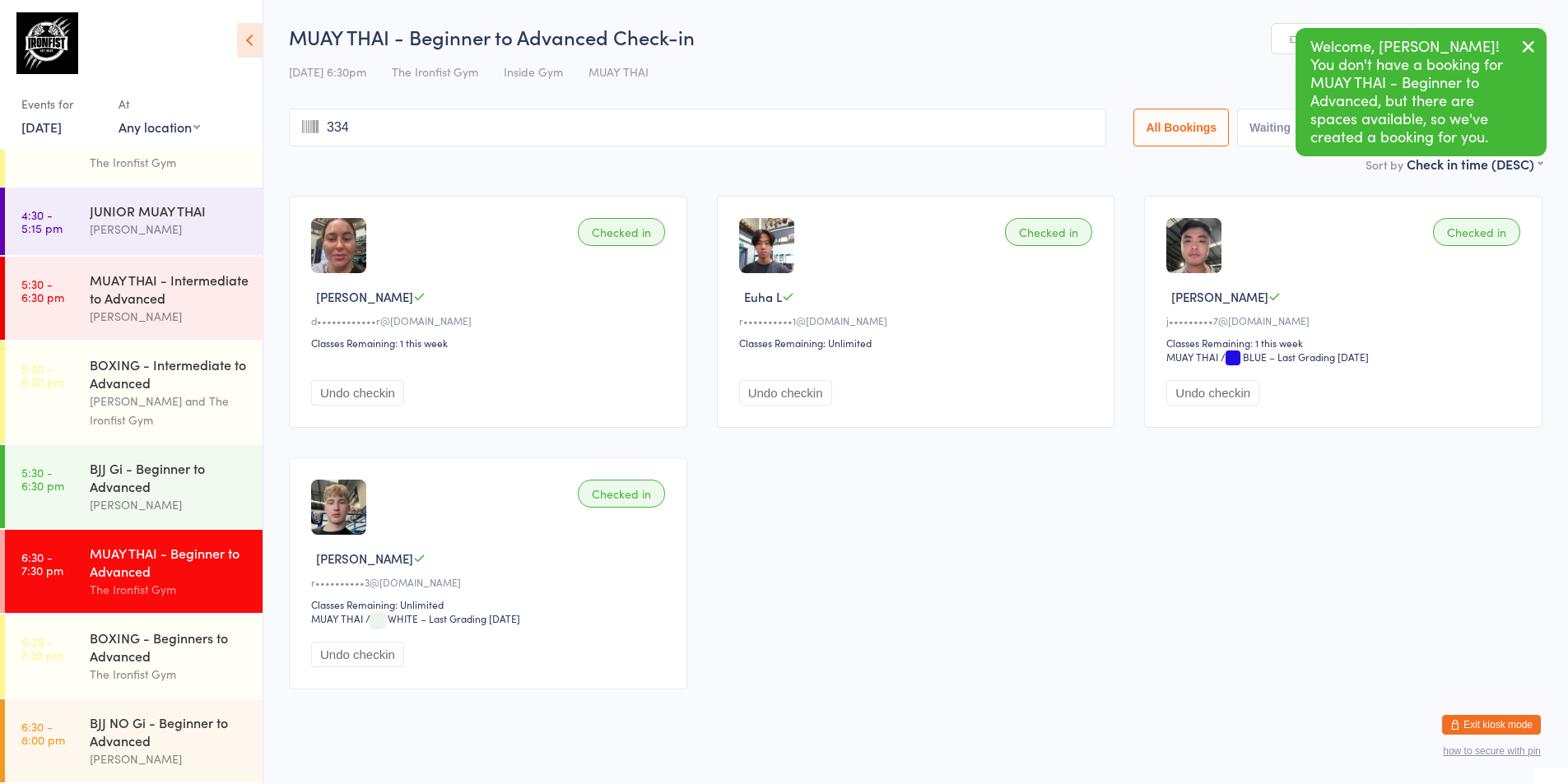
type input "3348"
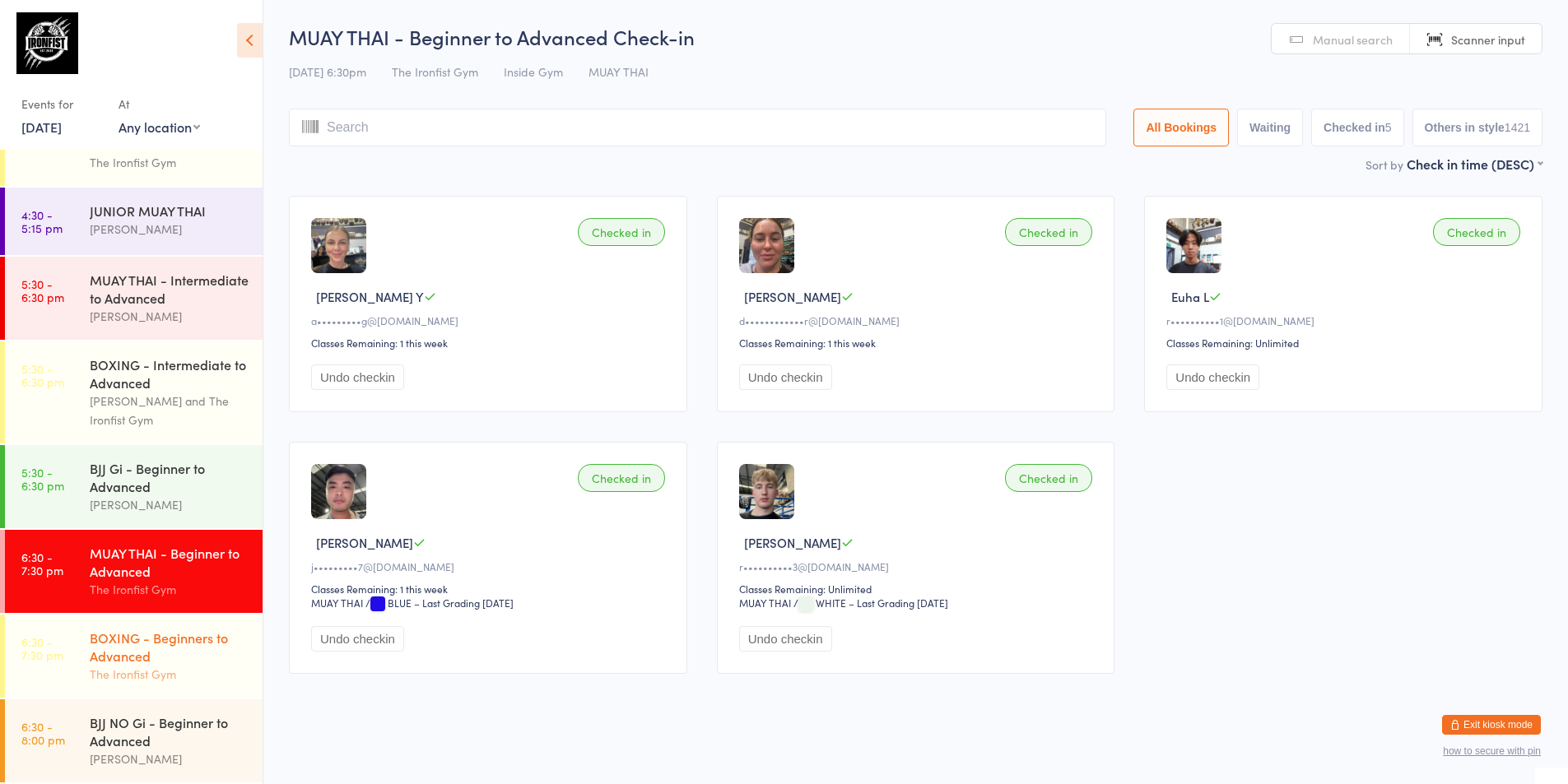
click at [200, 663] on div "BOXING - Beginners to Advanced" at bounding box center [169, 646] width 159 height 36
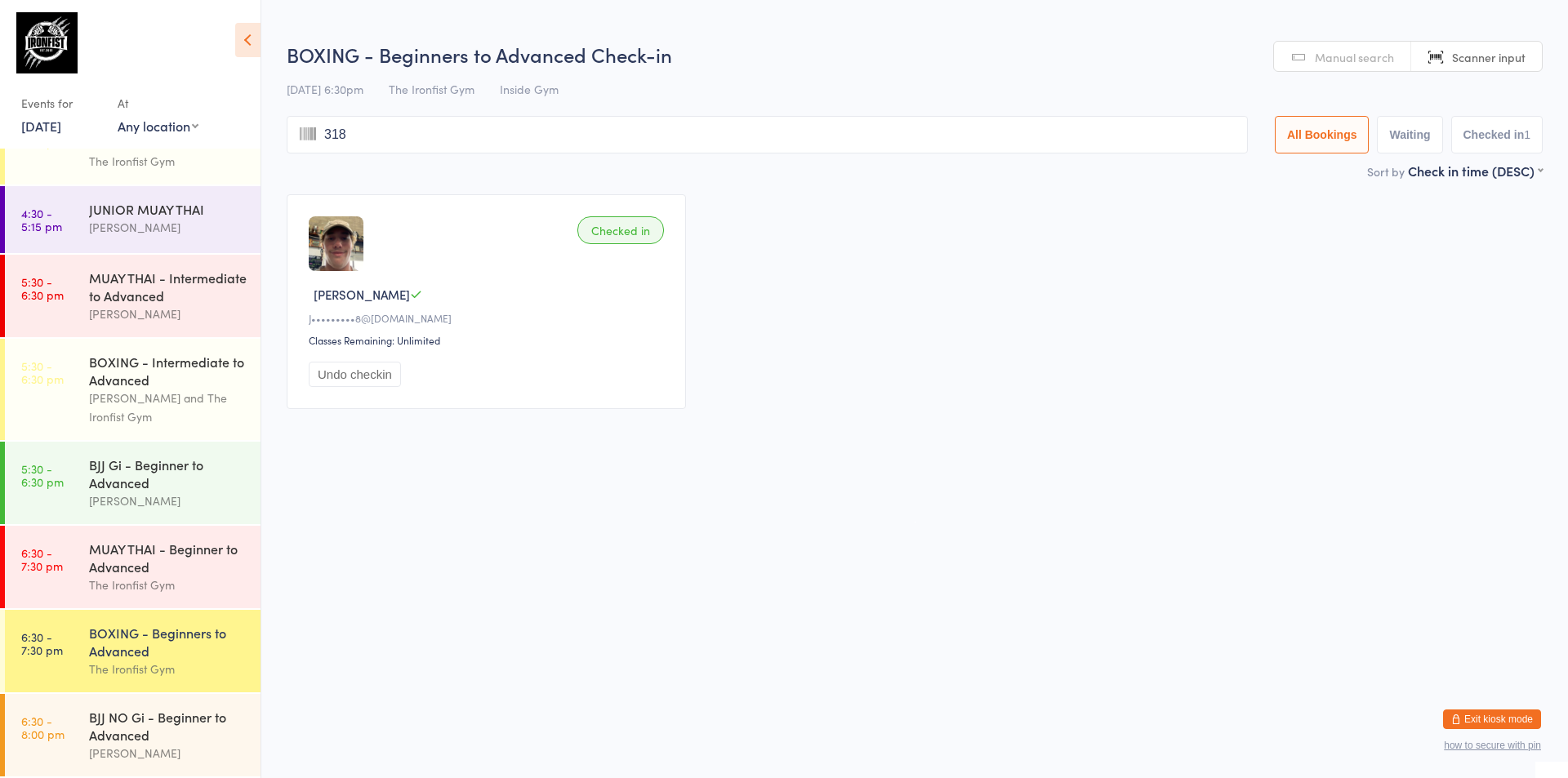
type input "3182"
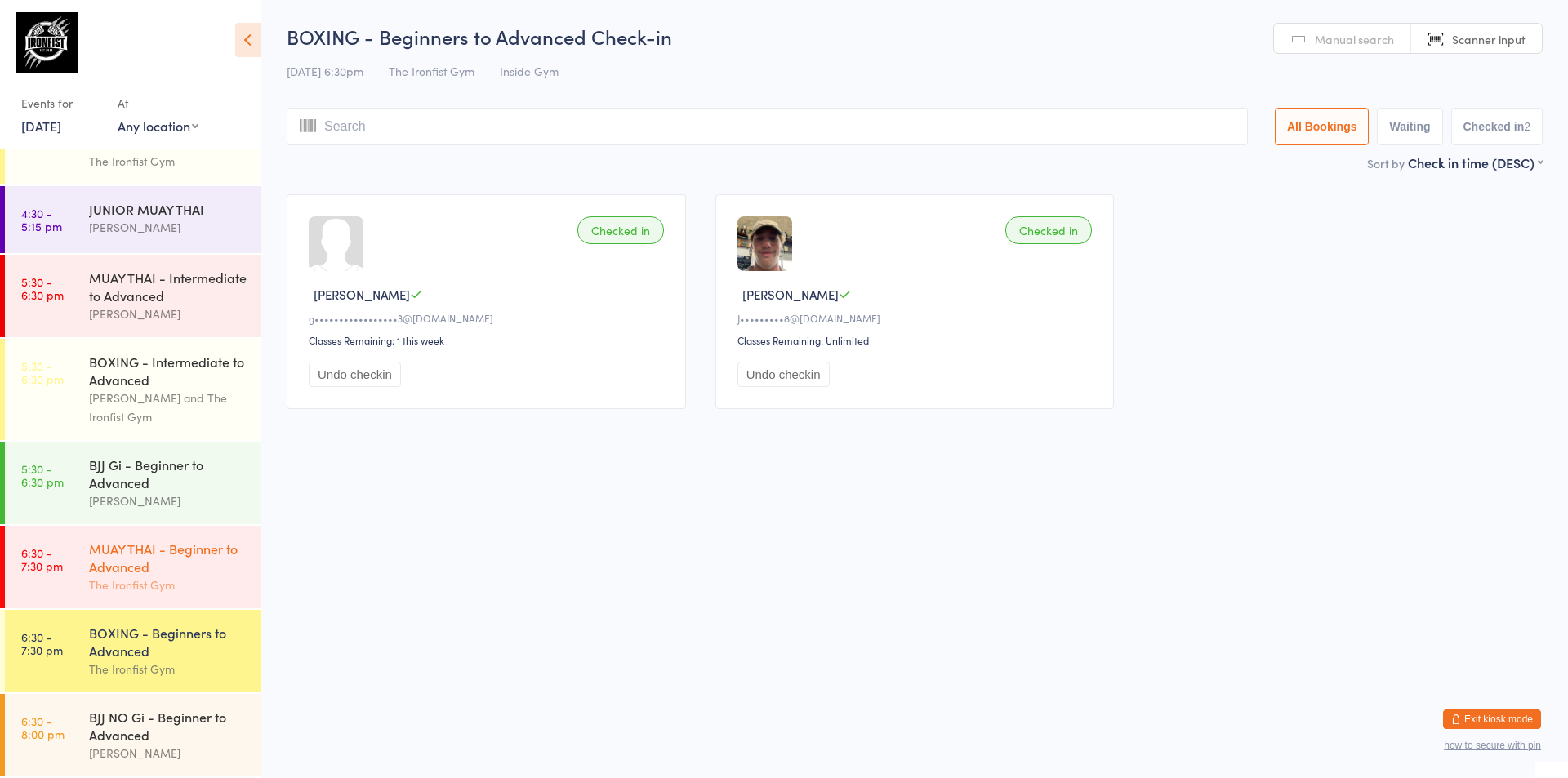
click at [215, 554] on div "MUAY THAI - Beginner to Advanced" at bounding box center [168, 557] width 158 height 36
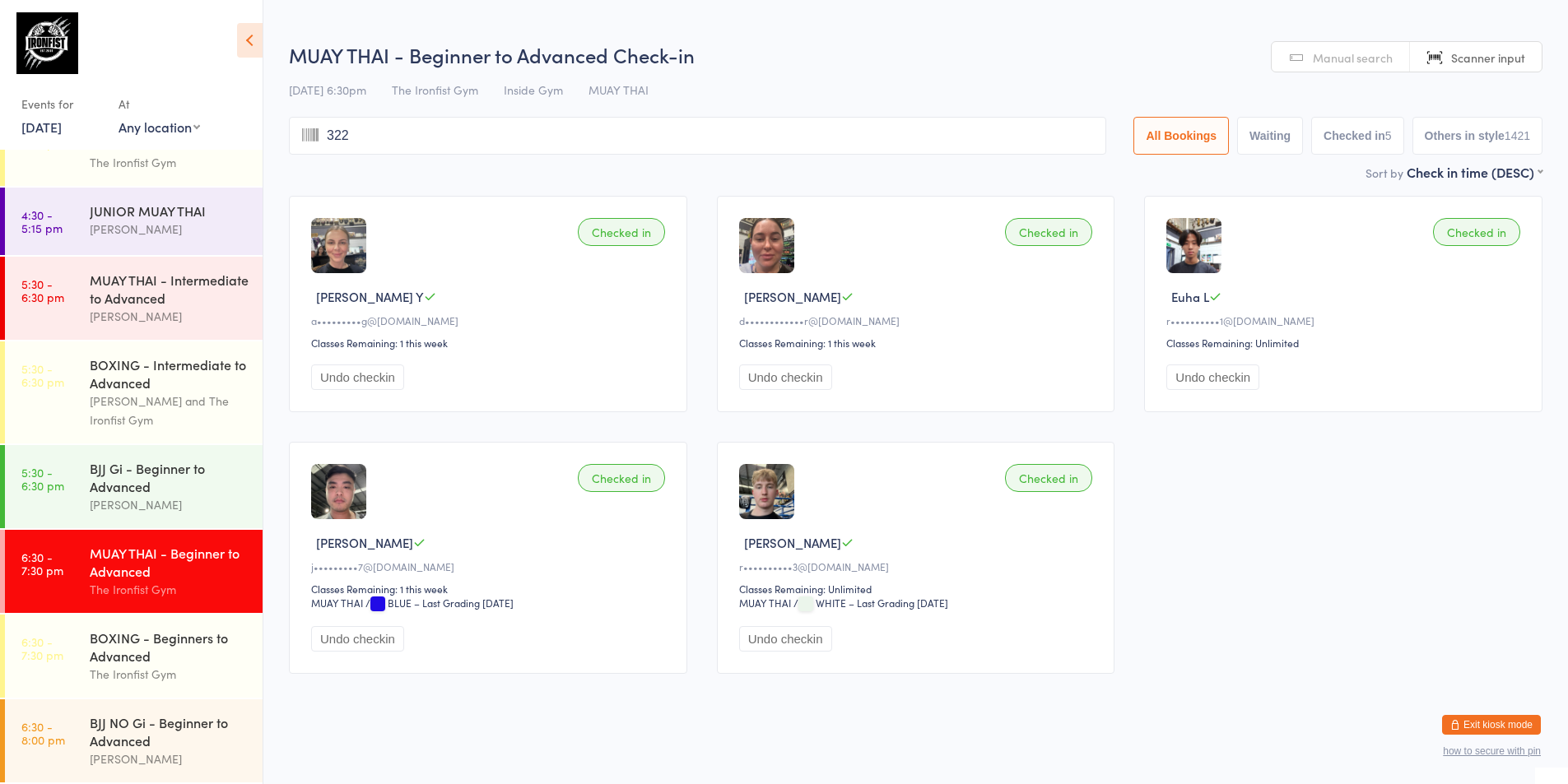
type input "3226"
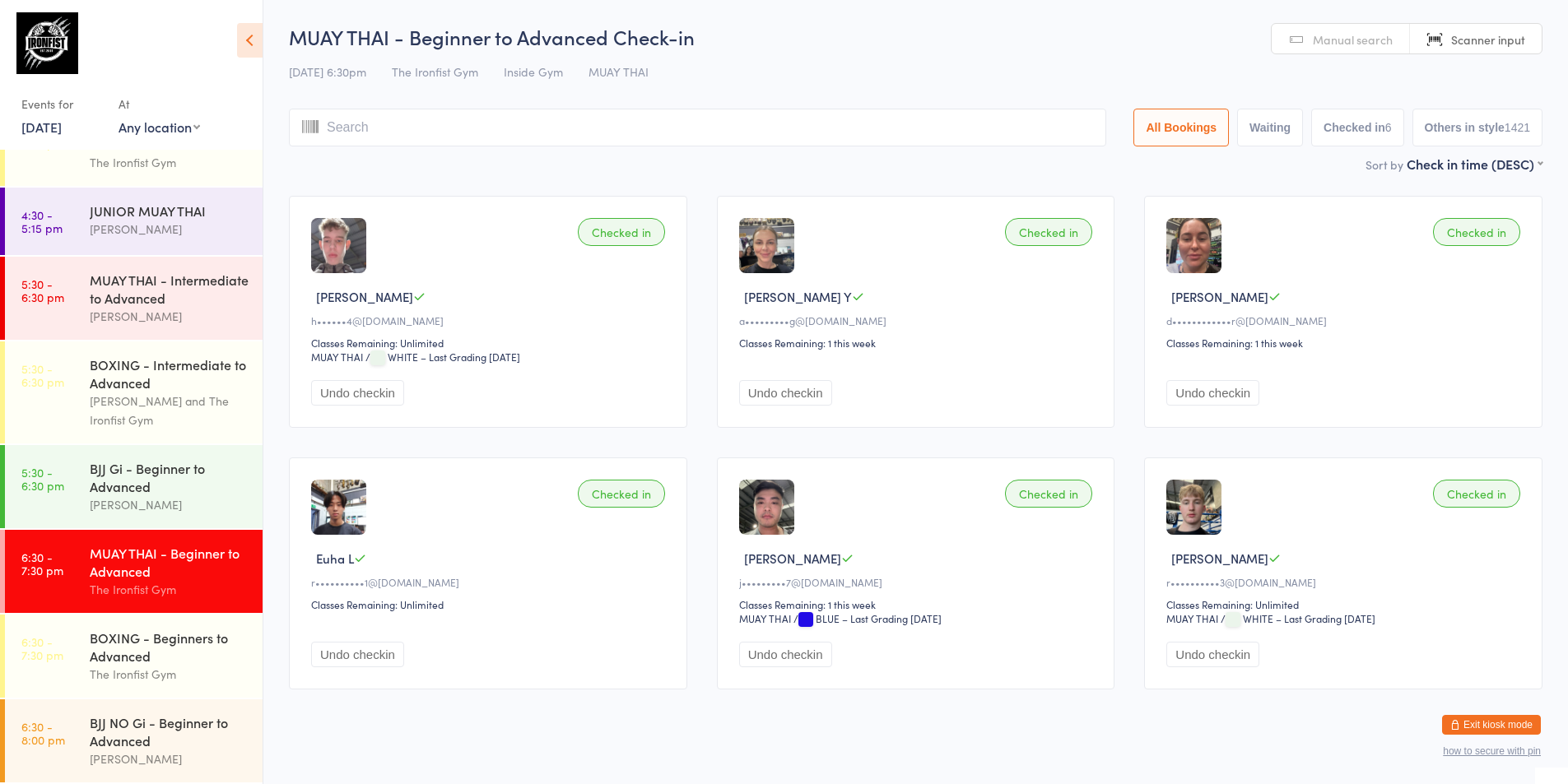
click at [138, 703] on div "BJJ NO Gi - Beginner to Advanced [PERSON_NAME]" at bounding box center [176, 741] width 173 height 83
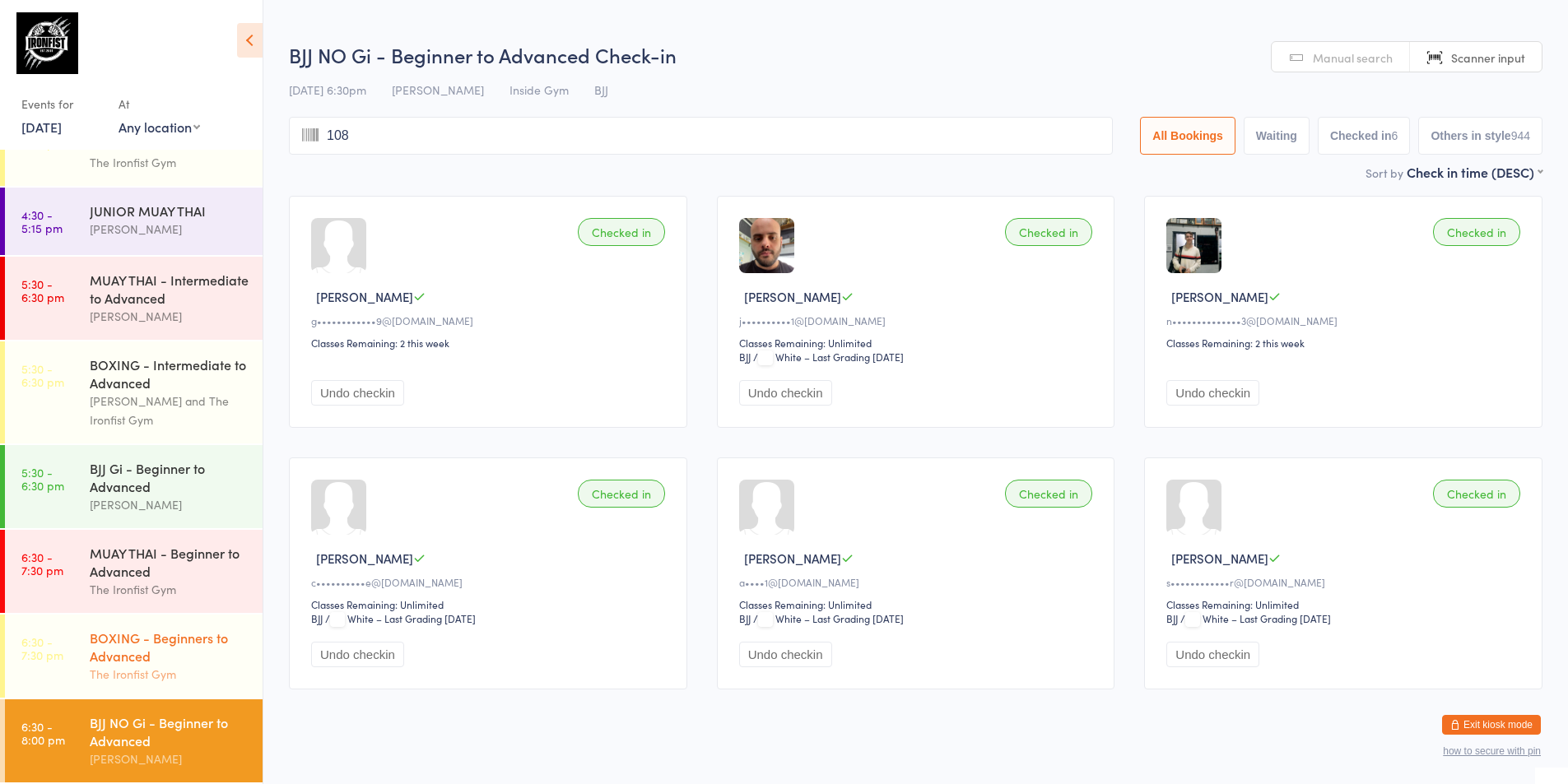
type input "1082"
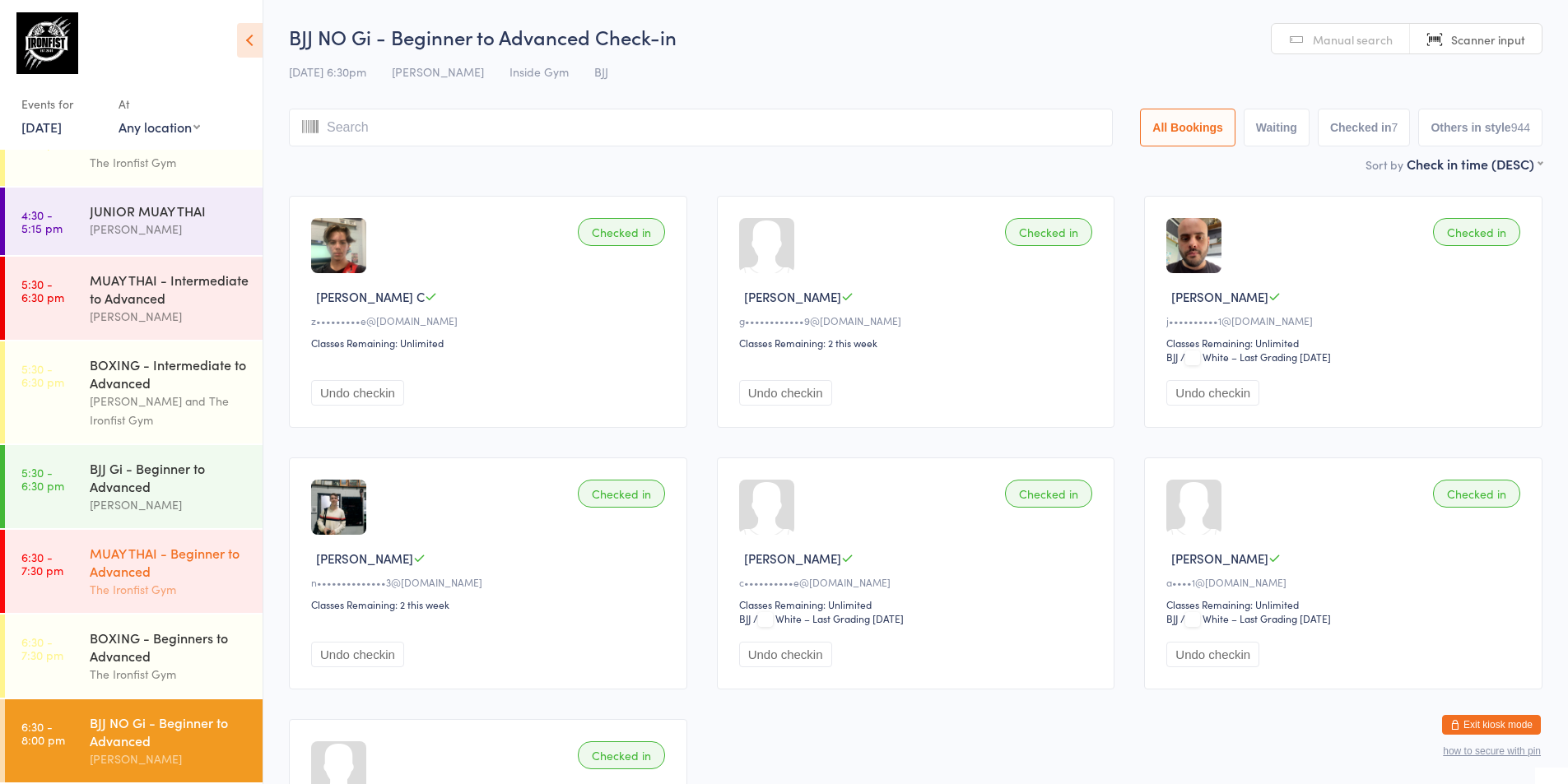
click at [59, 563] on time "6:30 - 7:30 pm" at bounding box center [42, 563] width 42 height 26
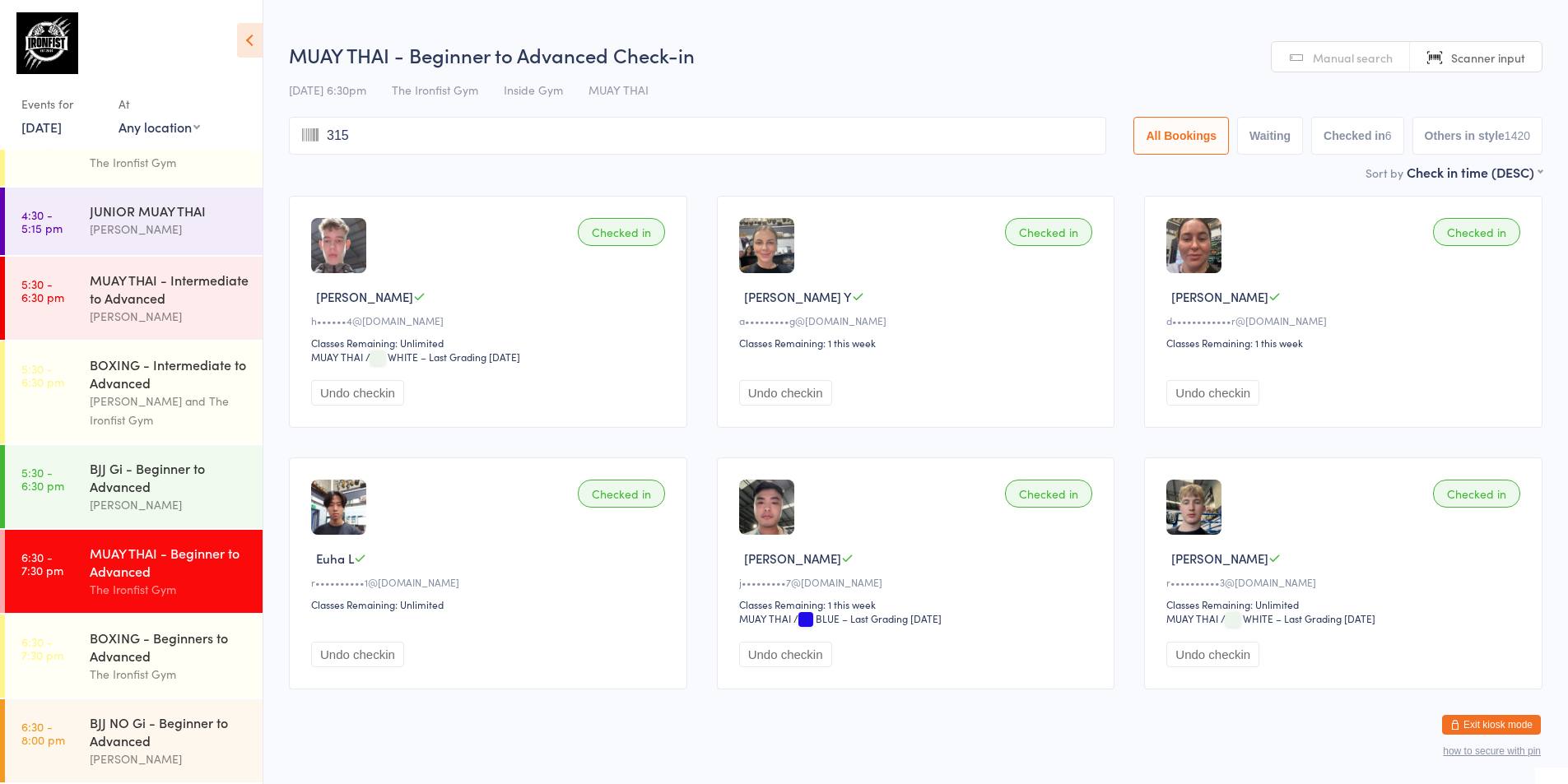
type input "3153"
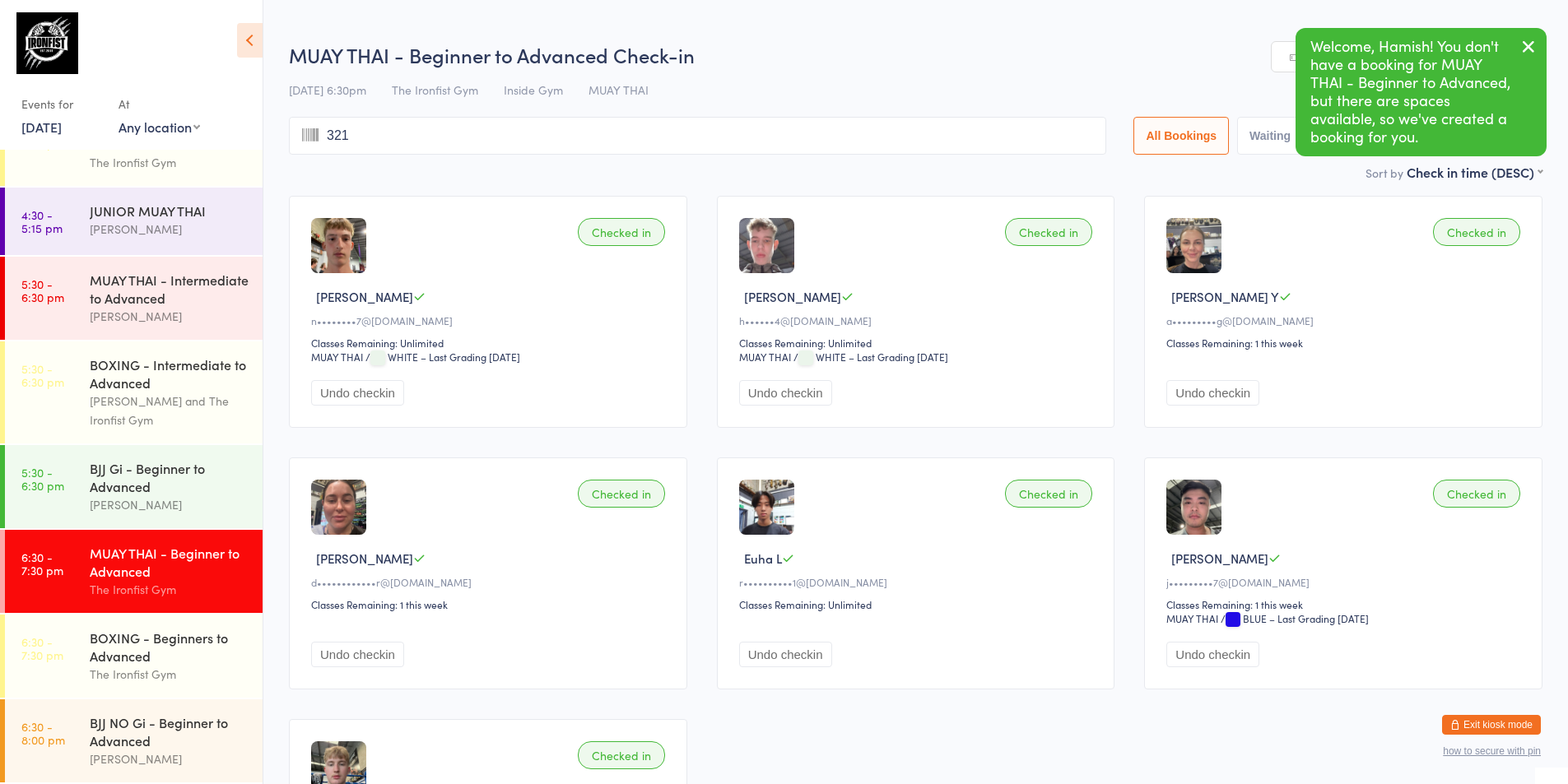
type input "3214"
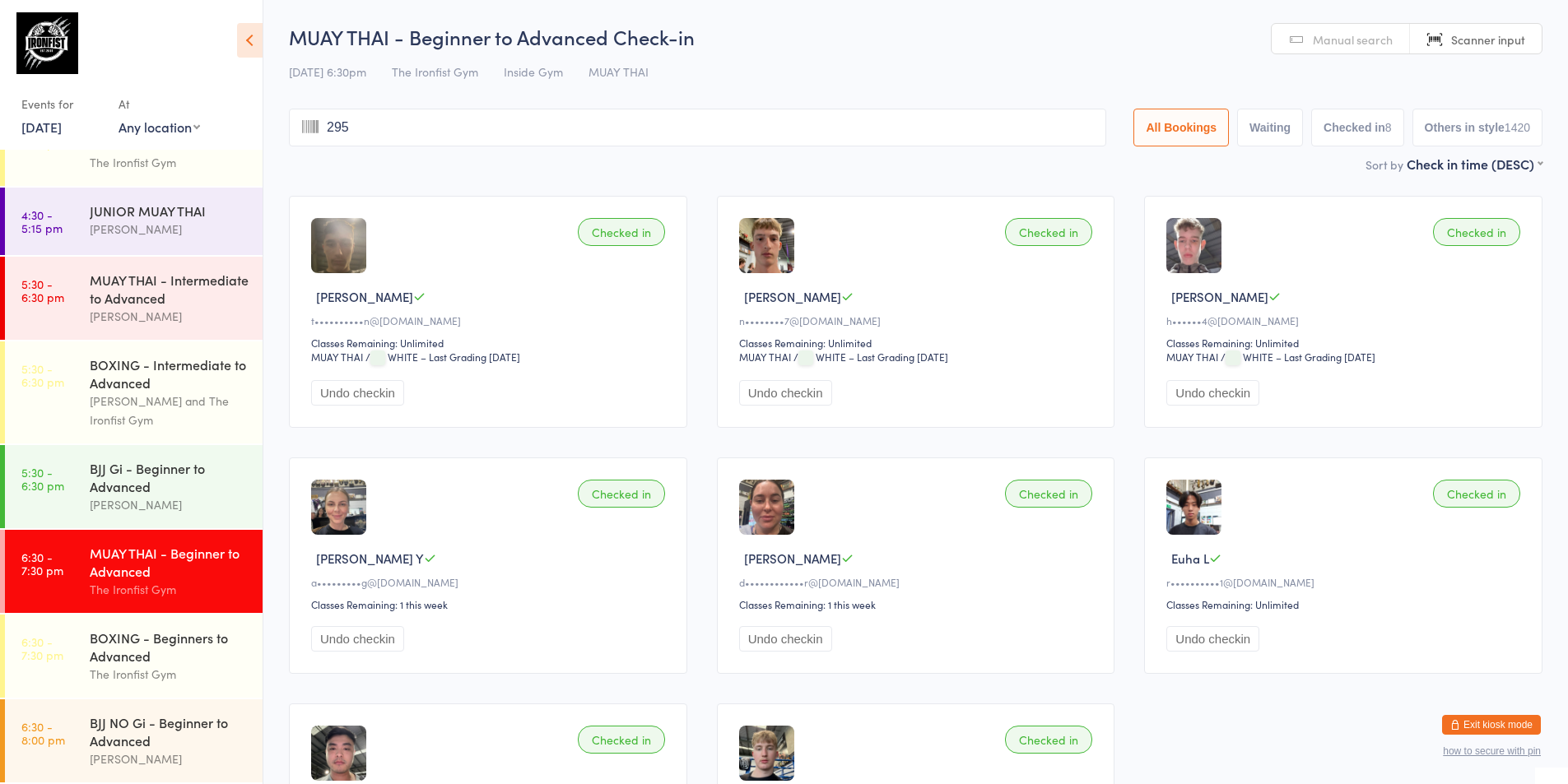
type input "2957"
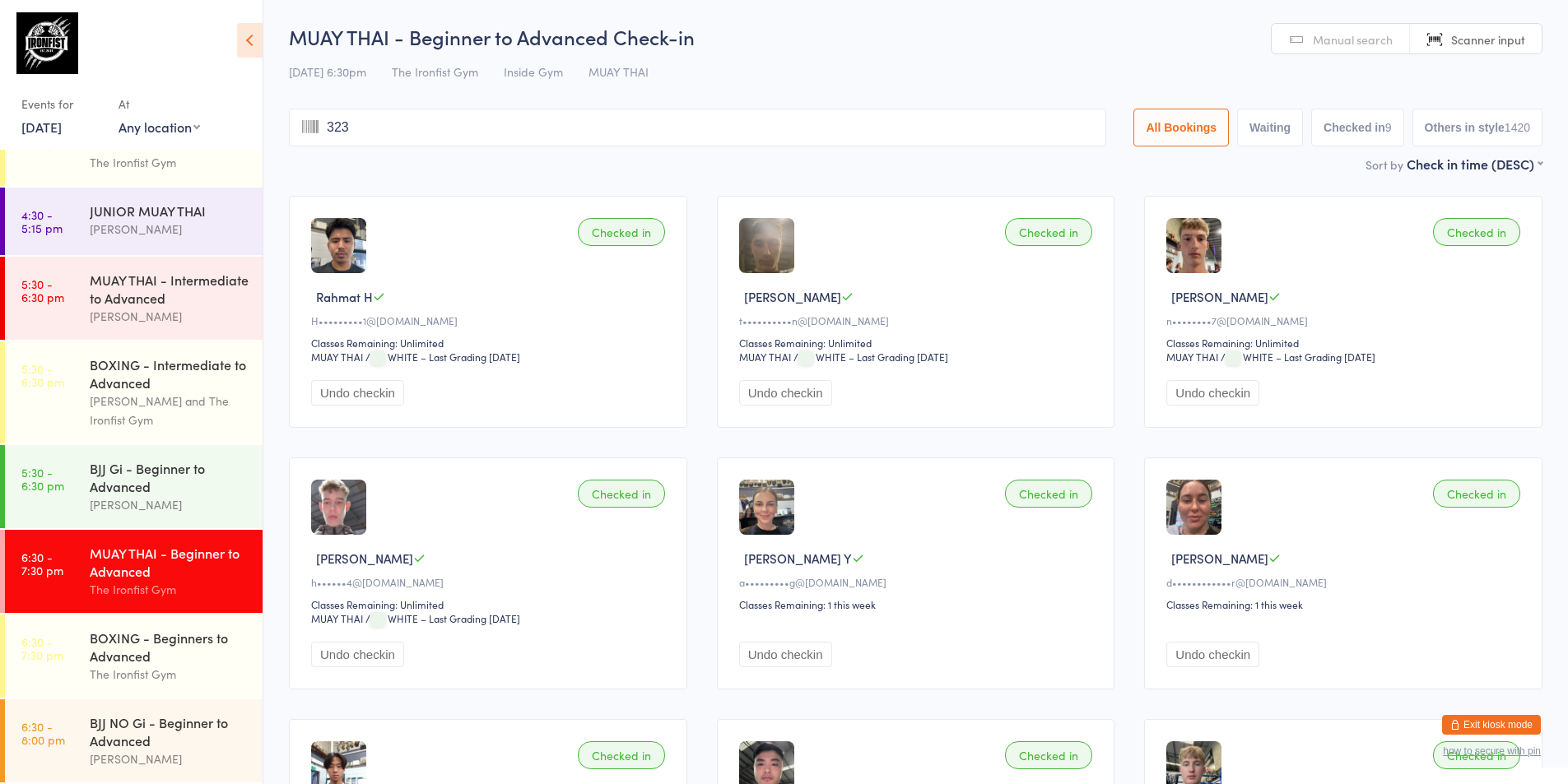
type input "3238"
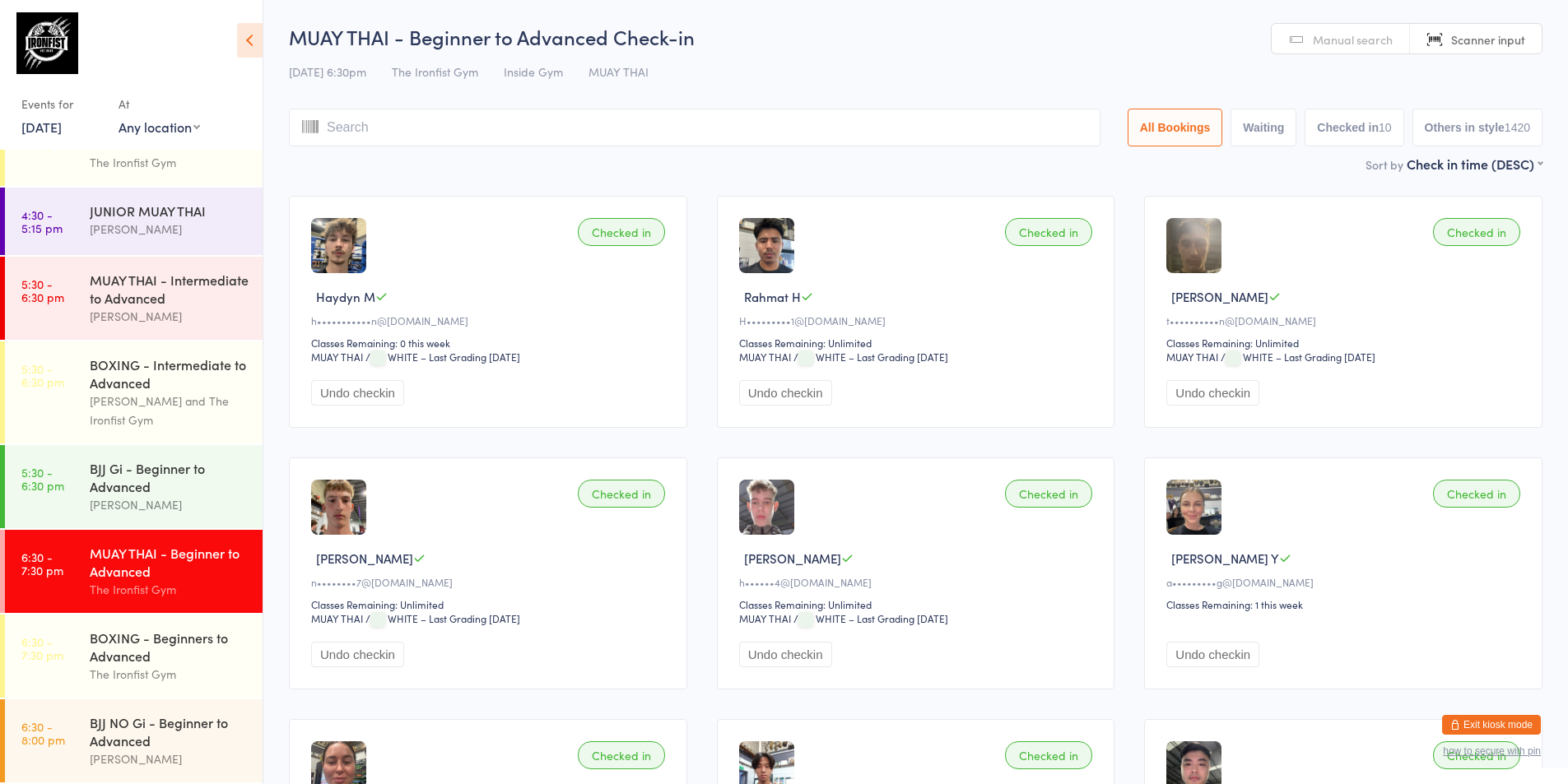
click at [110, 569] on div "MUAY THAI - Beginner to Advanced" at bounding box center [169, 561] width 159 height 36
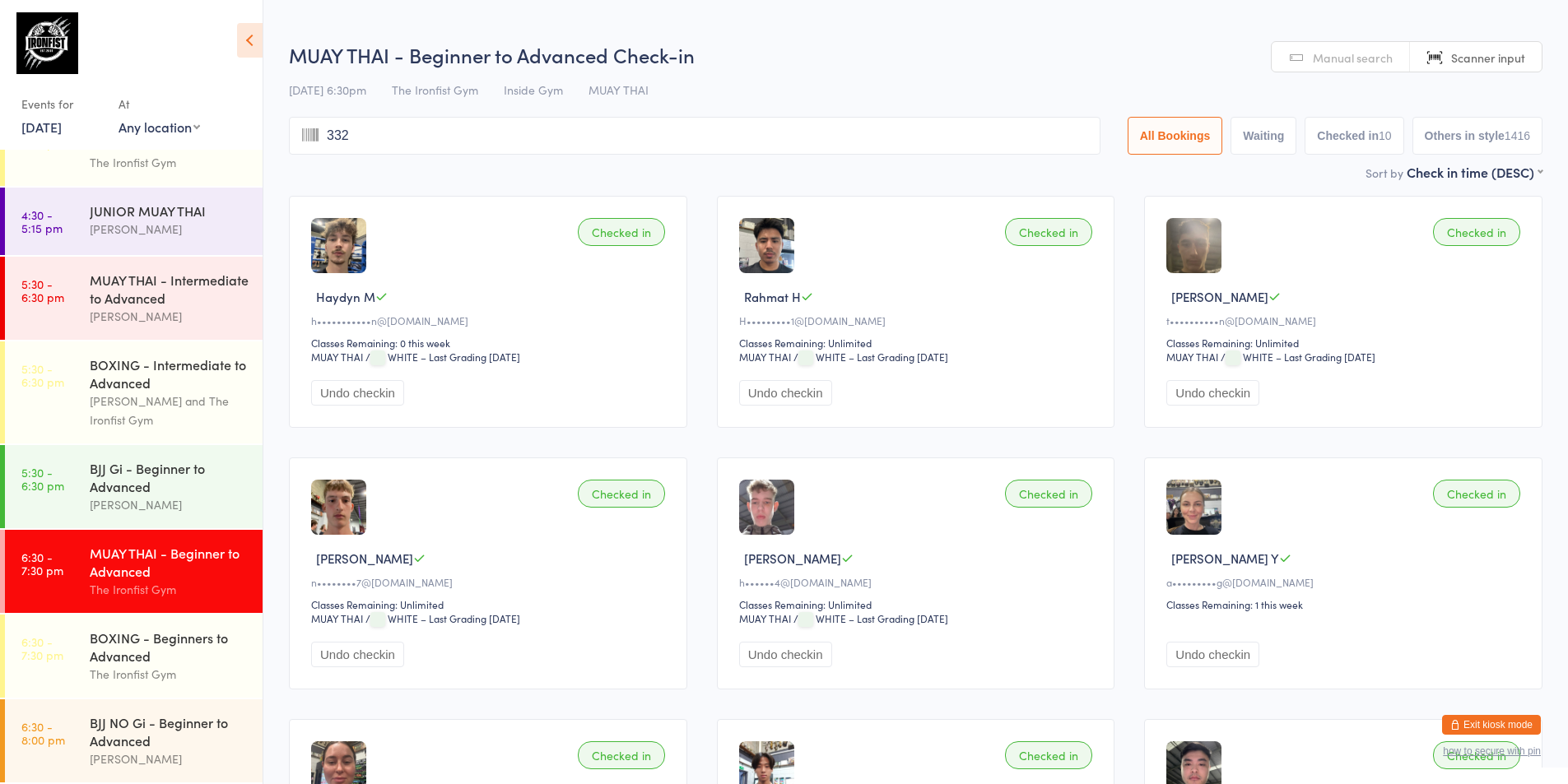
type input "3322"
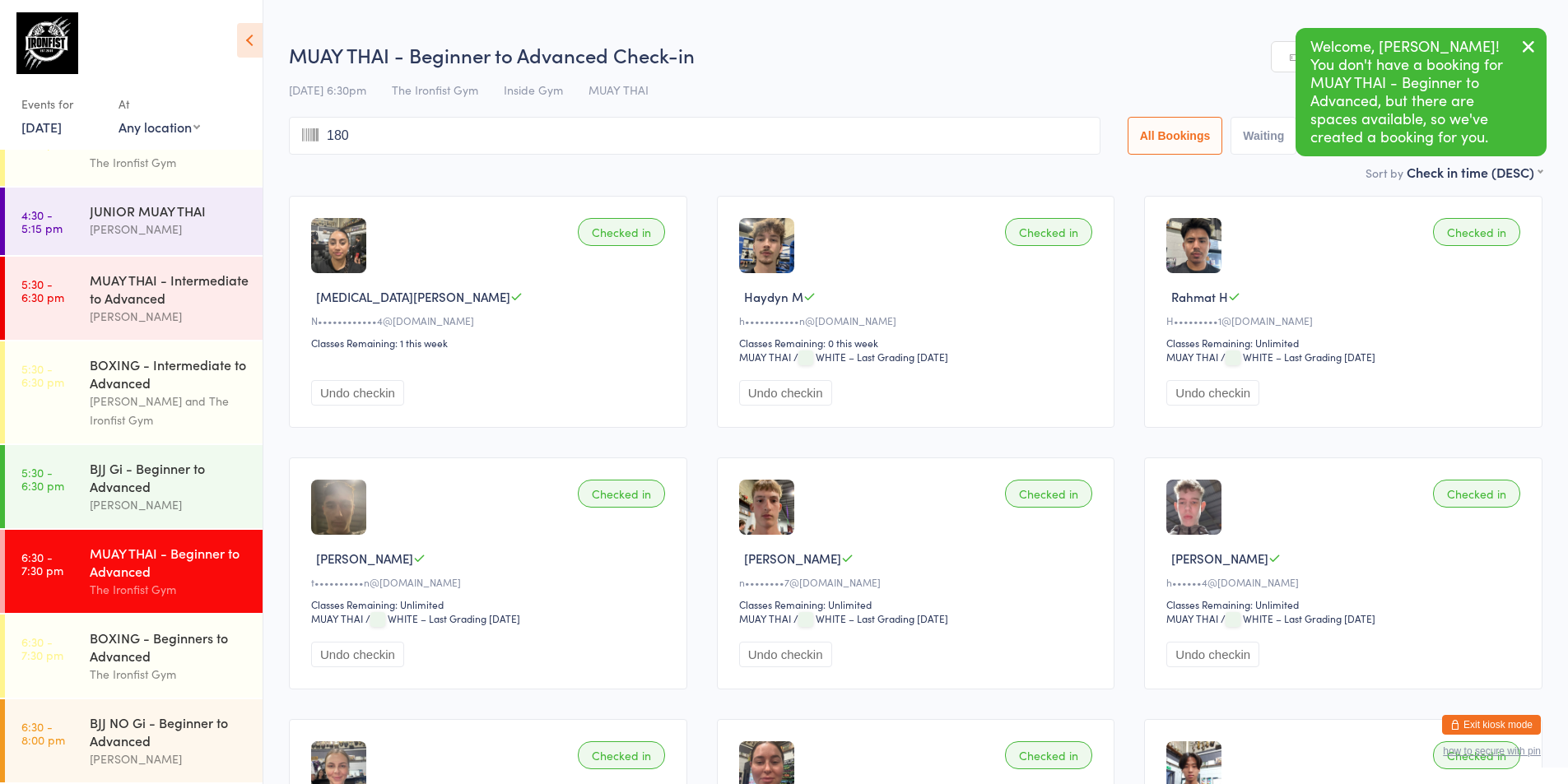
type input "1809"
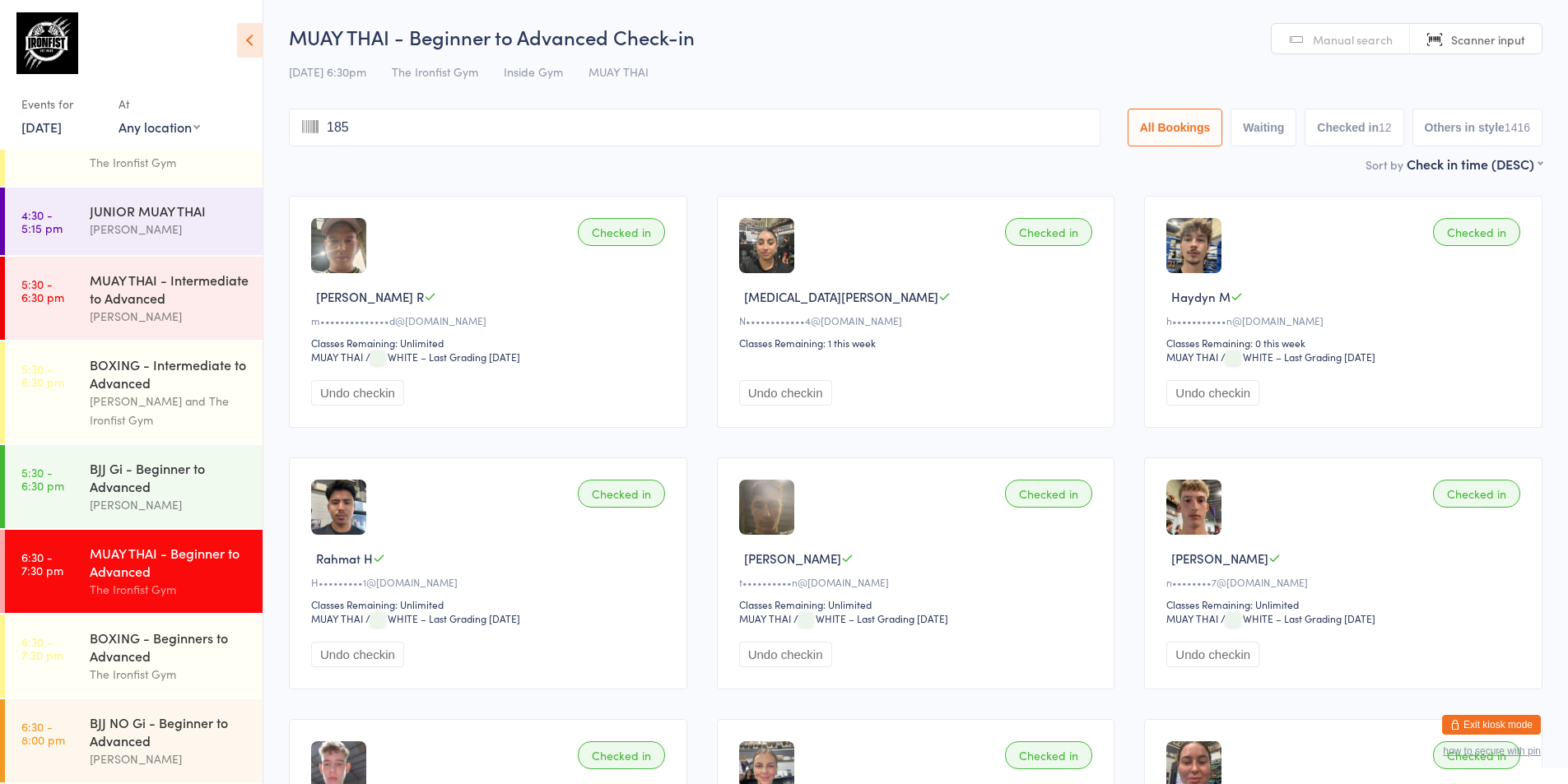
type input "1851"
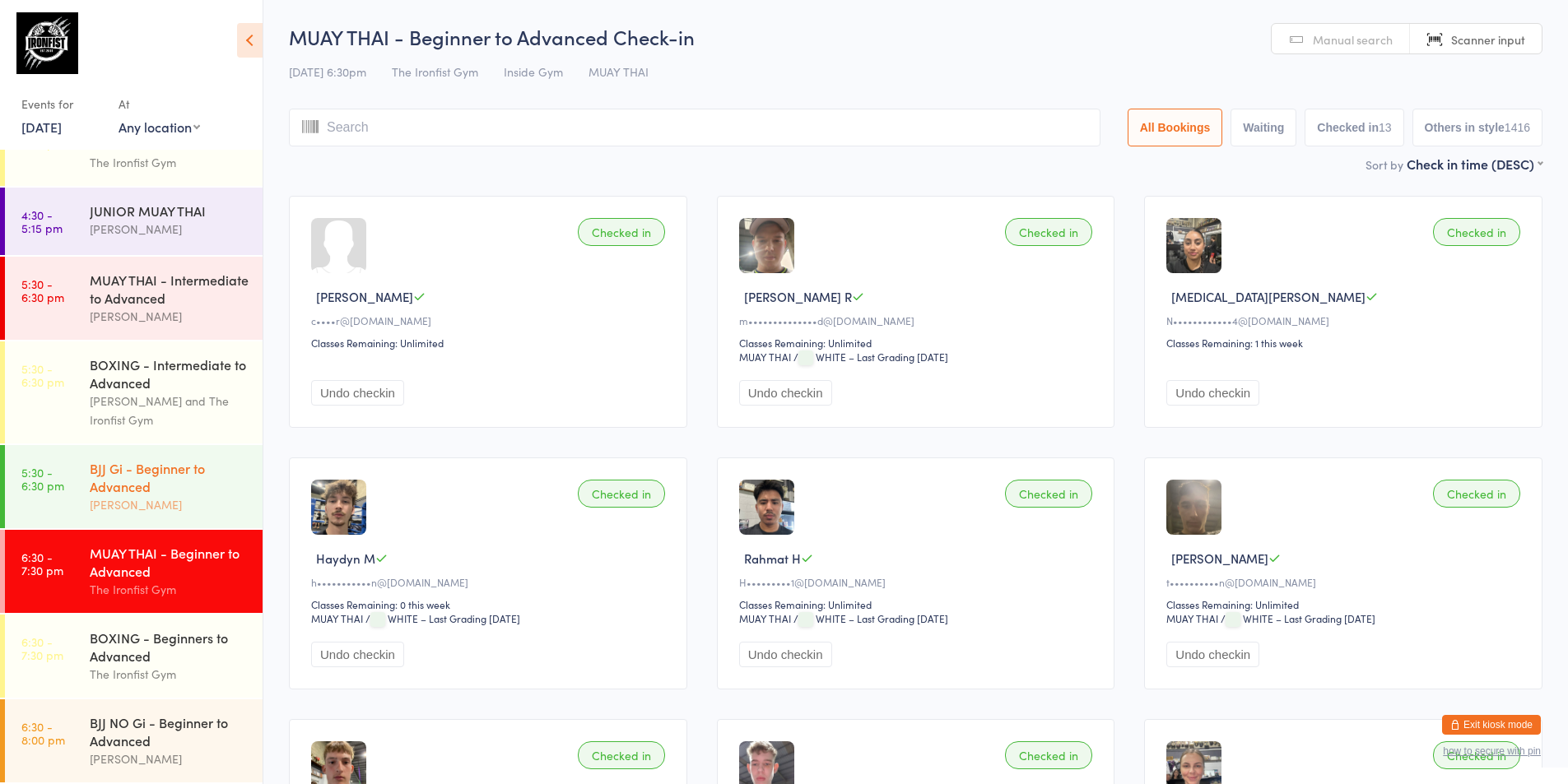
click at [173, 492] on div "BJJ Gi - Beginner to Advanced" at bounding box center [169, 477] width 159 height 36
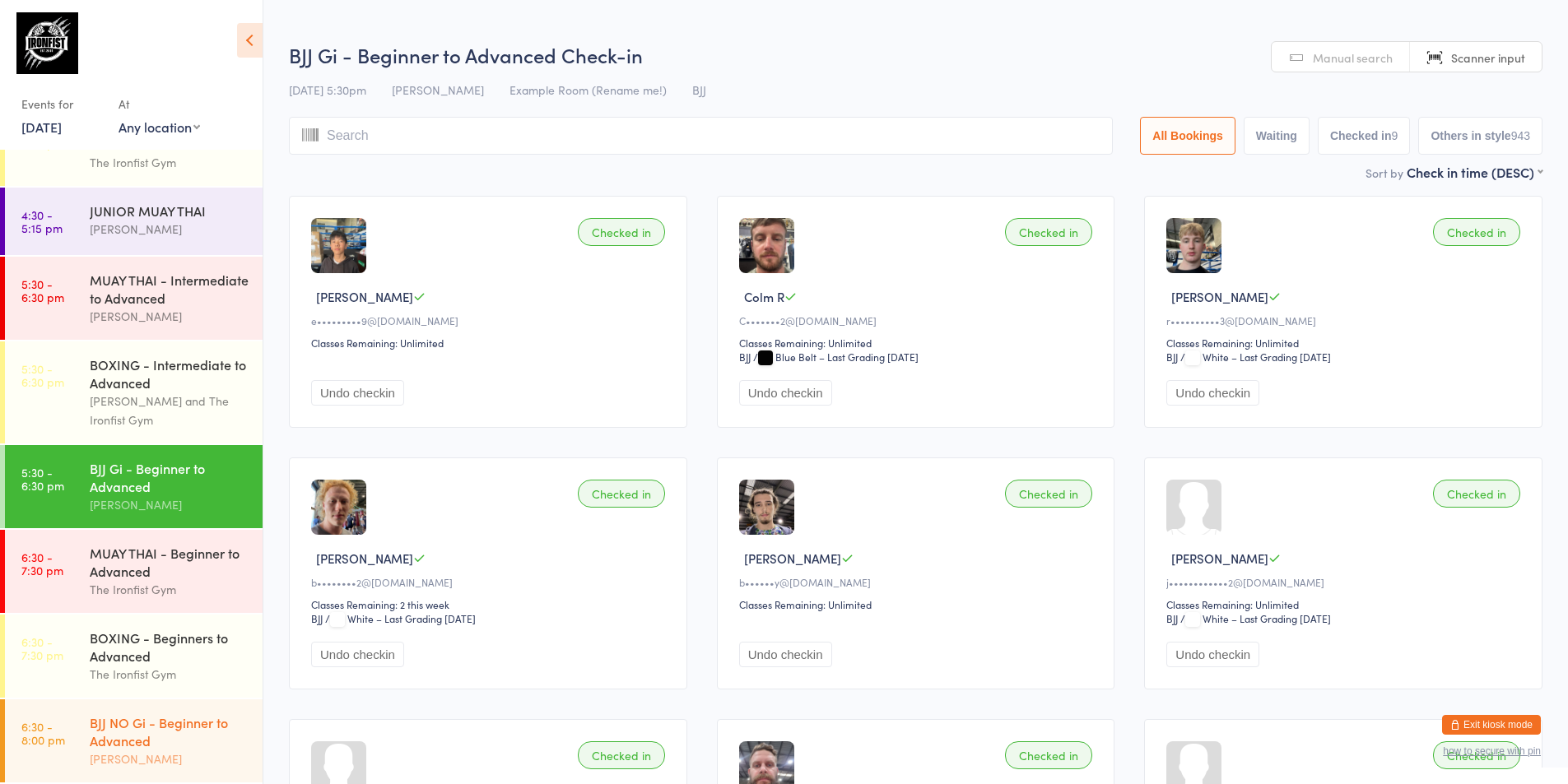
click at [168, 727] on div "BJJ NO Gi - Beginner to Advanced" at bounding box center [169, 732] width 159 height 36
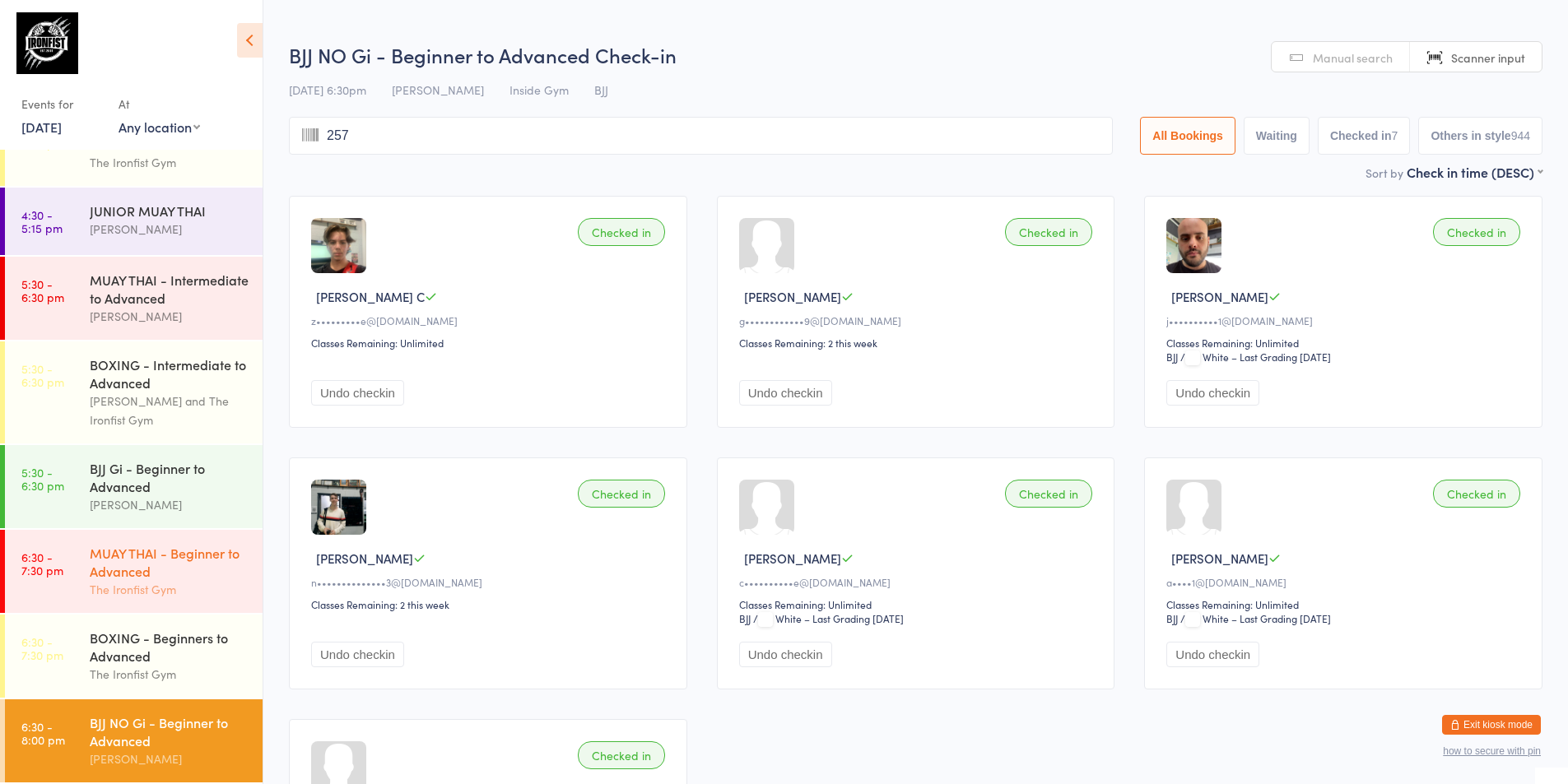
type input "2575"
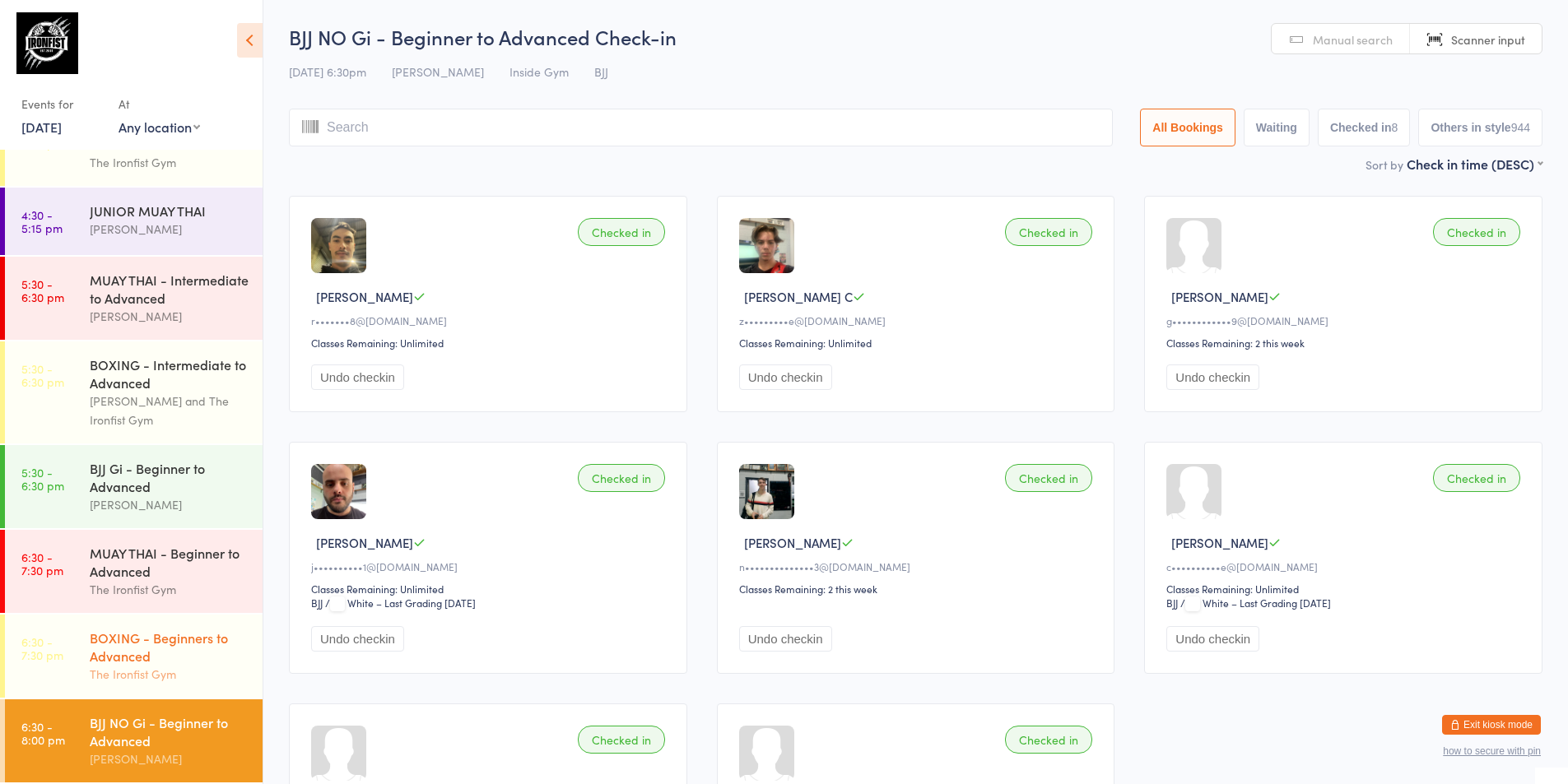
click at [126, 654] on div "BOXING - Beginners to Advanced" at bounding box center [169, 646] width 159 height 36
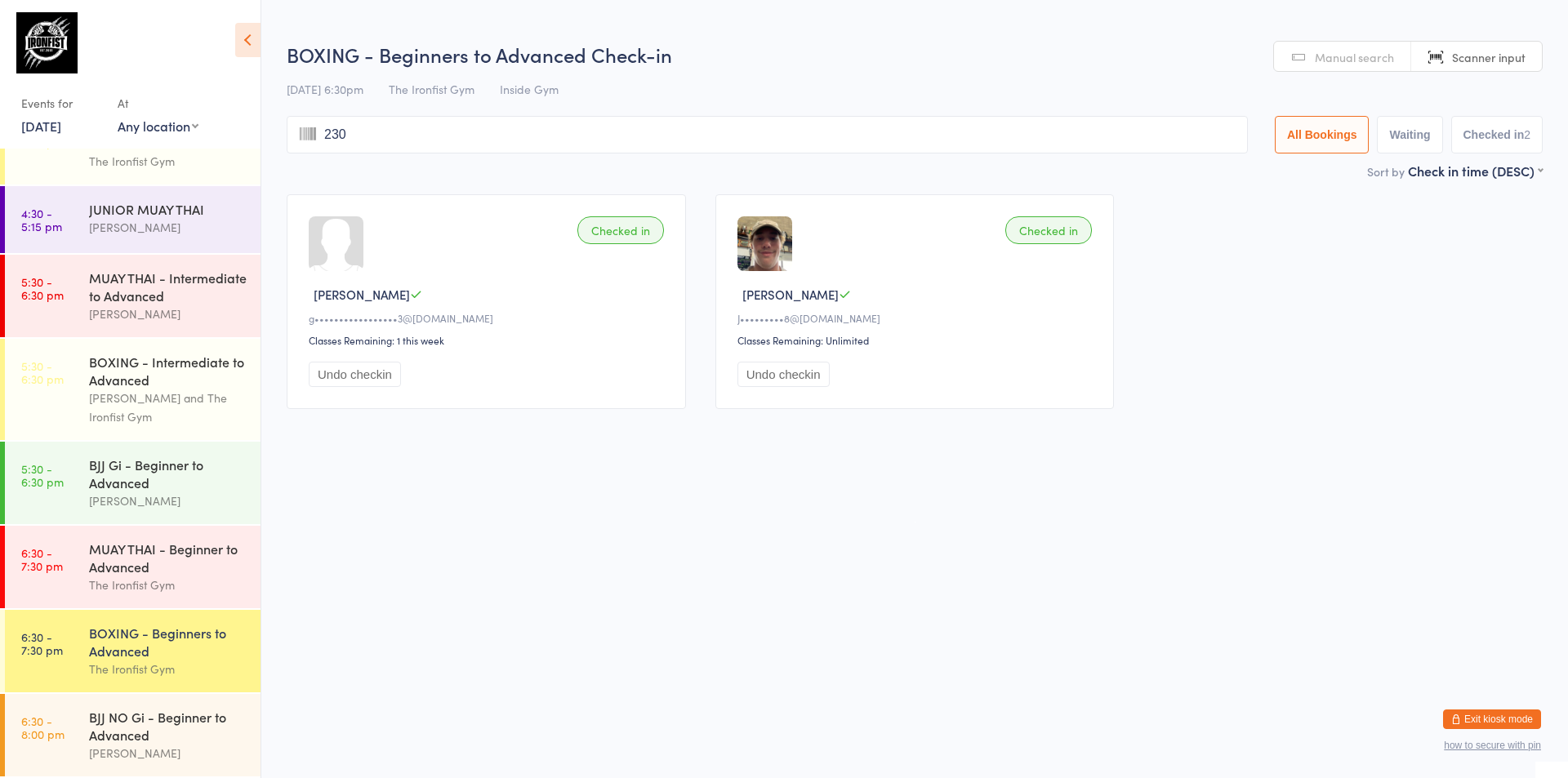
type input "2303"
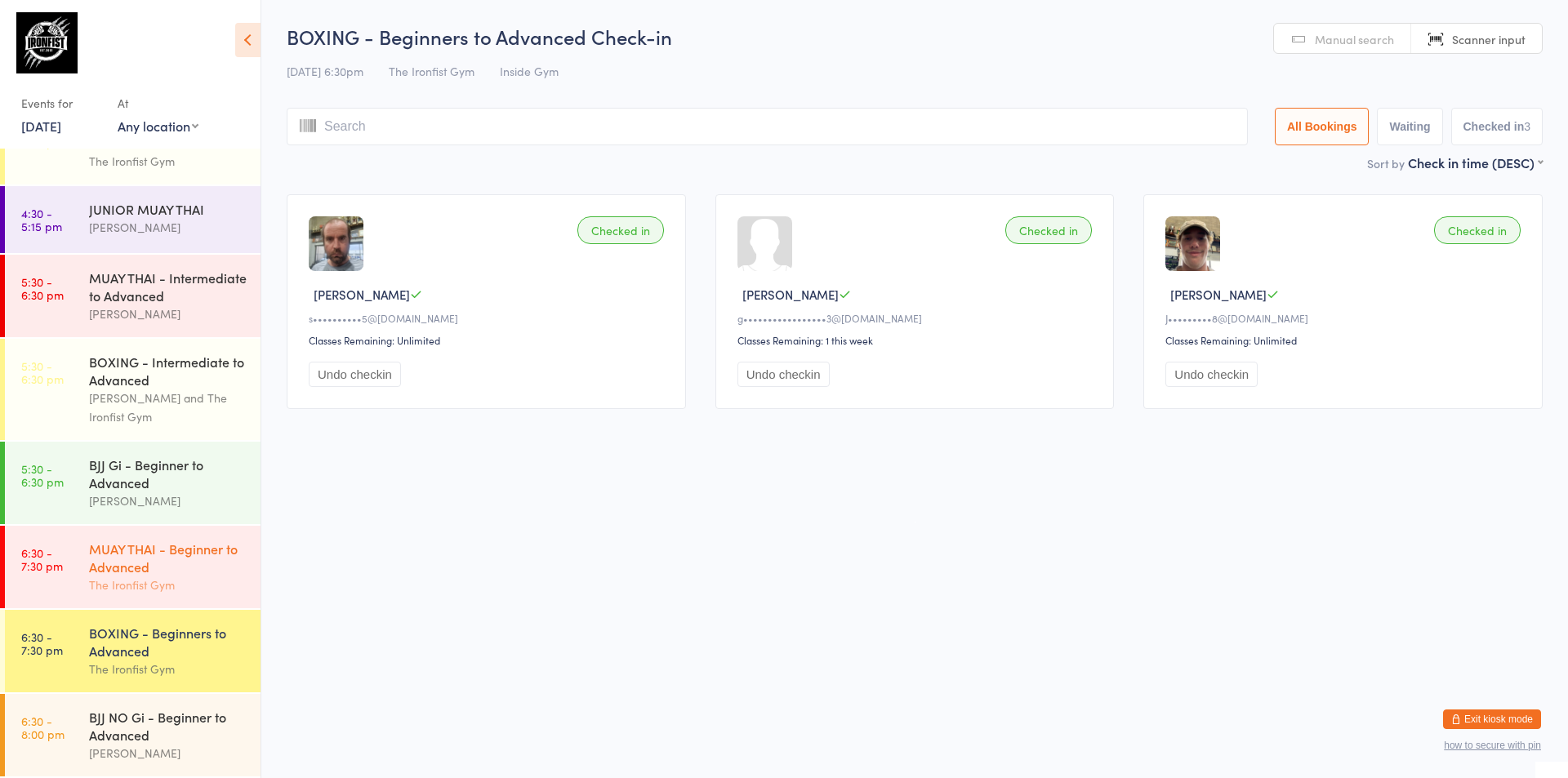
click at [131, 572] on div "MUAY THAI - Beginner to Advanced" at bounding box center [168, 557] width 158 height 36
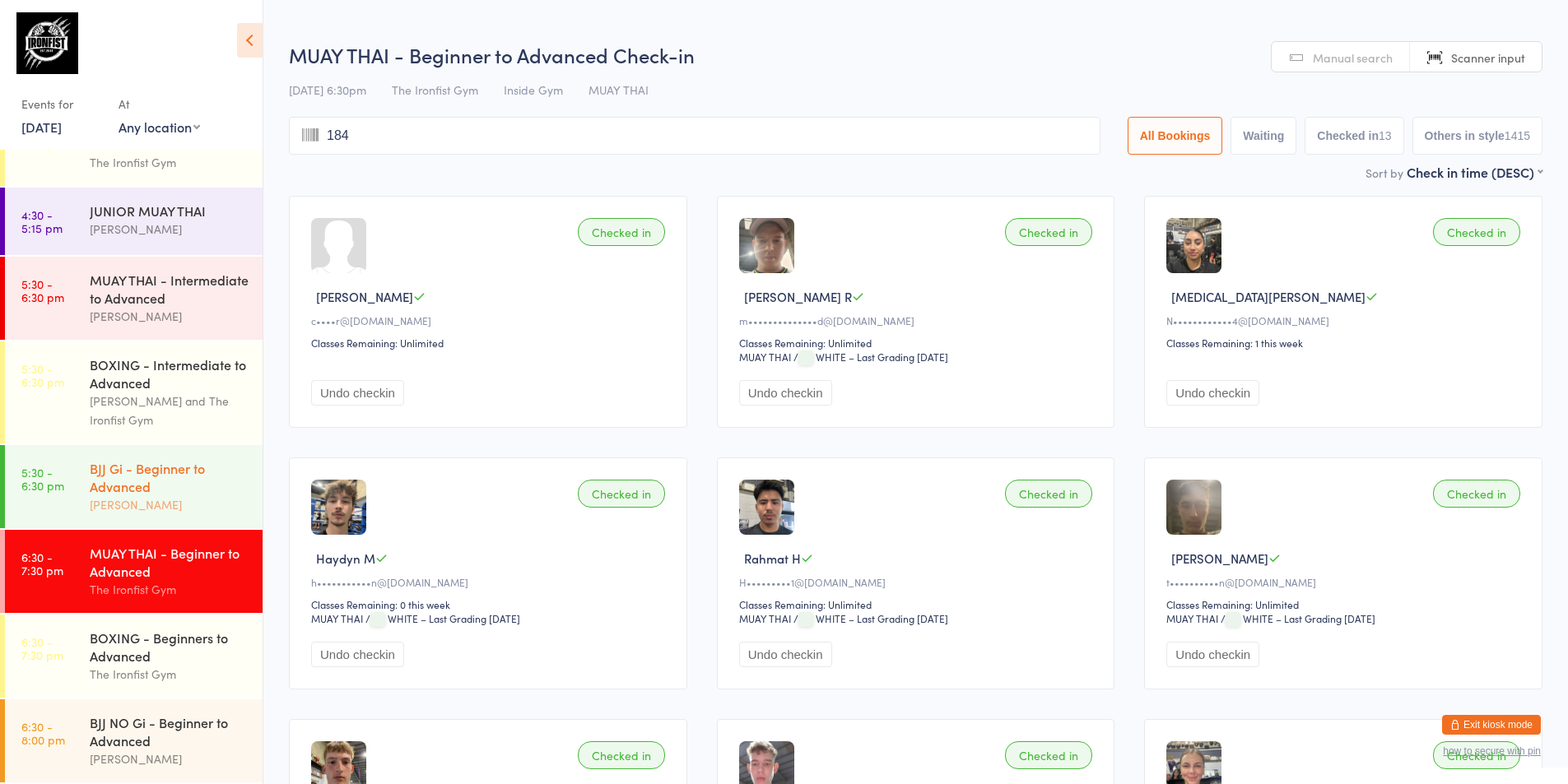
type input "1848"
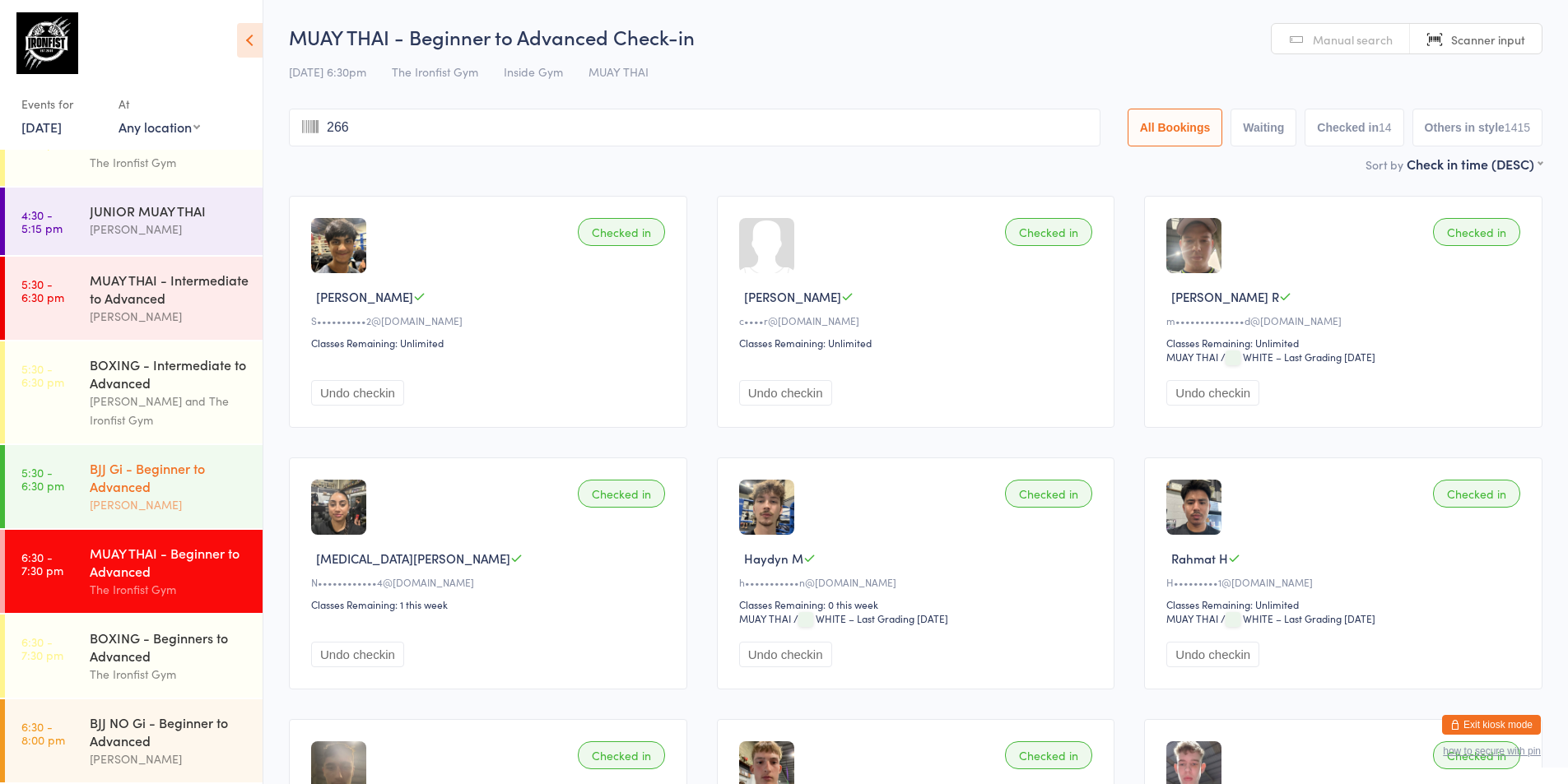
type input "2665"
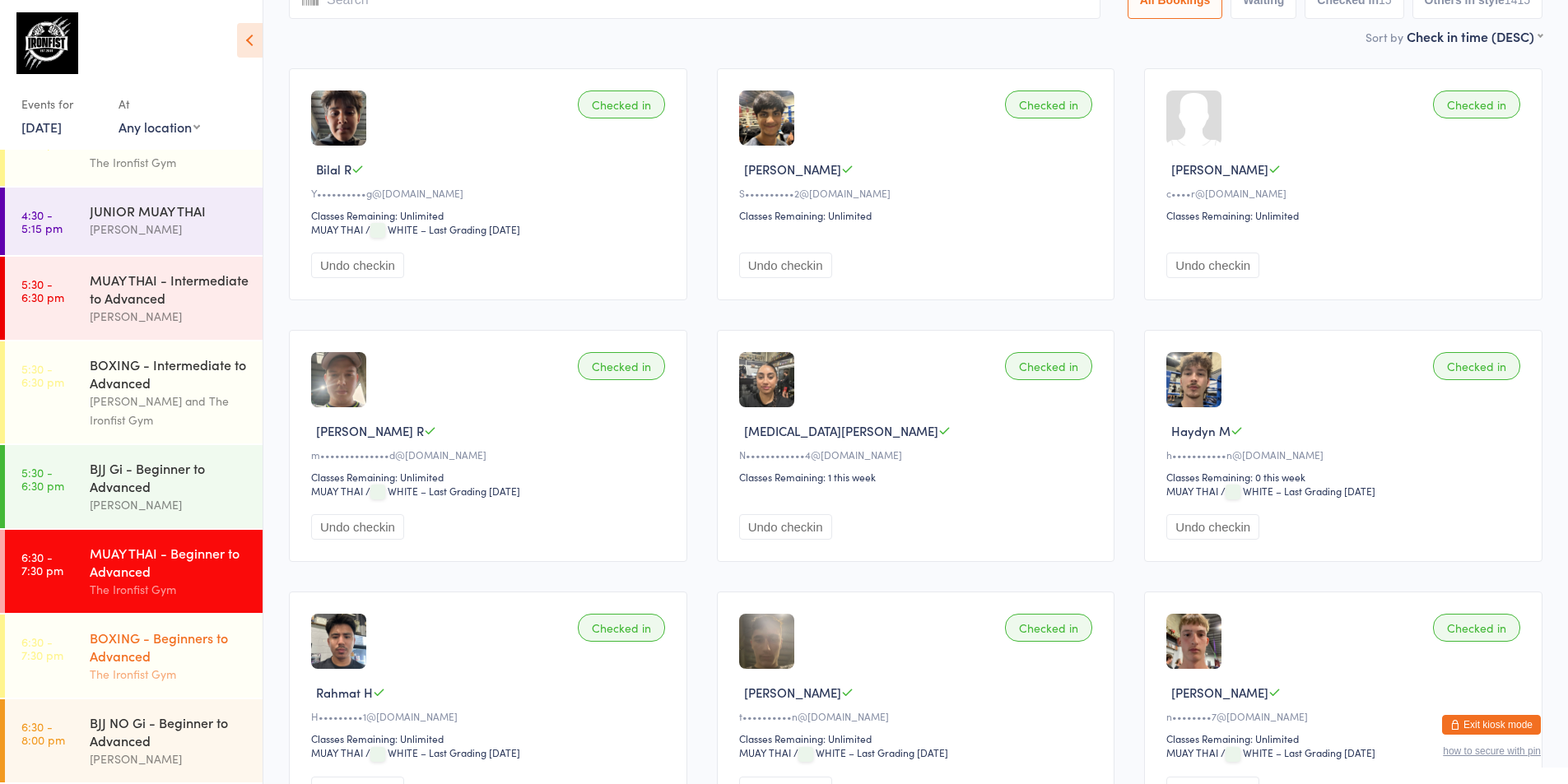
scroll to position [165, 0]
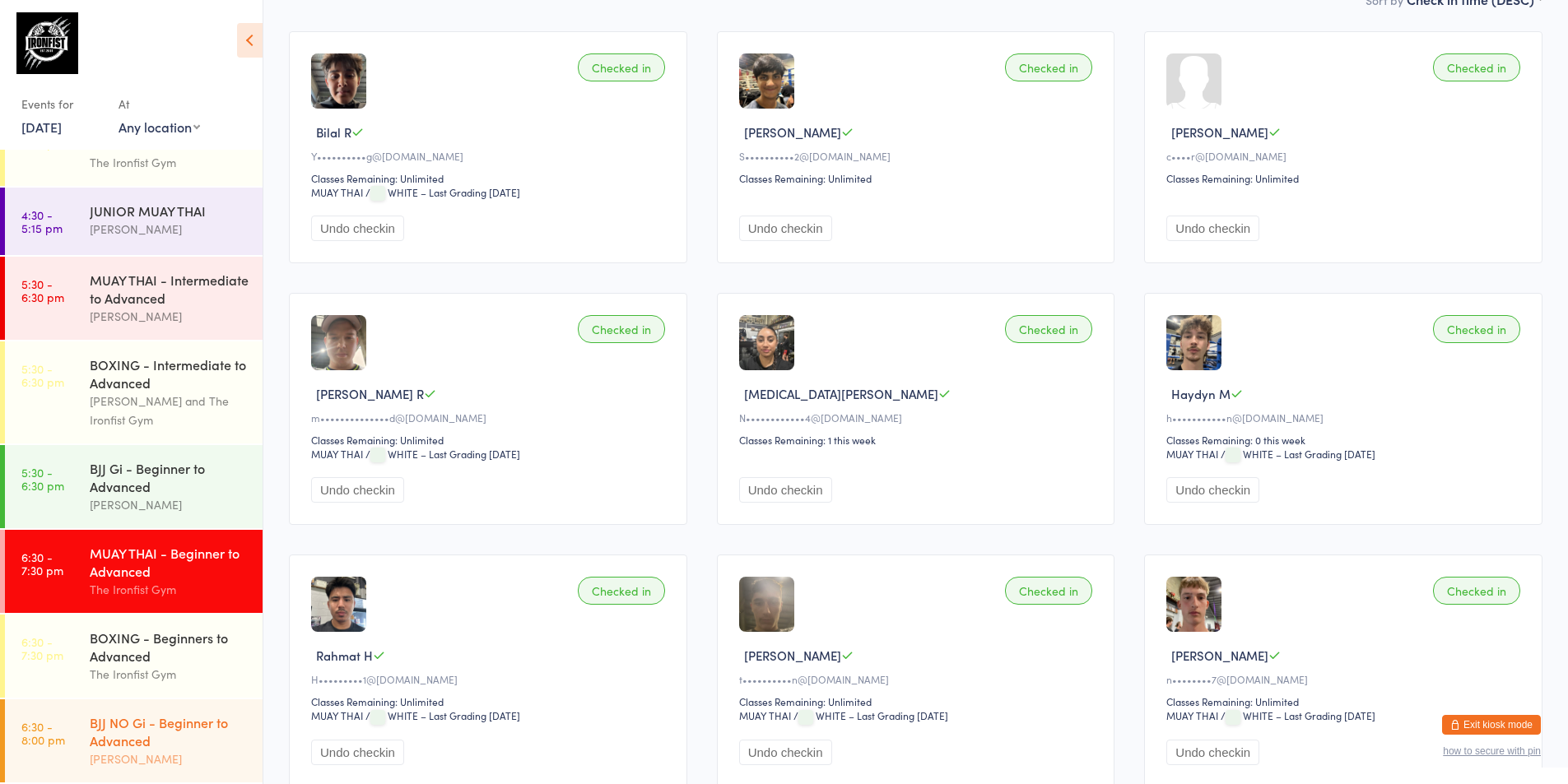
drag, startPoint x: 119, startPoint y: 734, endPoint x: 117, endPoint y: 727, distance: 7.3
click at [119, 734] on div "BJJ NO Gi - Beginner to Advanced" at bounding box center [169, 732] width 159 height 36
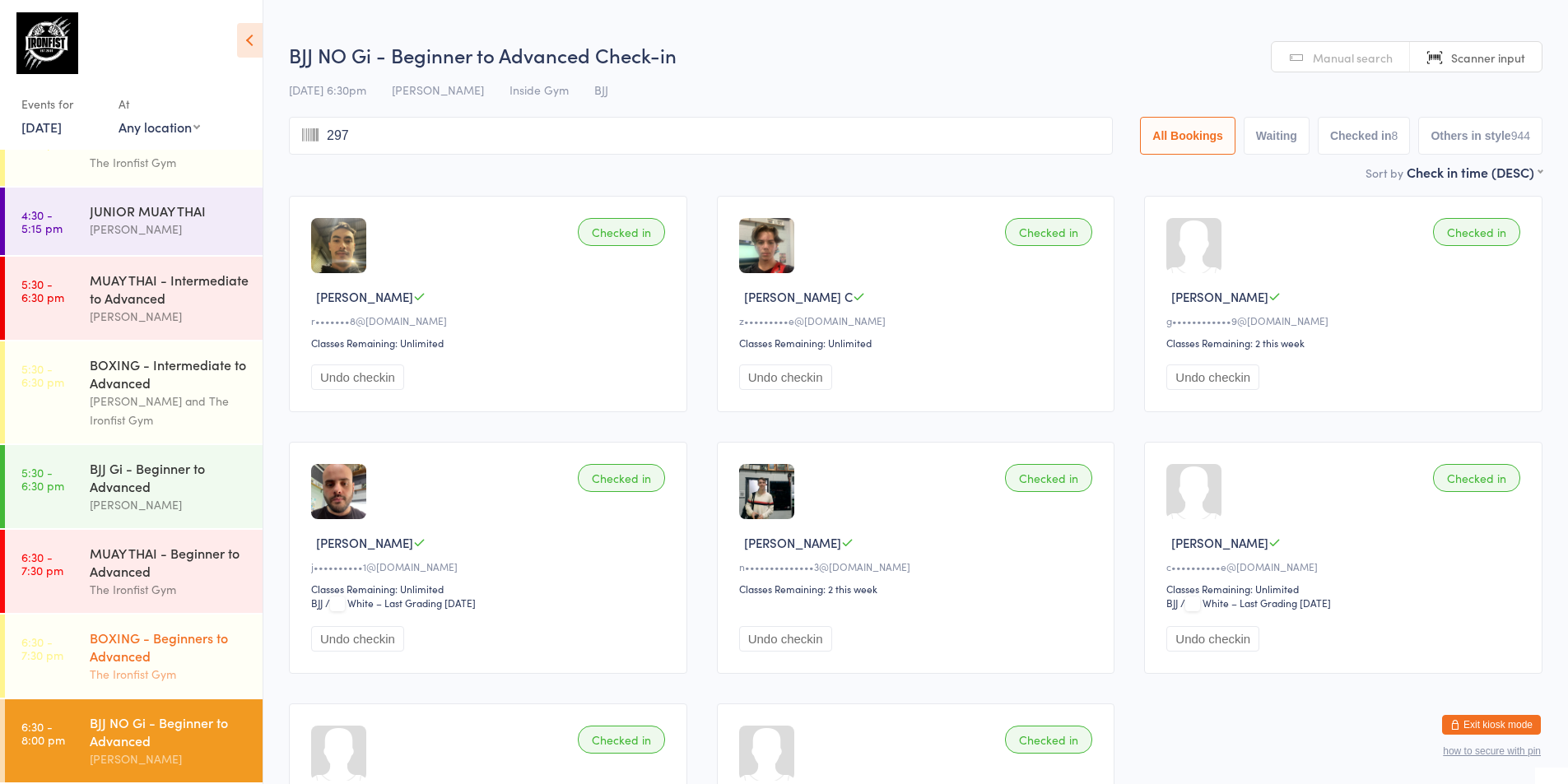
type input "2976"
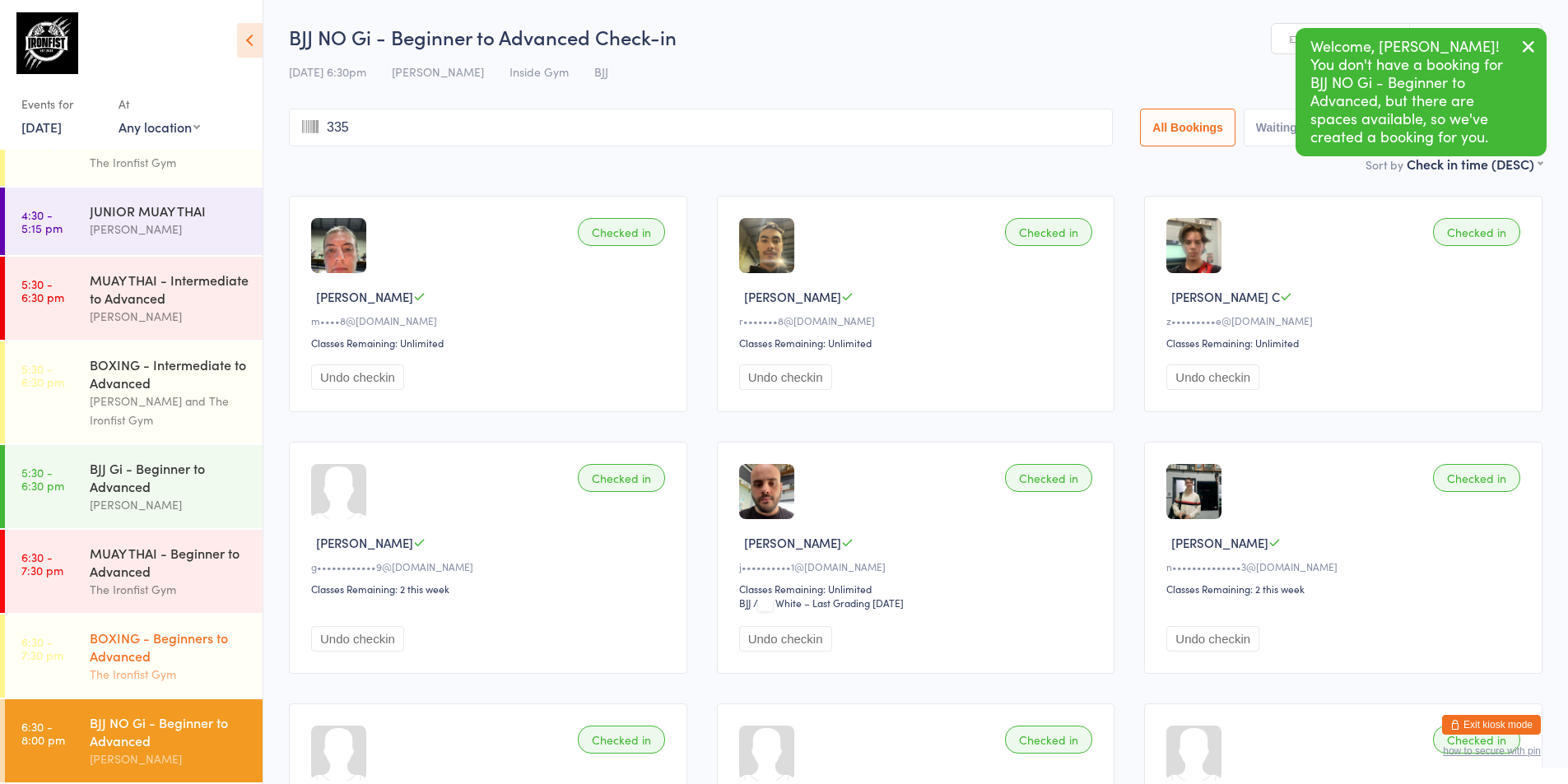
type input "3357"
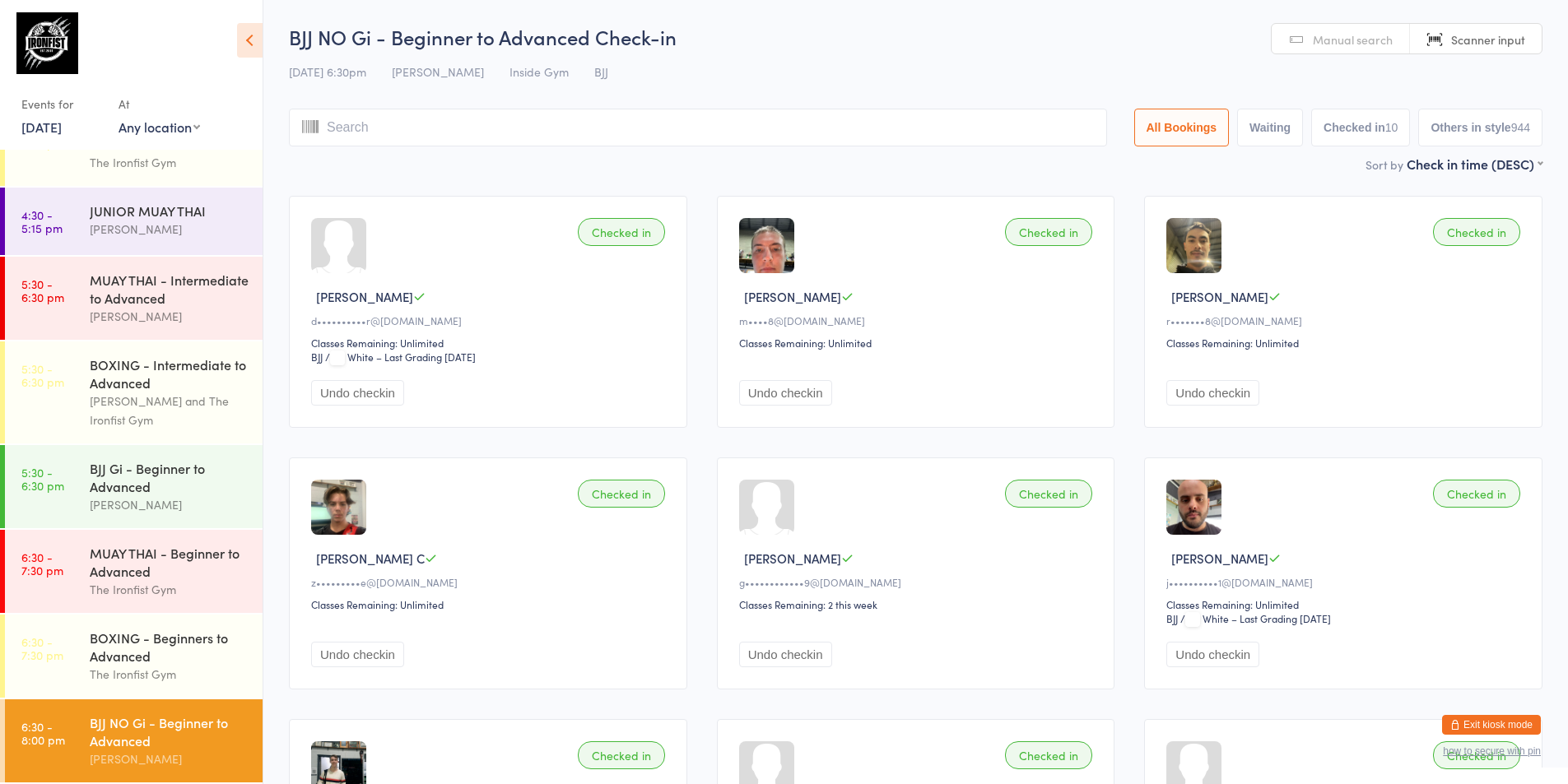
click at [787, 124] on input "search" at bounding box center [698, 127] width 818 height 37
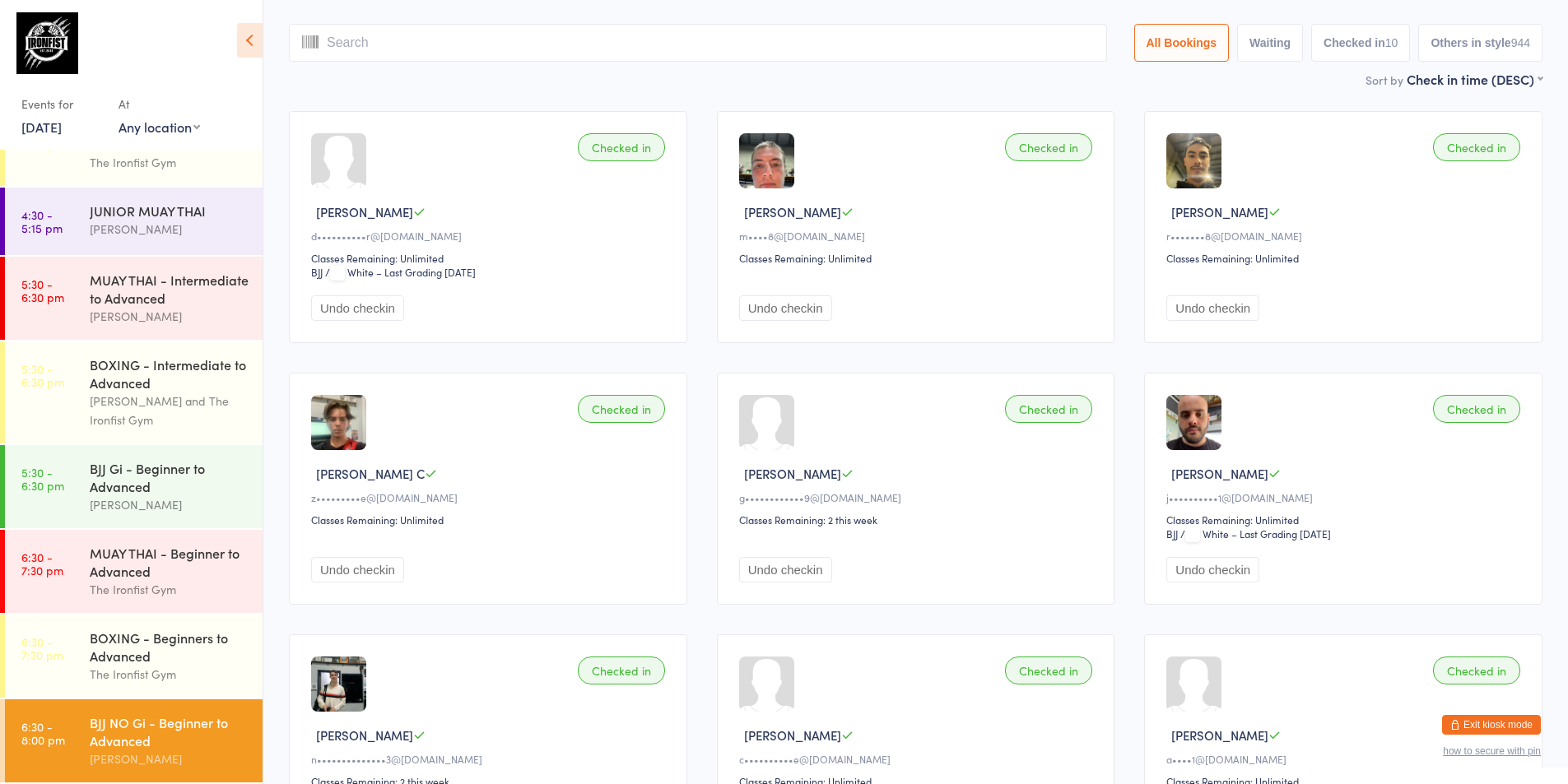
scroll to position [109, 0]
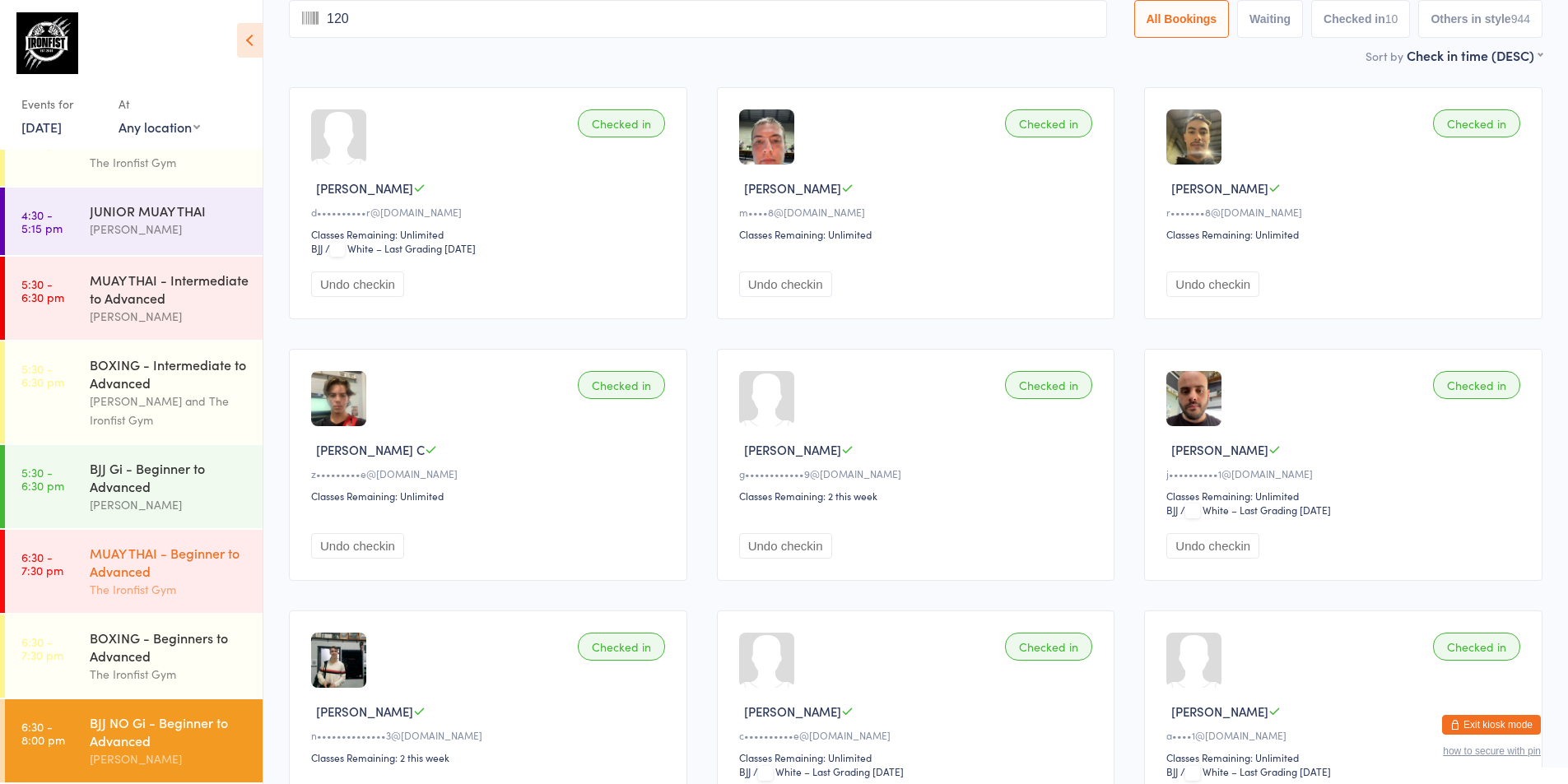
type input "1200"
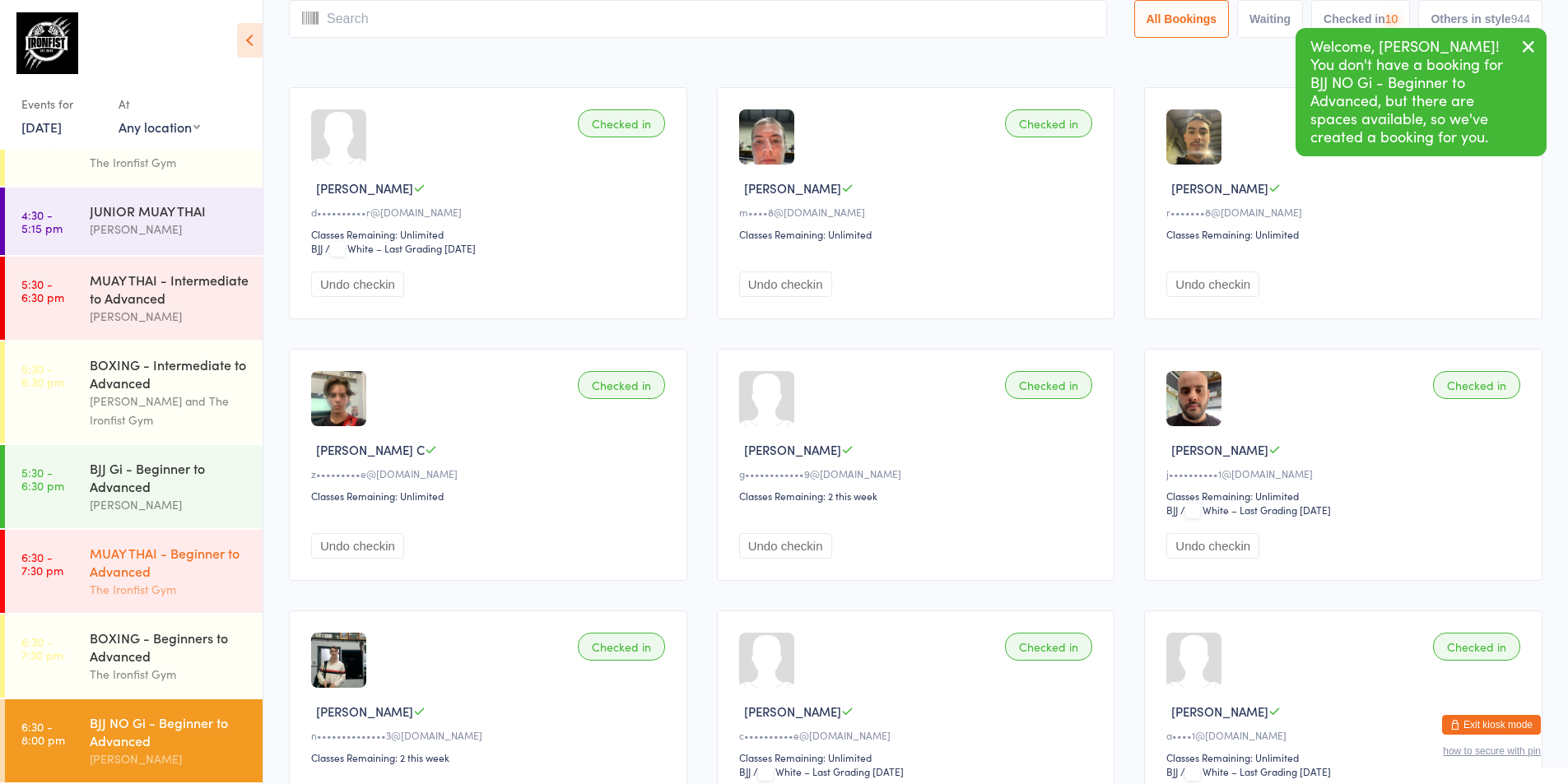
scroll to position [0, 0]
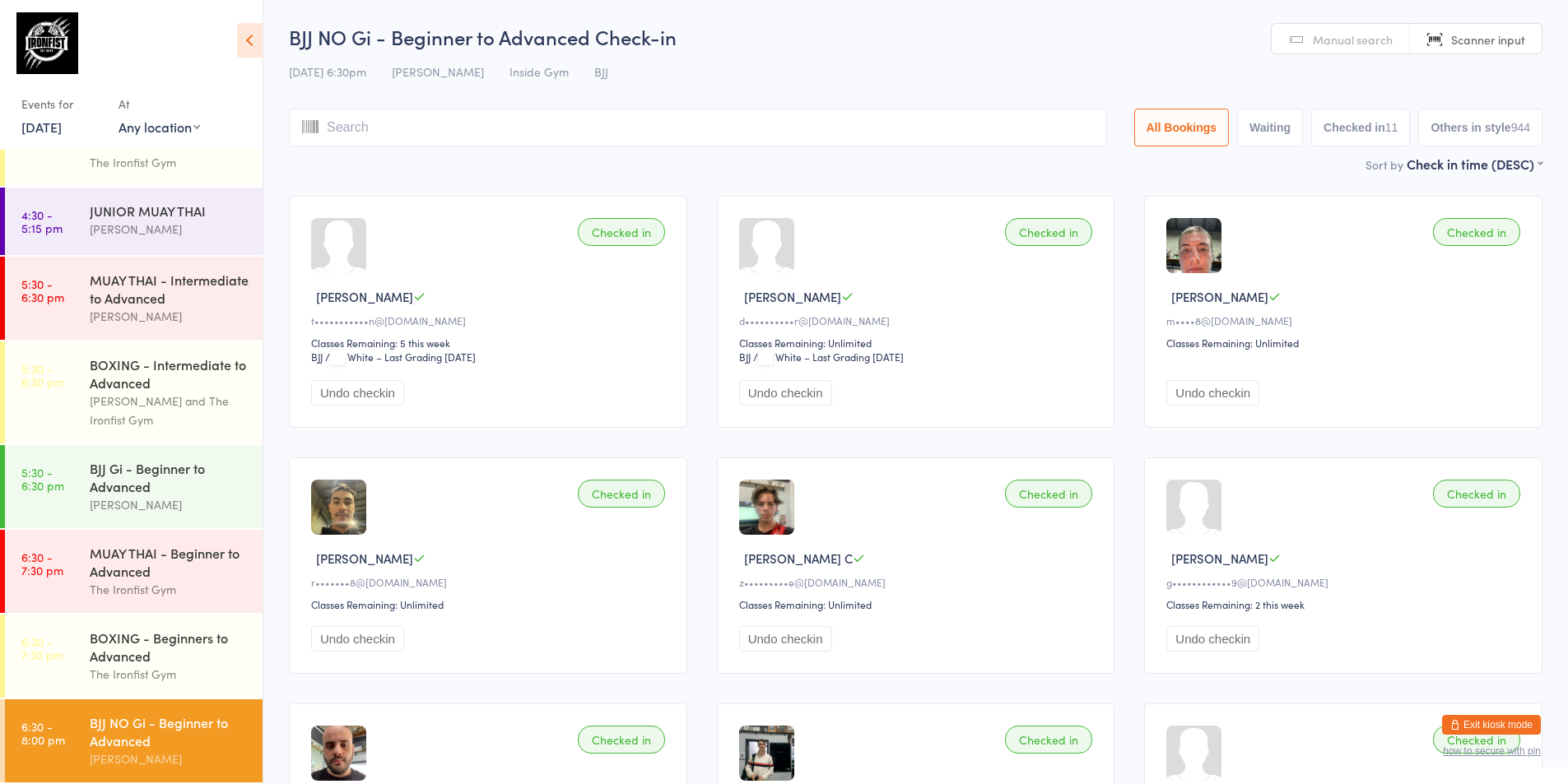
click at [107, 733] on div "BJJ NO Gi - Beginner to Advanced" at bounding box center [169, 732] width 159 height 36
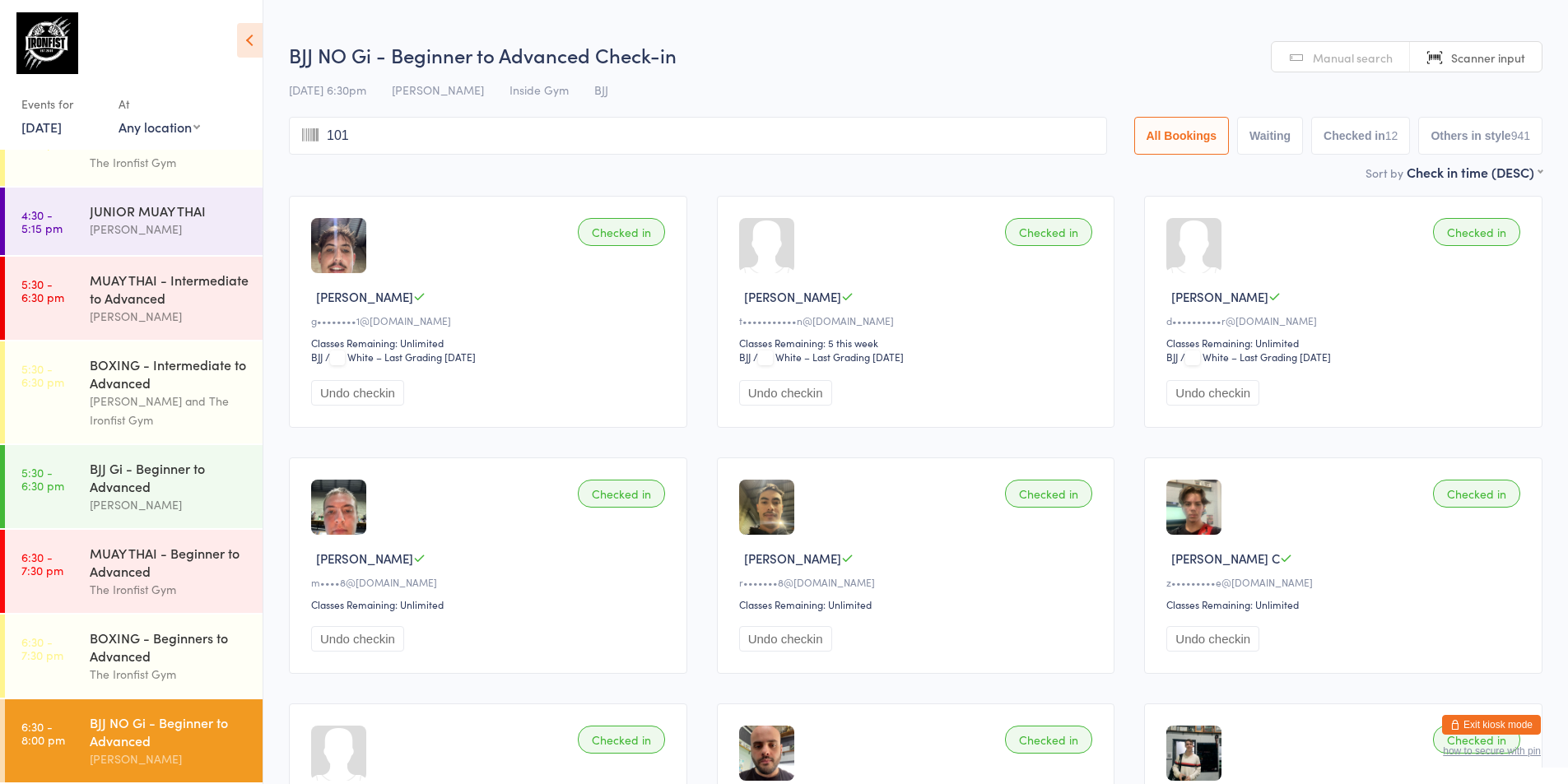
type input "1015"
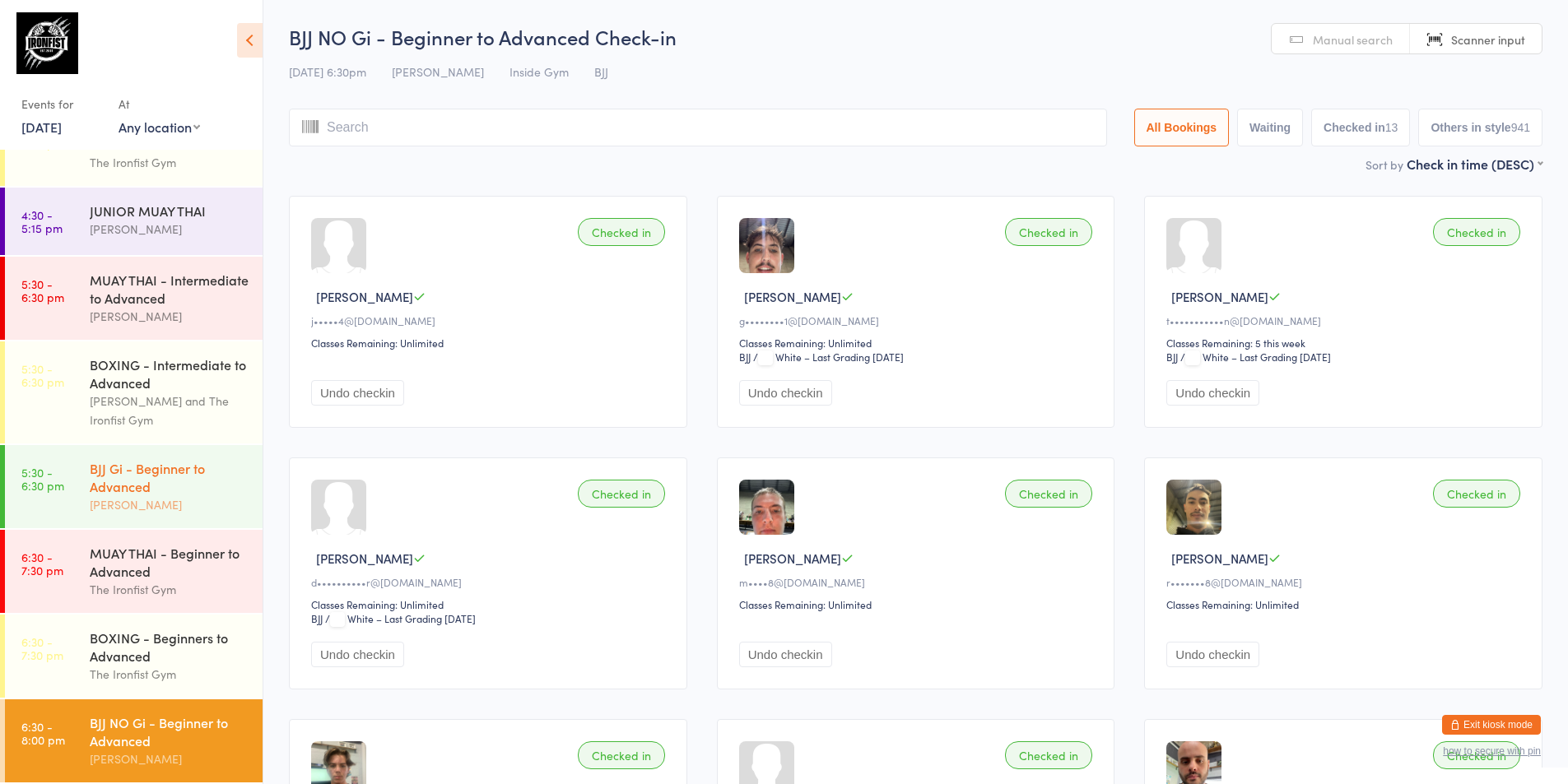
click at [207, 525] on div "BJJ Gi - Beginner to Advanced [PERSON_NAME]" at bounding box center [176, 486] width 173 height 83
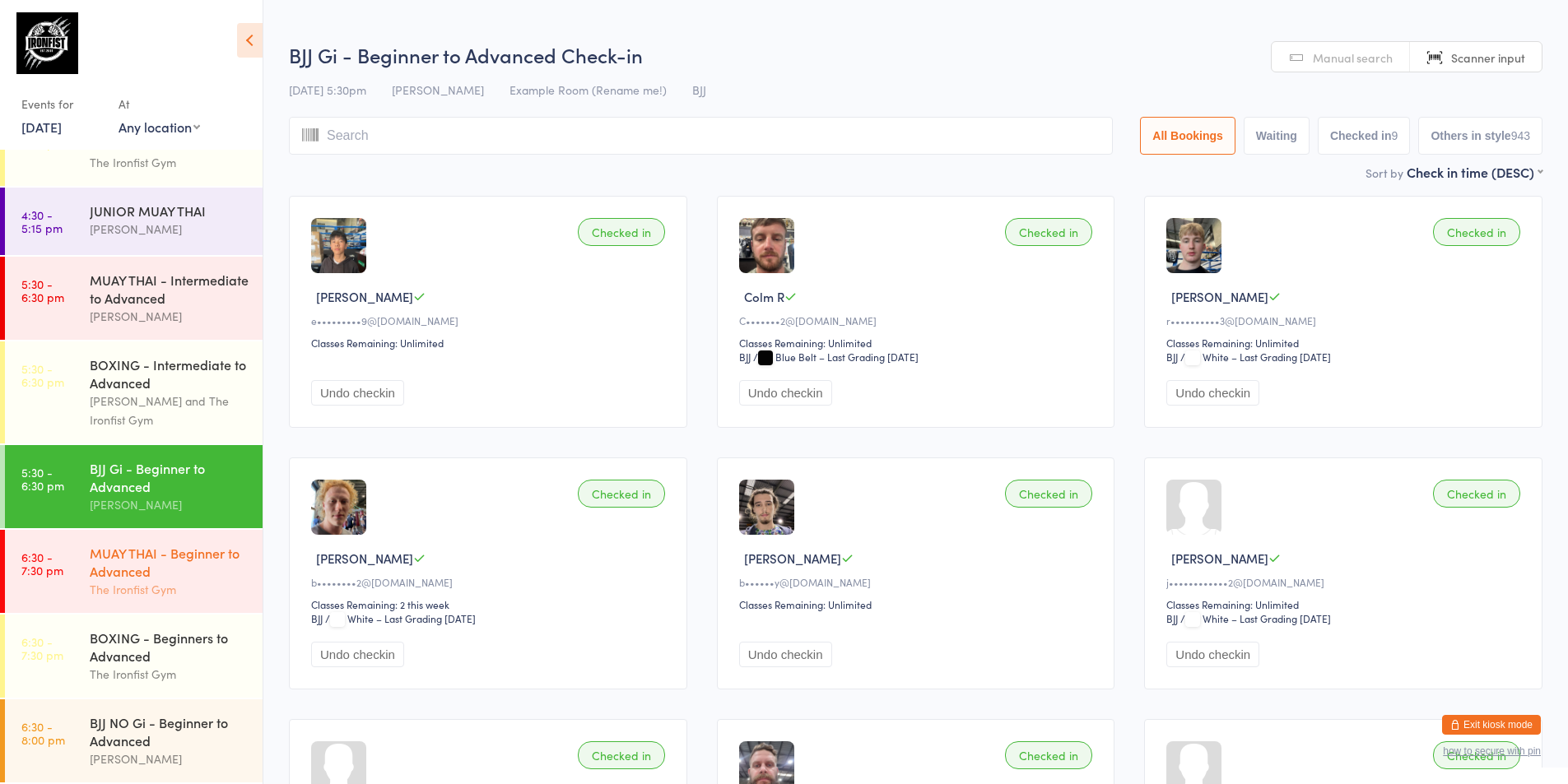
click at [155, 539] on div "MUAY THAI - Beginner to Advanced The Ironfist Gym" at bounding box center [176, 571] width 173 height 83
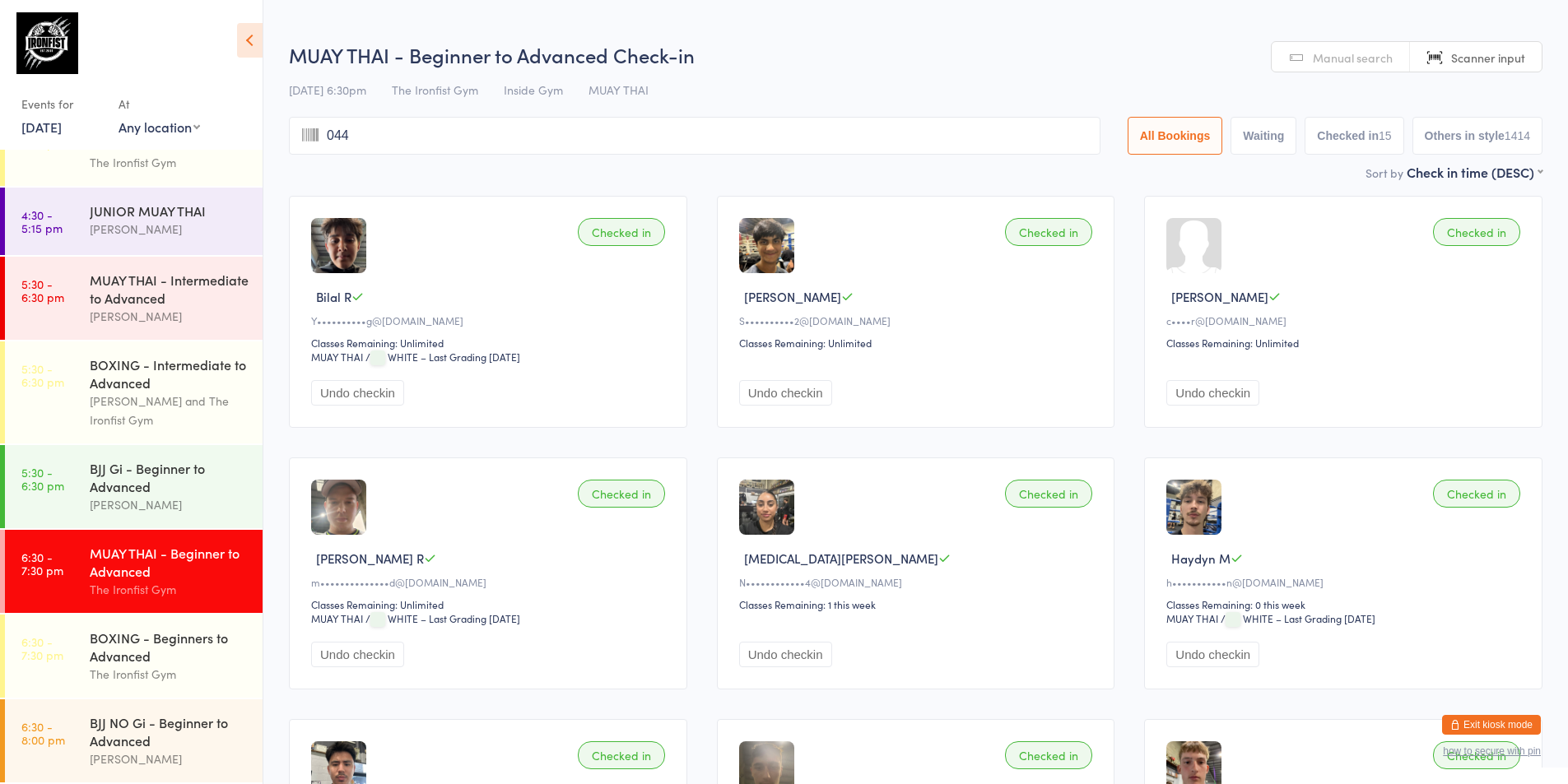
type input "0444"
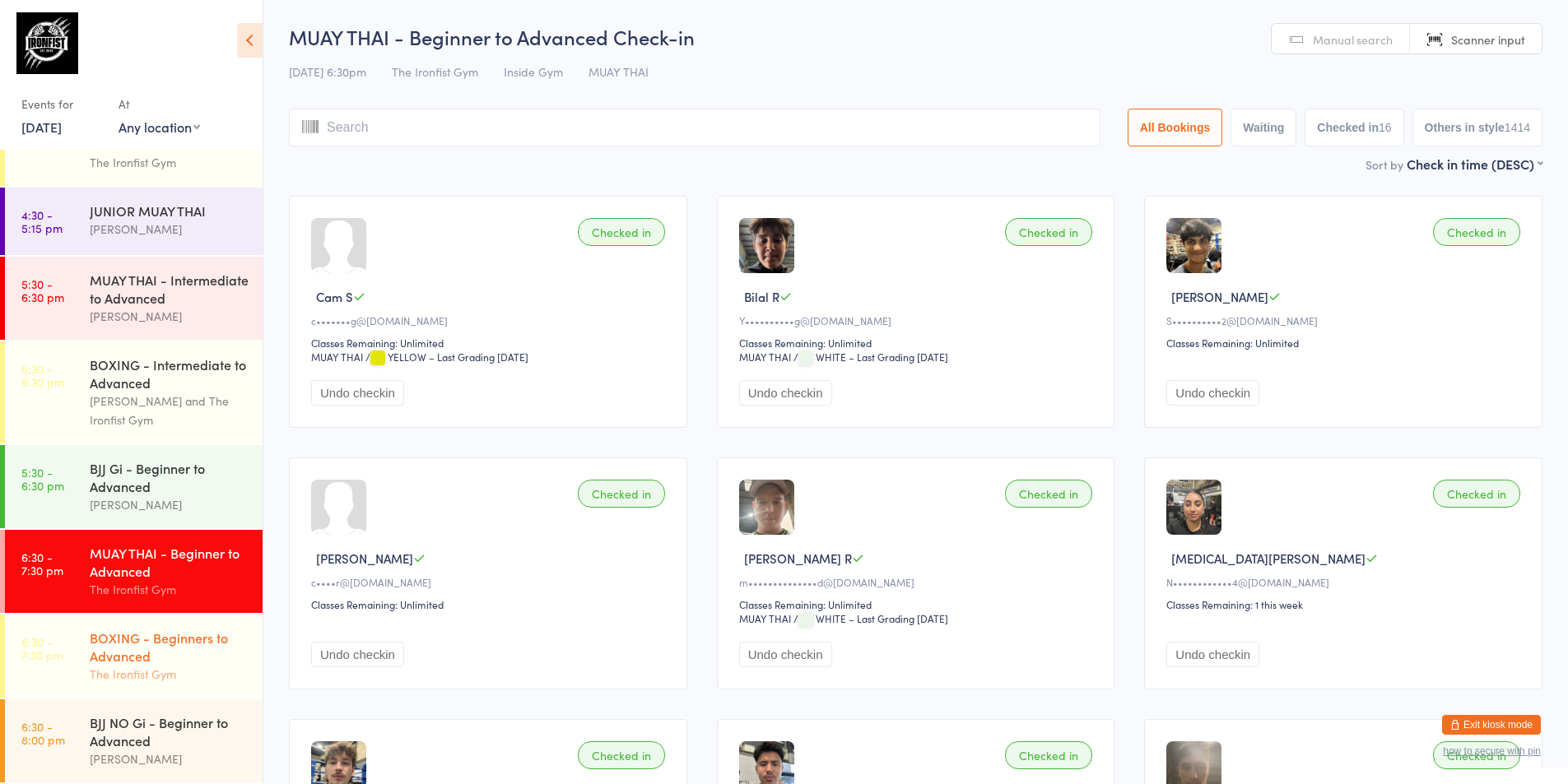
click at [74, 651] on link "6:30 - 7:30 pm BOXING - Beginners to Advanced The Ironfist Gym" at bounding box center [133, 656] width 257 height 83
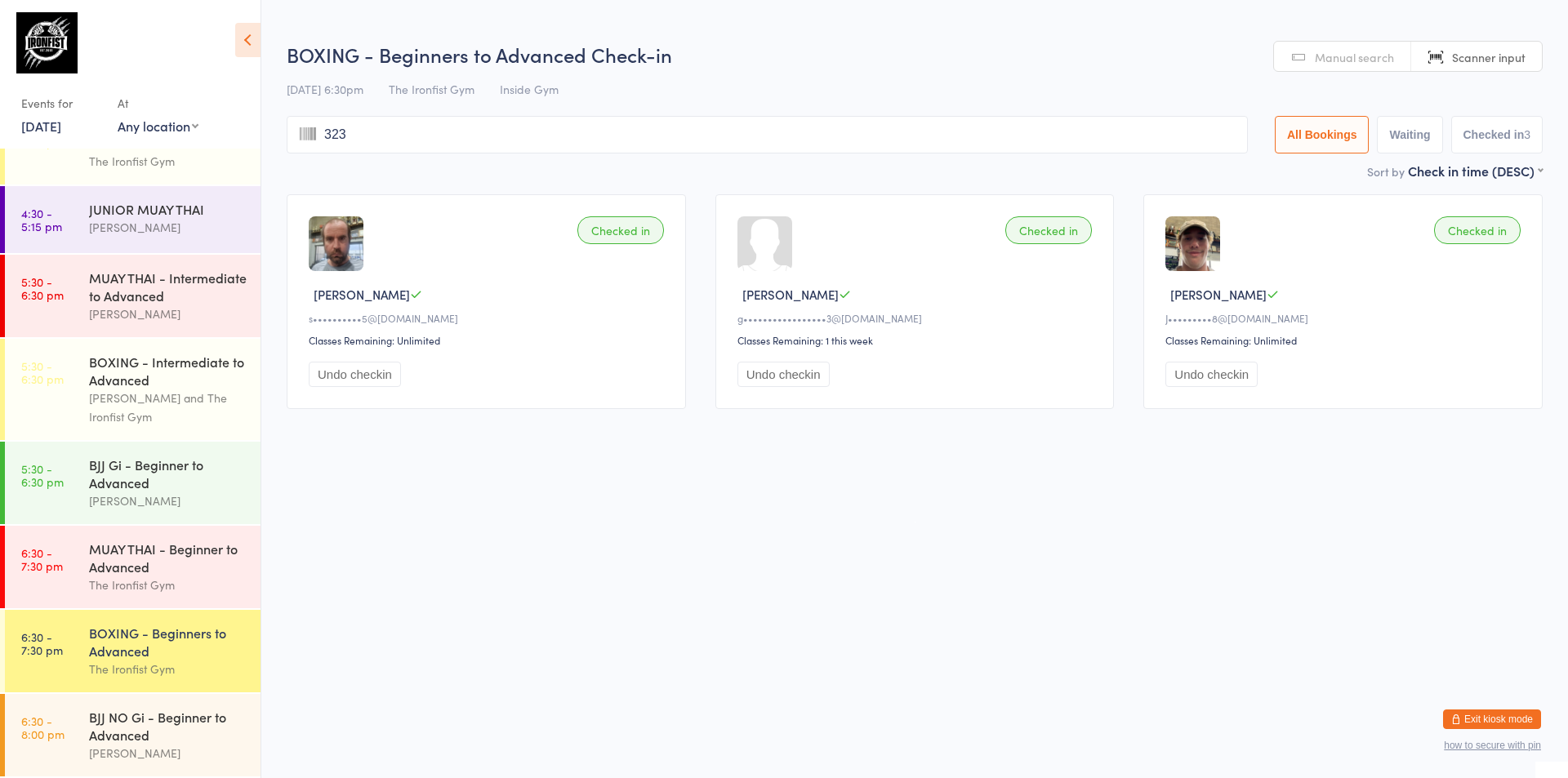
type input "3230"
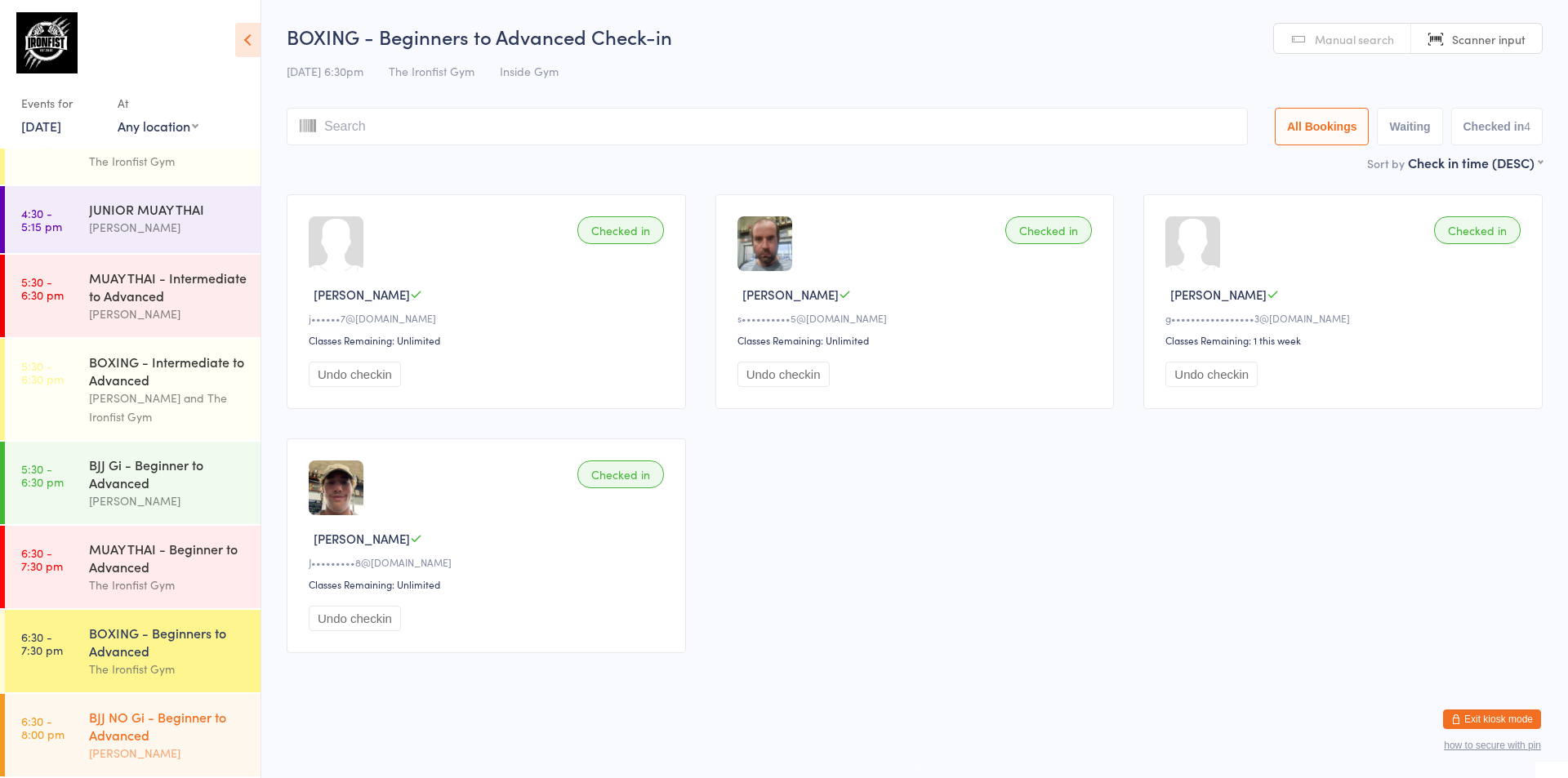
click at [122, 718] on div "BJJ NO Gi - Beginner to Advanced" at bounding box center [168, 726] width 158 height 36
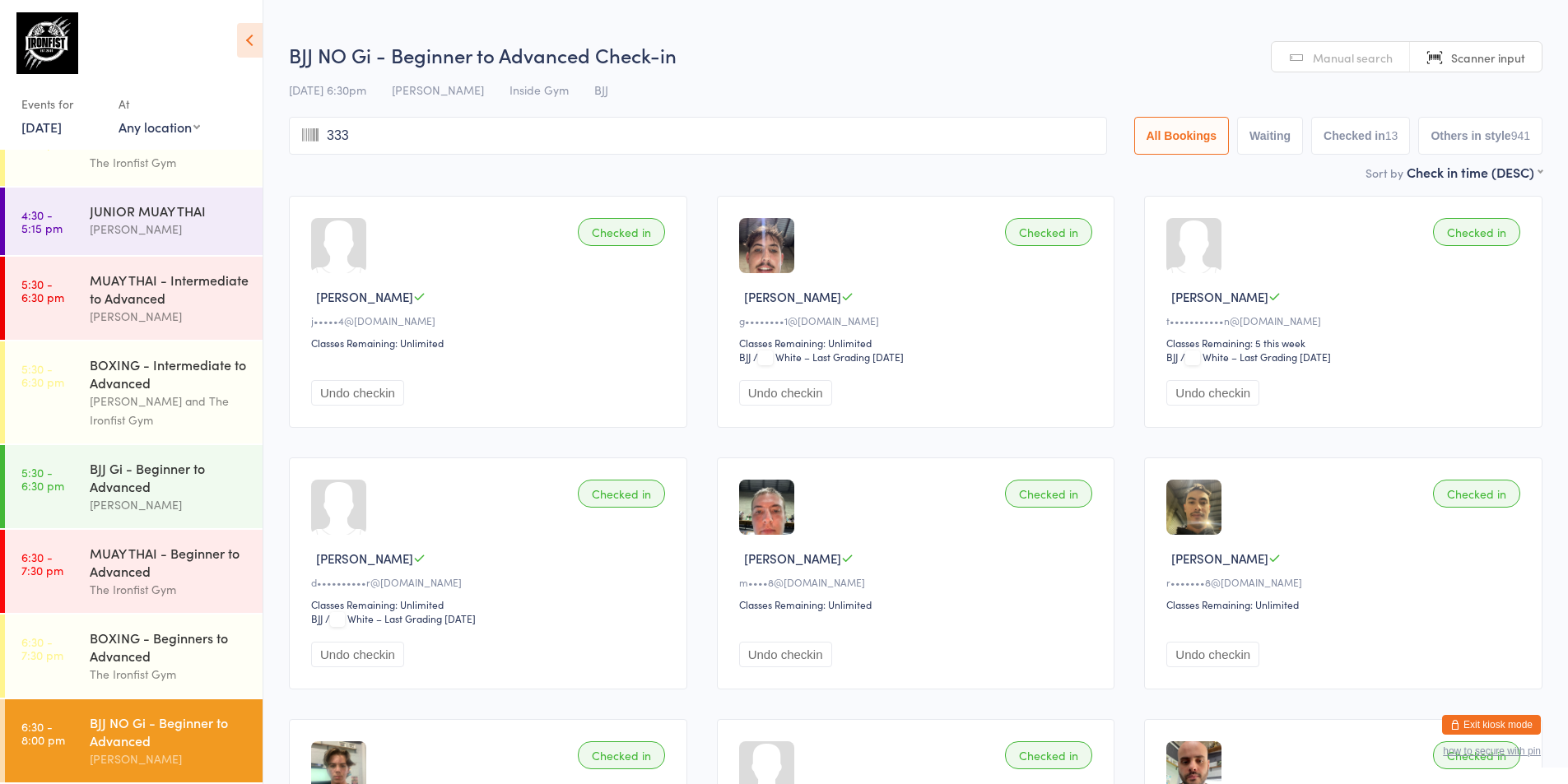
type input "3331"
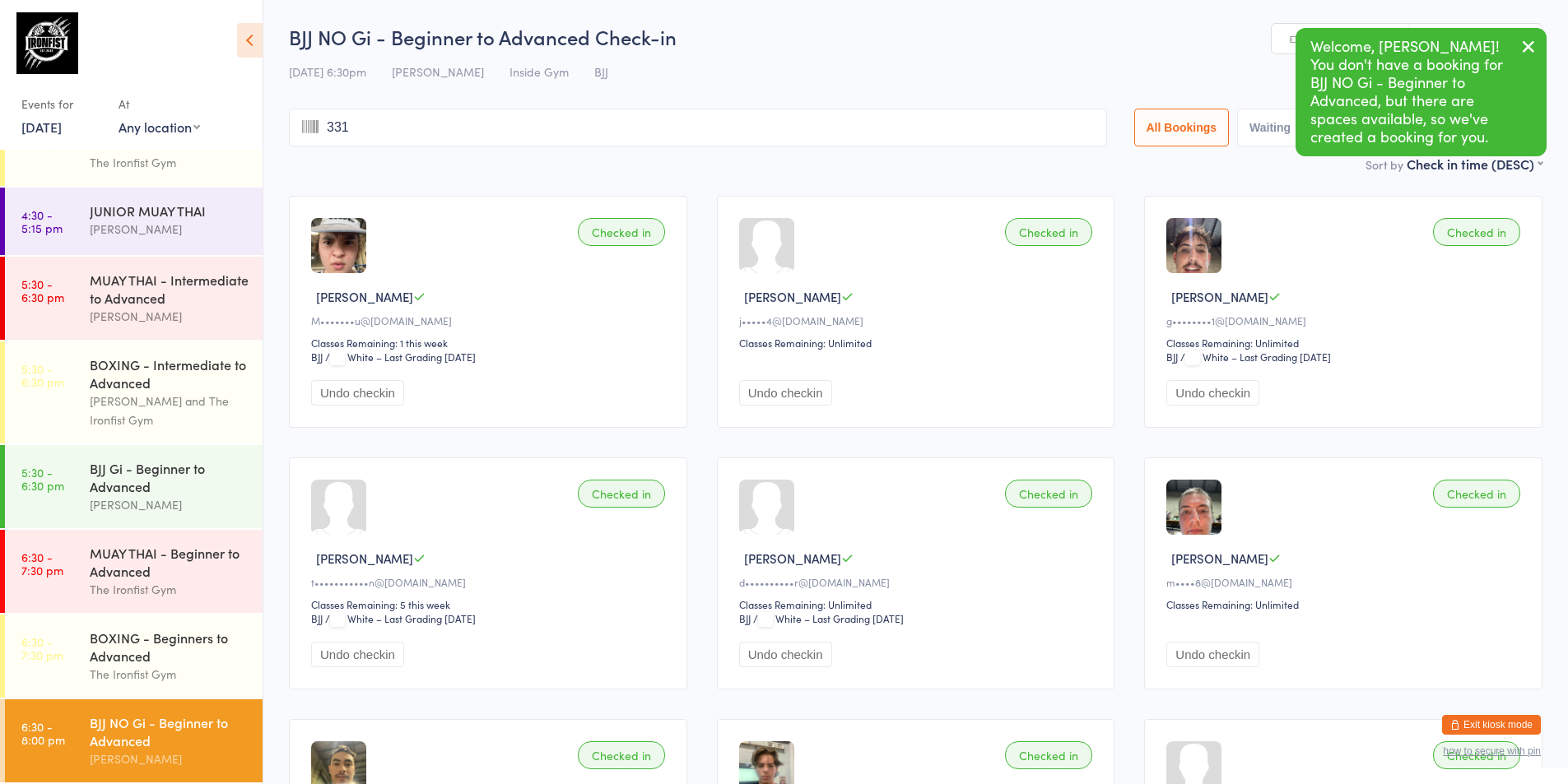
type input "3313"
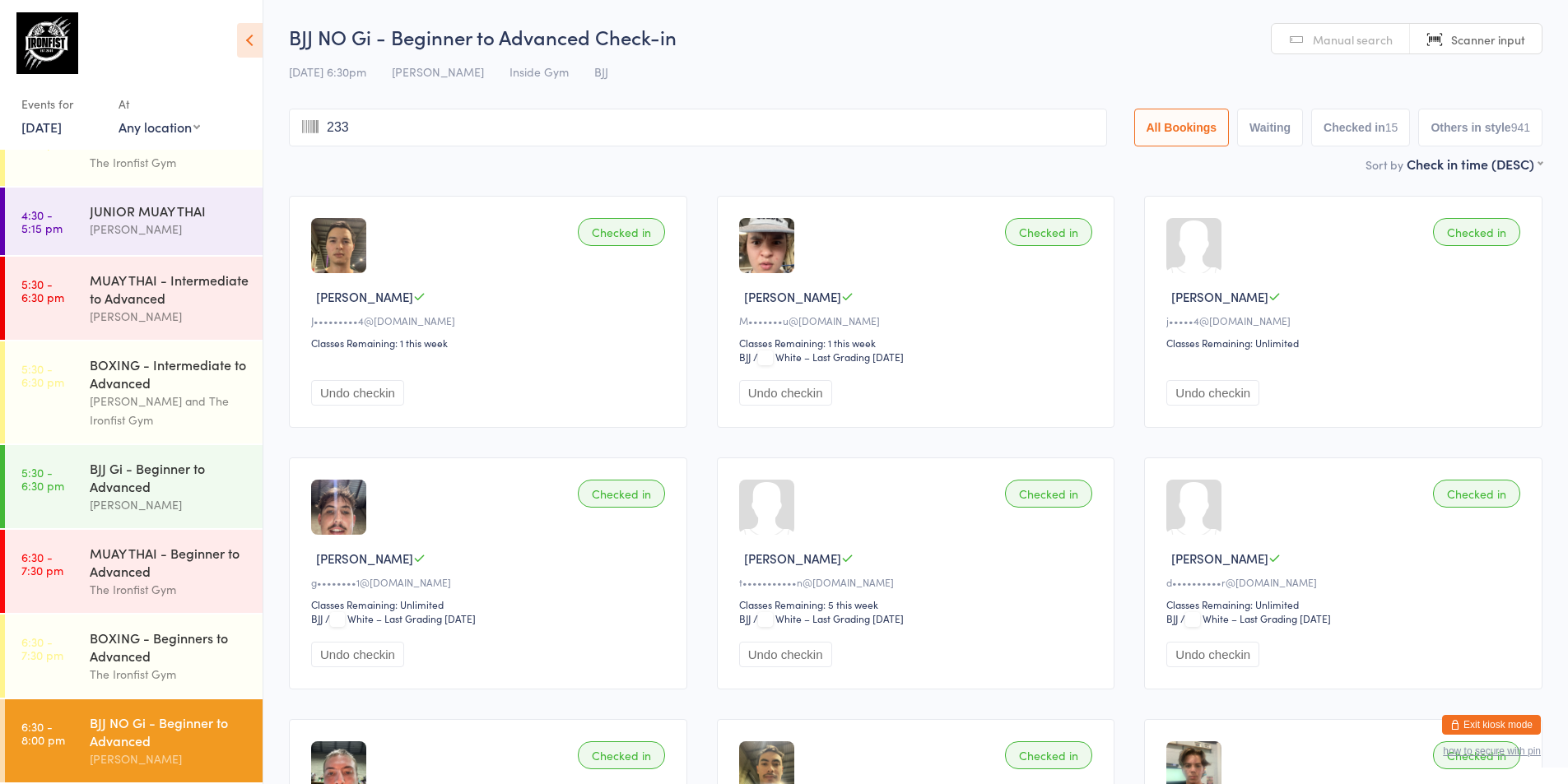
type input "2338"
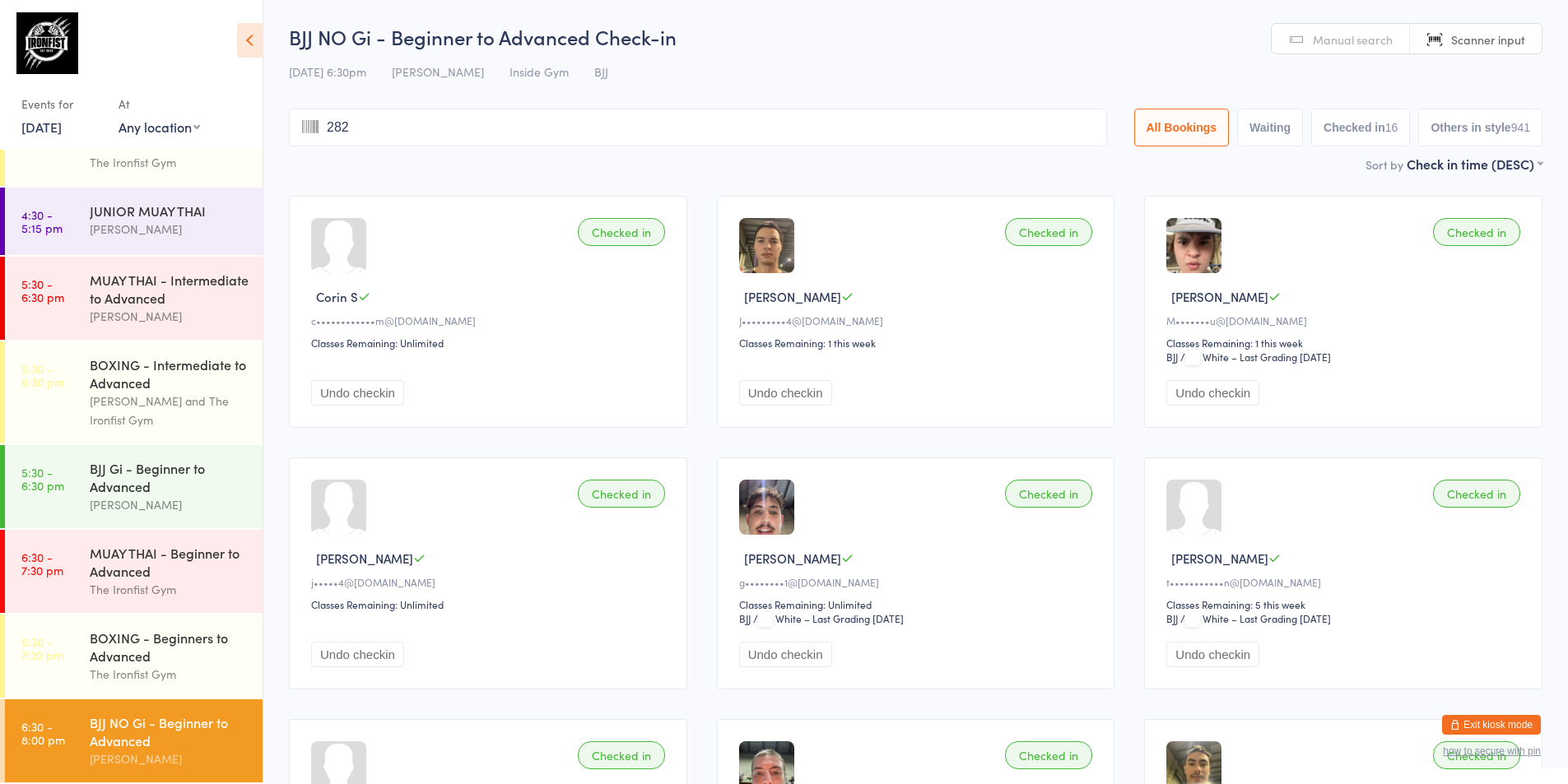
type input "2825"
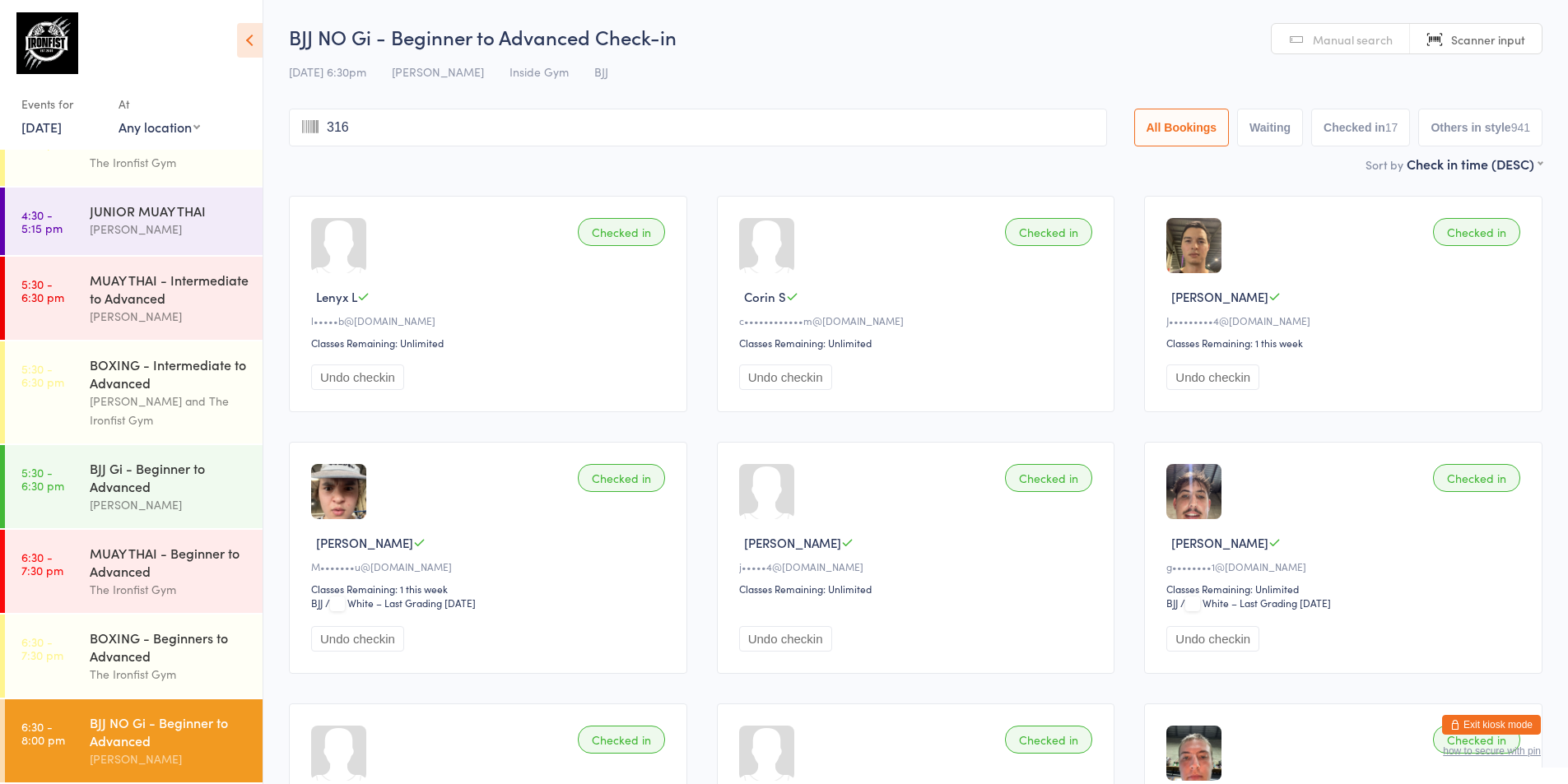
type input "3169"
